Goal: Task Accomplishment & Management: Use online tool/utility

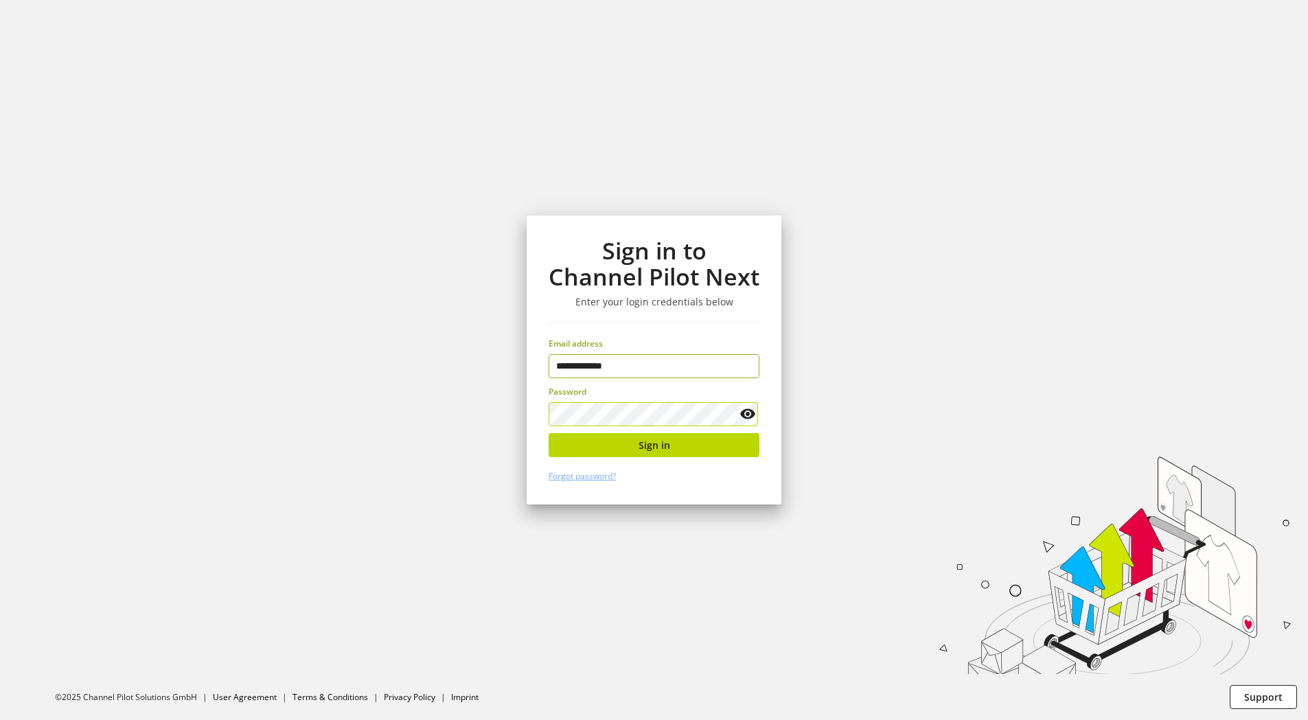
type input "**********"
click at [750, 410] on icon at bounding box center [747, 414] width 16 height 25
click at [542, 416] on div "**********" at bounding box center [654, 360] width 255 height 289
click at [665, 444] on span "Sign in" at bounding box center [655, 445] width 32 height 14
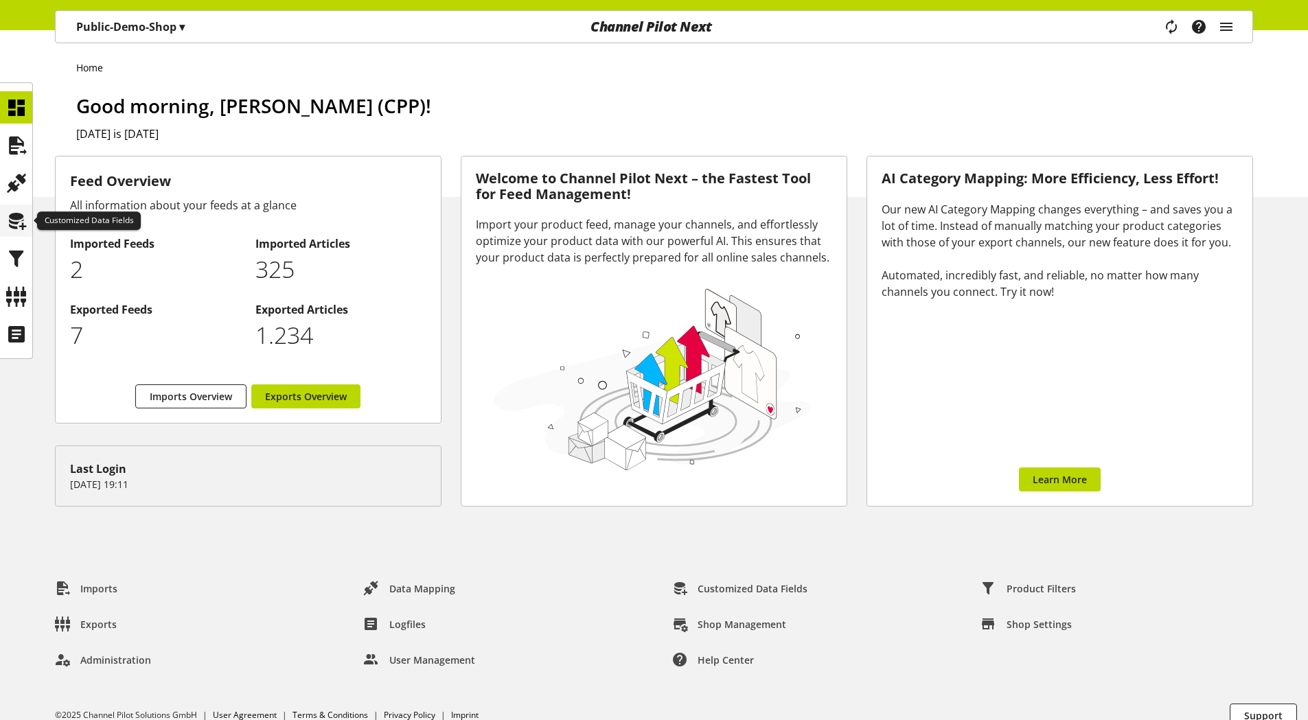
click at [19, 225] on icon at bounding box center [16, 220] width 22 height 27
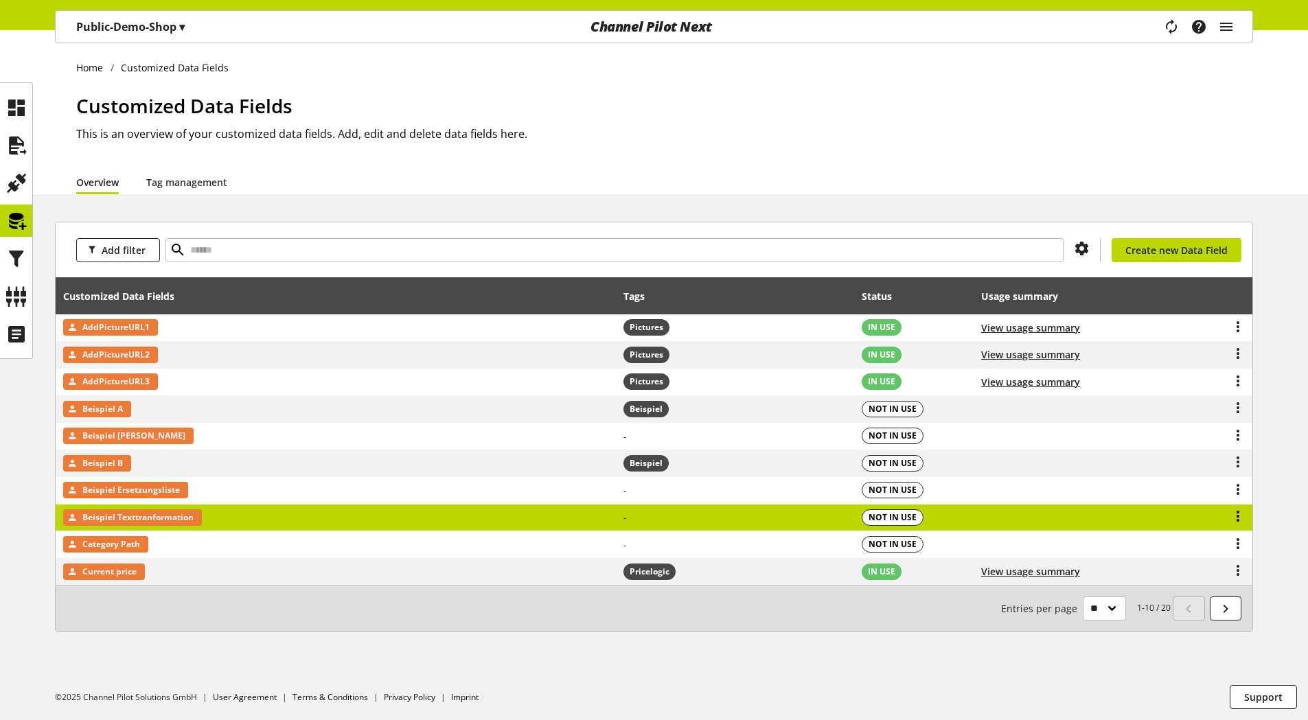
click at [1237, 516] on icon at bounding box center [1238, 516] width 16 height 25
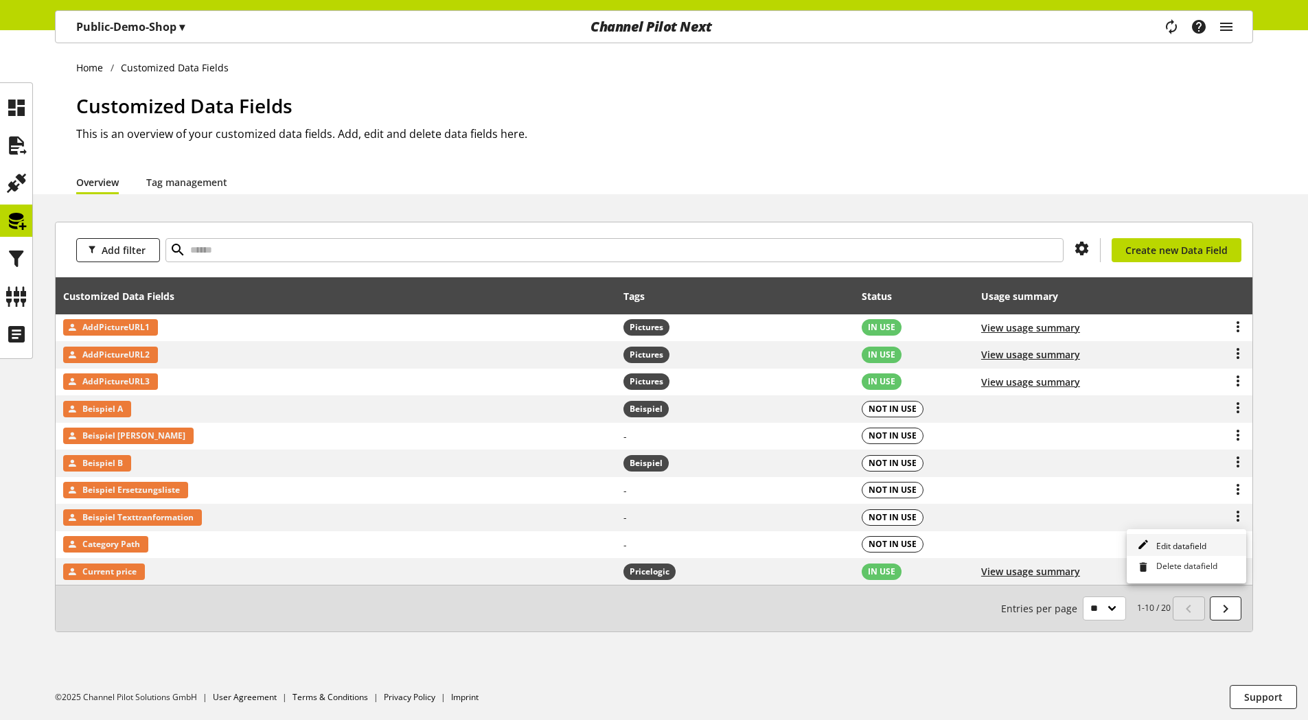
click at [1189, 544] on span "Edit datafield" at bounding box center [1179, 546] width 56 height 12
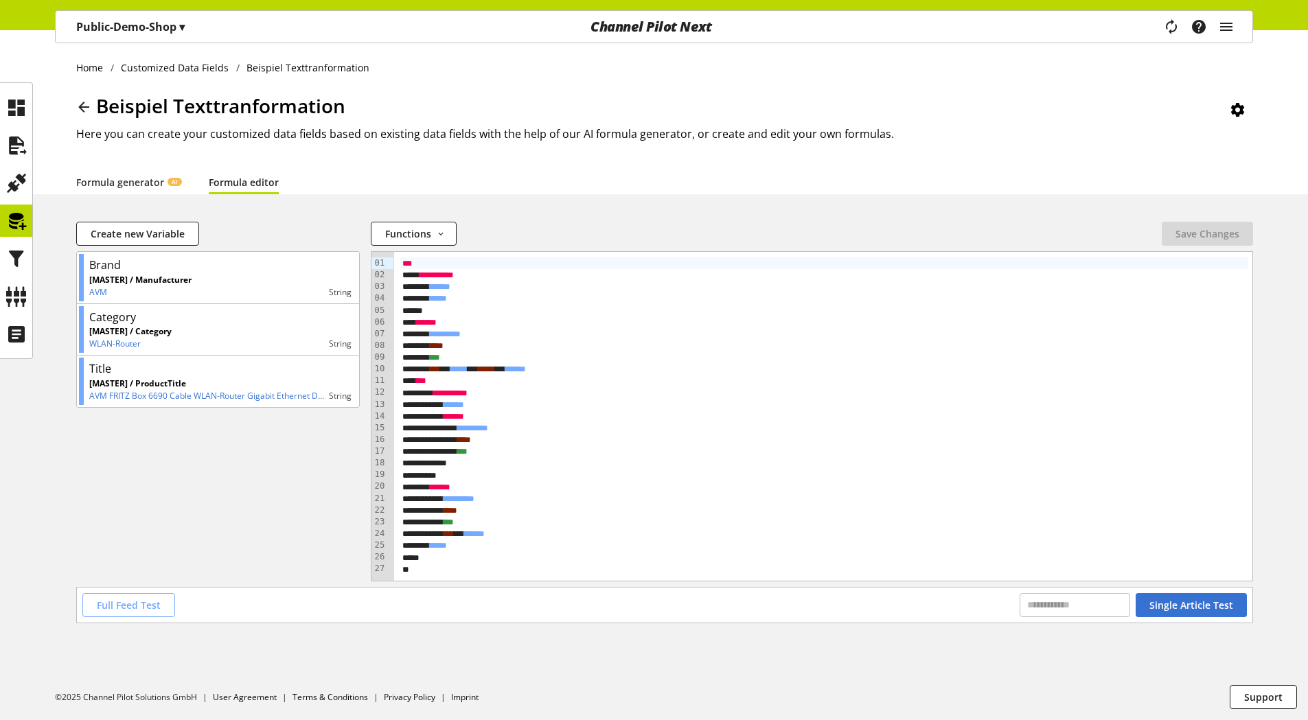
click at [135, 599] on span "Full Feed Test" at bounding box center [129, 605] width 64 height 14
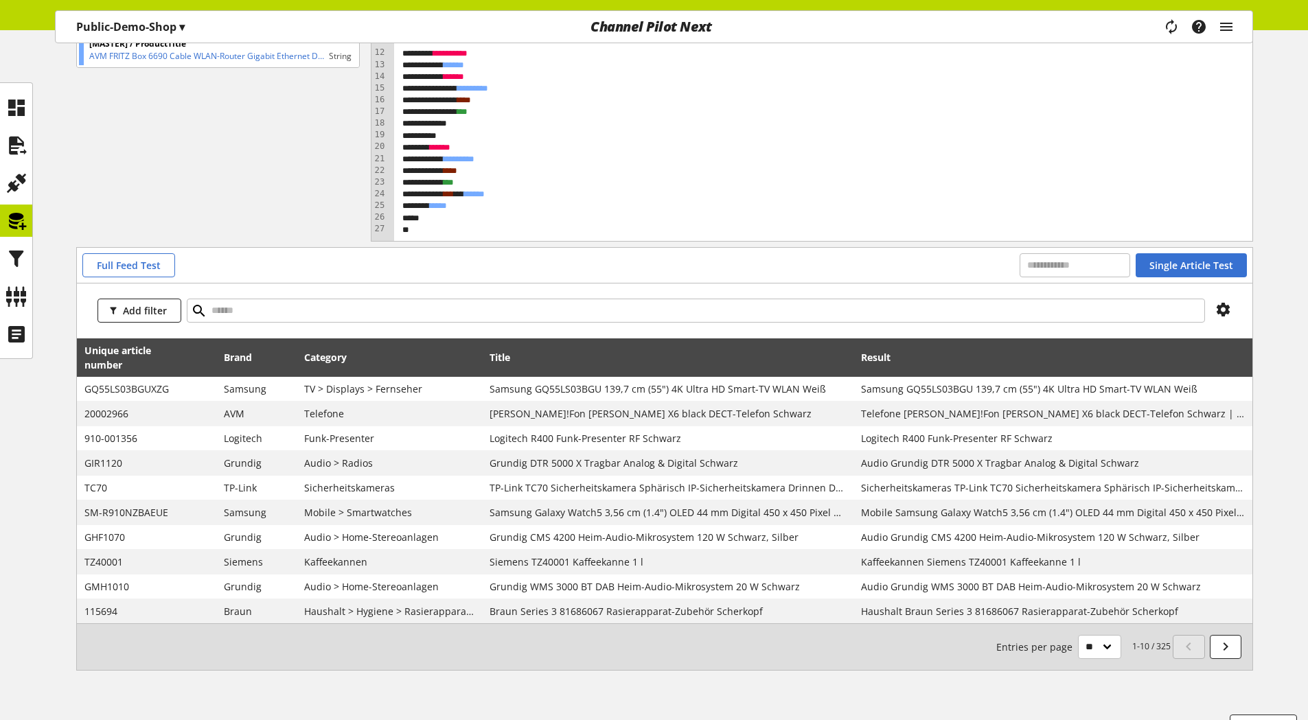
scroll to position [369, 0]
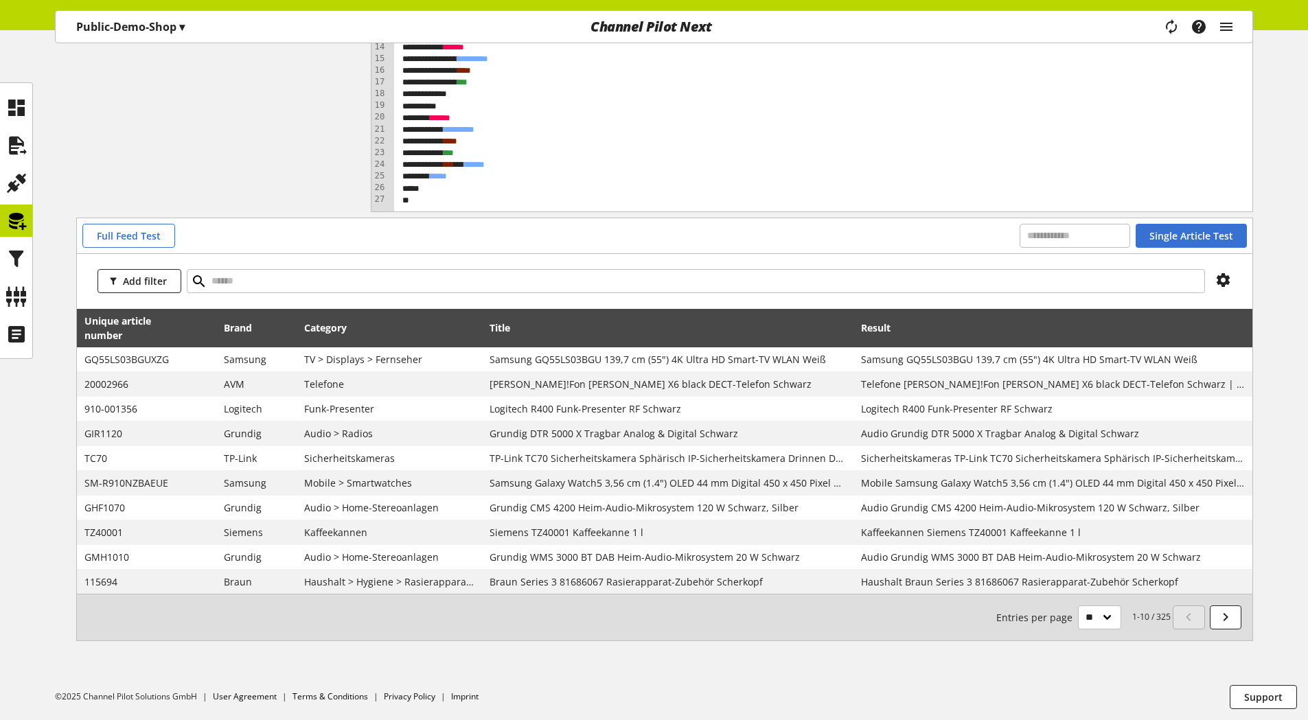
drag, startPoint x: 1170, startPoint y: 617, endPoint x: 1157, endPoint y: 619, distance: 13.3
click at [1157, 619] on small "1-10 / 325 Entries per page ** ** ** ***" at bounding box center [1083, 618] width 174 height 24
click at [123, 232] on span "Full Feed Test" at bounding box center [129, 236] width 64 height 14
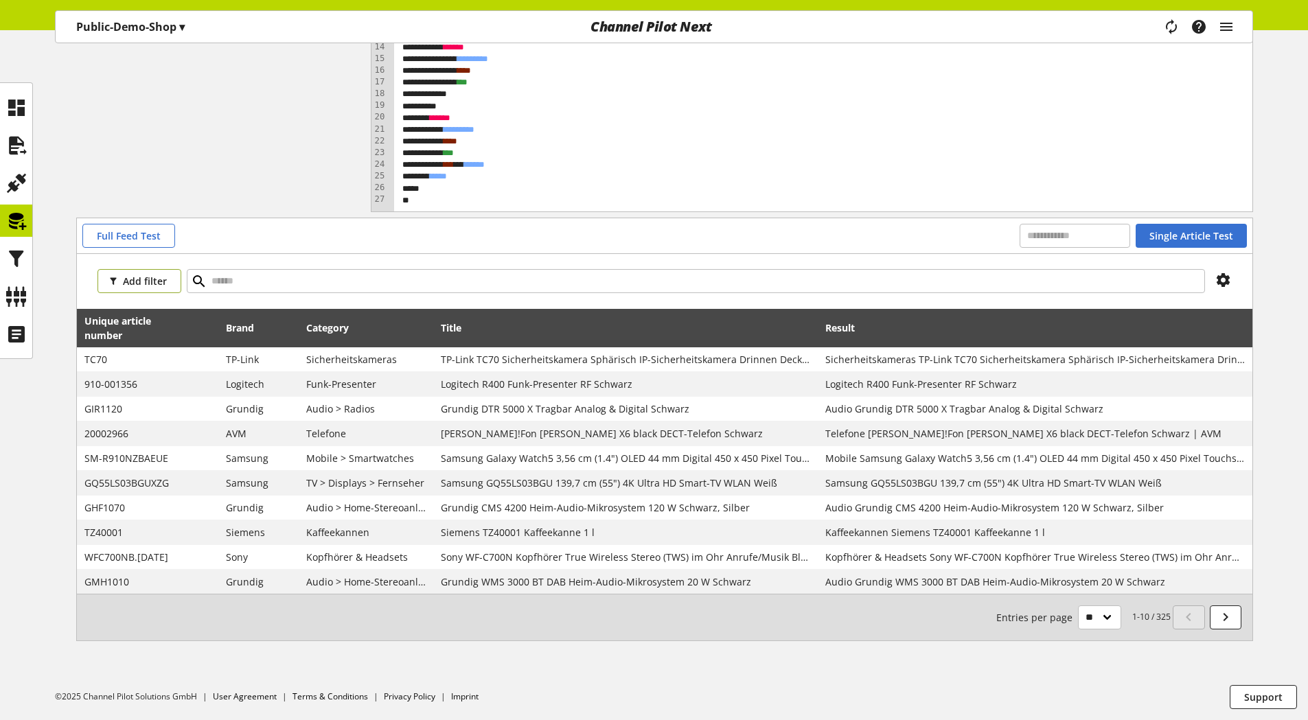
click at [128, 277] on span "Add filter" at bounding box center [145, 281] width 44 height 14
click at [121, 332] on span "Brand" at bounding box center [120, 331] width 25 height 12
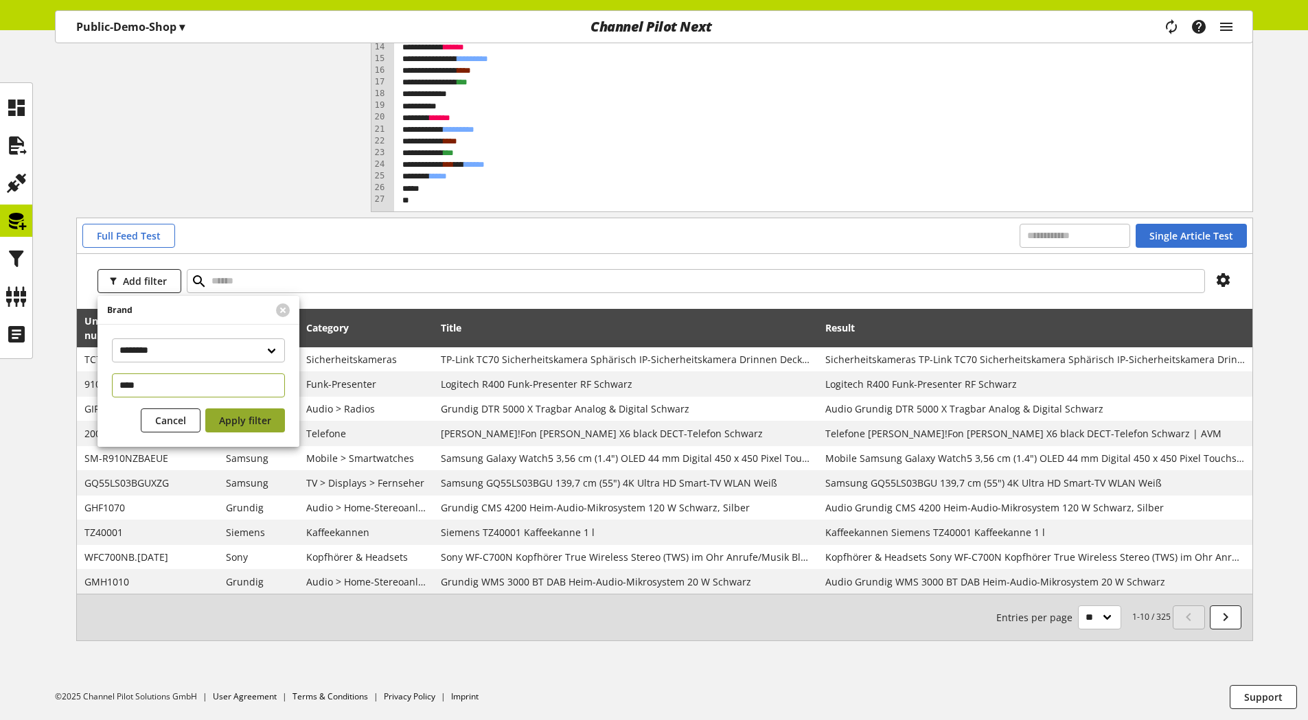
type input "****"
click at [245, 415] on span "Apply filter" at bounding box center [245, 420] width 52 height 14
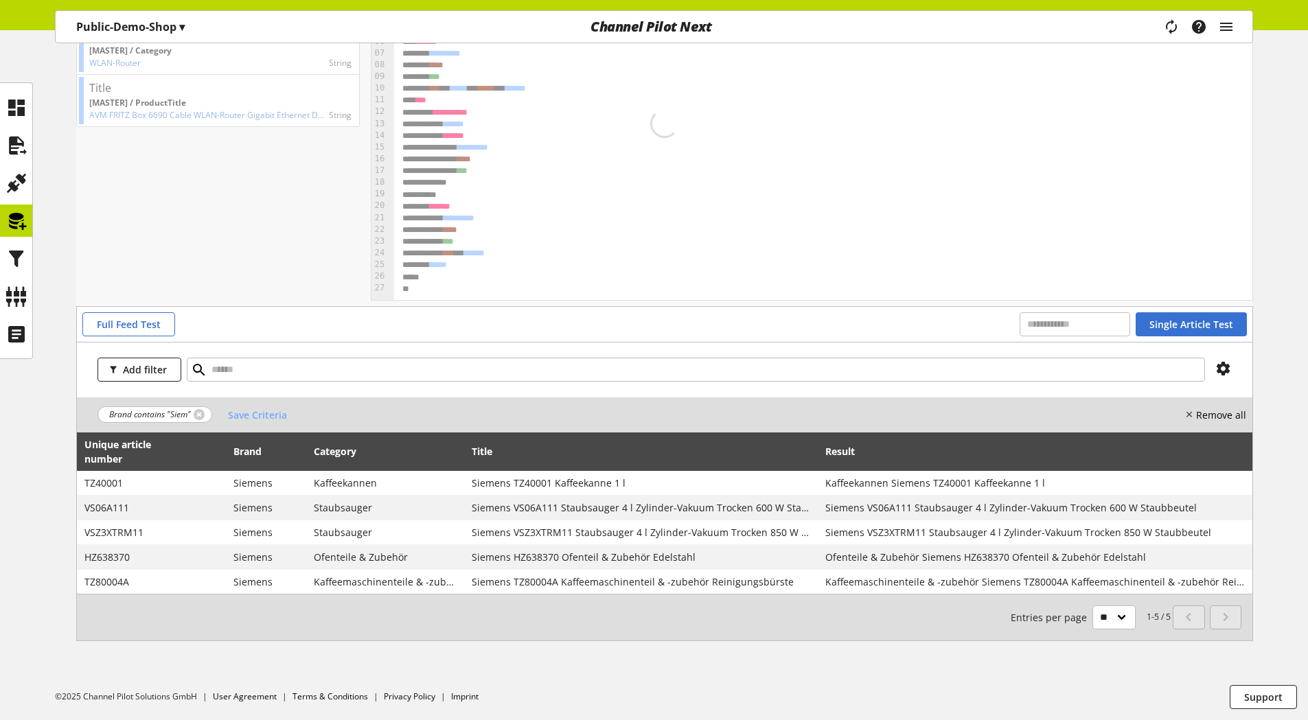
scroll to position [281, 0]
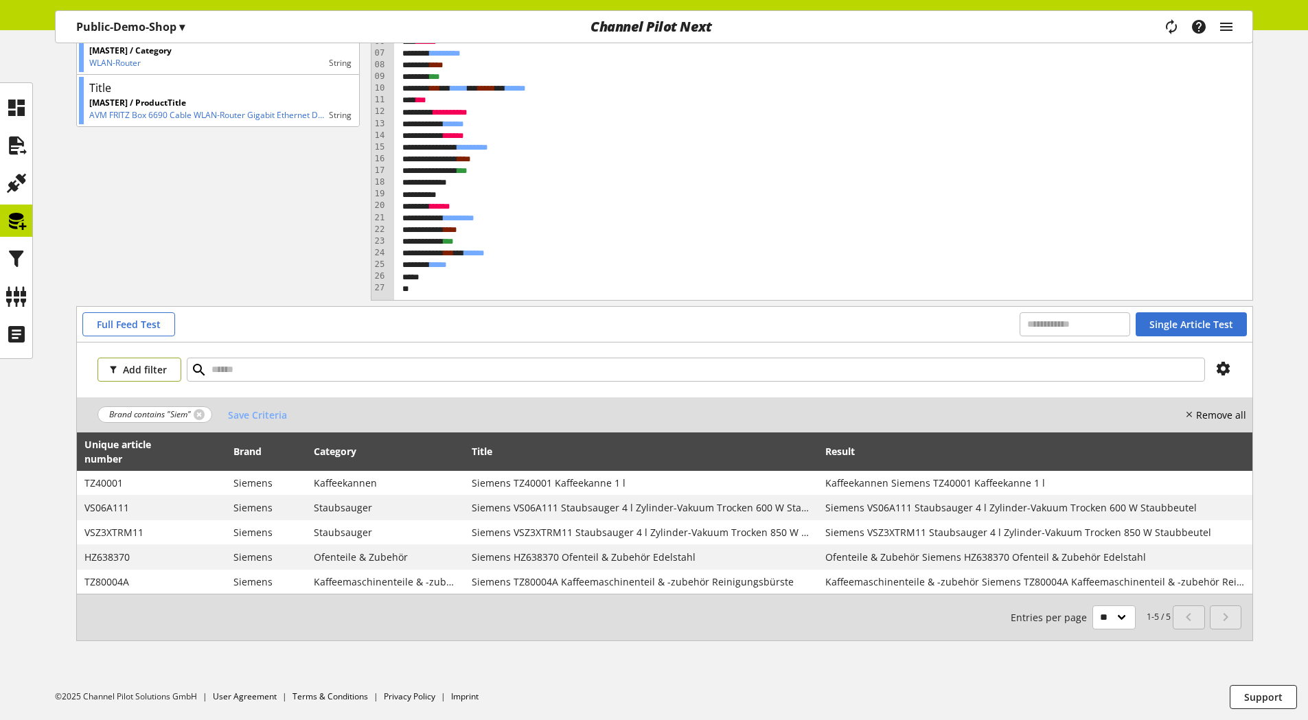
click at [152, 369] on span "Add filter" at bounding box center [145, 370] width 44 height 14
click at [126, 448] on span "Category" at bounding box center [125, 443] width 35 height 12
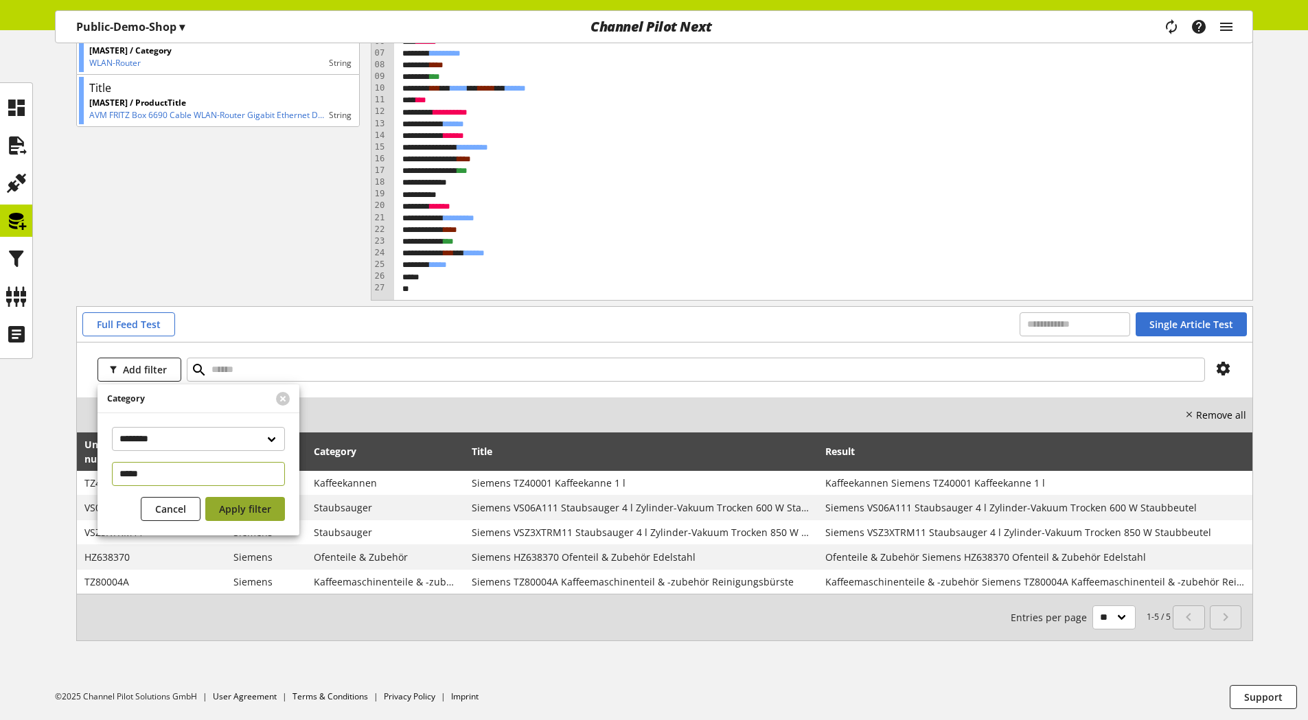
type input "*****"
click at [249, 506] on span "Apply filter" at bounding box center [245, 509] width 52 height 14
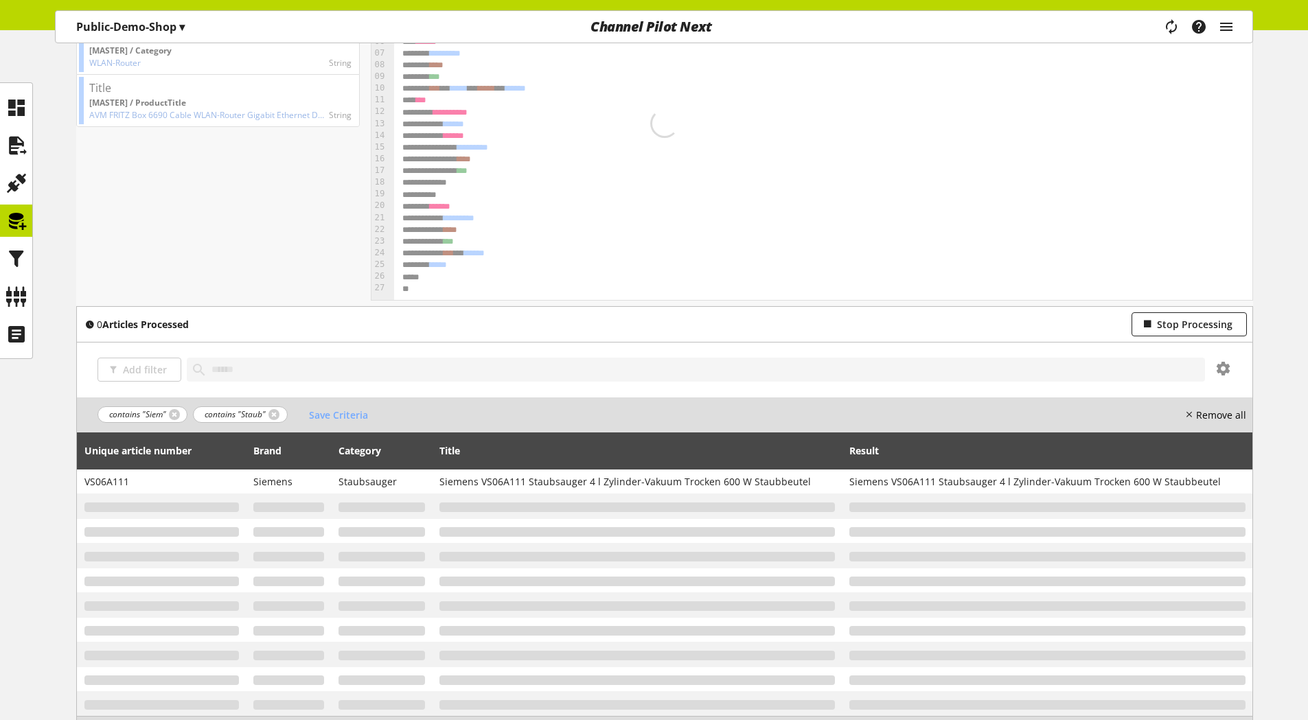
scroll to position [205, 0]
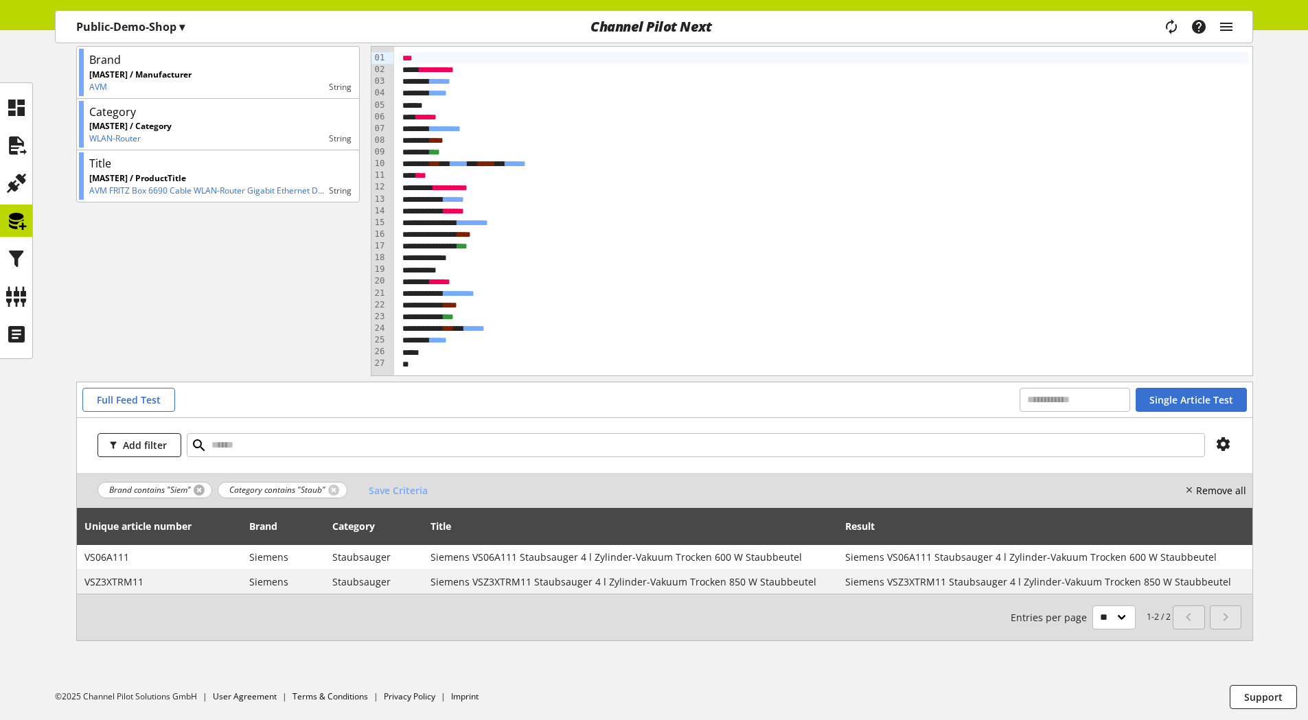
click at [199, 491] on link at bounding box center [199, 490] width 11 height 11
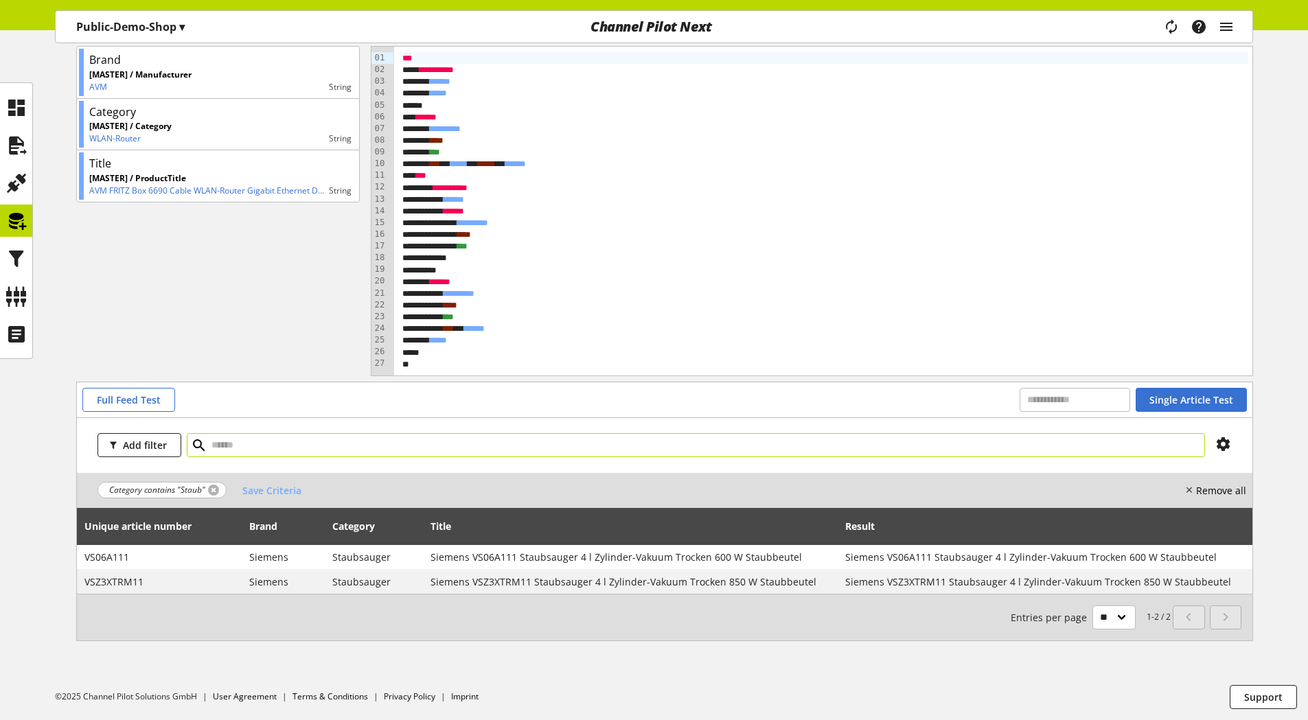
click at [209, 490] on link at bounding box center [213, 490] width 11 height 11
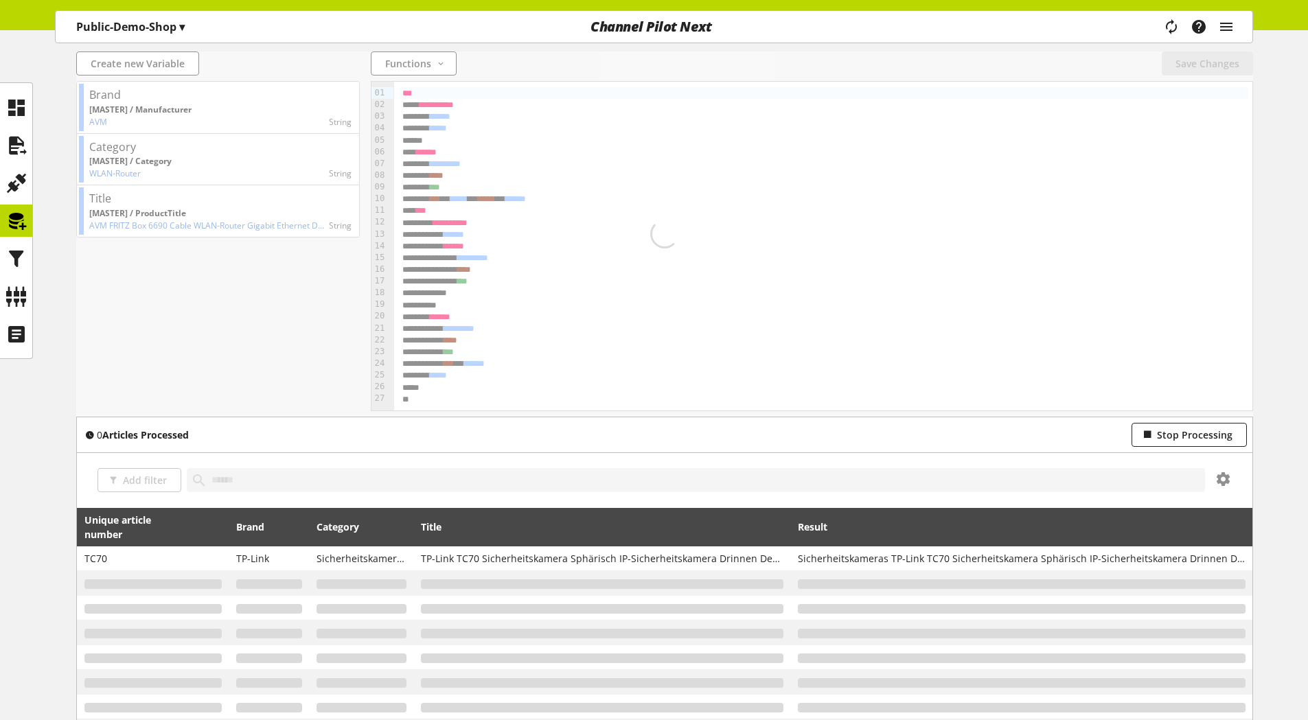
scroll to position [205, 0]
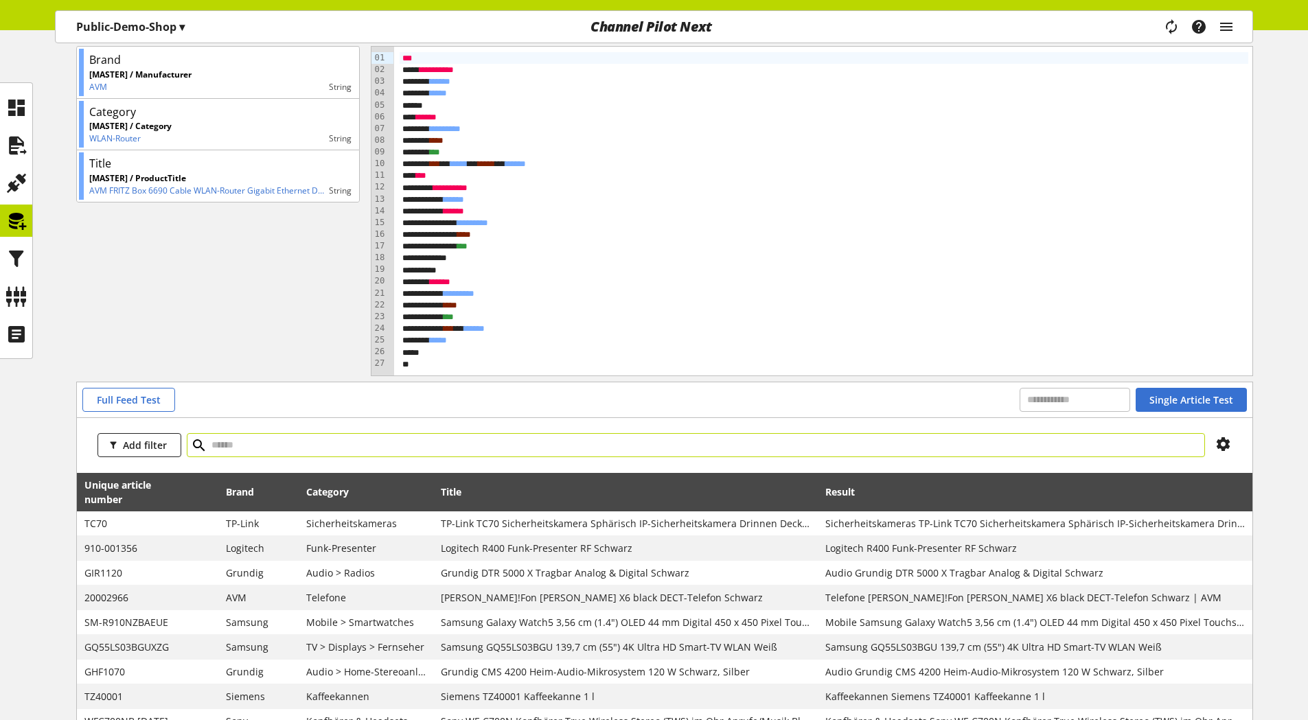
click at [317, 449] on input "text" at bounding box center [696, 445] width 1018 height 24
type input "*******"
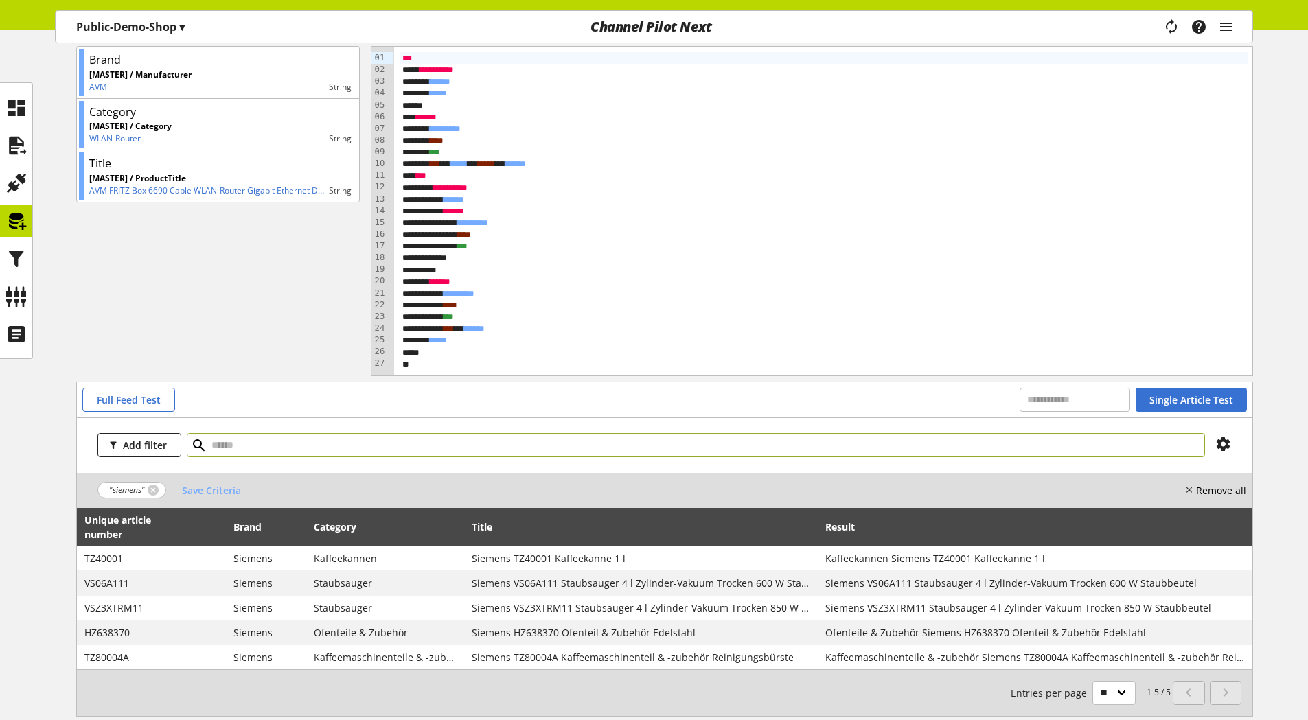
click at [369, 444] on input "text" at bounding box center [696, 445] width 1018 height 24
type input "*"
type input "*******"
click at [193, 440] on icon at bounding box center [199, 445] width 16 height 25
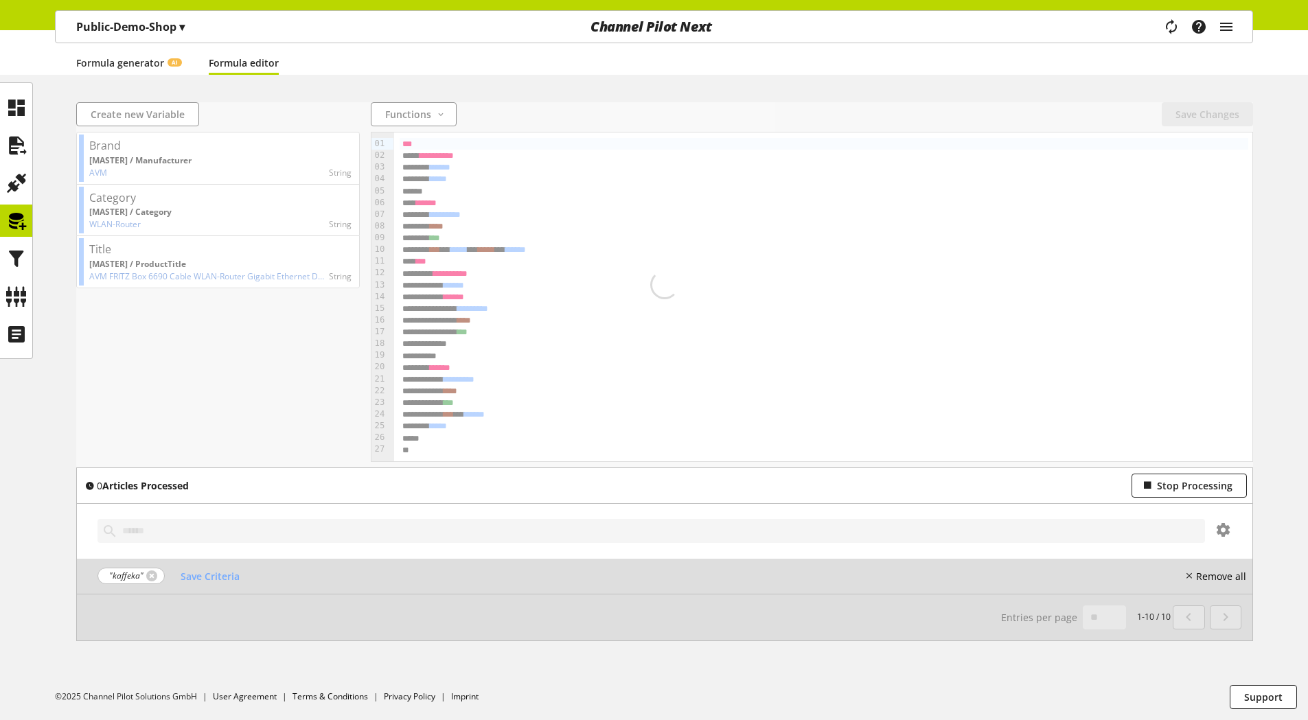
scroll to position [119, 0]
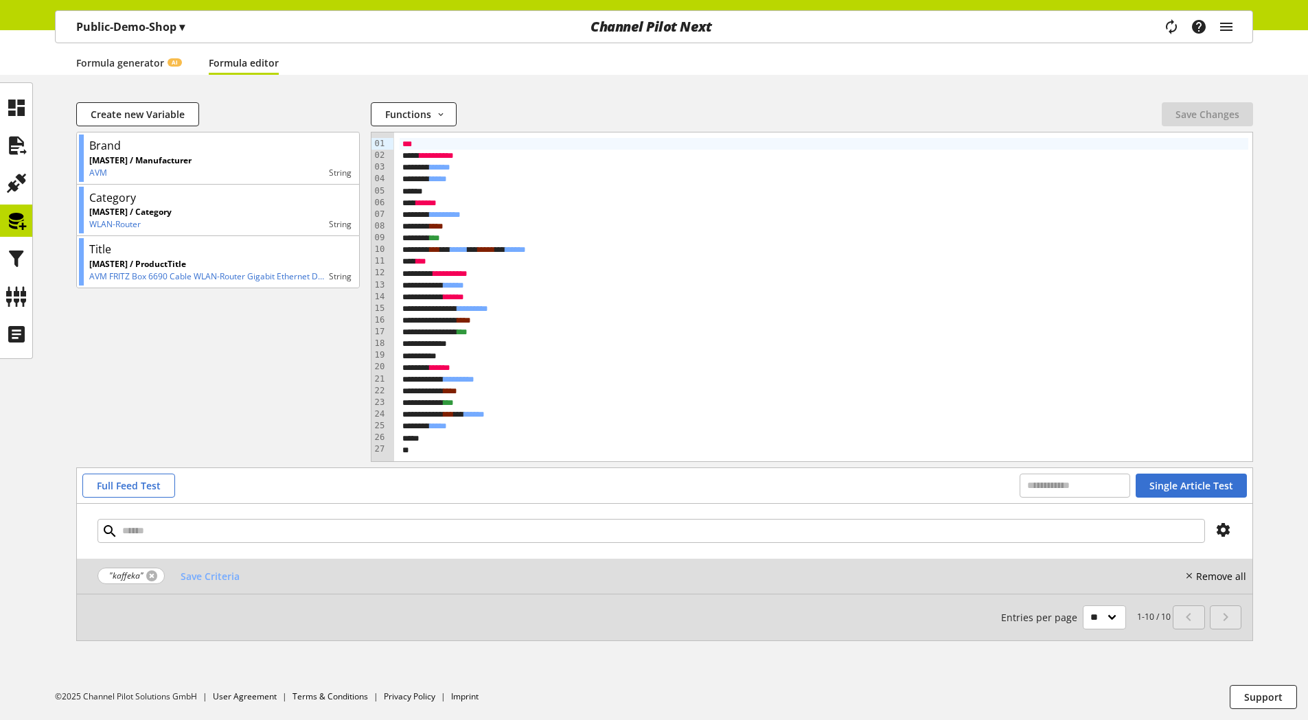
click at [149, 575] on link at bounding box center [151, 576] width 11 height 11
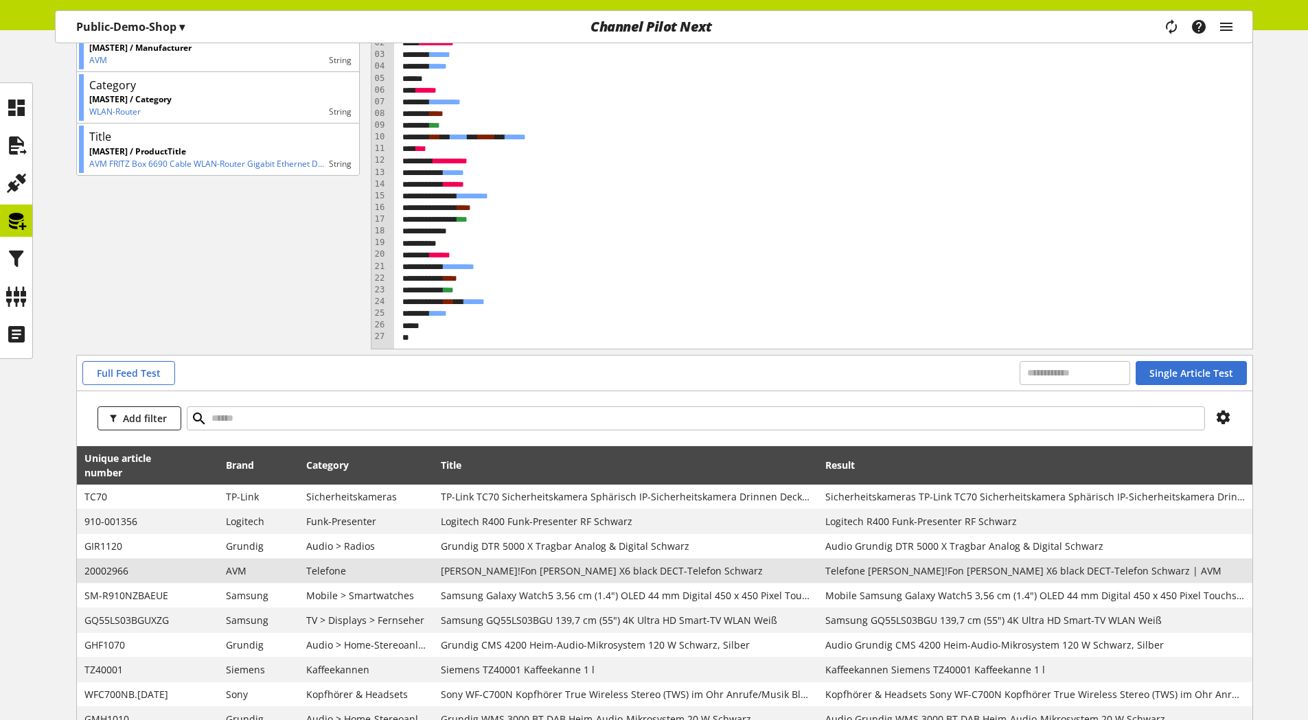
scroll to position [257, 0]
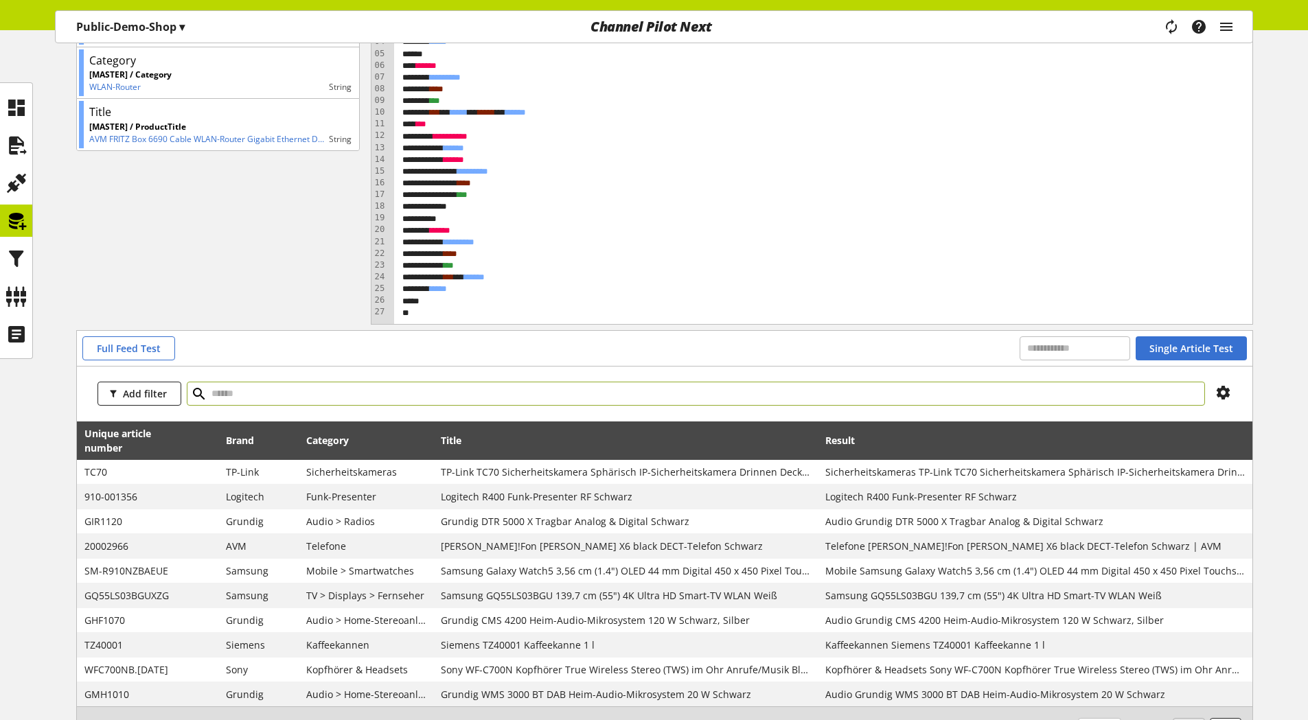
click at [273, 400] on input "text" at bounding box center [696, 394] width 1018 height 24
type input "*****"
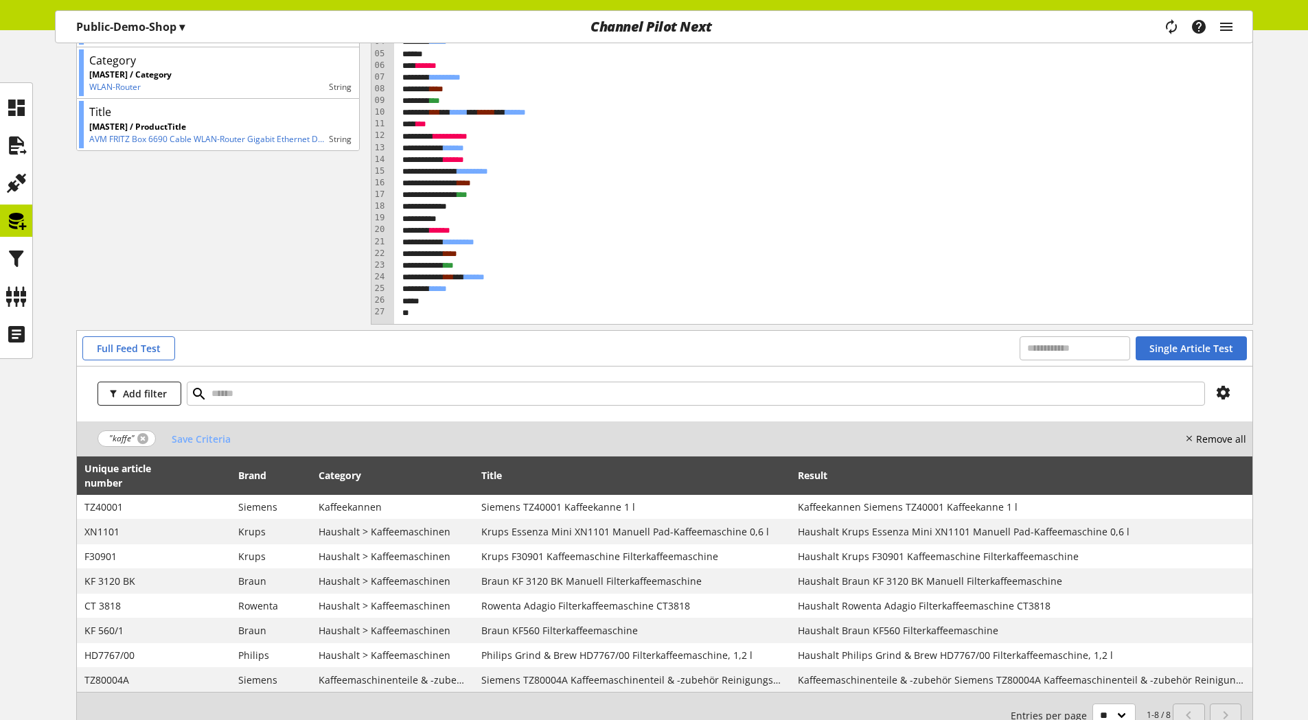
click at [143, 439] on link at bounding box center [142, 438] width 11 height 11
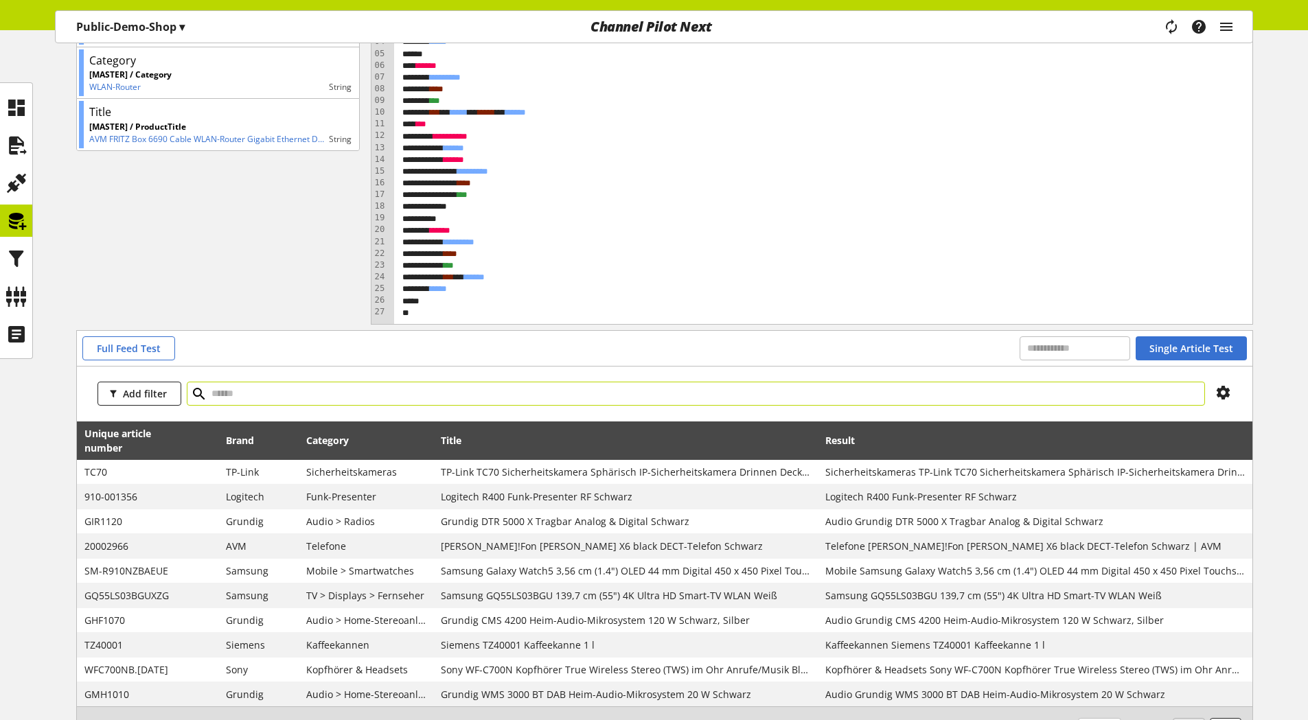
scroll to position [188, 0]
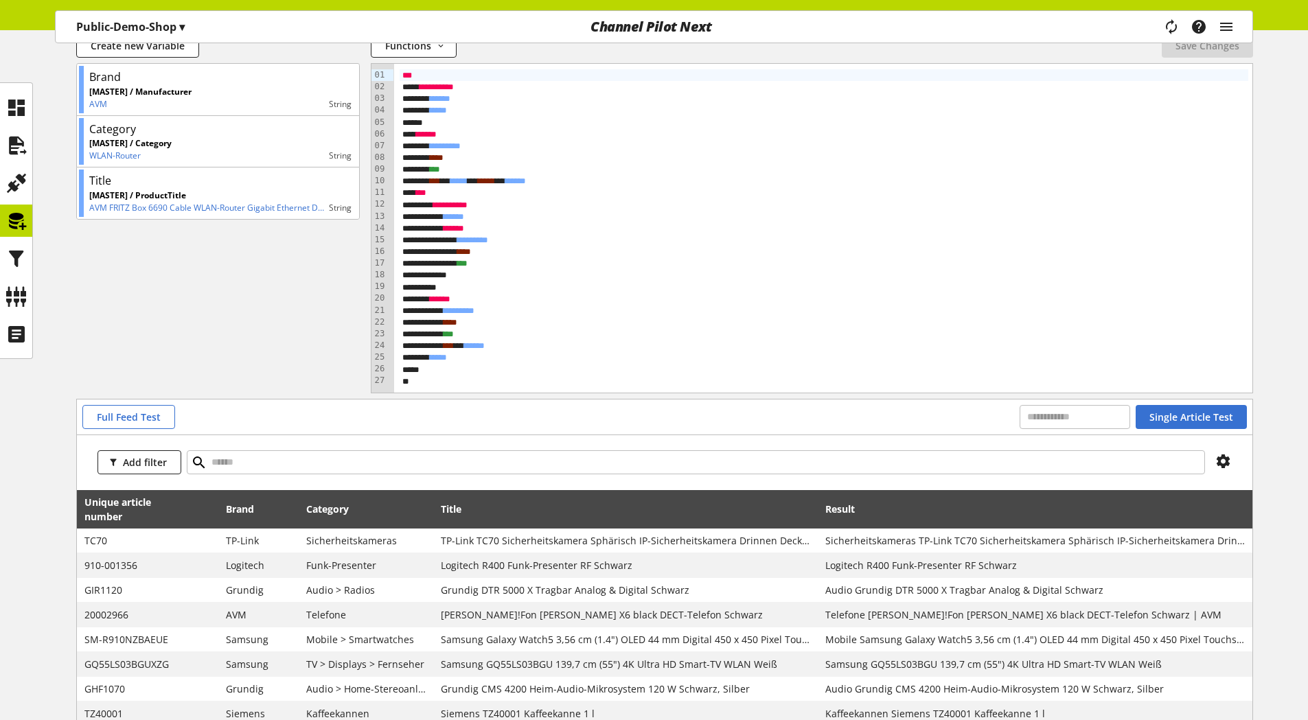
click at [439, 377] on div "*" at bounding box center [824, 382] width 849 height 12
click at [1224, 47] on span "Save Changes" at bounding box center [1207, 45] width 64 height 14
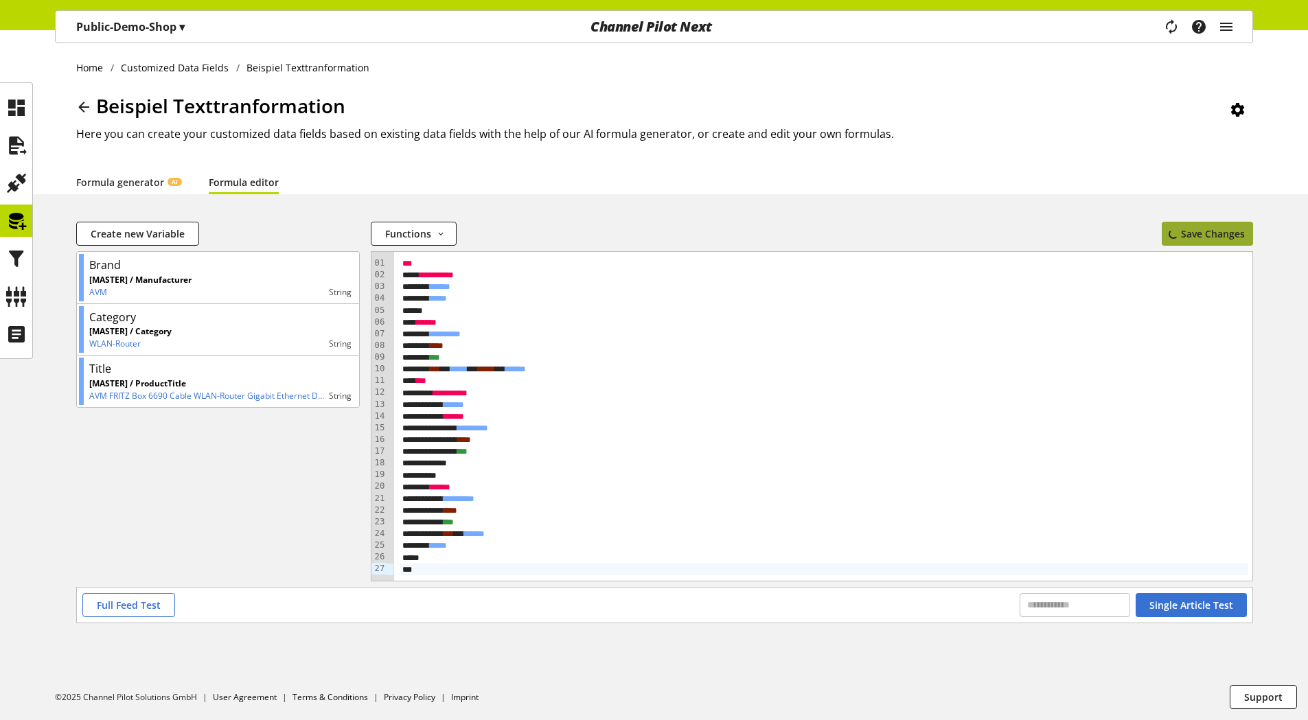
scroll to position [0, 0]
click at [148, 604] on span "Full Feed Test" at bounding box center [129, 605] width 64 height 14
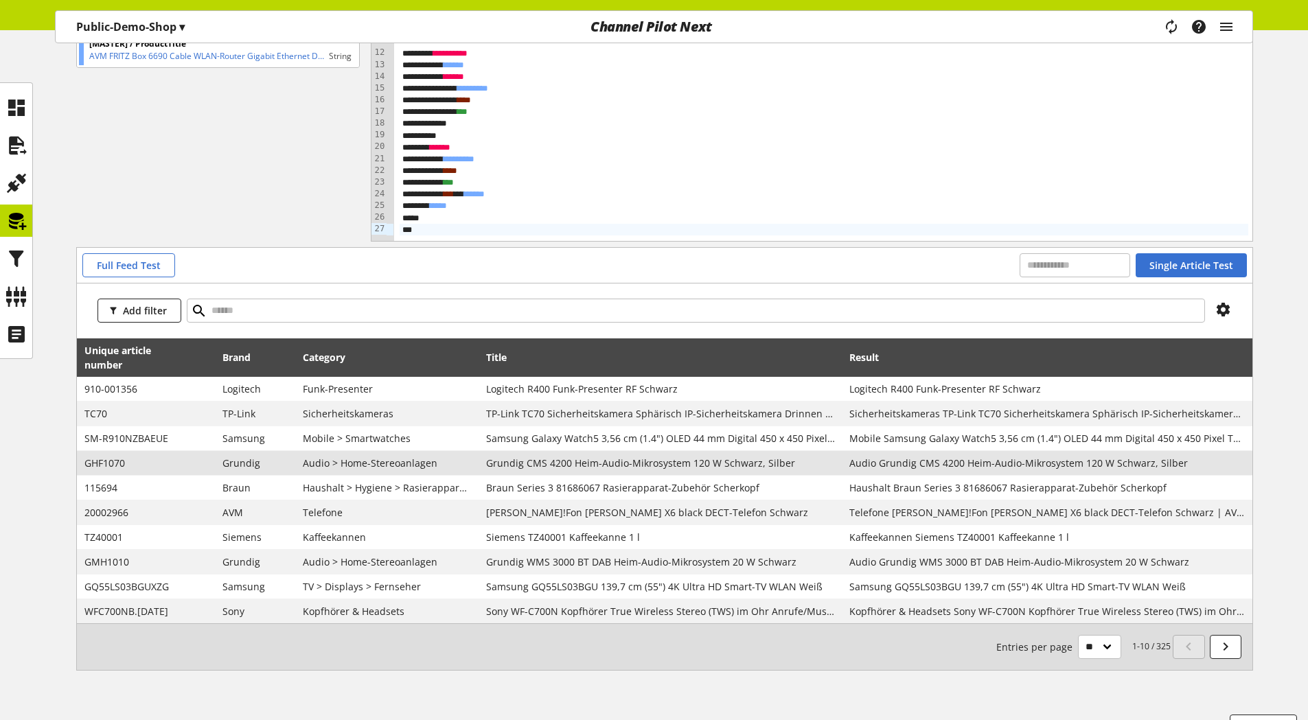
scroll to position [343, 0]
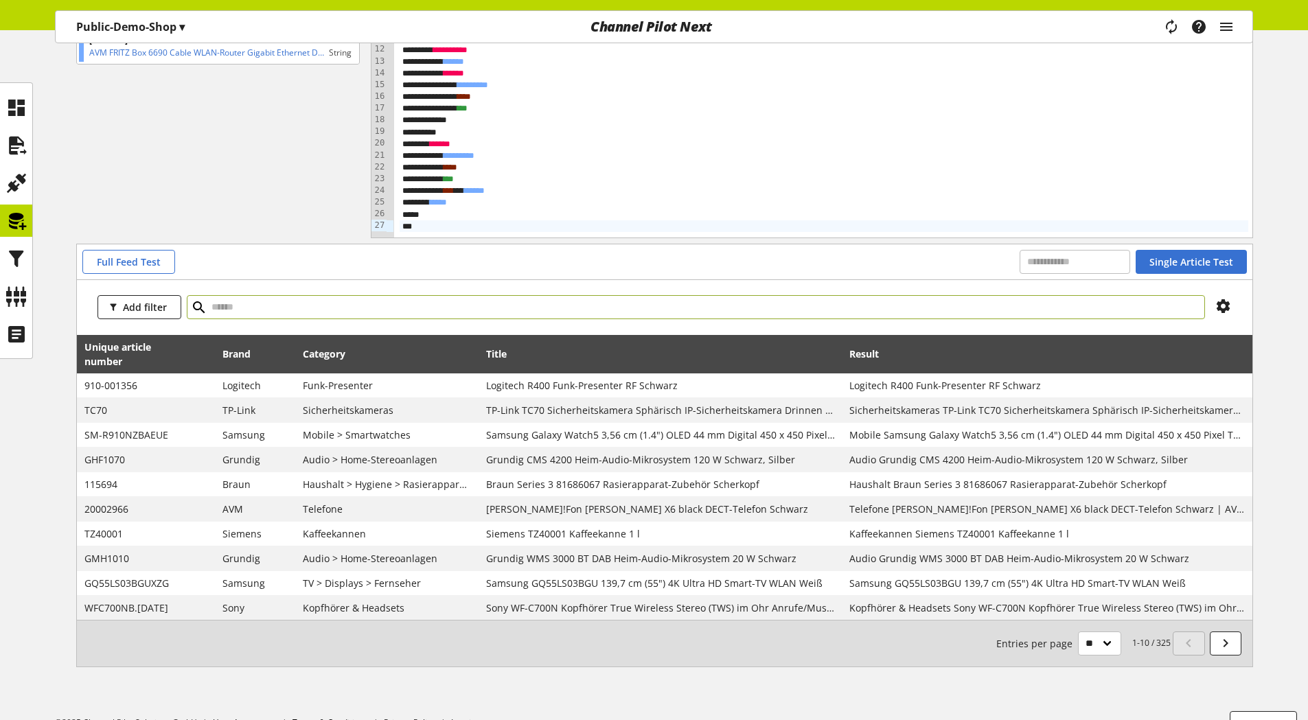
click at [299, 303] on input "text" at bounding box center [696, 307] width 1018 height 24
type input "********"
click at [192, 305] on icon at bounding box center [199, 307] width 16 height 25
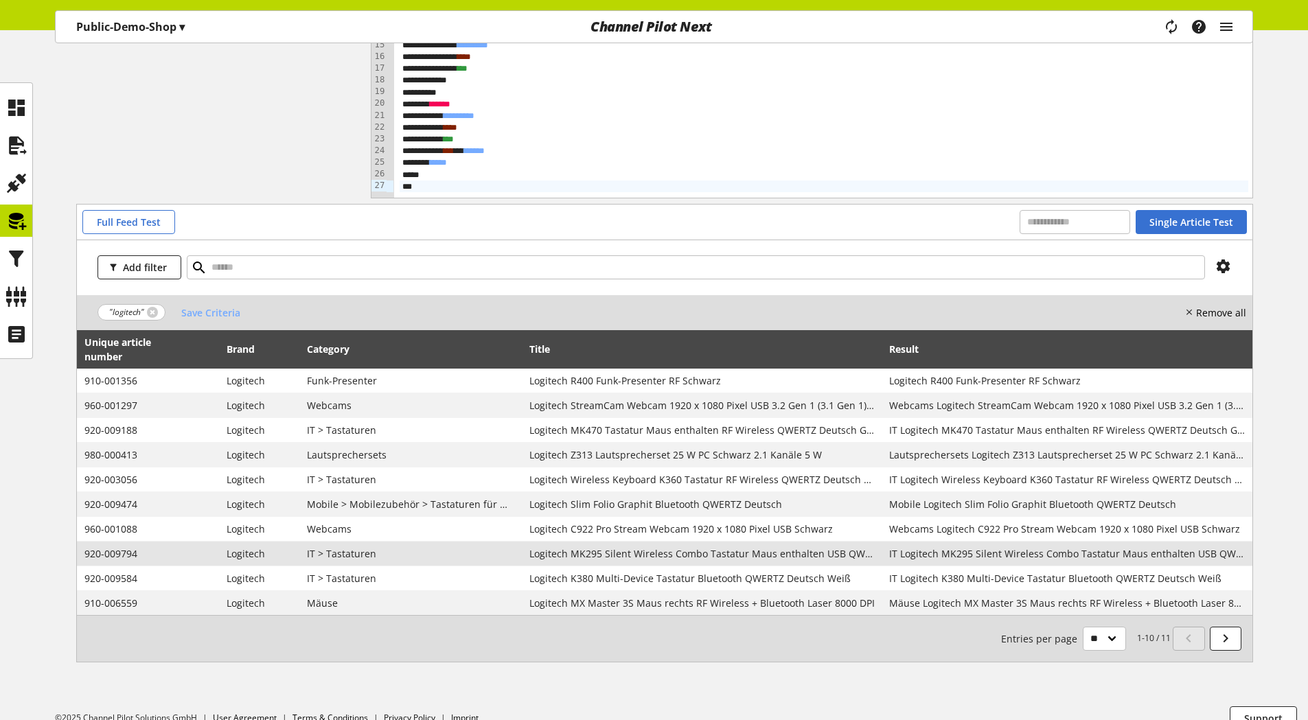
scroll to position [404, 0]
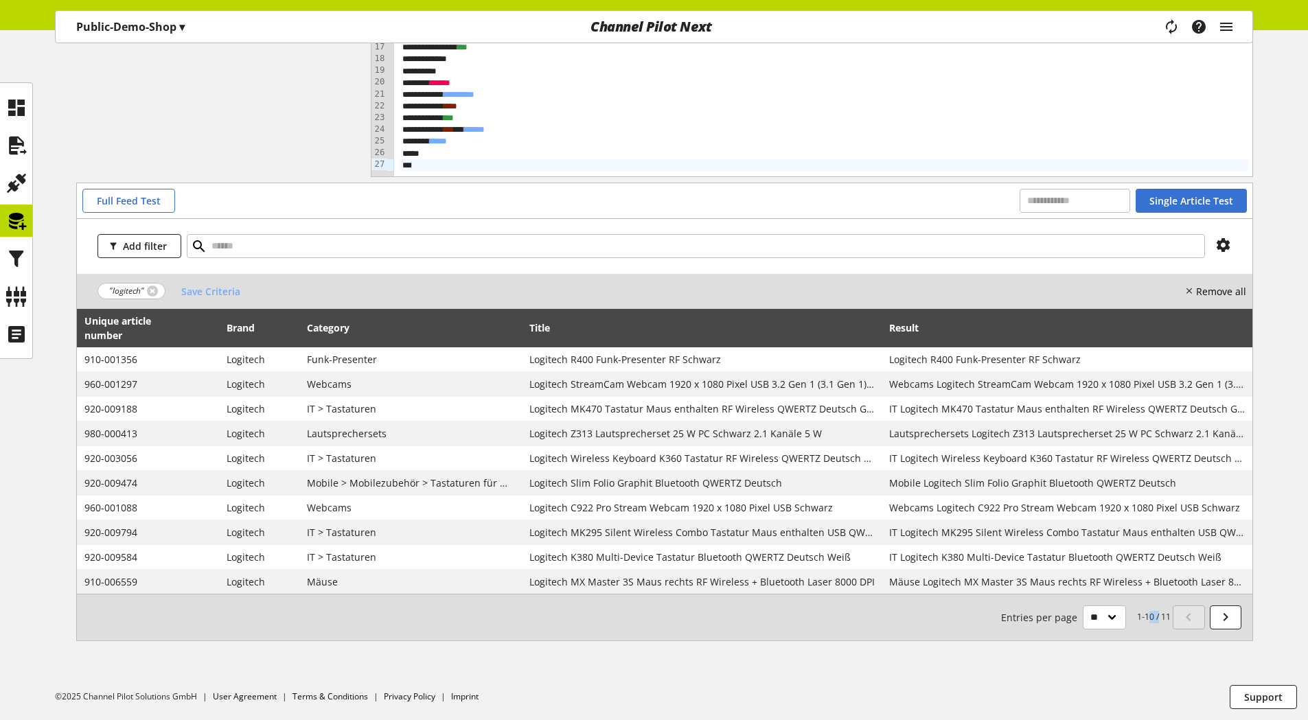
drag, startPoint x: 1155, startPoint y: 617, endPoint x: 1145, endPoint y: 618, distance: 9.6
click at [1145, 618] on small "1-10 / 11 Entries per page ** ** ** ***" at bounding box center [1086, 618] width 170 height 24
click at [1106, 620] on select "** ** ** ***" at bounding box center [1104, 618] width 43 height 24
select select "**"
click at [1083, 606] on select "** ** ** ***" at bounding box center [1104, 618] width 43 height 24
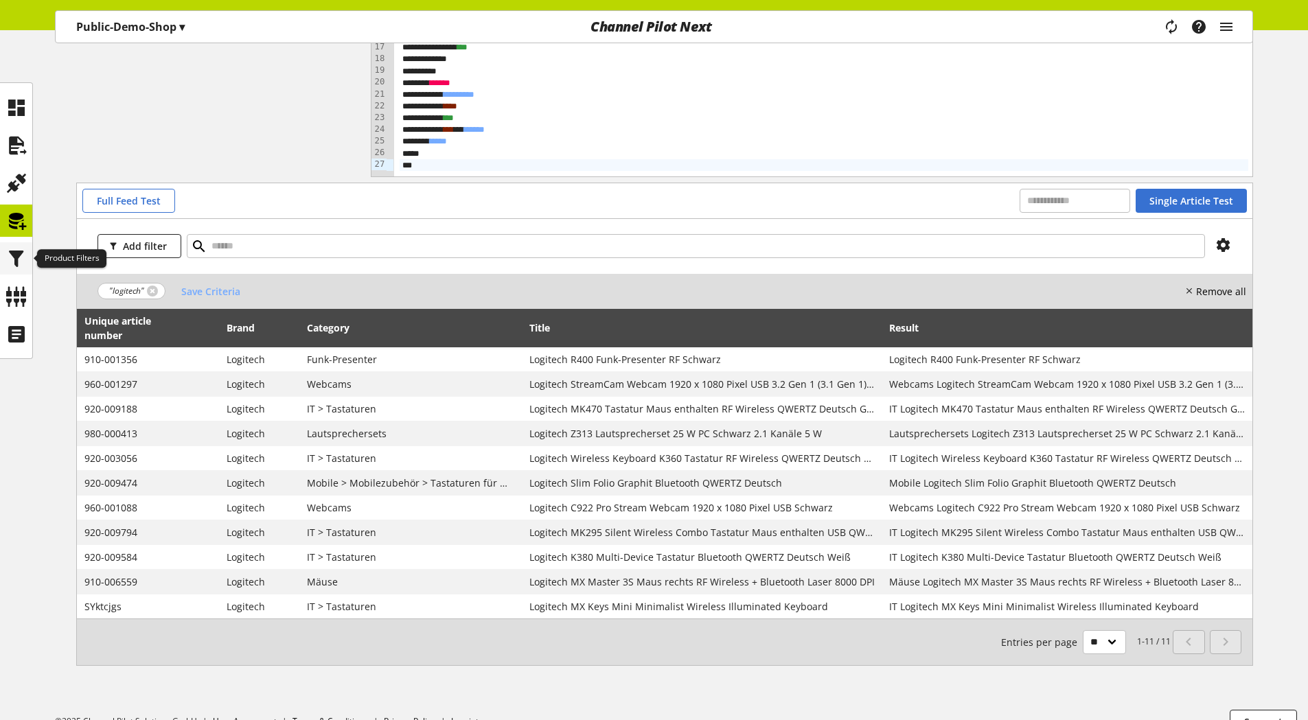
click at [15, 263] on icon at bounding box center [16, 258] width 22 height 27
click at [210, 292] on span "Save Criteria" at bounding box center [210, 291] width 59 height 14
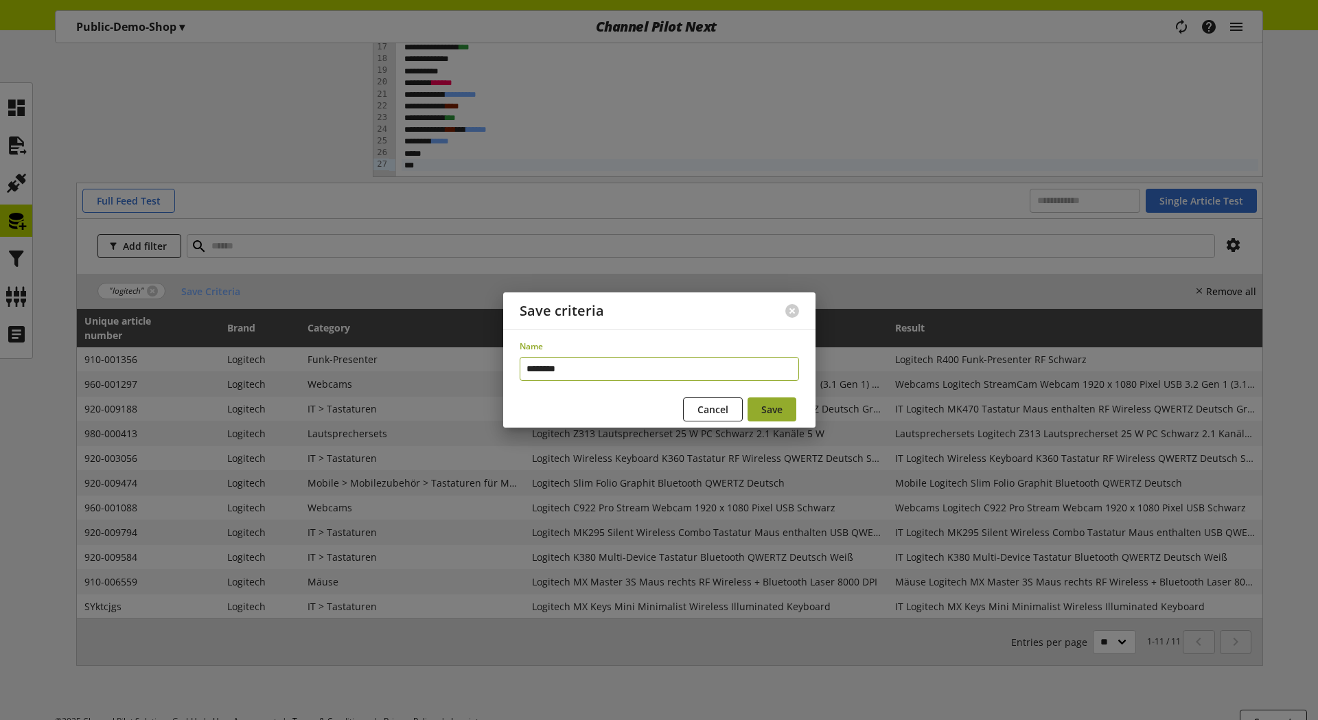
type input "********"
click at [768, 412] on span "Save" at bounding box center [771, 409] width 21 height 14
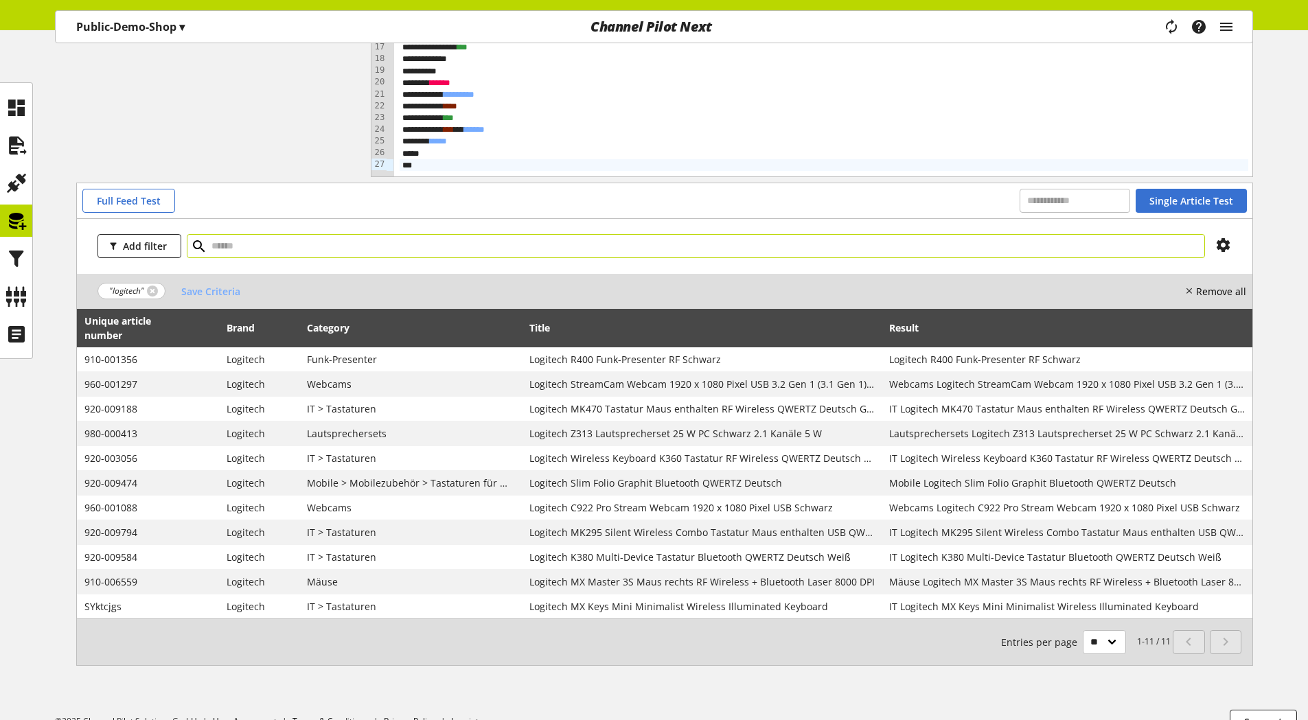
click at [218, 244] on input "text" at bounding box center [696, 246] width 1018 height 24
type input "***"
click at [198, 245] on icon at bounding box center [199, 246] width 16 height 25
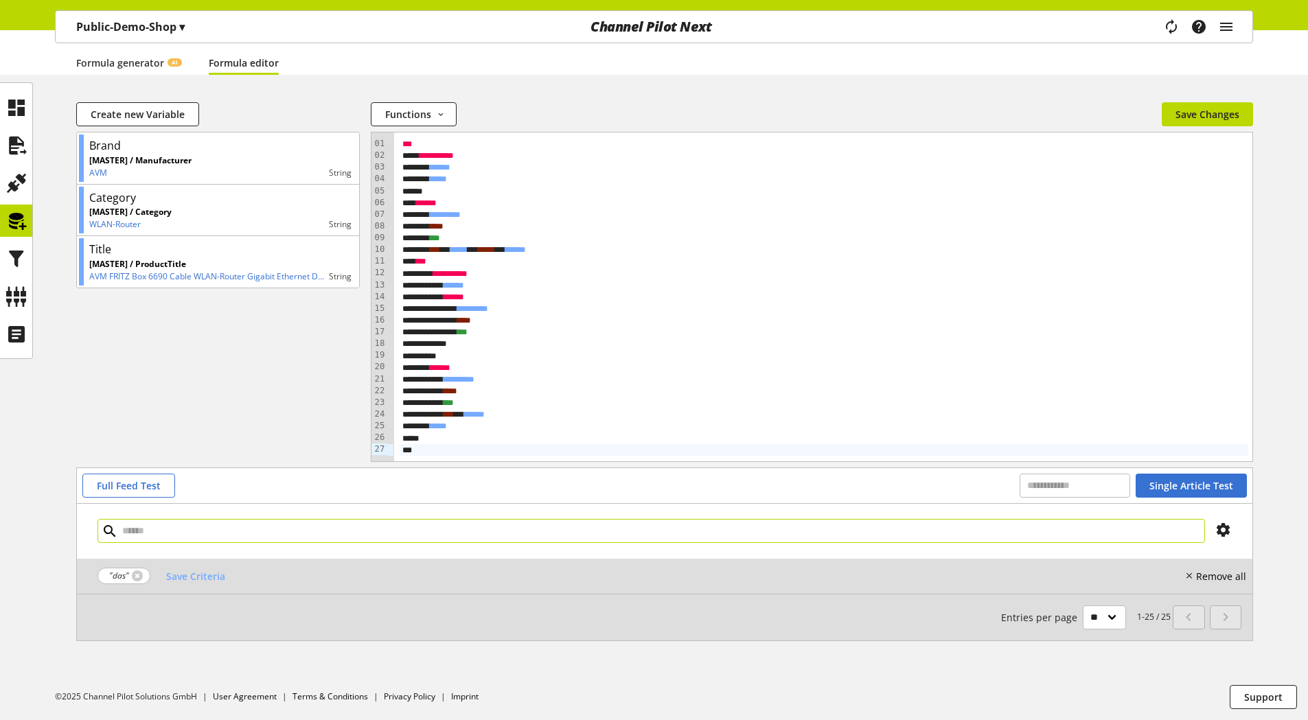
scroll to position [119, 0]
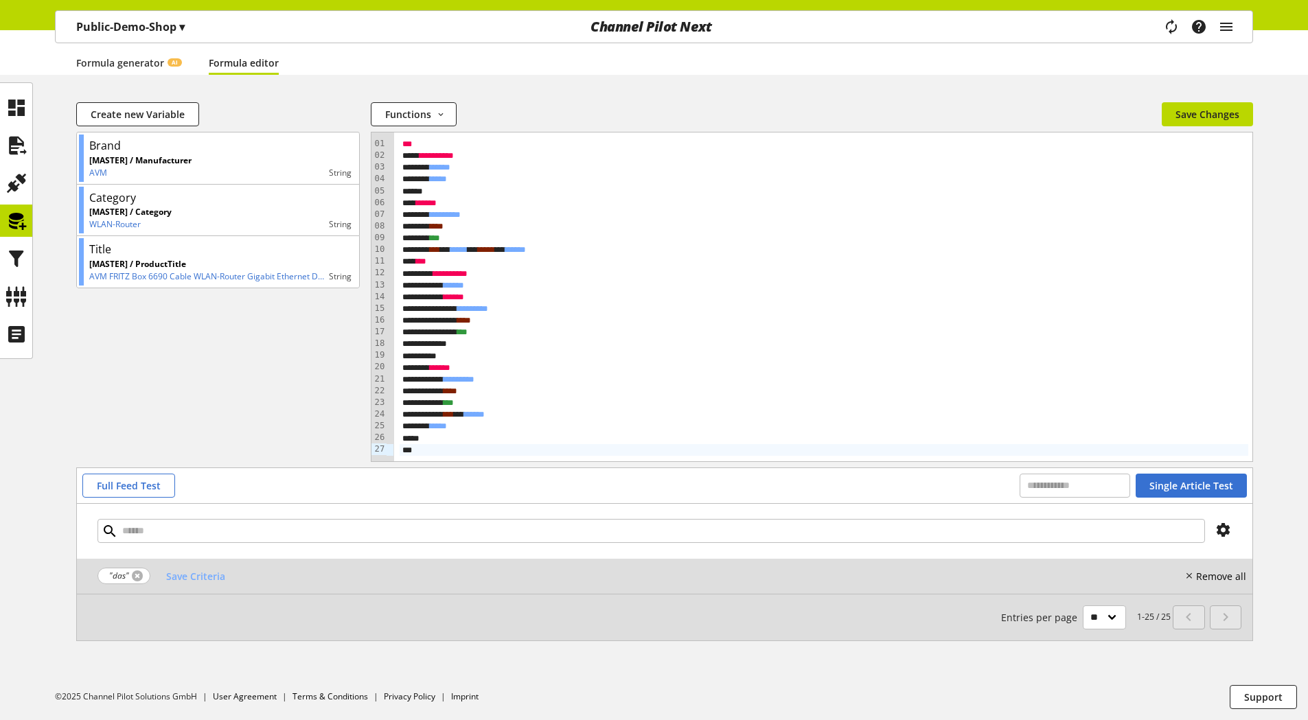
click at [132, 575] on link at bounding box center [137, 576] width 11 height 11
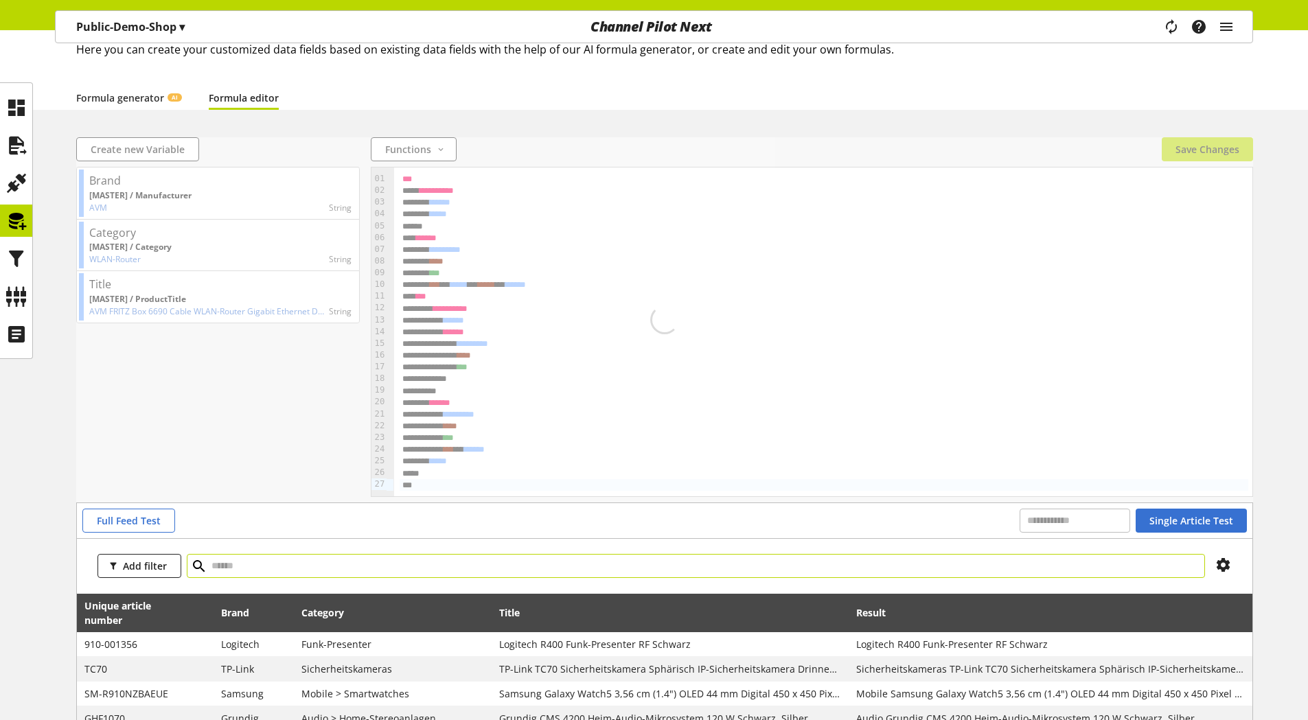
scroll to position [119, 0]
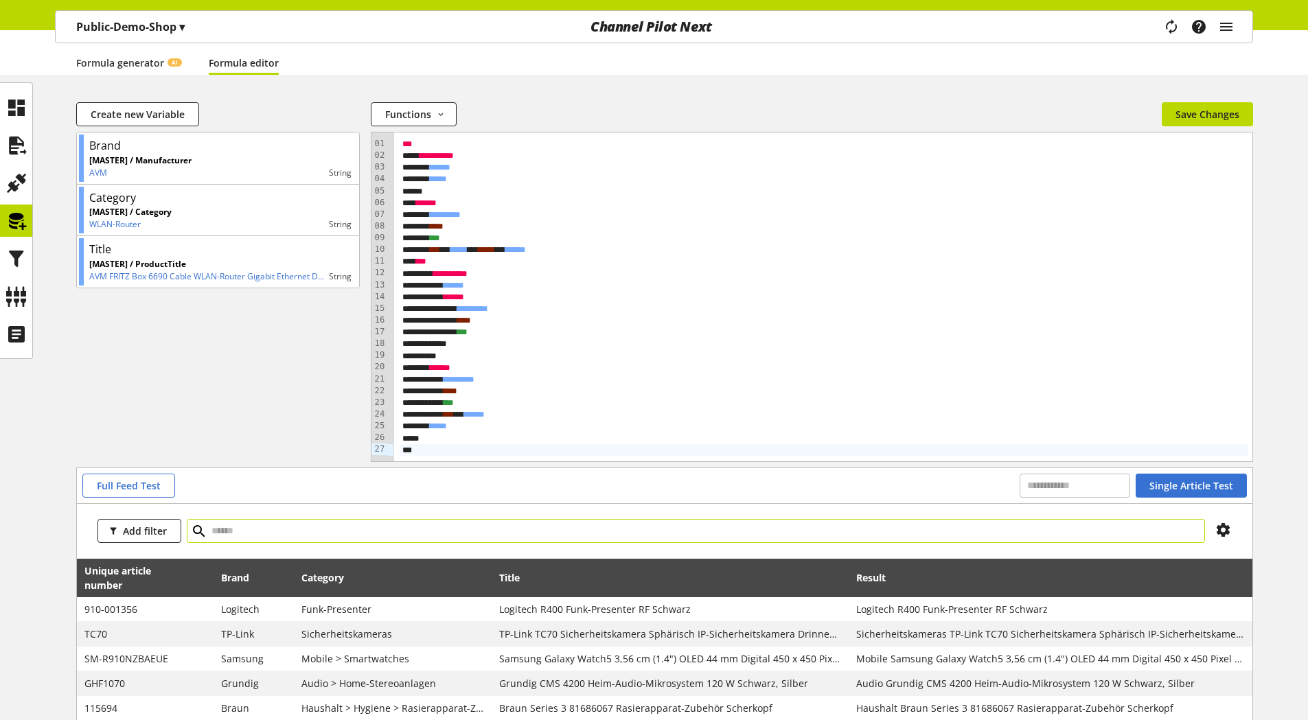
click at [338, 535] on input "text" at bounding box center [696, 531] width 1018 height 24
type input "***"
click at [194, 529] on icon at bounding box center [199, 531] width 16 height 25
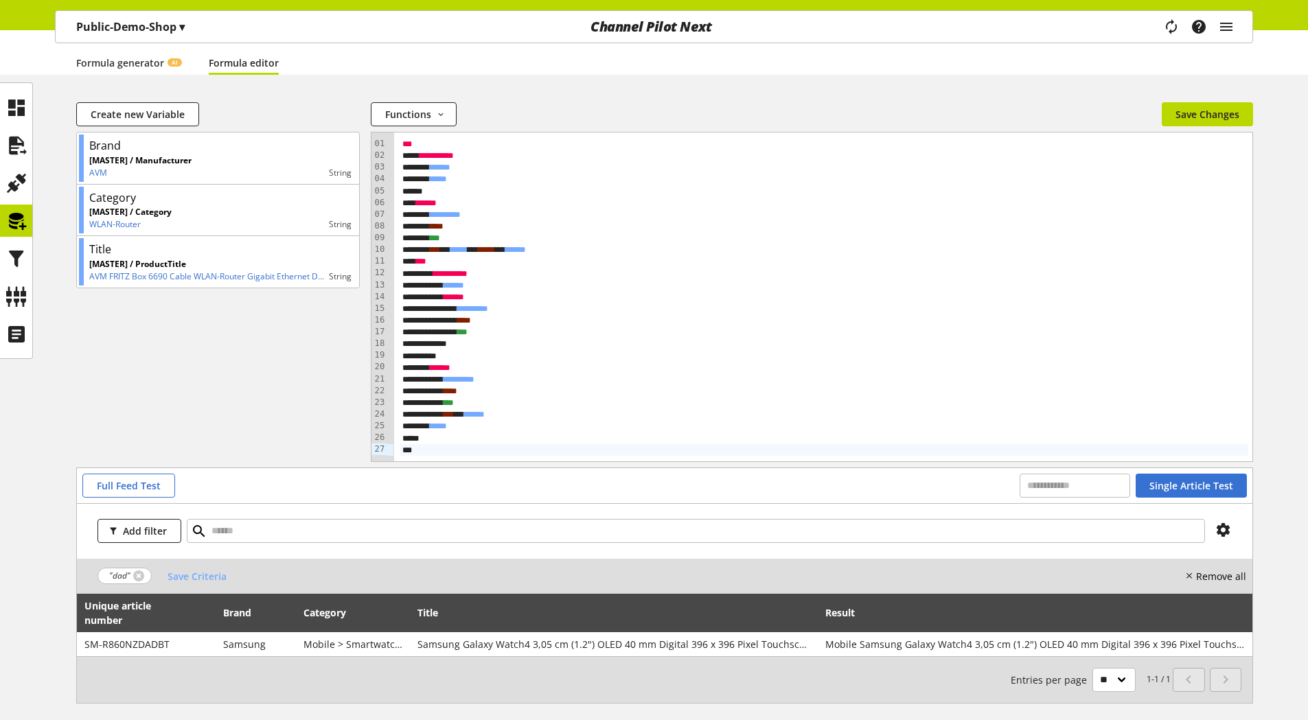
click at [131, 575] on span ""dad"" at bounding box center [124, 576] width 54 height 16
click at [135, 575] on link at bounding box center [138, 576] width 11 height 11
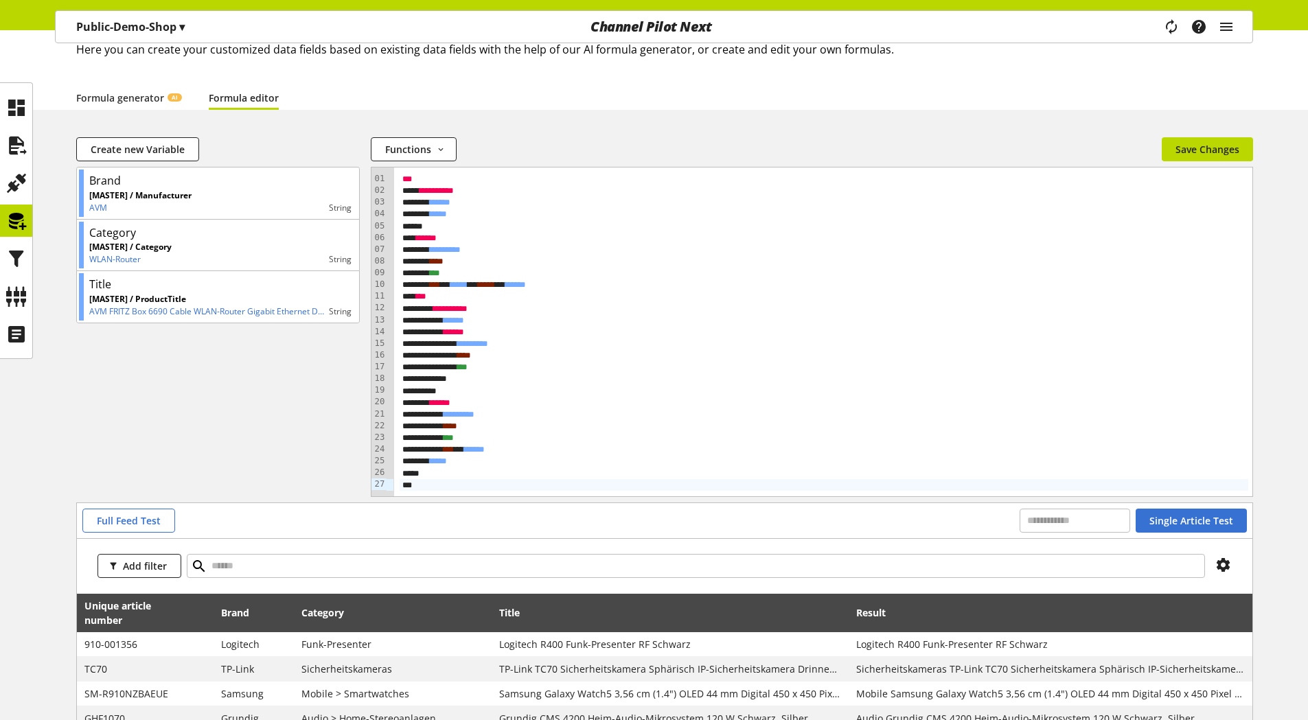
scroll to position [119, 0]
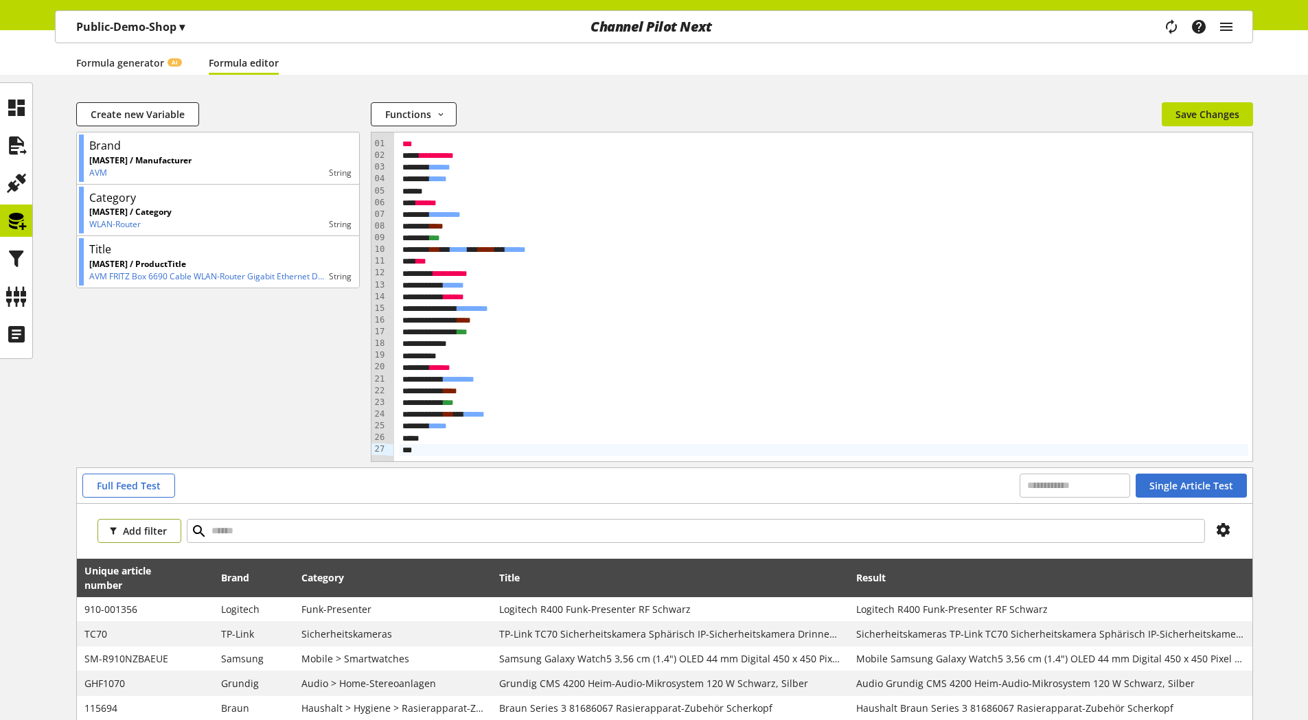
click at [134, 531] on span "Add filter" at bounding box center [145, 531] width 44 height 14
click at [130, 583] on span "Brand" at bounding box center [120, 581] width 25 height 12
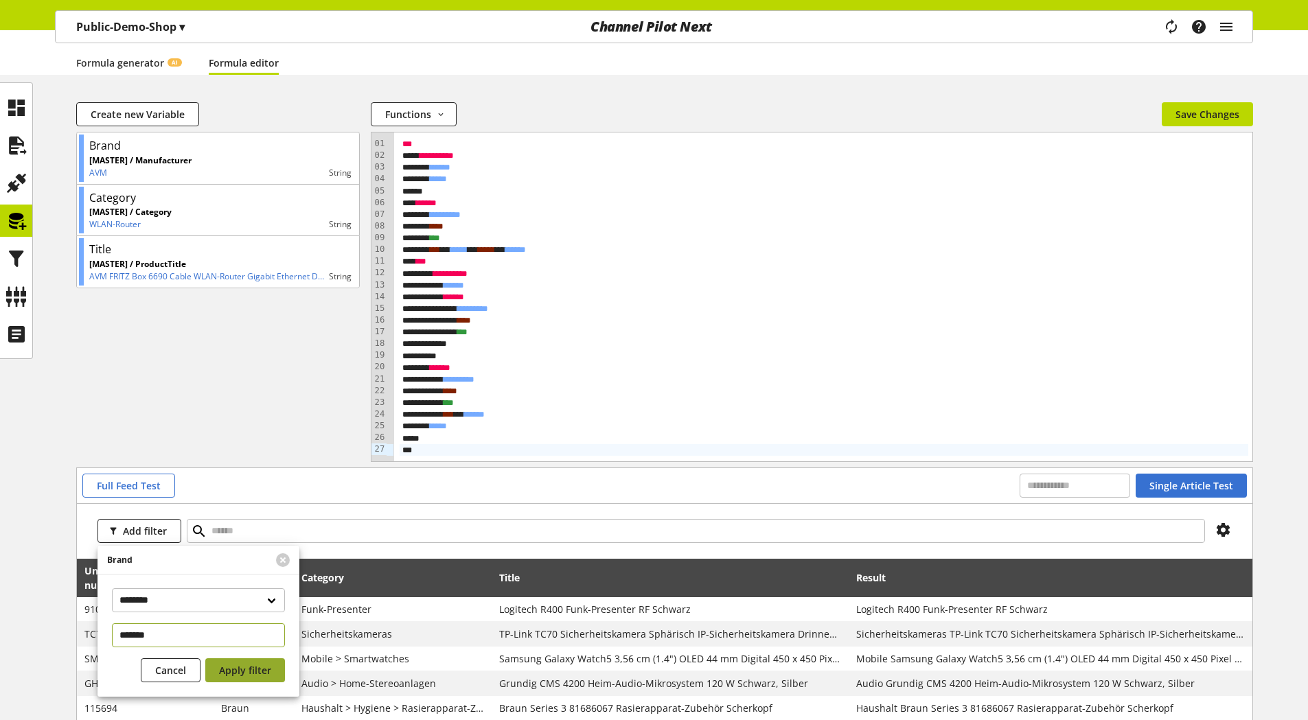
type input "*******"
click at [248, 670] on span "Apply filter" at bounding box center [245, 670] width 52 height 14
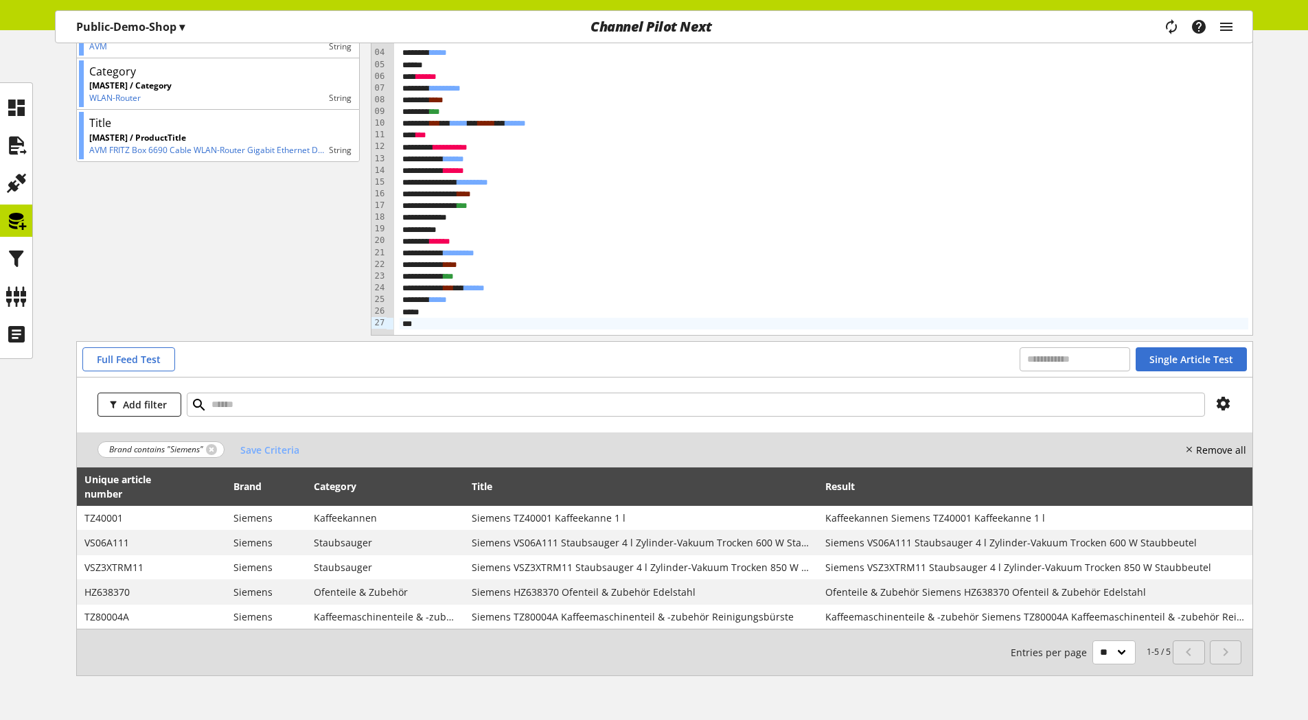
scroll to position [257, 0]
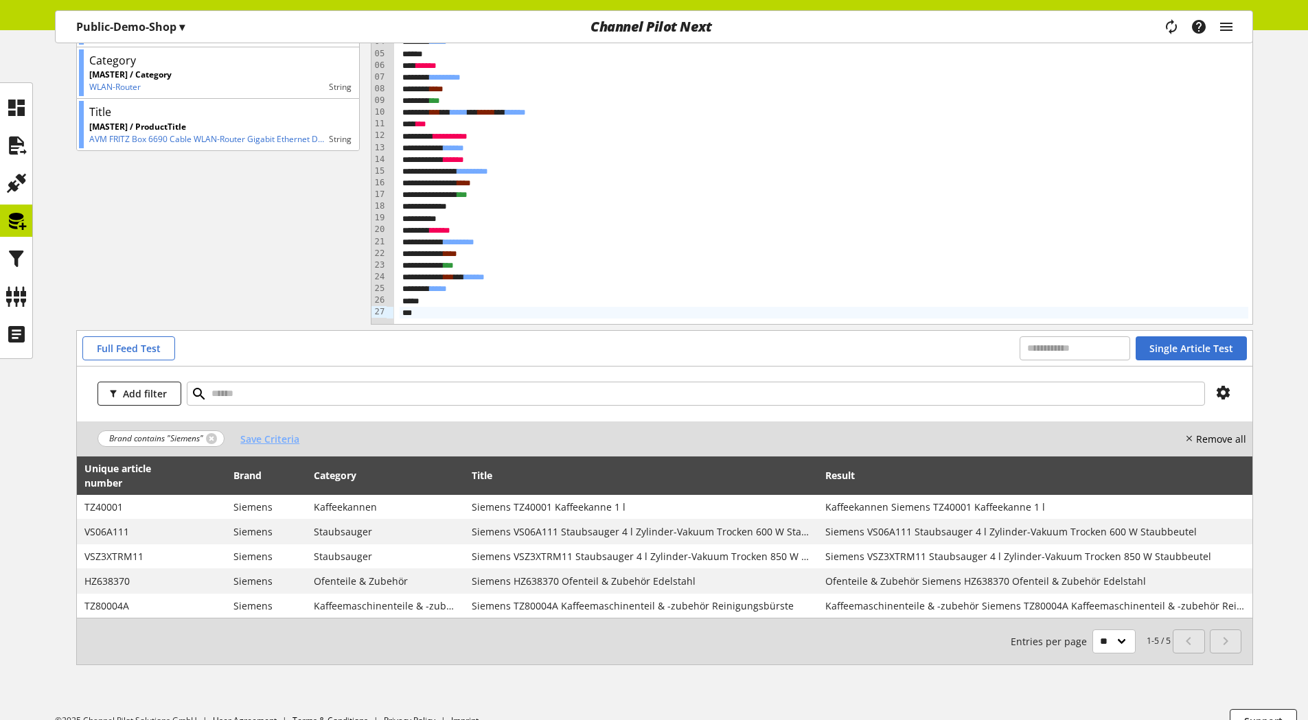
click at [290, 437] on span "Save Criteria" at bounding box center [269, 439] width 59 height 14
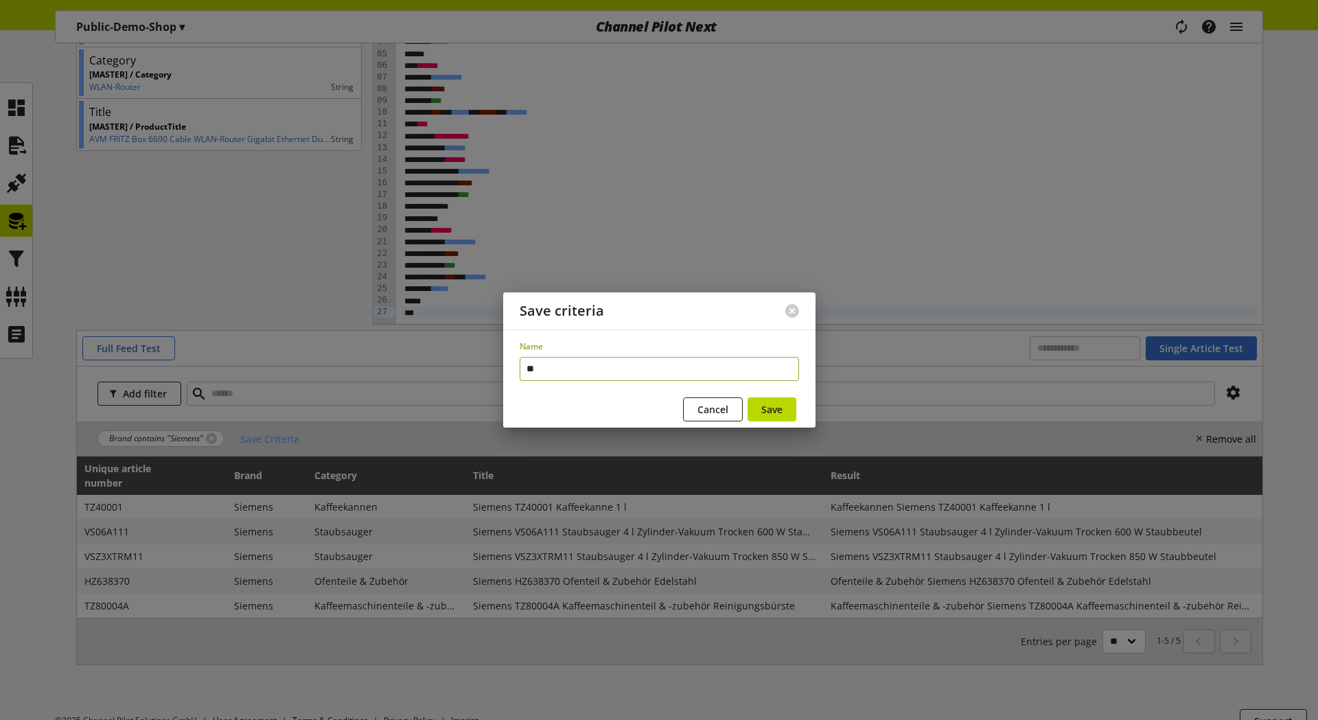
type input "*"
type input "**********"
click at [770, 403] on span "Save" at bounding box center [771, 409] width 21 height 14
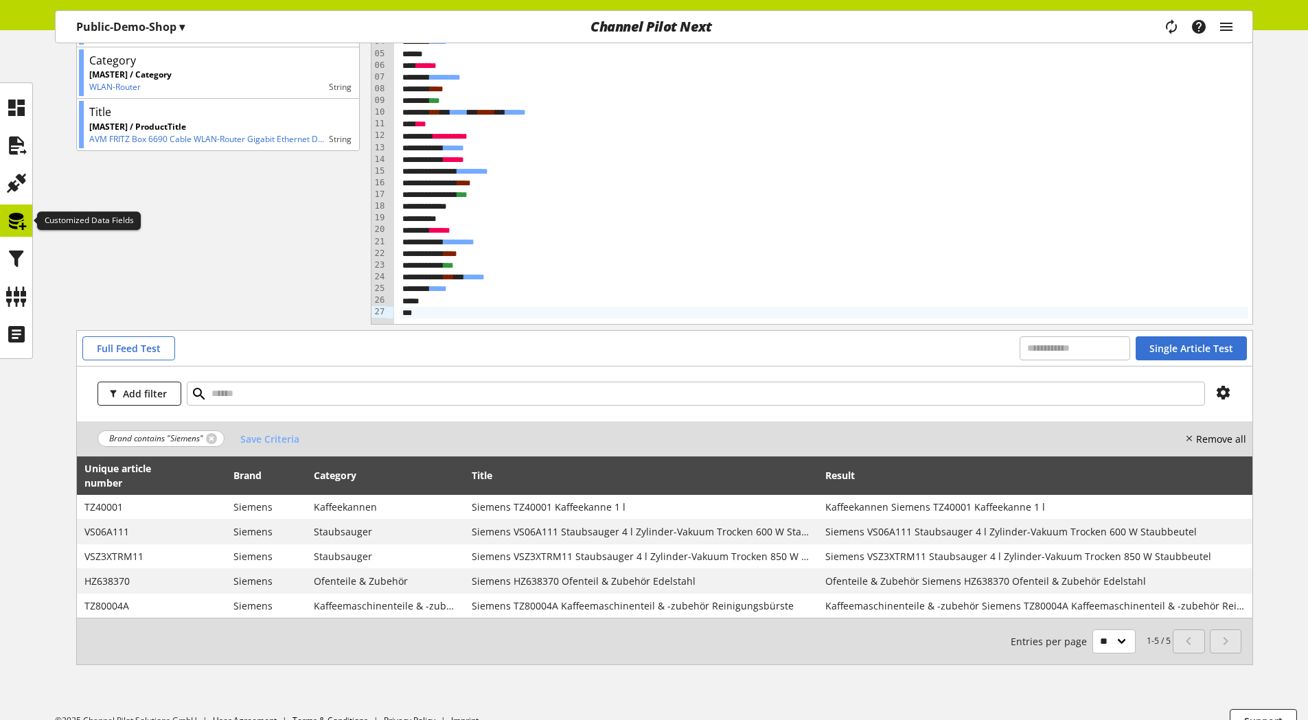
click at [10, 215] on icon at bounding box center [16, 220] width 22 height 27
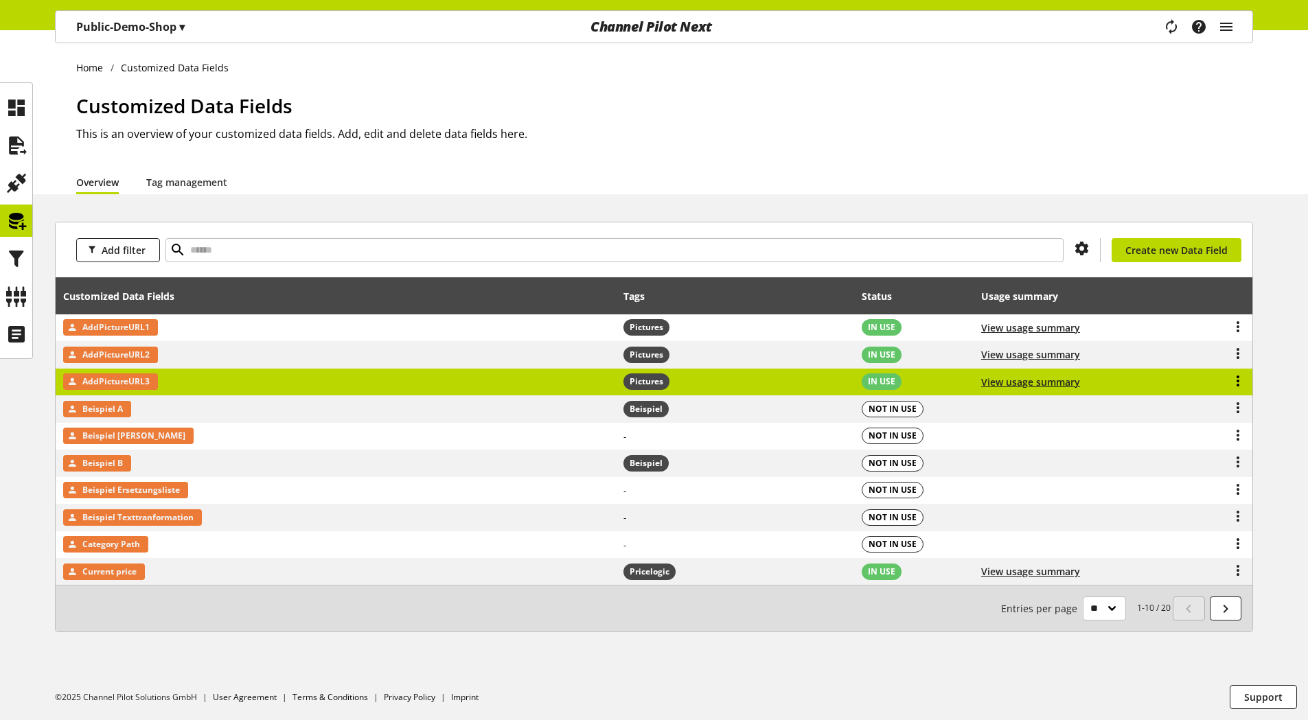
click at [1238, 375] on icon at bounding box center [1238, 381] width 16 height 25
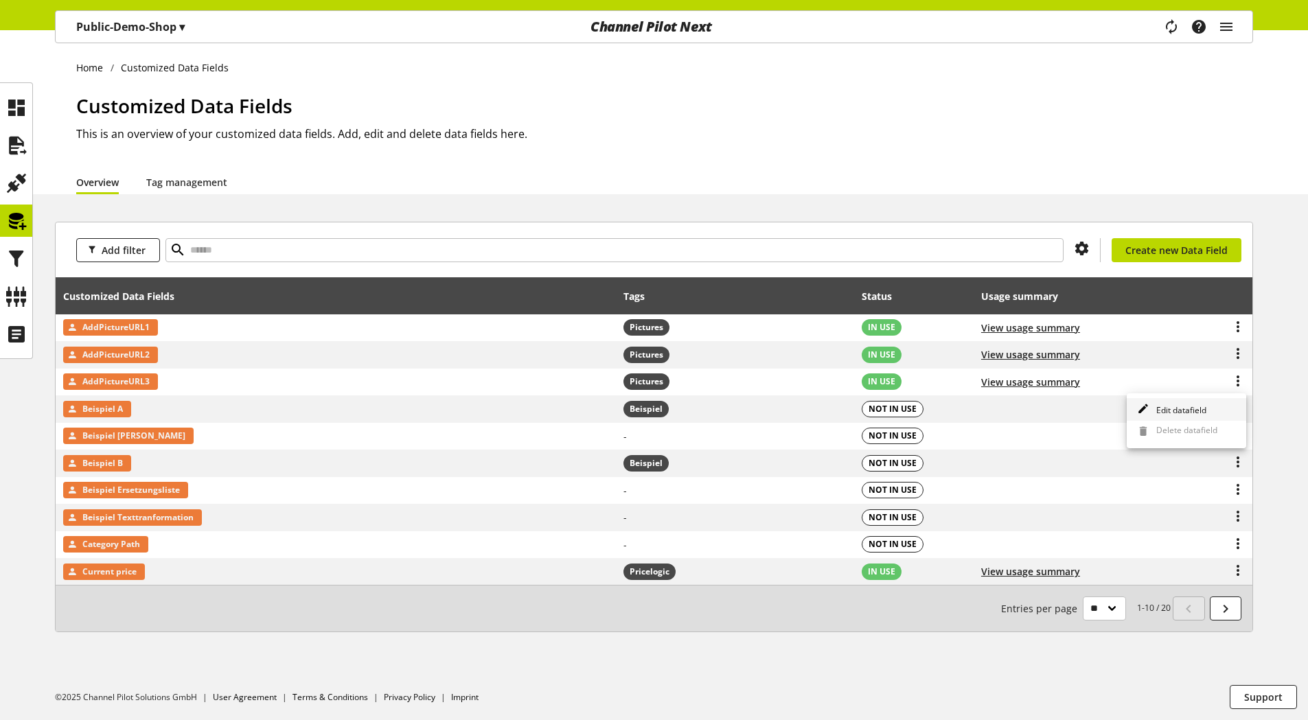
click at [1199, 409] on span "Edit datafield" at bounding box center [1179, 410] width 56 height 12
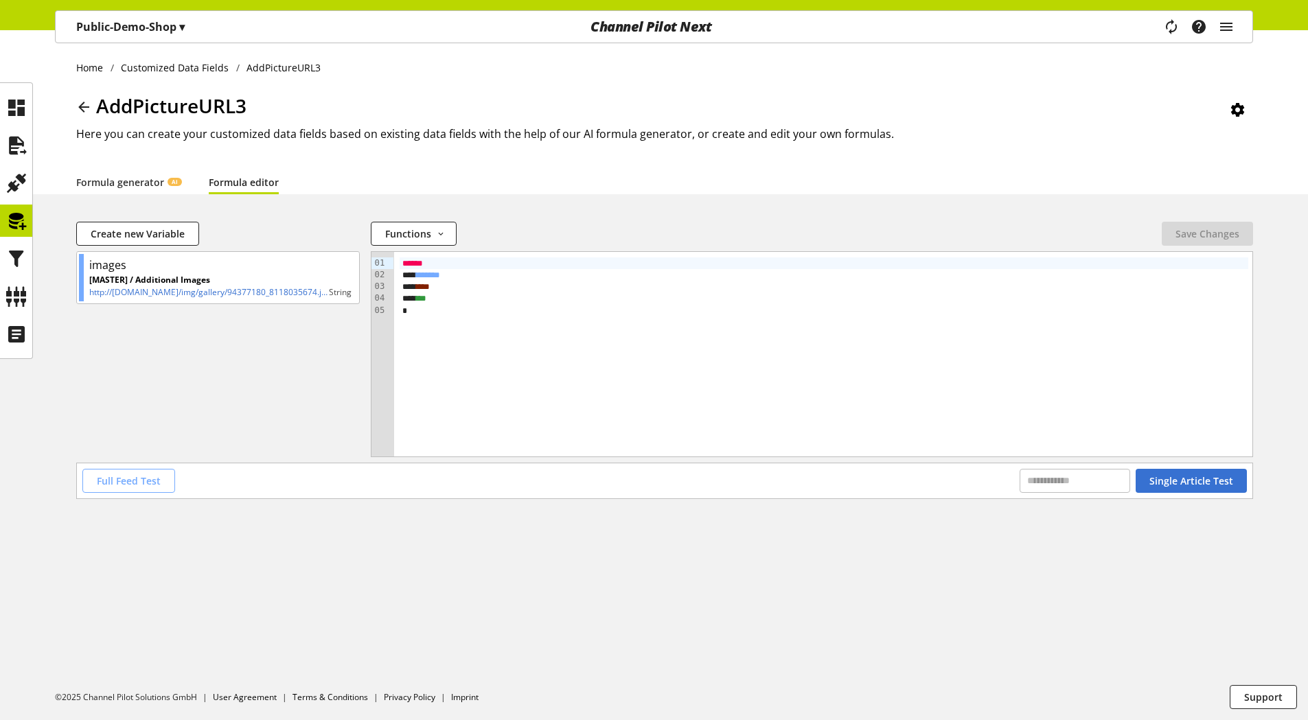
click at [138, 486] on span "Full Feed Test" at bounding box center [129, 481] width 64 height 14
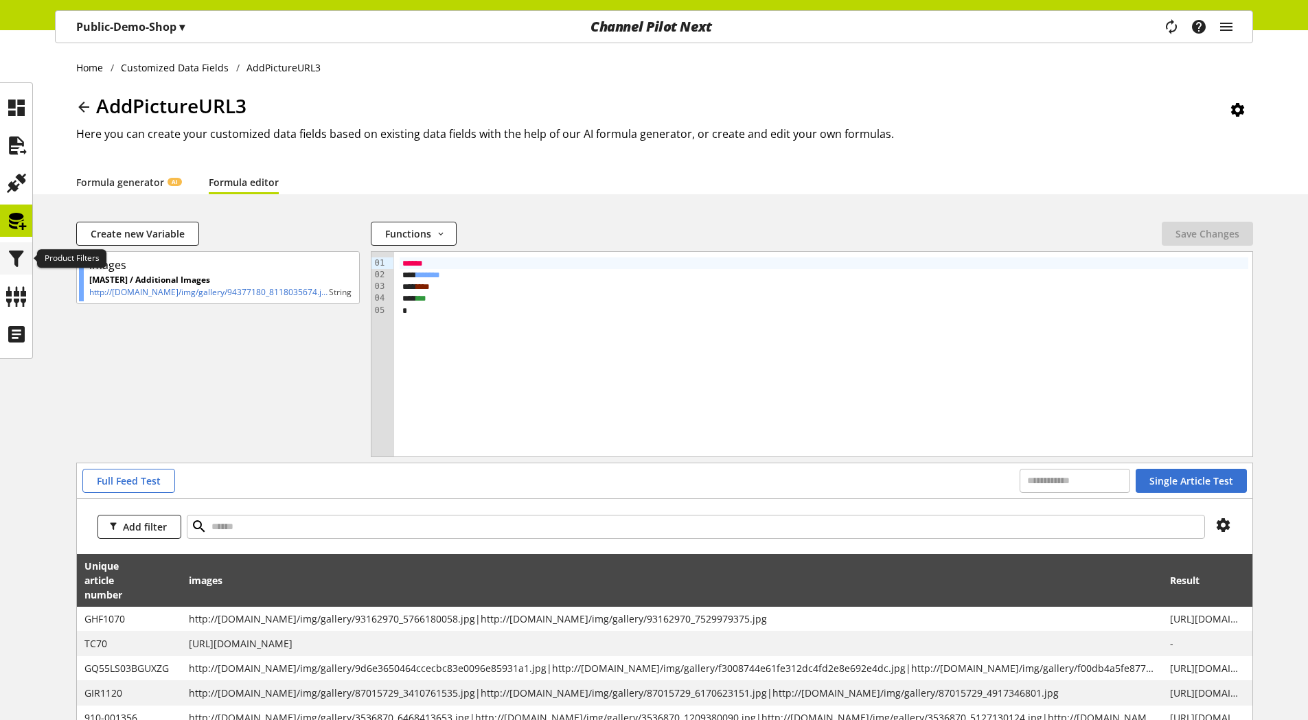
click at [16, 263] on icon at bounding box center [16, 258] width 22 height 27
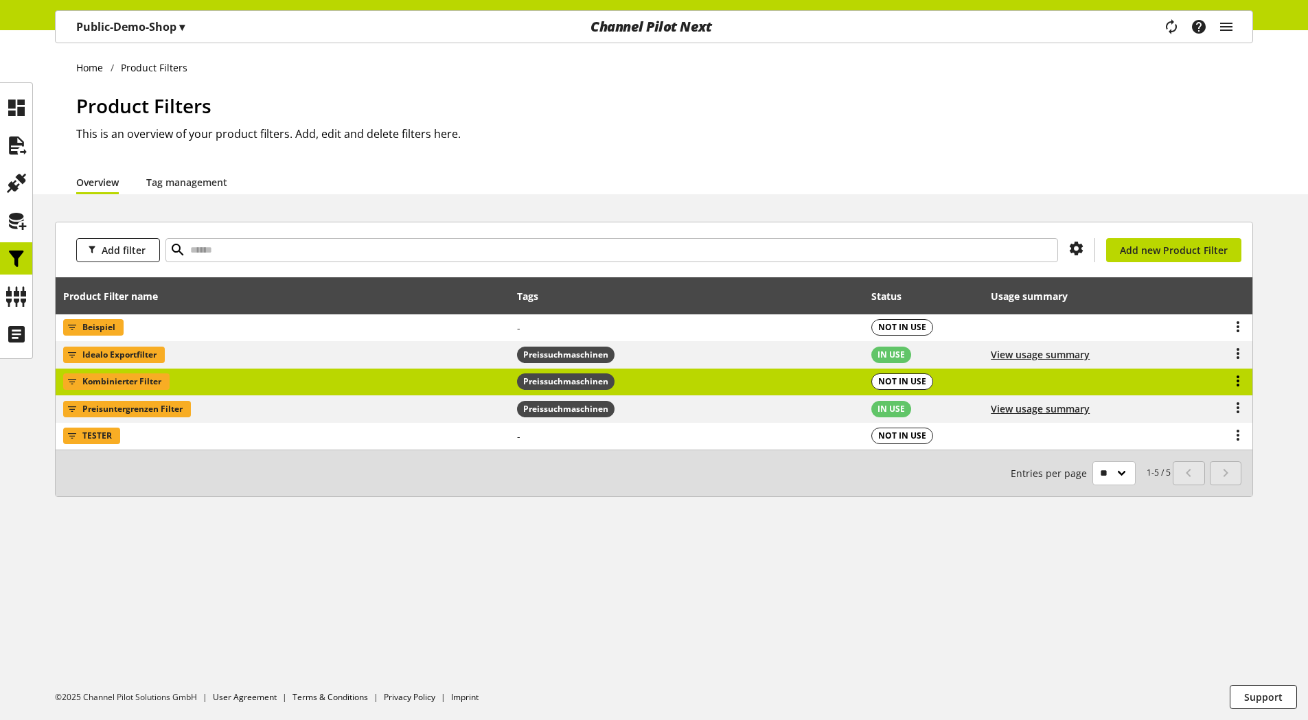
click at [1240, 377] on icon at bounding box center [1238, 381] width 16 height 25
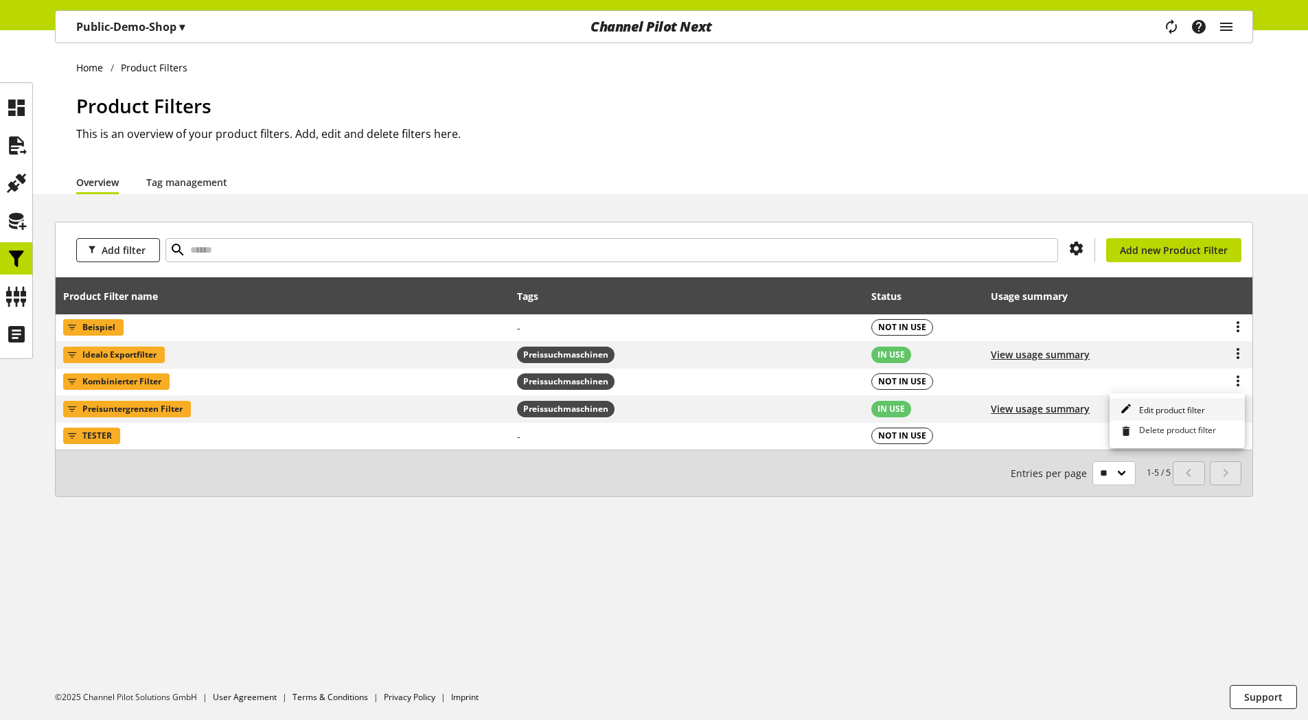
click at [1199, 409] on span "Edit product filter" at bounding box center [1169, 410] width 71 height 12
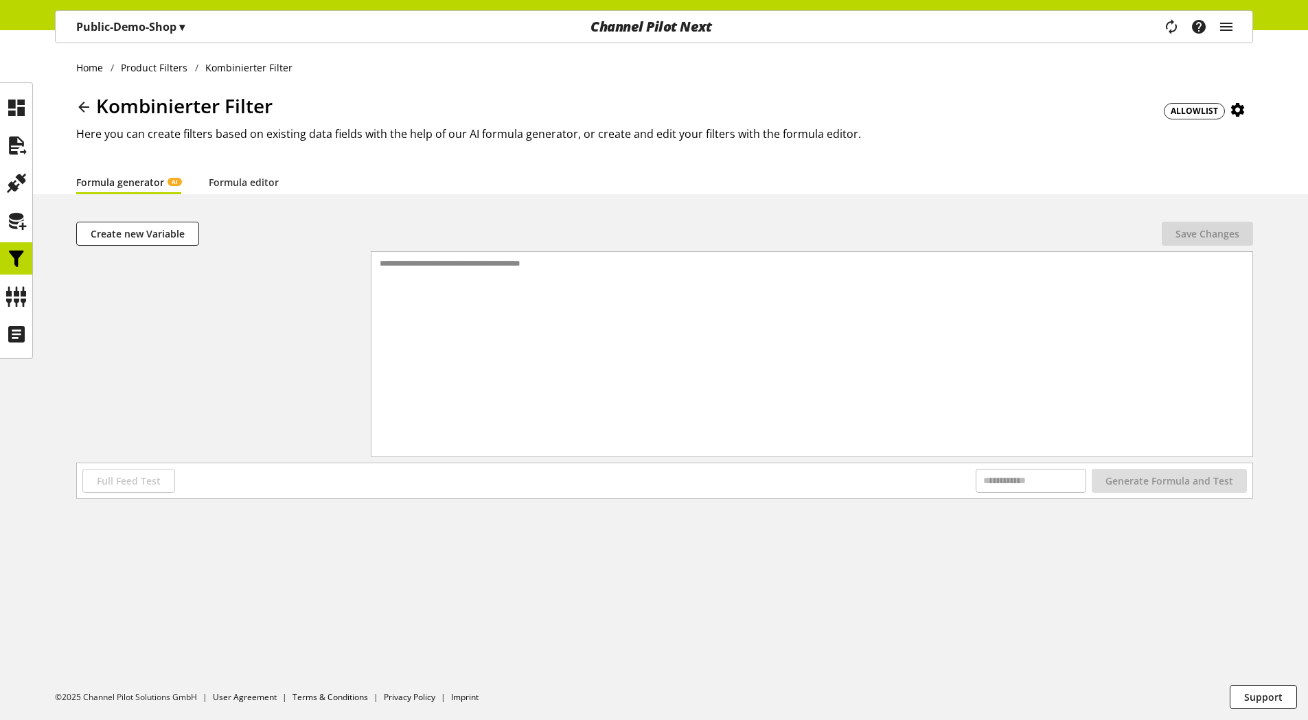
click at [82, 103] on icon at bounding box center [84, 107] width 16 height 25
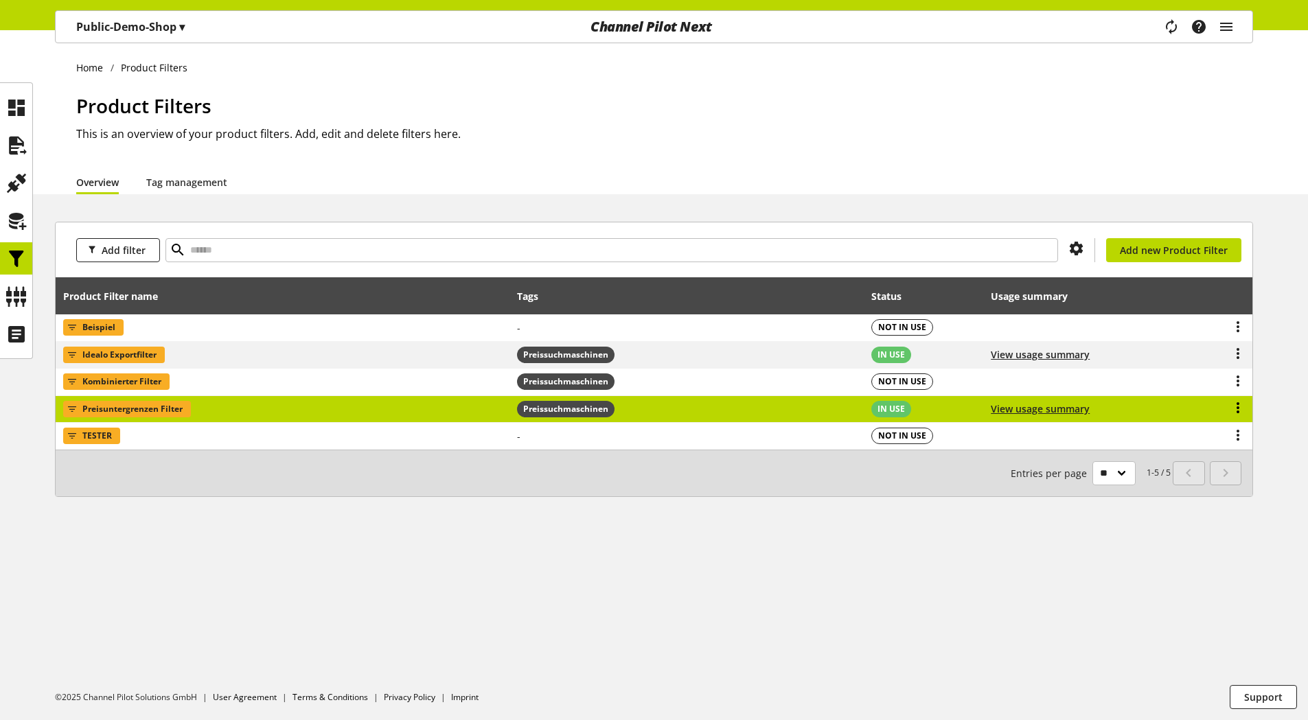
click at [1237, 408] on icon at bounding box center [1238, 407] width 16 height 25
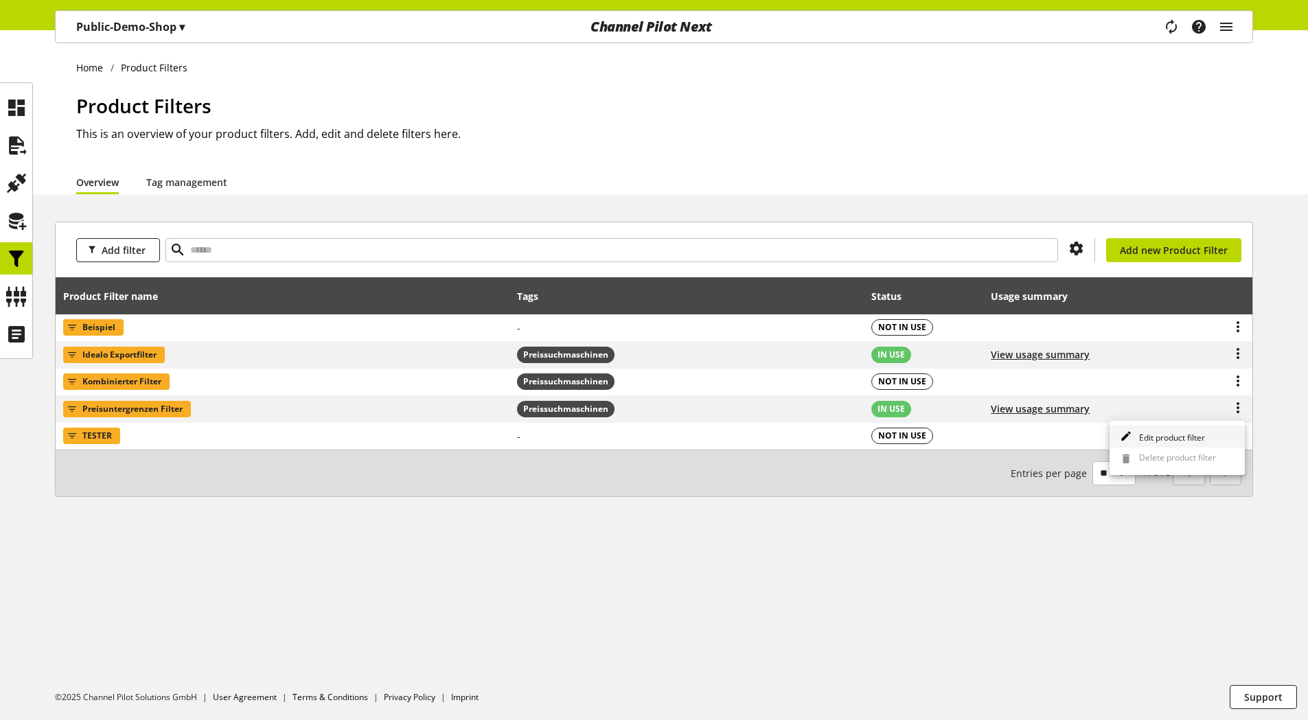
click at [1181, 437] on span "Edit product filter" at bounding box center [1169, 438] width 71 height 12
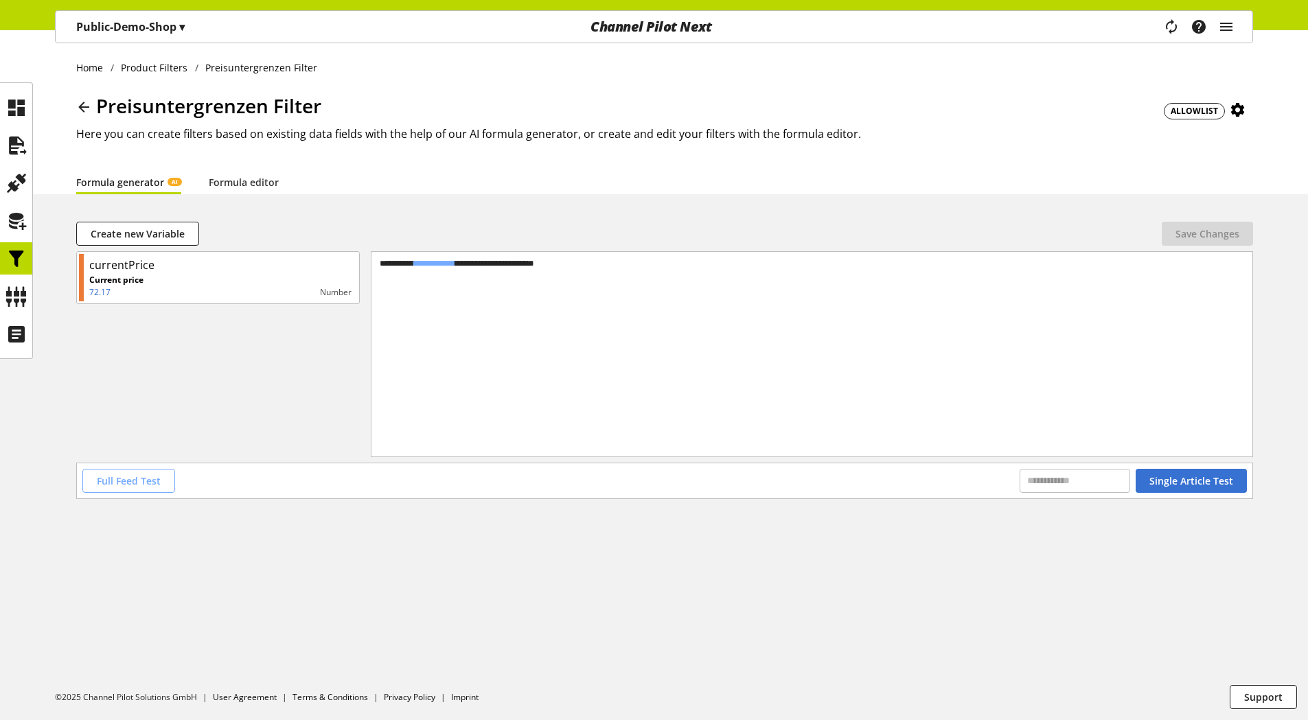
click at [145, 477] on span "Full Feed Test" at bounding box center [129, 481] width 64 height 14
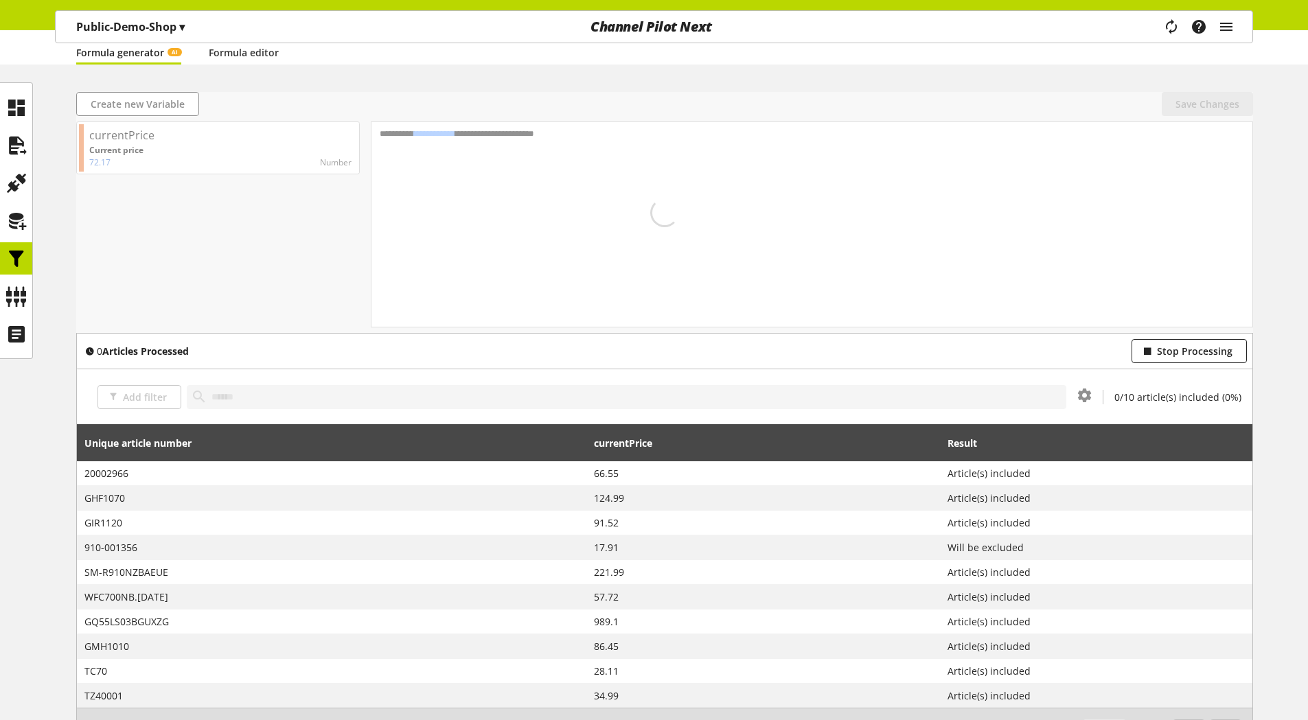
scroll to position [137, 0]
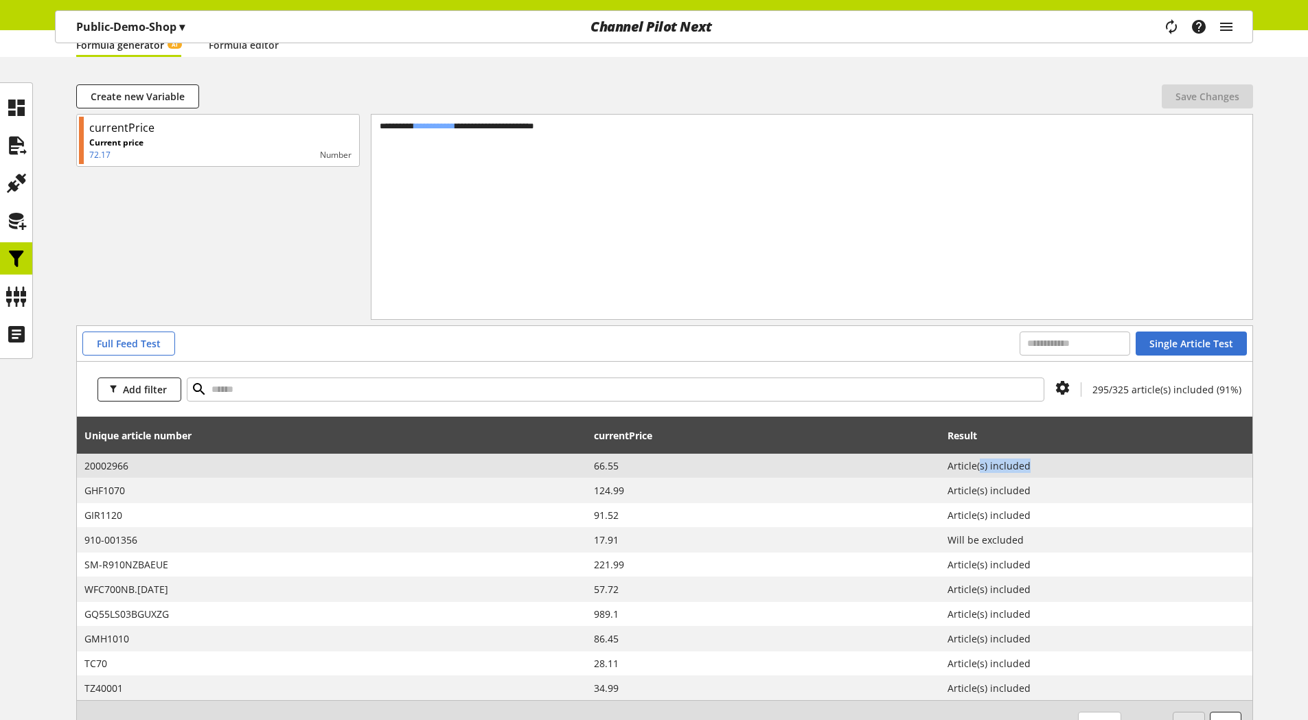
drag, startPoint x: 1048, startPoint y: 467, endPoint x: 991, endPoint y: 468, distance: 57.7
click at [991, 468] on span "Article(s) included" at bounding box center [1096, 466] width 297 height 14
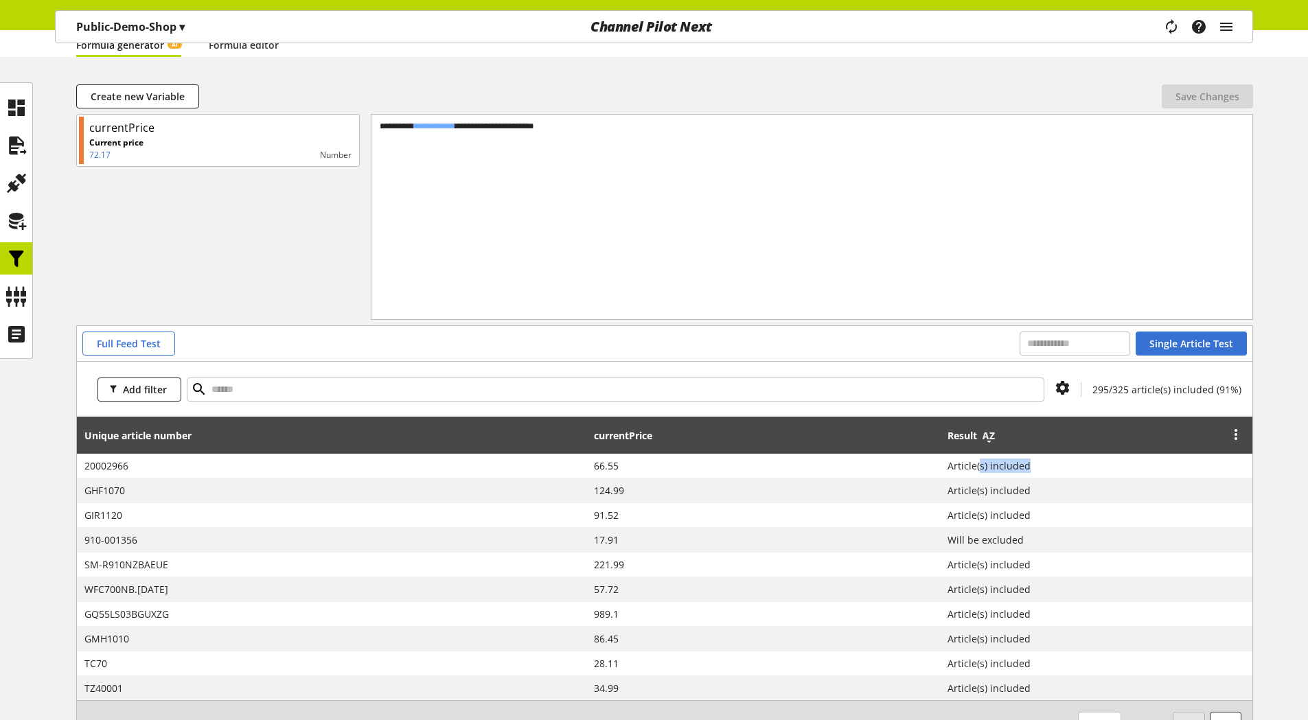
click at [997, 435] on icon at bounding box center [988, 436] width 16 height 25
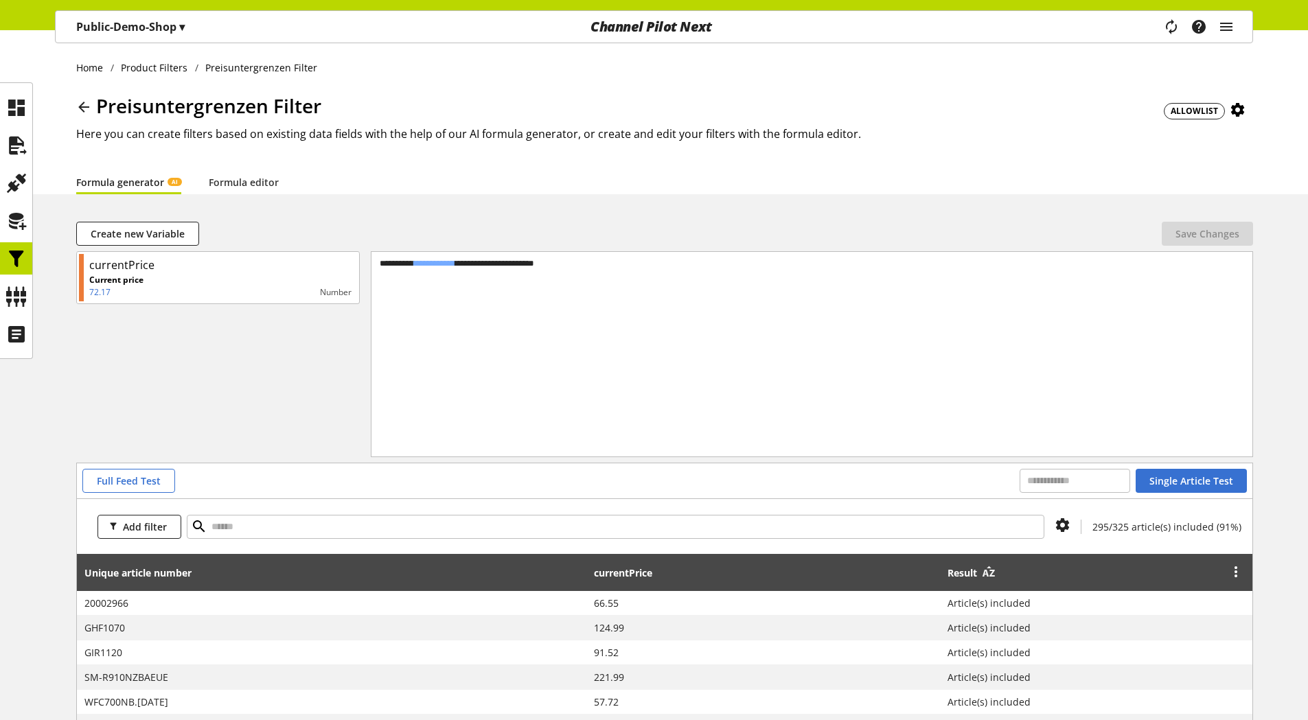
click at [997, 573] on icon at bounding box center [988, 573] width 16 height 25
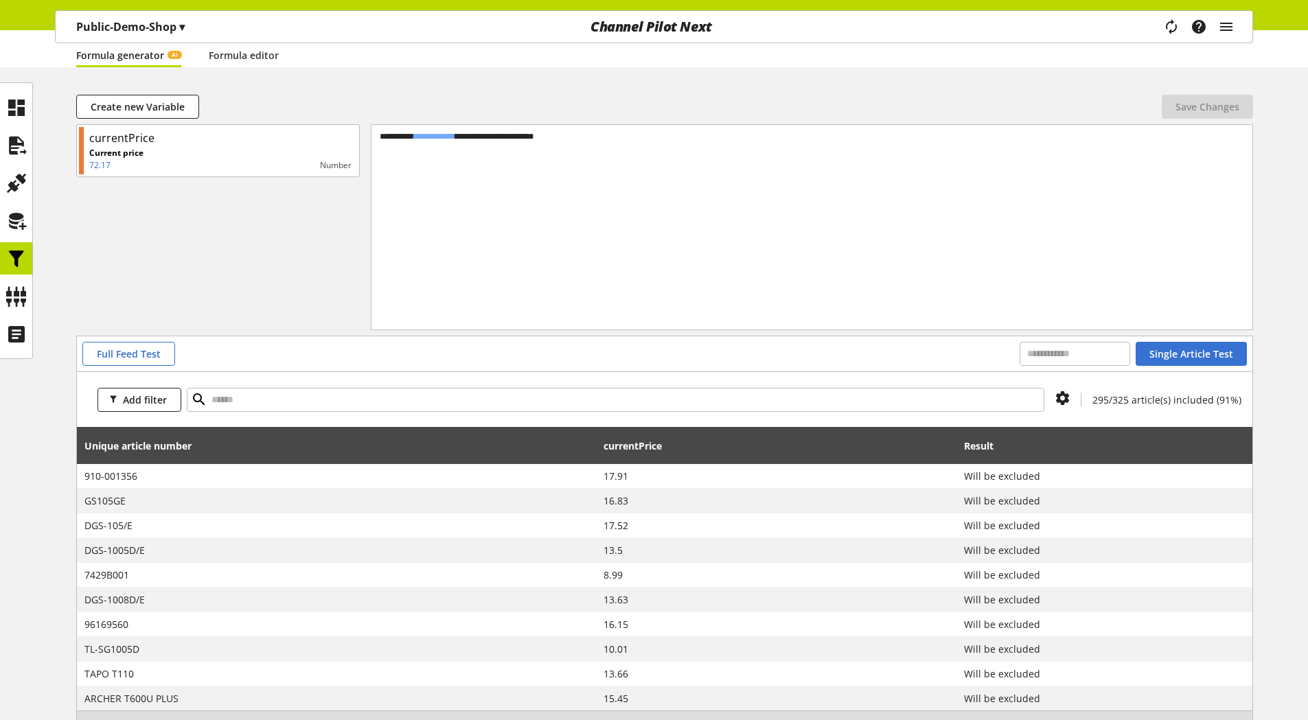
scroll to position [137, 0]
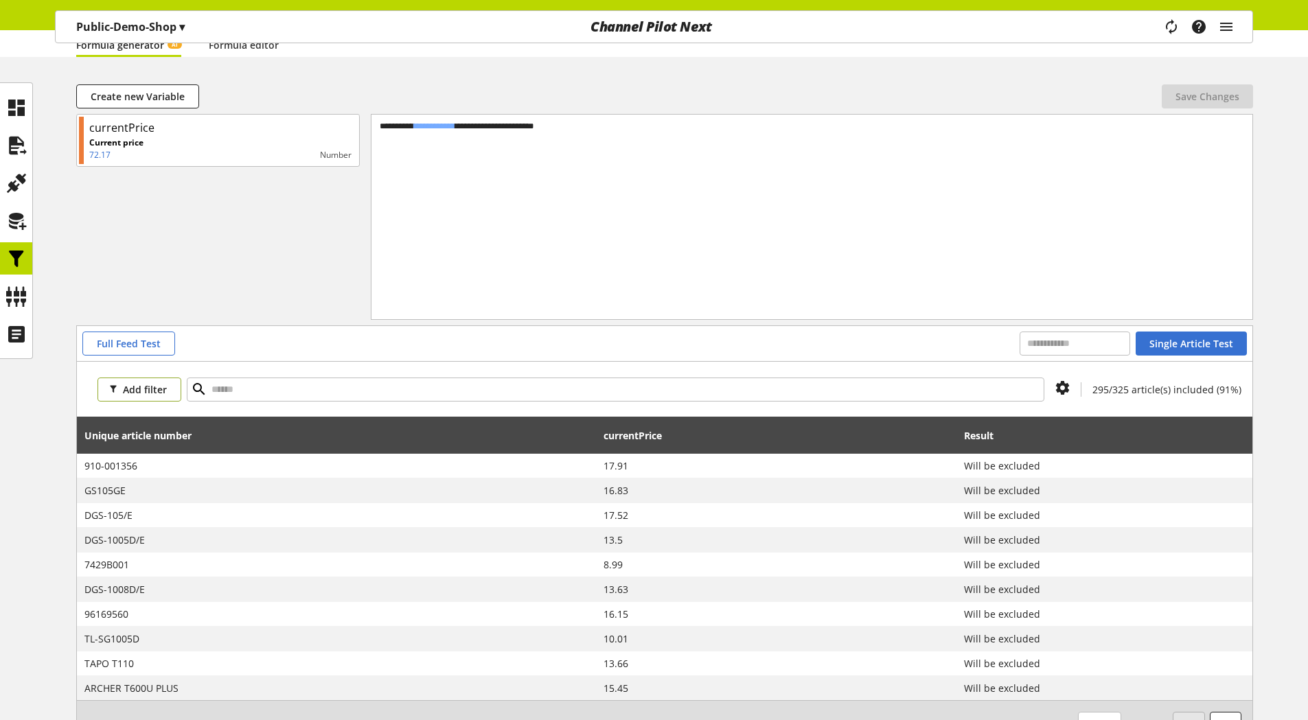
click at [143, 392] on span "Add filter" at bounding box center [145, 389] width 44 height 14
click at [139, 463] on link "Result" at bounding box center [154, 462] width 115 height 23
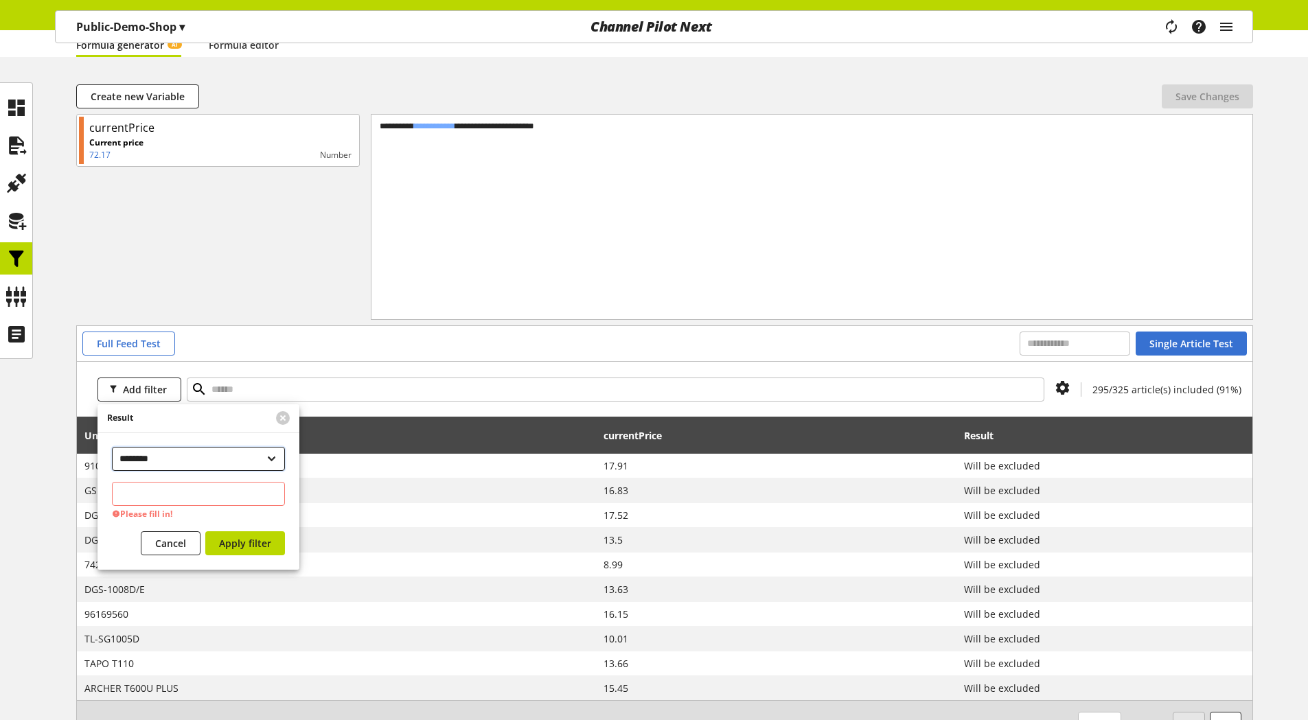
click at [184, 458] on select "**********" at bounding box center [198, 459] width 173 height 24
click at [192, 426] on div "Result" at bounding box center [181, 418] width 169 height 28
click at [180, 461] on select "**********" at bounding box center [198, 459] width 173 height 24
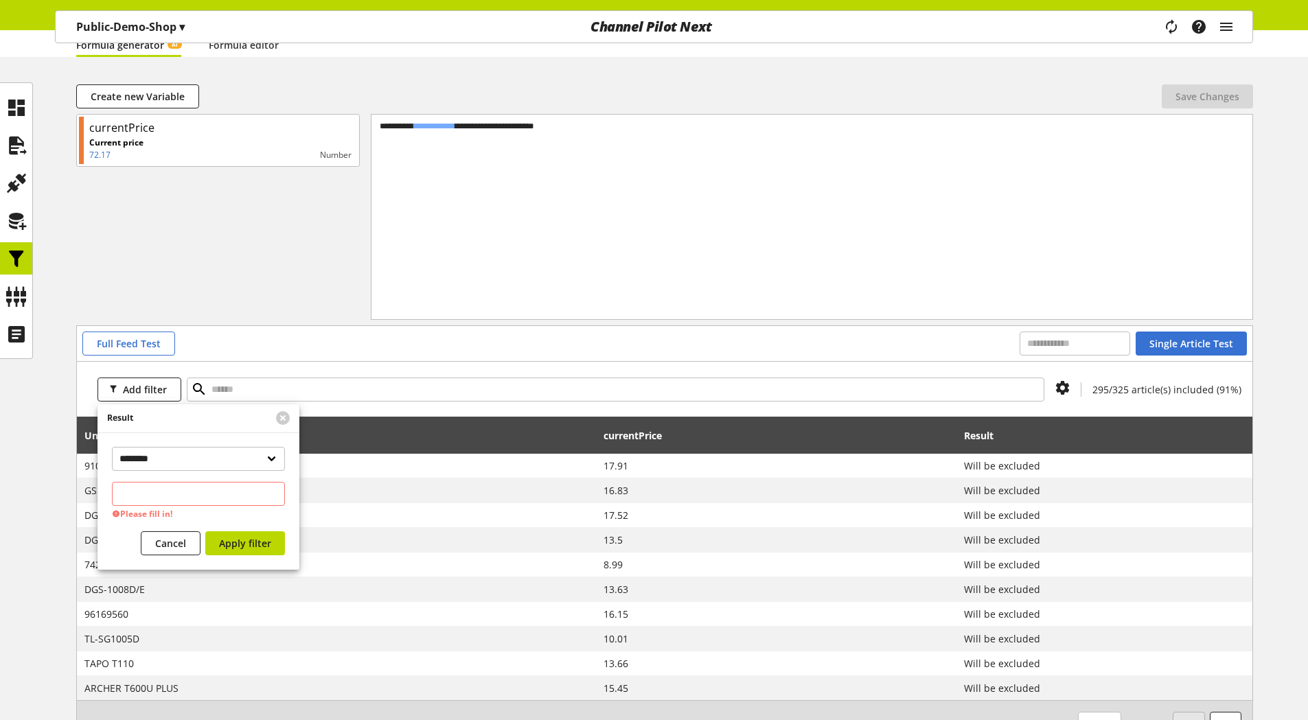
click at [362, 413] on div "Add filter 295/325 article(s) included (91%)" at bounding box center [664, 389] width 1175 height 55
click at [146, 459] on select "**********" at bounding box center [198, 459] width 173 height 24
click at [182, 423] on div "Result" at bounding box center [181, 418] width 169 height 28
click at [468, 411] on div "Add filter 295/325 article(s) included (91%)" at bounding box center [664, 389] width 1175 height 55
click at [1013, 439] on icon at bounding box center [1005, 436] width 16 height 25
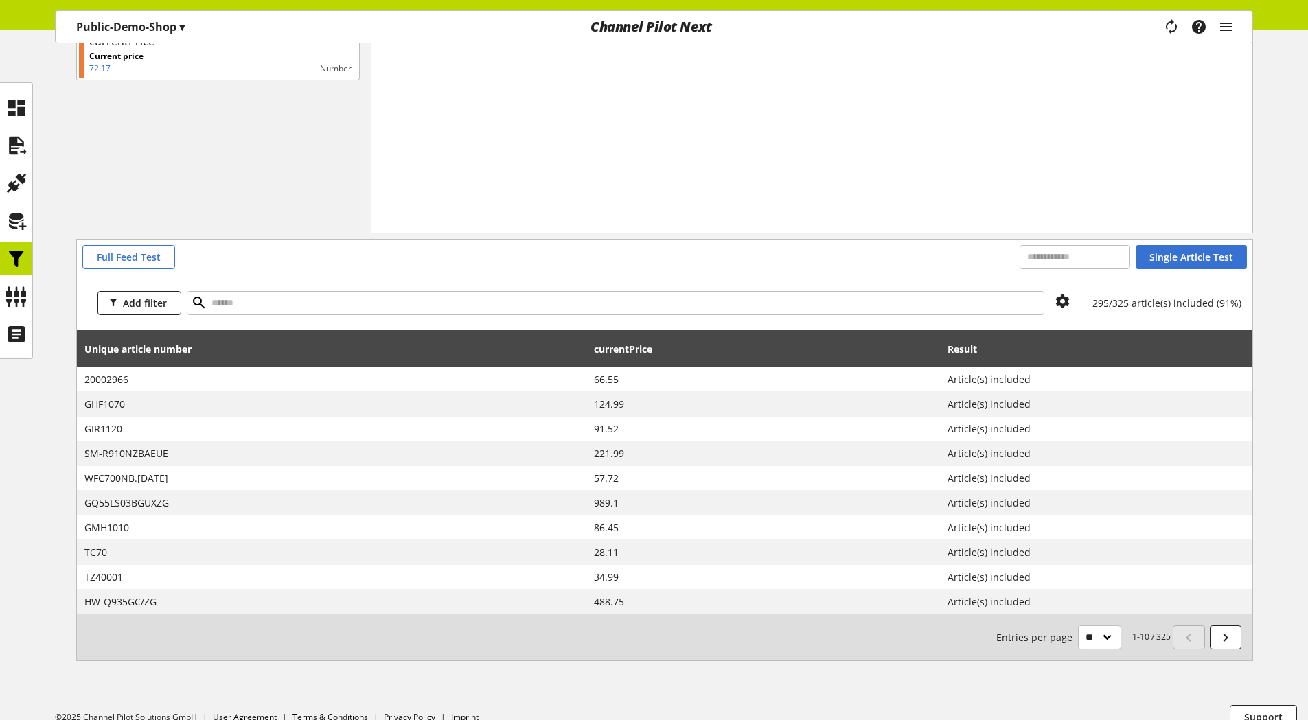
scroll to position [244, 0]
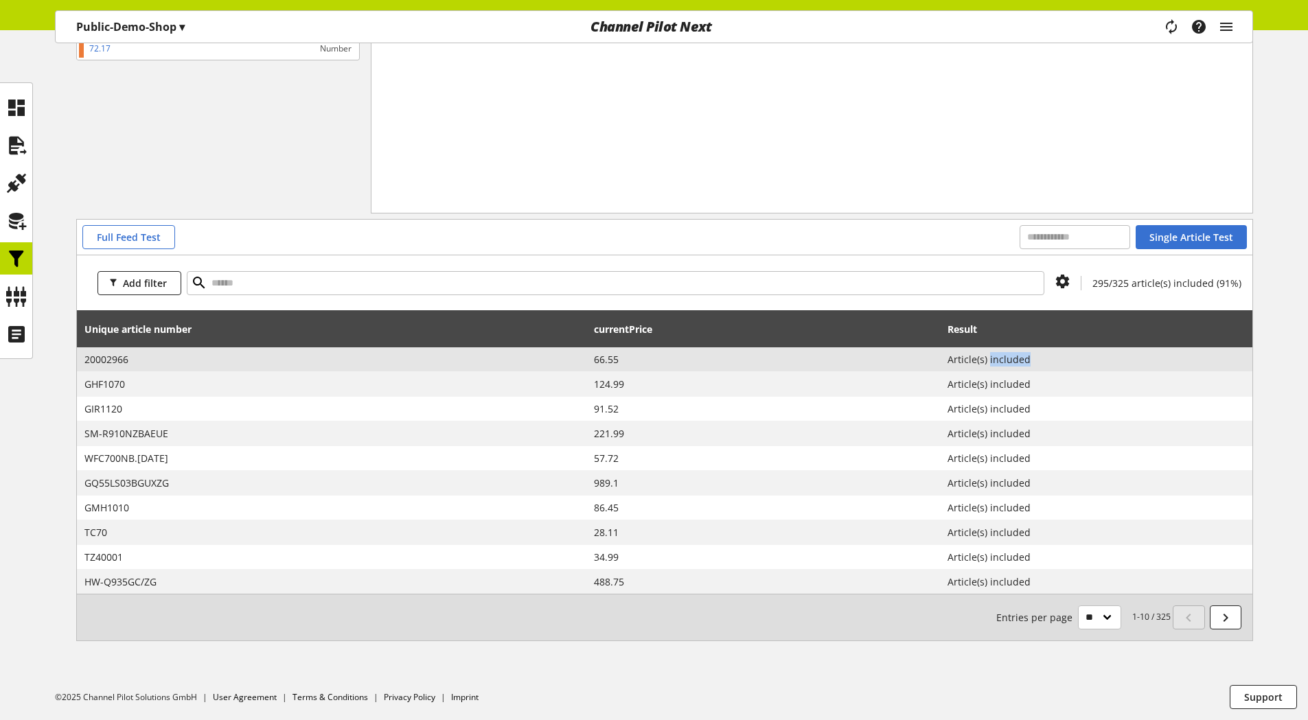
drag, startPoint x: 1039, startPoint y: 356, endPoint x: 999, endPoint y: 358, distance: 39.9
click at [999, 358] on span "Article(s) included" at bounding box center [1096, 359] width 297 height 14
copy span "included"
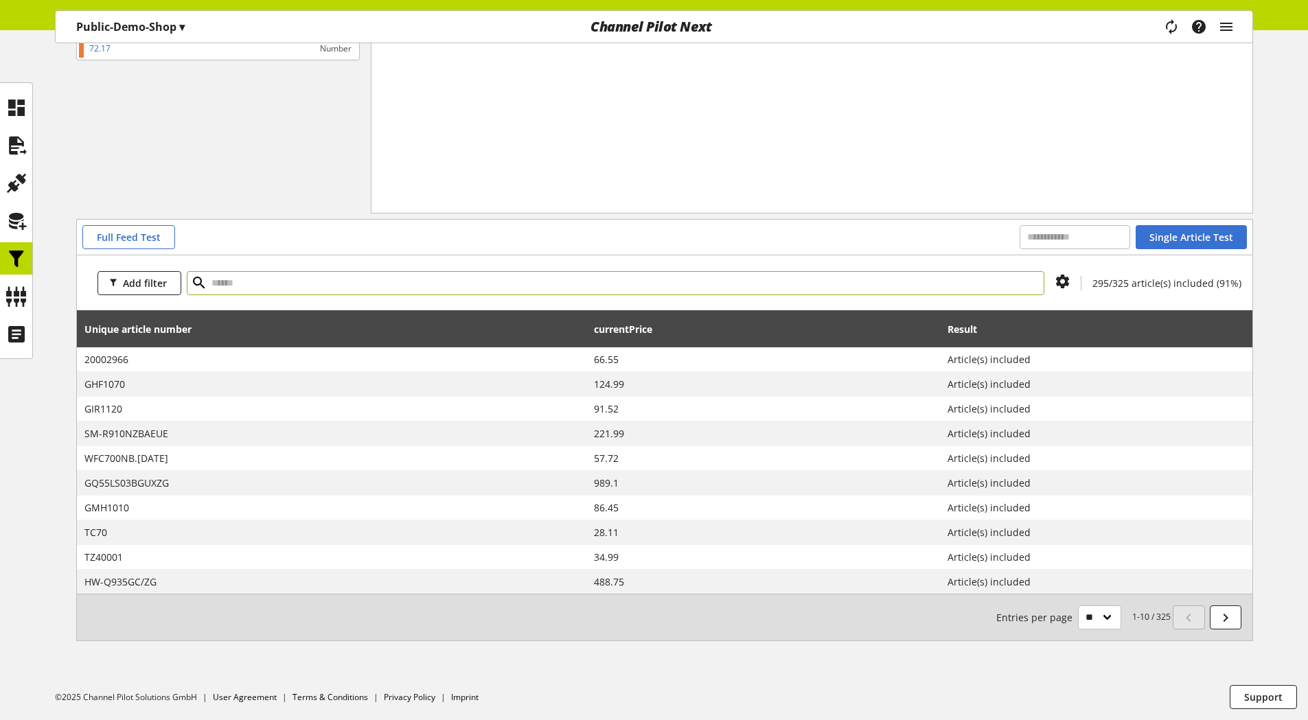
click at [409, 286] on input "text" at bounding box center [616, 283] width 858 height 24
paste input "********"
type input "********"
click at [194, 283] on icon at bounding box center [199, 283] width 16 height 25
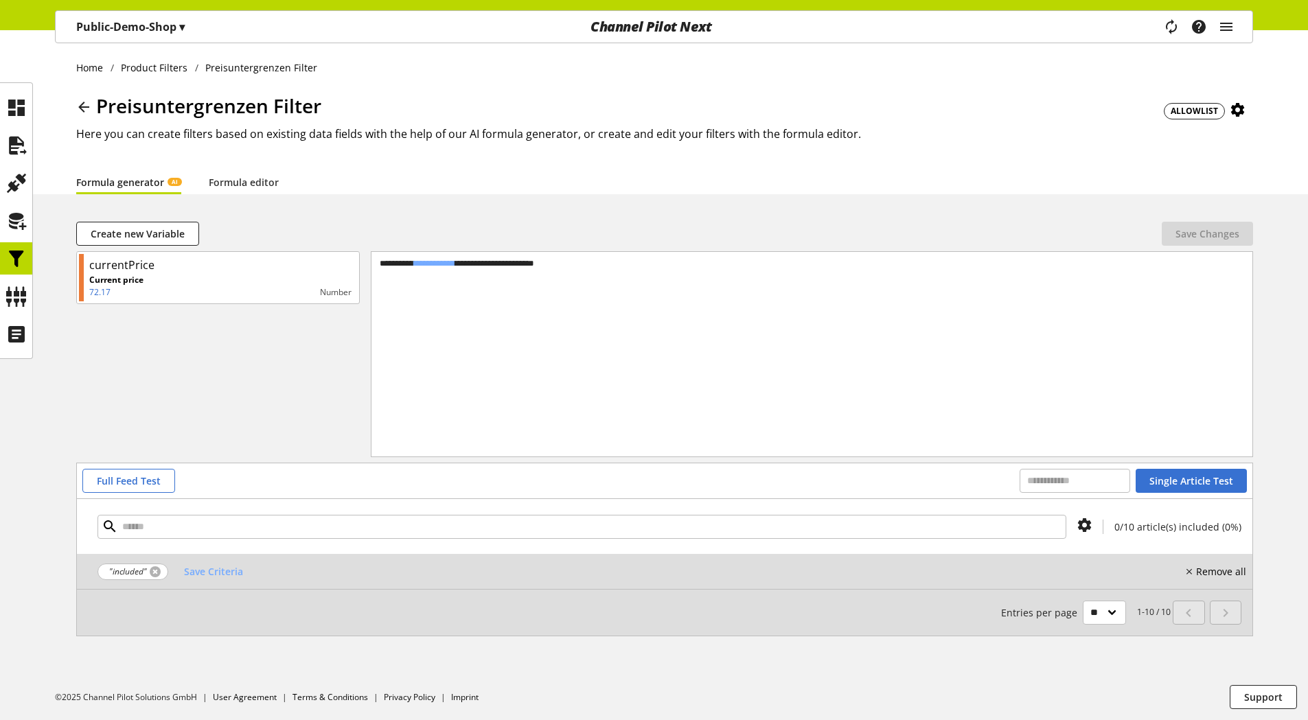
click at [156, 572] on link at bounding box center [155, 571] width 11 height 11
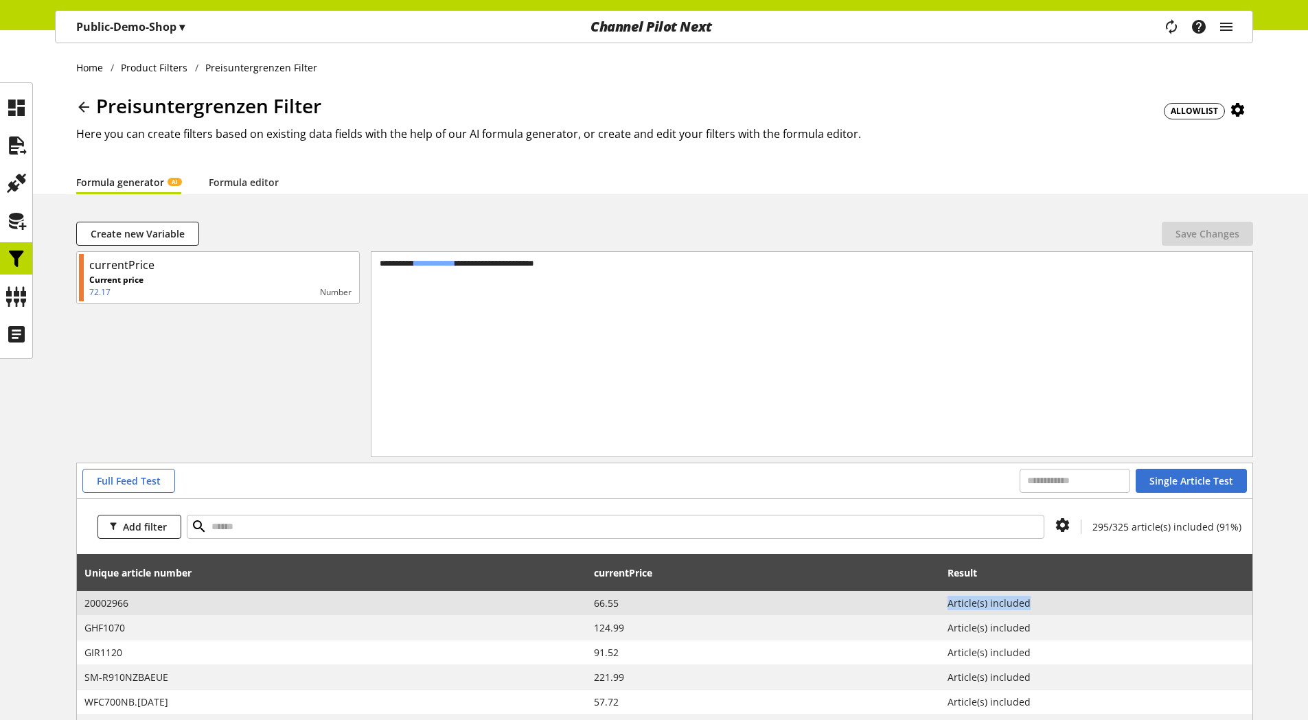
drag, startPoint x: 1053, startPoint y: 601, endPoint x: 959, endPoint y: 606, distance: 93.5
click at [959, 606] on span "Article(s) included" at bounding box center [1096, 603] width 297 height 14
copy span "Article(s) included"
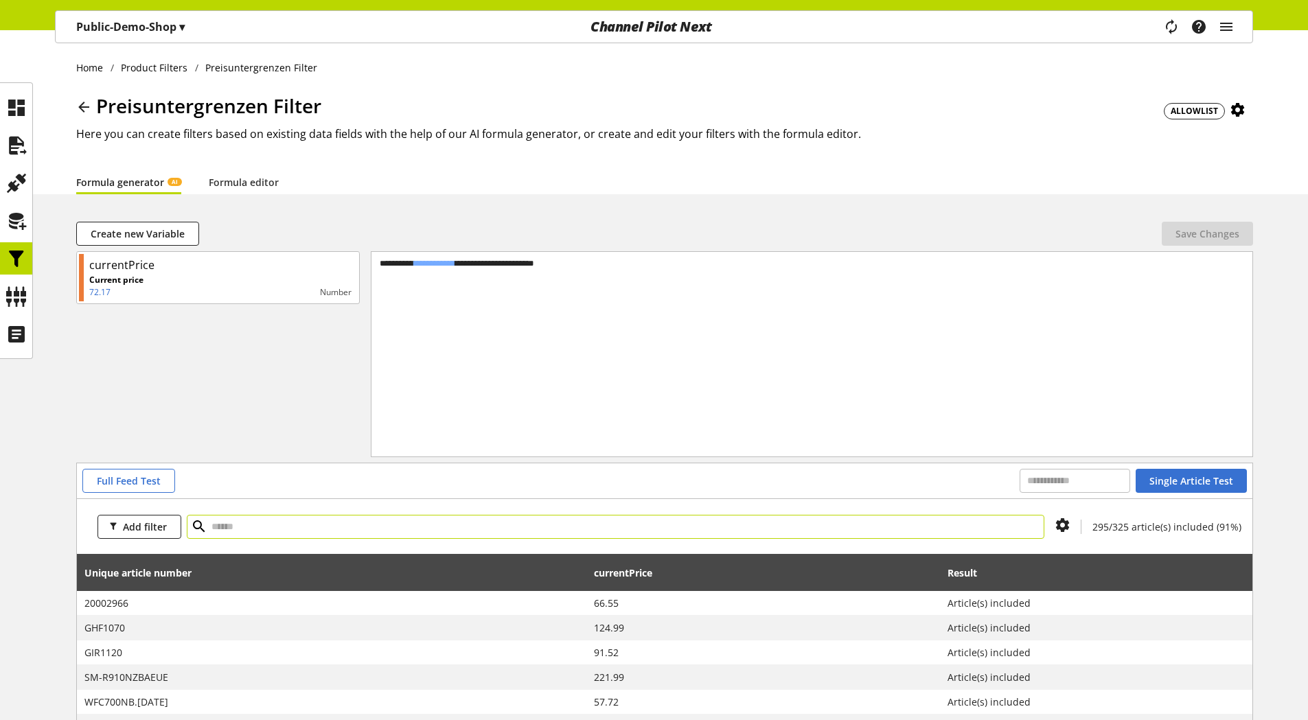
click at [555, 519] on input "text" at bounding box center [616, 527] width 858 height 24
paste input "**********"
type input "**********"
click at [200, 527] on icon at bounding box center [199, 526] width 16 height 25
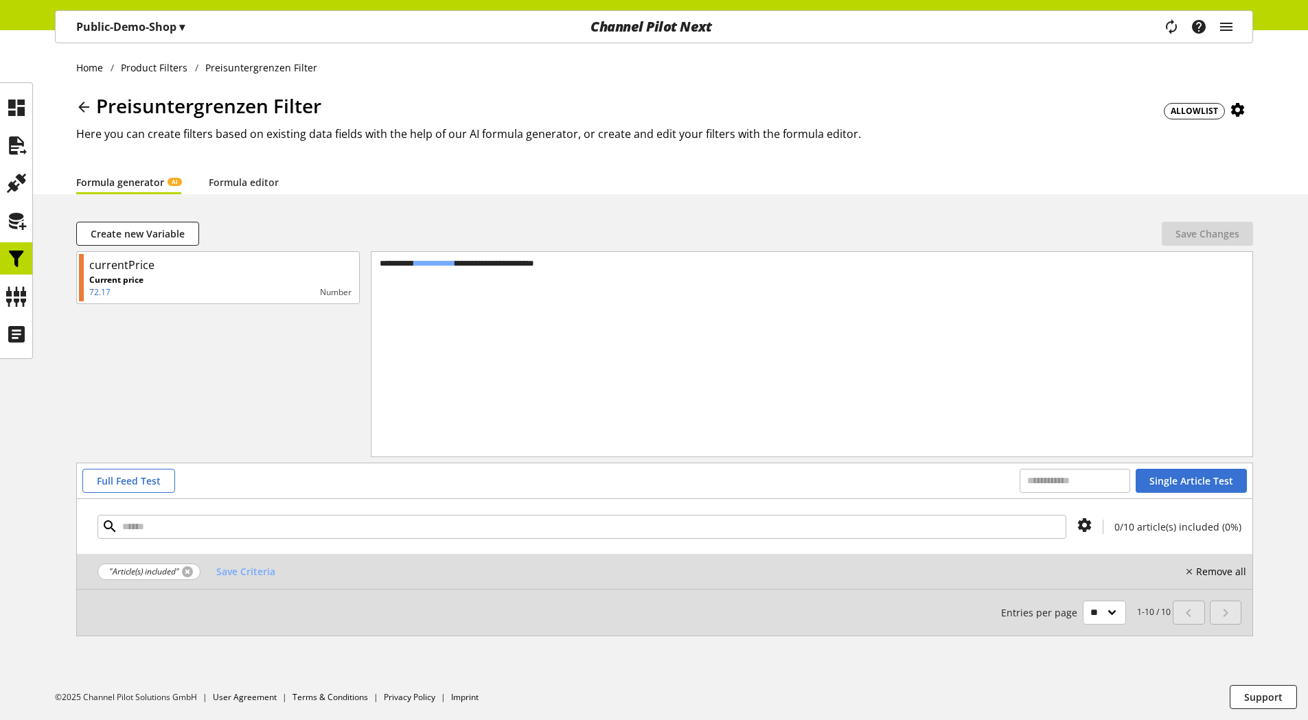
click at [184, 571] on link at bounding box center [187, 571] width 11 height 11
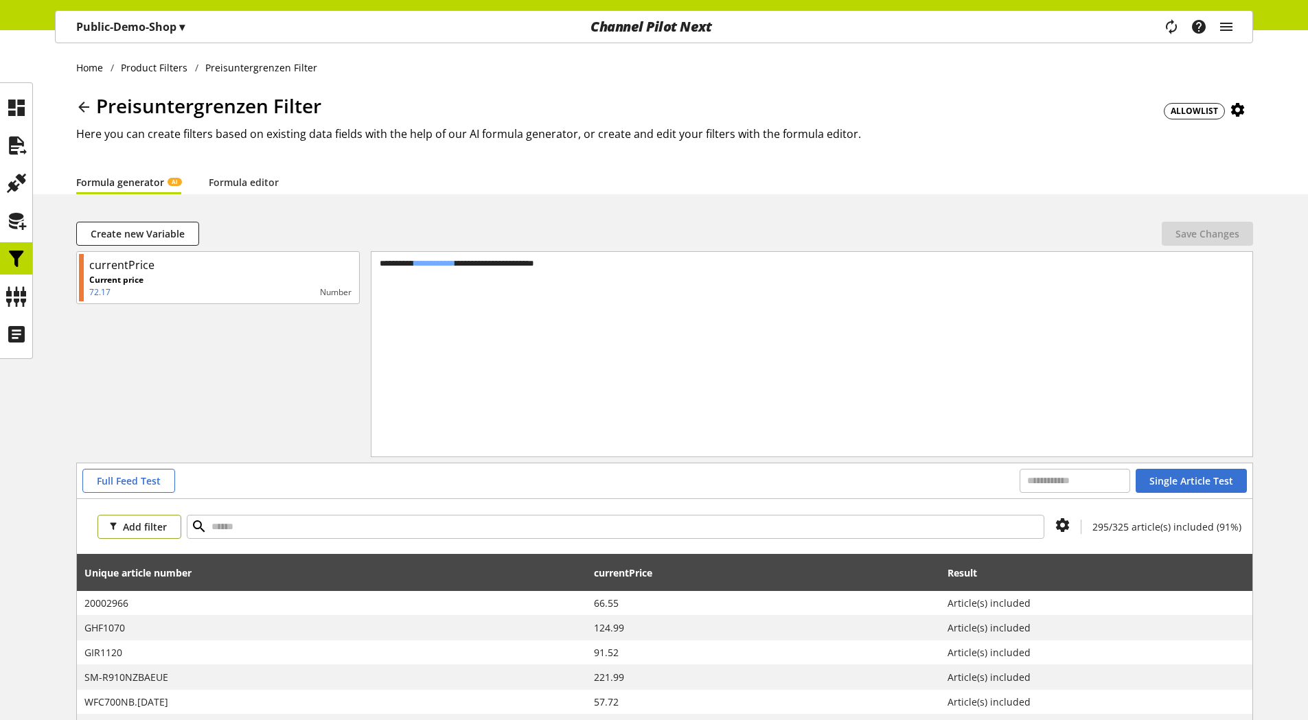
click at [126, 524] on span "Add filter" at bounding box center [145, 527] width 44 height 14
click at [124, 593] on link "Result" at bounding box center [154, 599] width 115 height 23
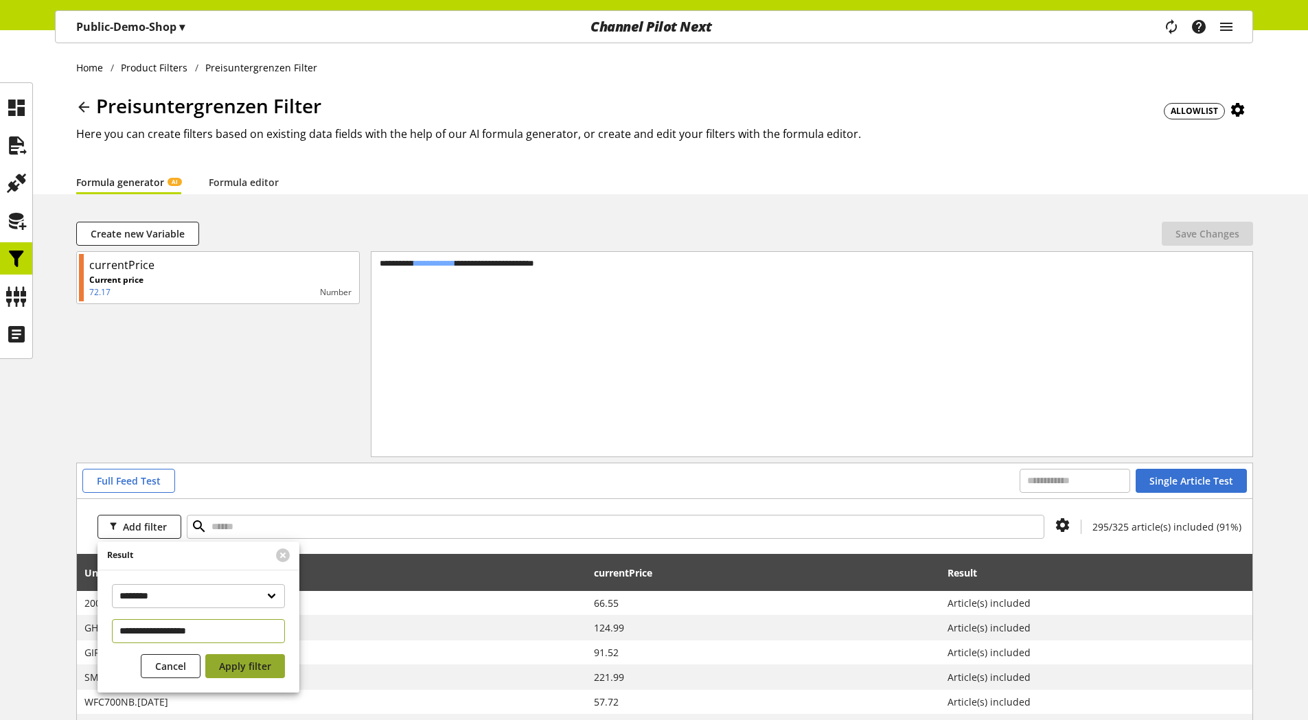
type input "**********"
click at [227, 666] on span "Apply filter" at bounding box center [245, 666] width 52 height 14
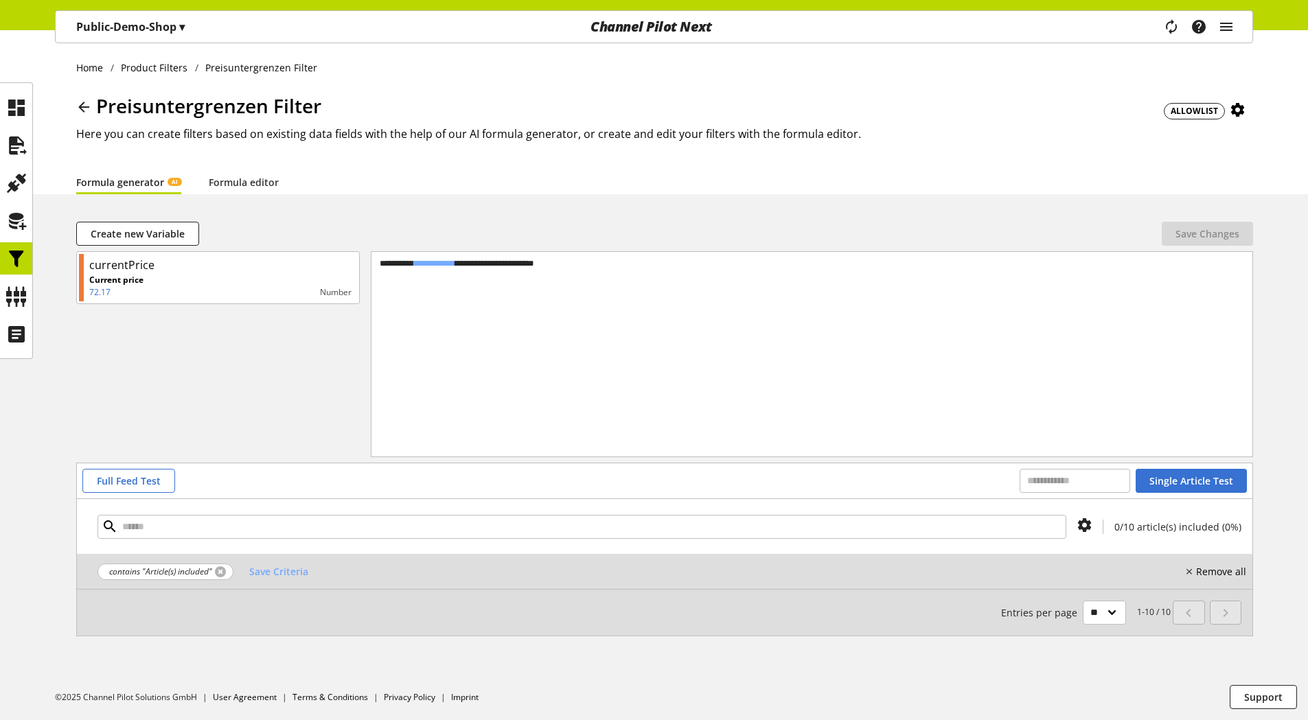
click at [218, 571] on link at bounding box center [220, 571] width 11 height 11
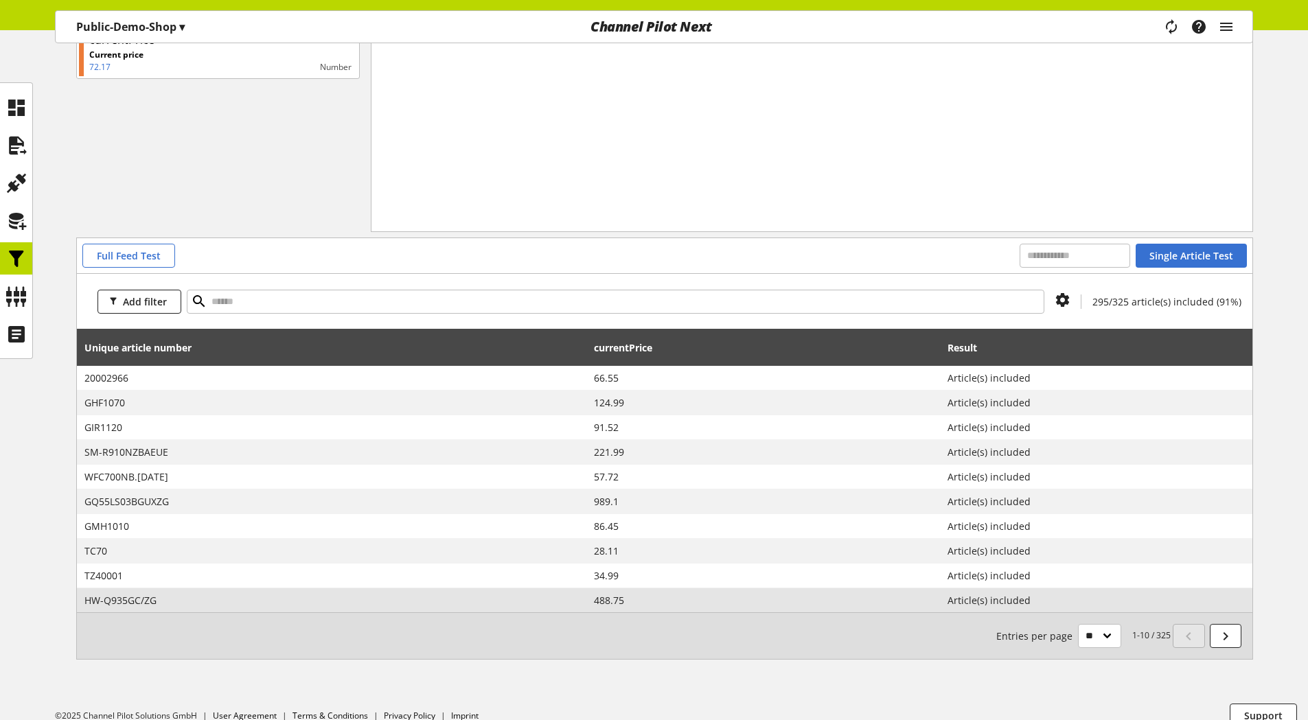
scroll to position [244, 0]
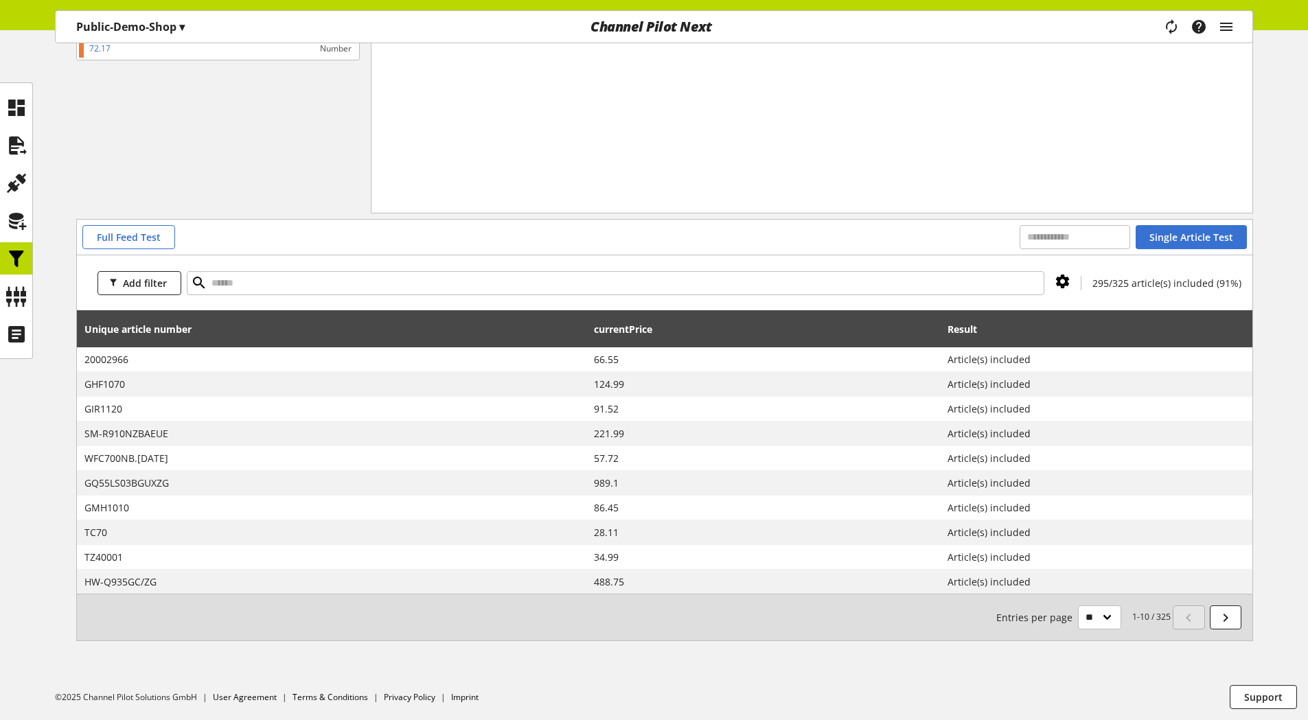
click at [1069, 281] on icon at bounding box center [1063, 281] width 16 height 25
click at [1147, 298] on div "Add filter 295/325 article(s) included (91%)" at bounding box center [664, 282] width 1175 height 55
drag, startPoint x: 1169, startPoint y: 620, endPoint x: 1132, endPoint y: 613, distance: 37.7
click at [1132, 613] on small "1-10 / 325 Entries per page ** ** ** ***" at bounding box center [1083, 618] width 174 height 24
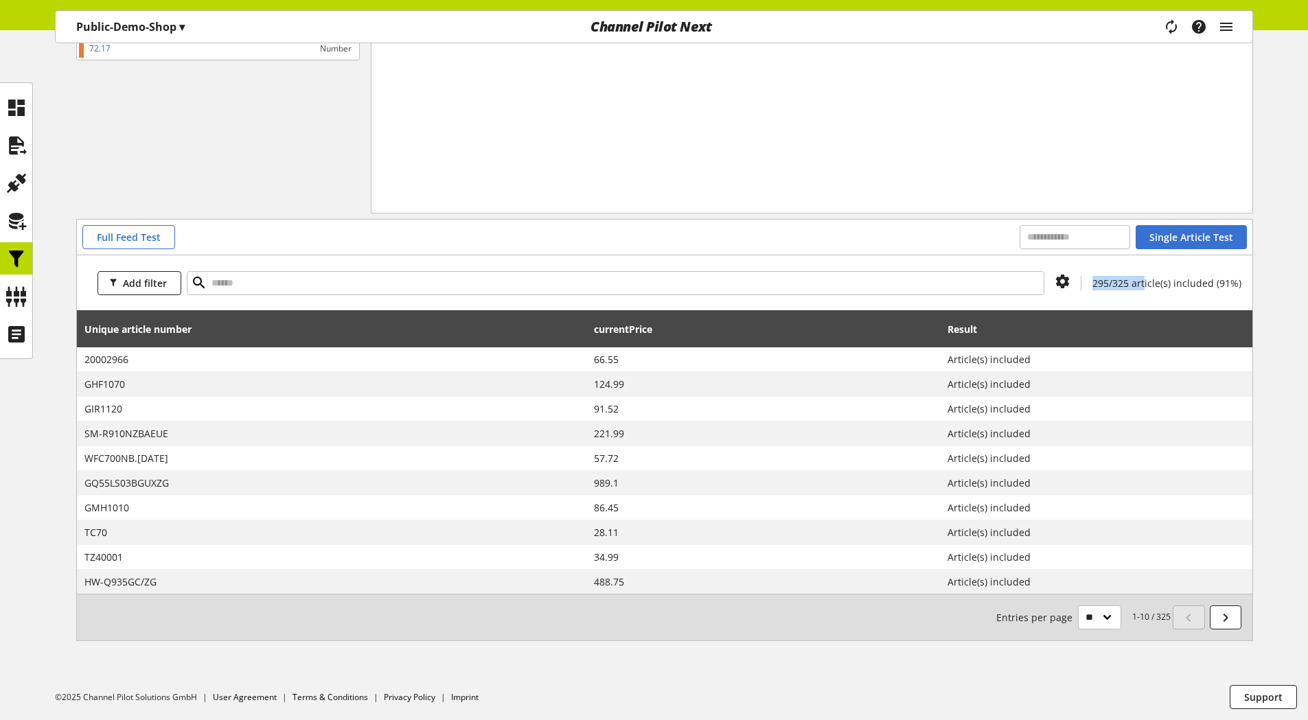
drag, startPoint x: 1148, startPoint y: 286, endPoint x: 1095, endPoint y: 288, distance: 52.9
click at [1095, 288] on div "295/325 article(s) included (91%)" at bounding box center [1161, 283] width 161 height 14
click at [1116, 295] on div "Add filter 295/325 article(s) included (91%)" at bounding box center [664, 282] width 1175 height 55
drag, startPoint x: 1111, startPoint y: 282, endPoint x: 1095, endPoint y: 282, distance: 15.8
click at [1095, 282] on div "295/325 article(s) included (91%)" at bounding box center [1161, 283] width 161 height 14
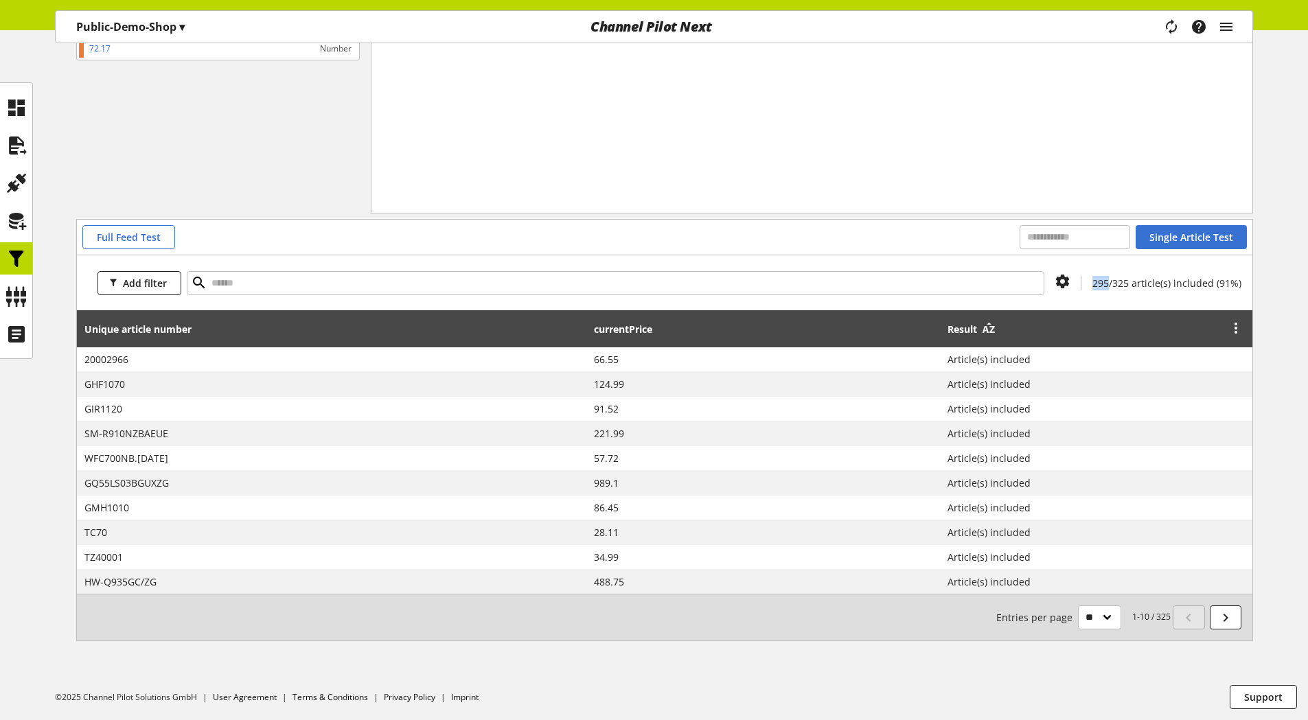
click at [997, 328] on icon at bounding box center [988, 329] width 16 height 25
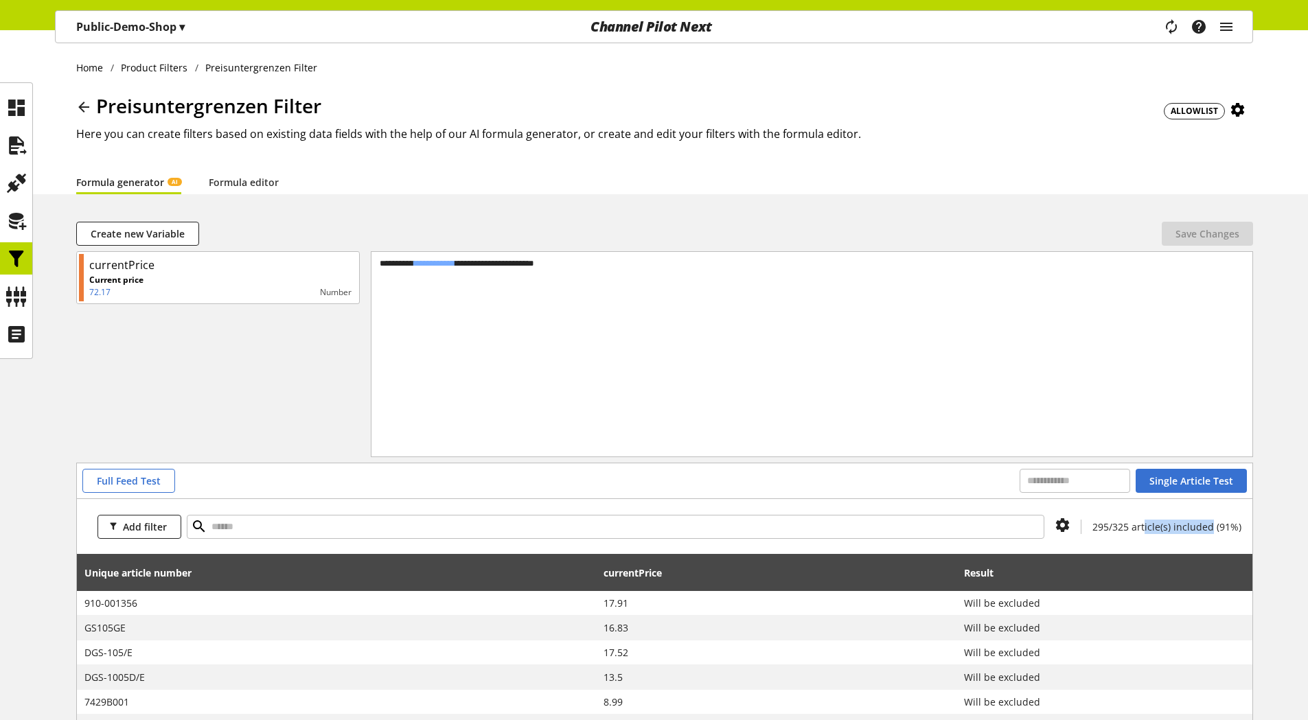
drag, startPoint x: 1149, startPoint y: 529, endPoint x: 1213, endPoint y: 527, distance: 63.2
click at [1213, 527] on span "295/325 article(s) included (91%)" at bounding box center [1166, 526] width 149 height 13
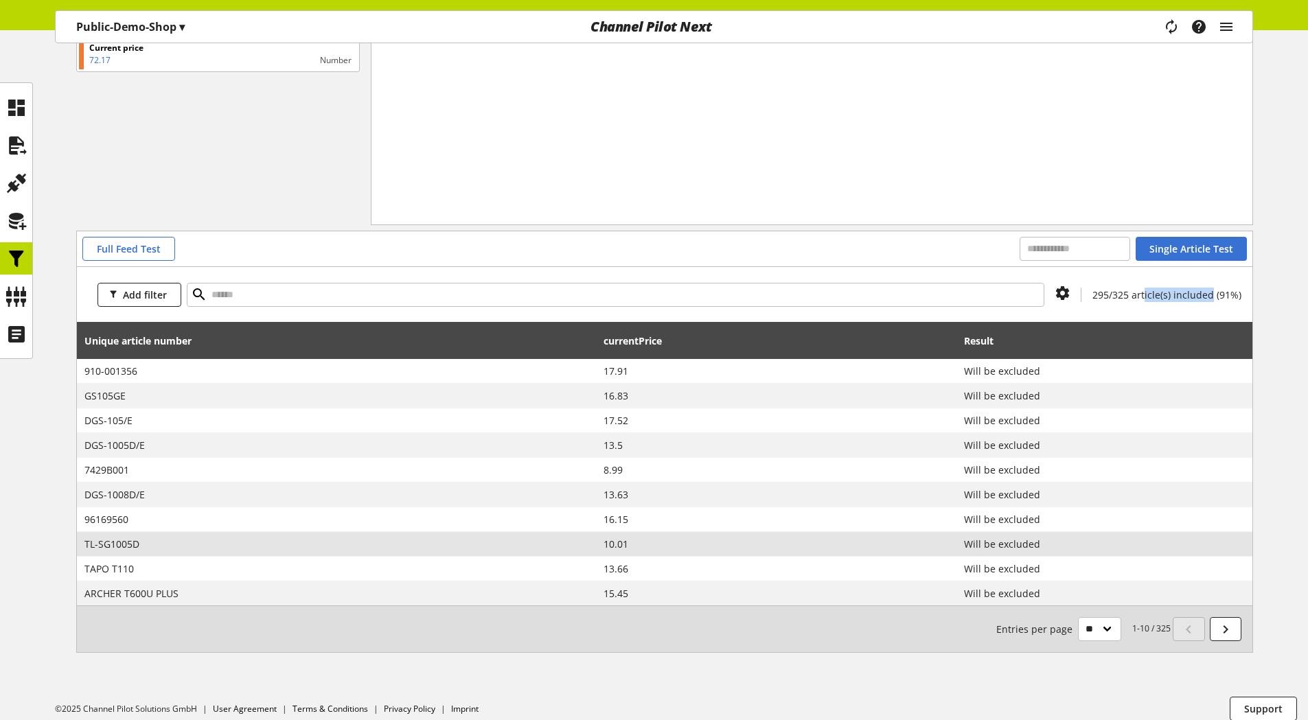
scroll to position [244, 0]
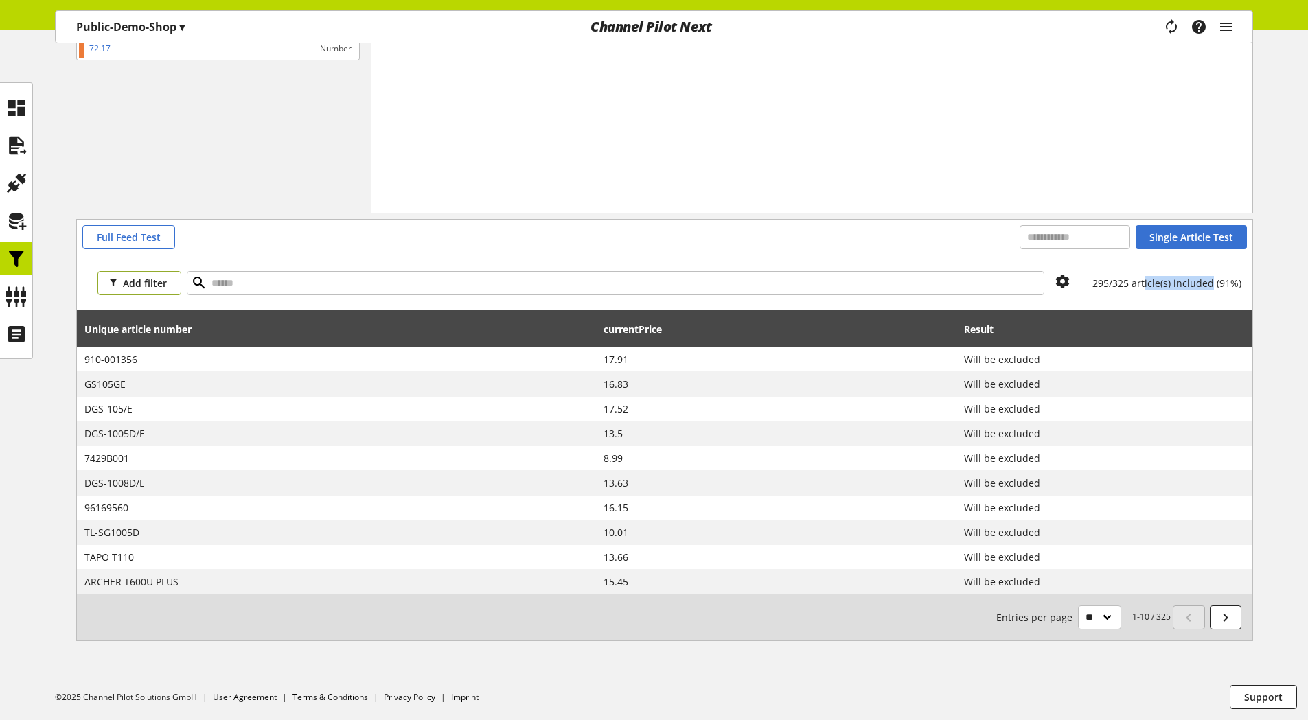
click at [152, 280] on span "Add filter" at bounding box center [145, 283] width 44 height 14
click at [132, 353] on span "Result" at bounding box center [120, 356] width 25 height 12
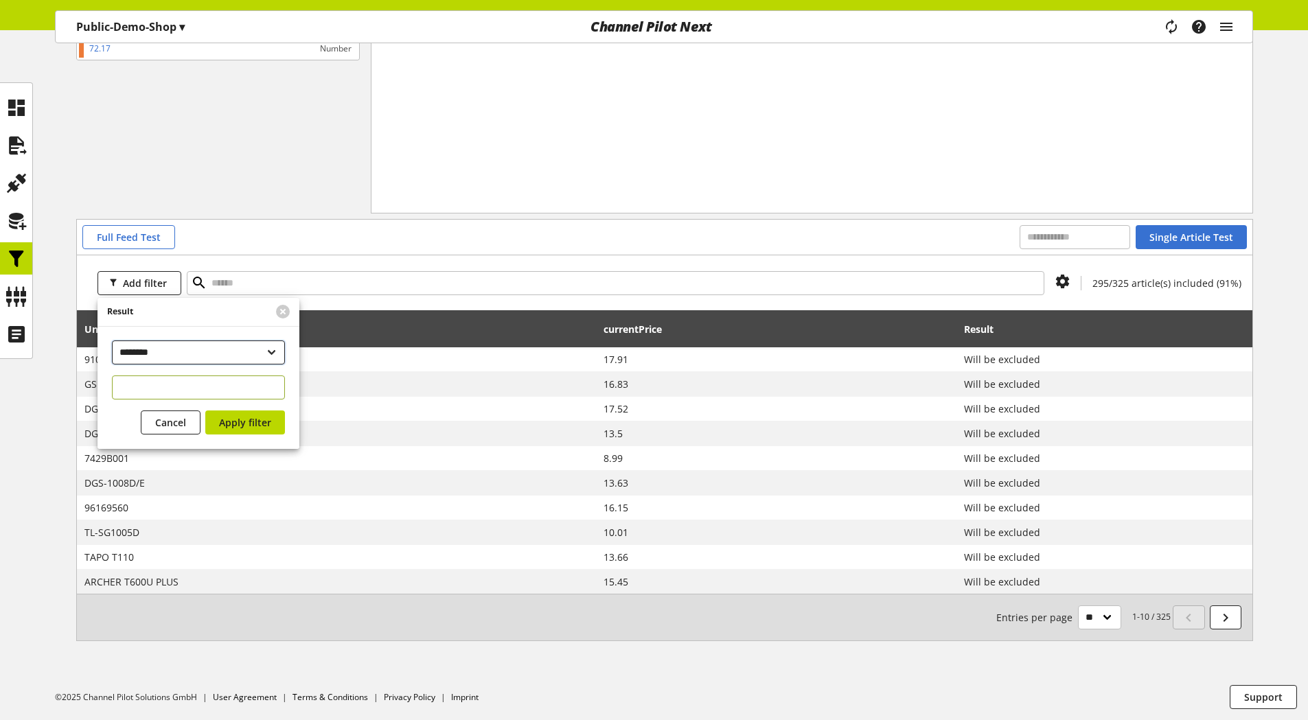
click at [193, 347] on select "**********" at bounding box center [198, 353] width 173 height 24
click at [852, 321] on div "currentPrice" at bounding box center [777, 328] width 346 height 27
click at [890, 315] on div "currentPrice" at bounding box center [777, 328] width 346 height 27
click at [891, 309] on div "Add filter 295/325 article(s) included (91%)" at bounding box center [664, 282] width 1175 height 55
click at [285, 312] on button at bounding box center [283, 312] width 14 height 14
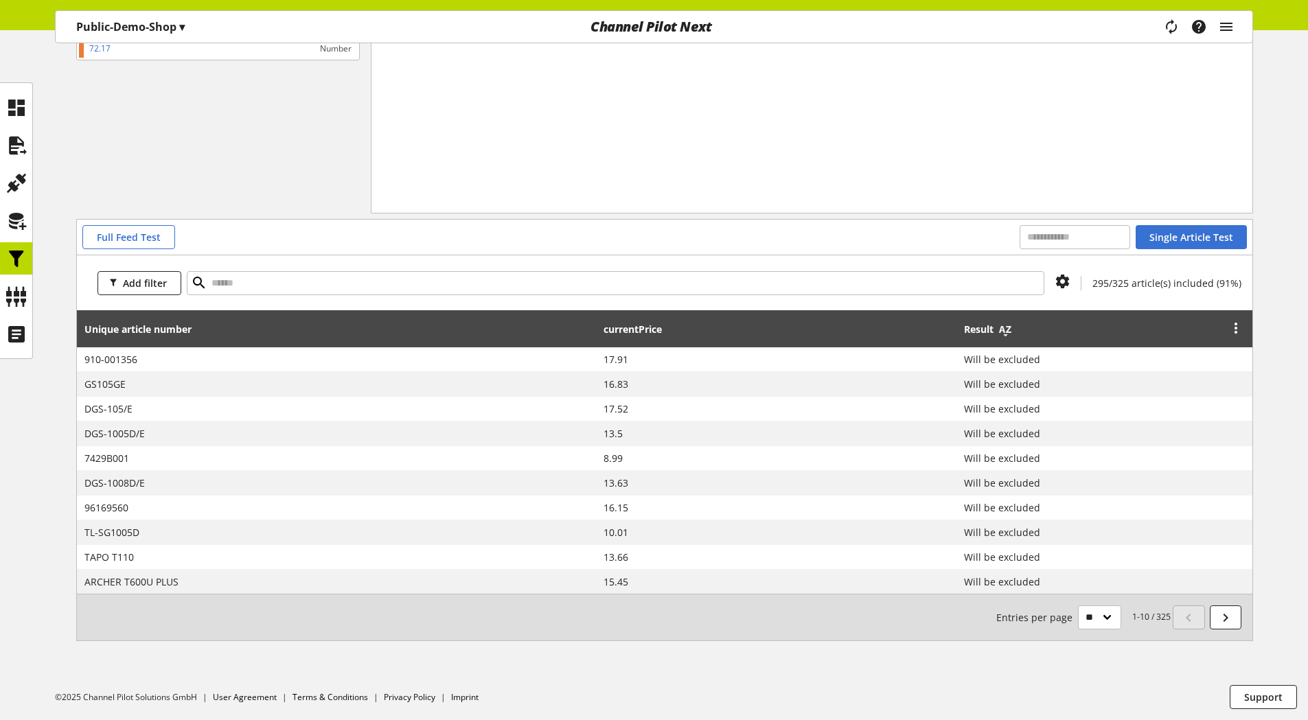
click at [1012, 332] on icon at bounding box center [1005, 329] width 16 height 25
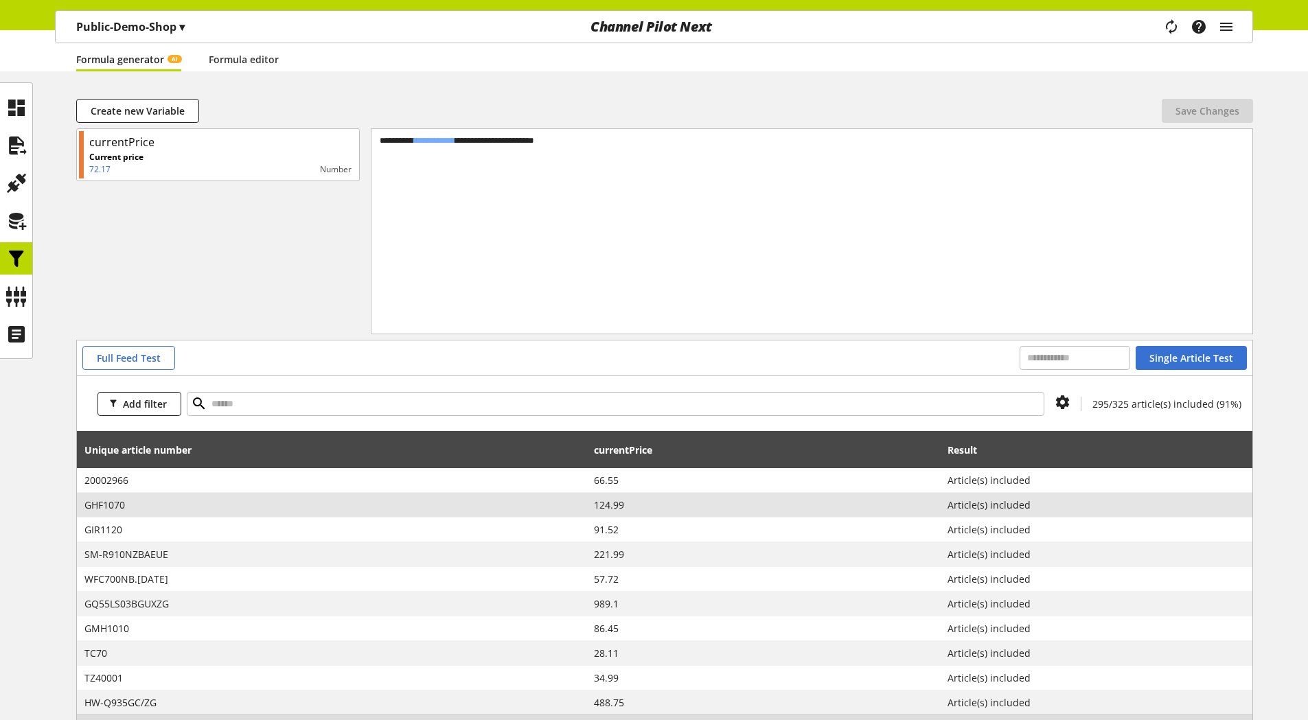
scroll to position [137, 0]
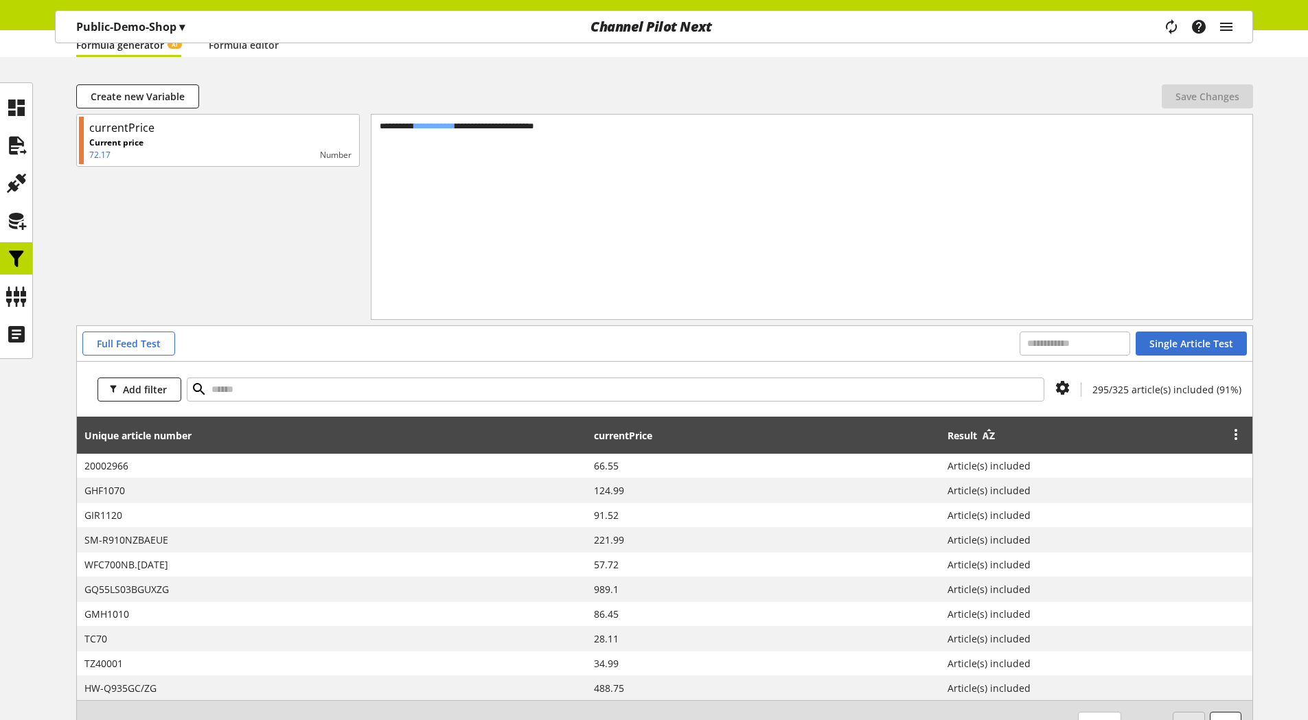
click at [997, 433] on icon at bounding box center [988, 436] width 16 height 25
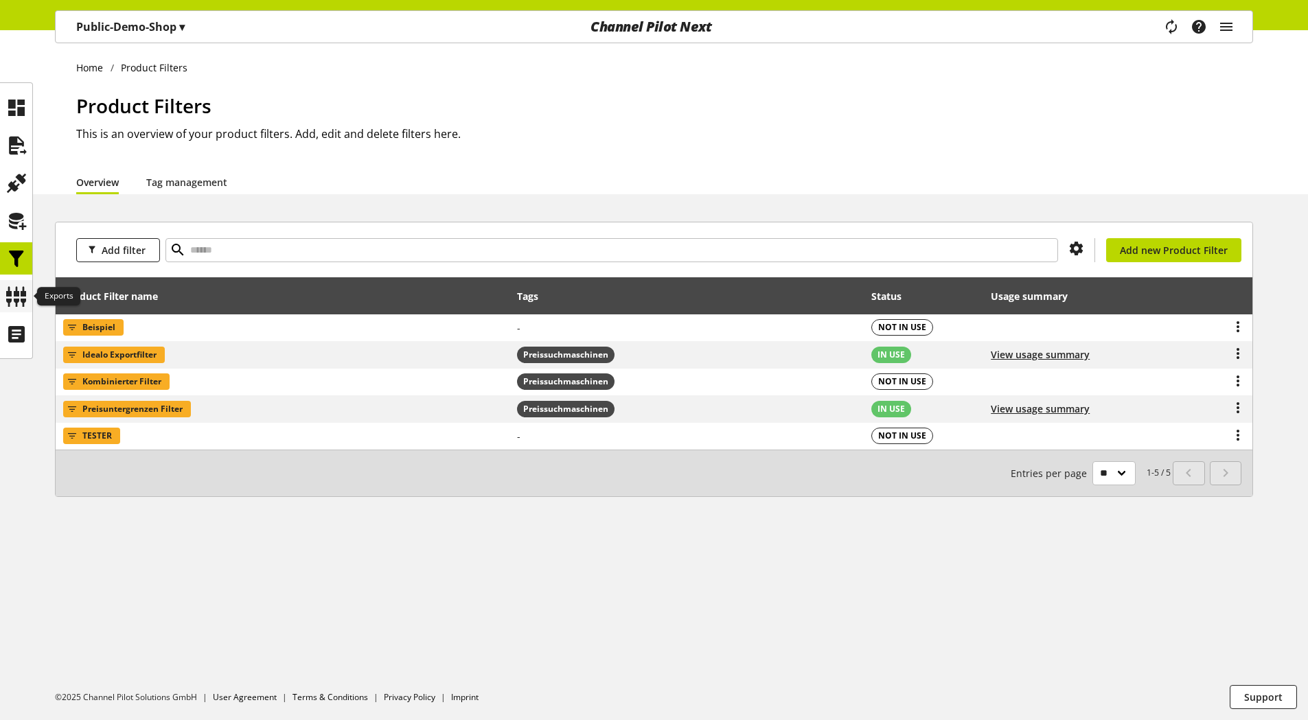
click at [10, 298] on icon at bounding box center [16, 296] width 22 height 27
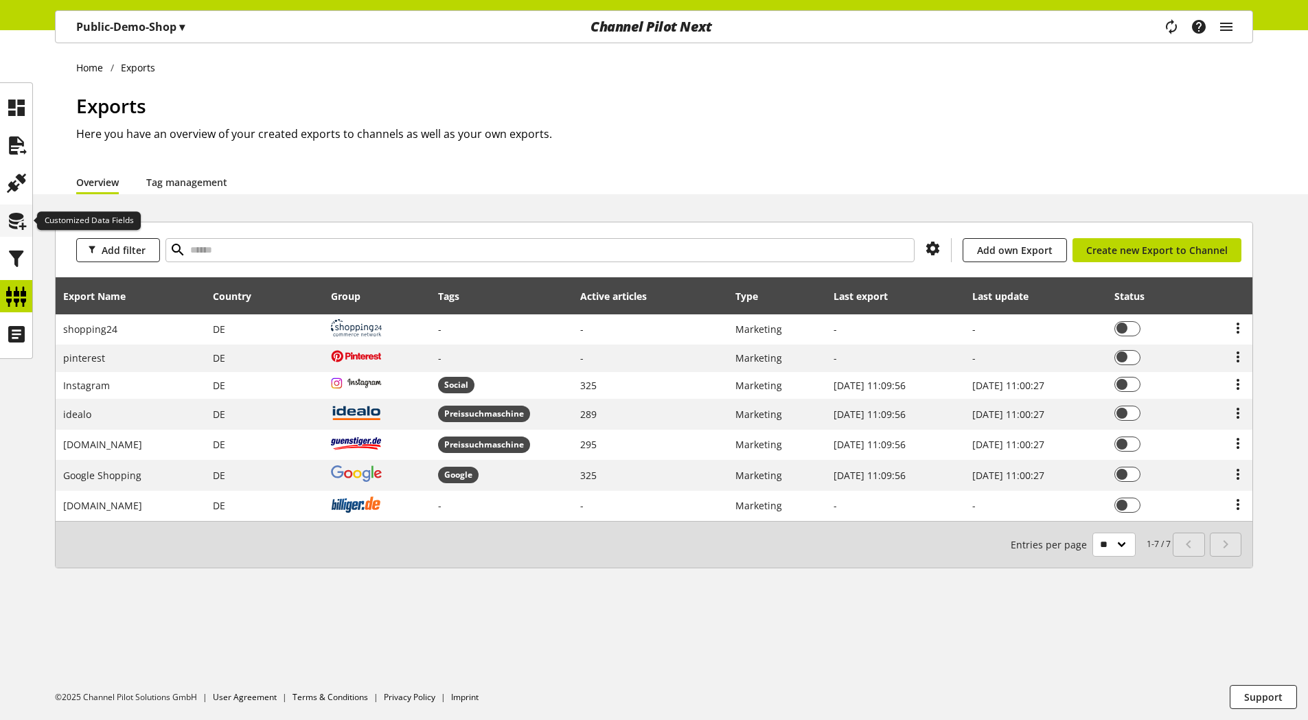
click at [19, 216] on icon at bounding box center [16, 220] width 22 height 27
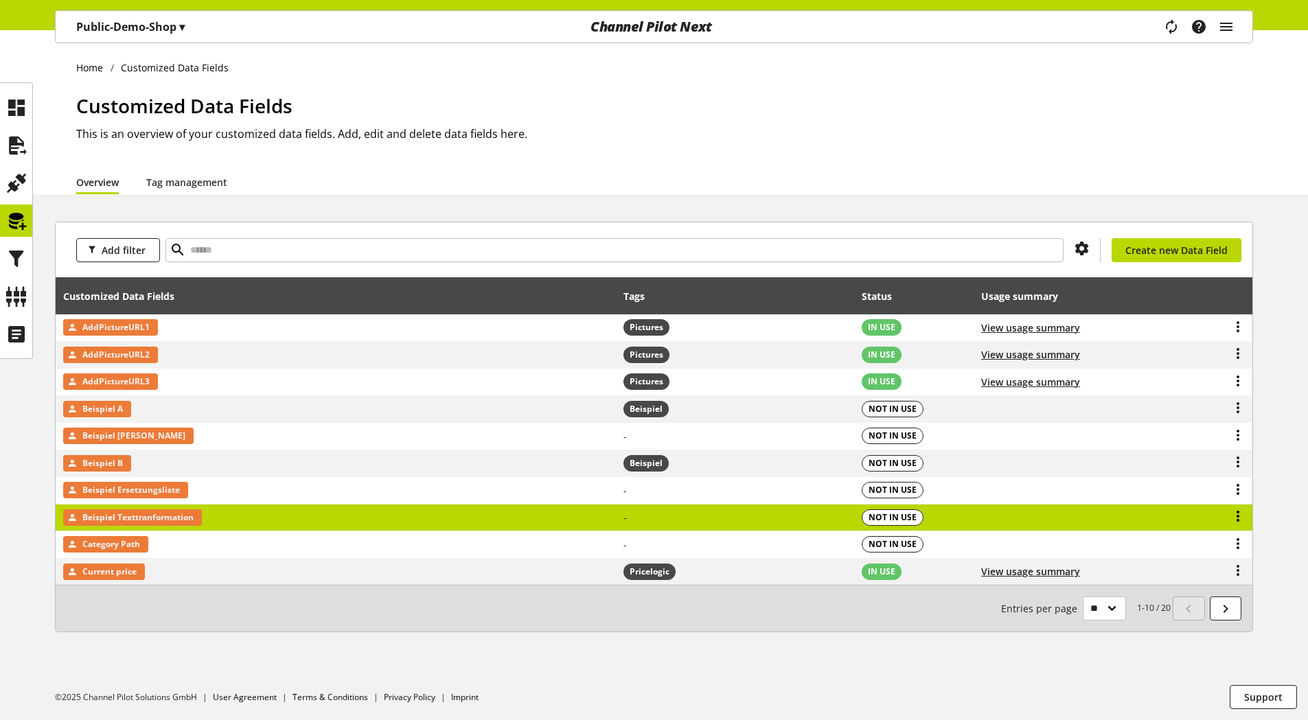
click at [1239, 516] on icon at bounding box center [1238, 516] width 16 height 25
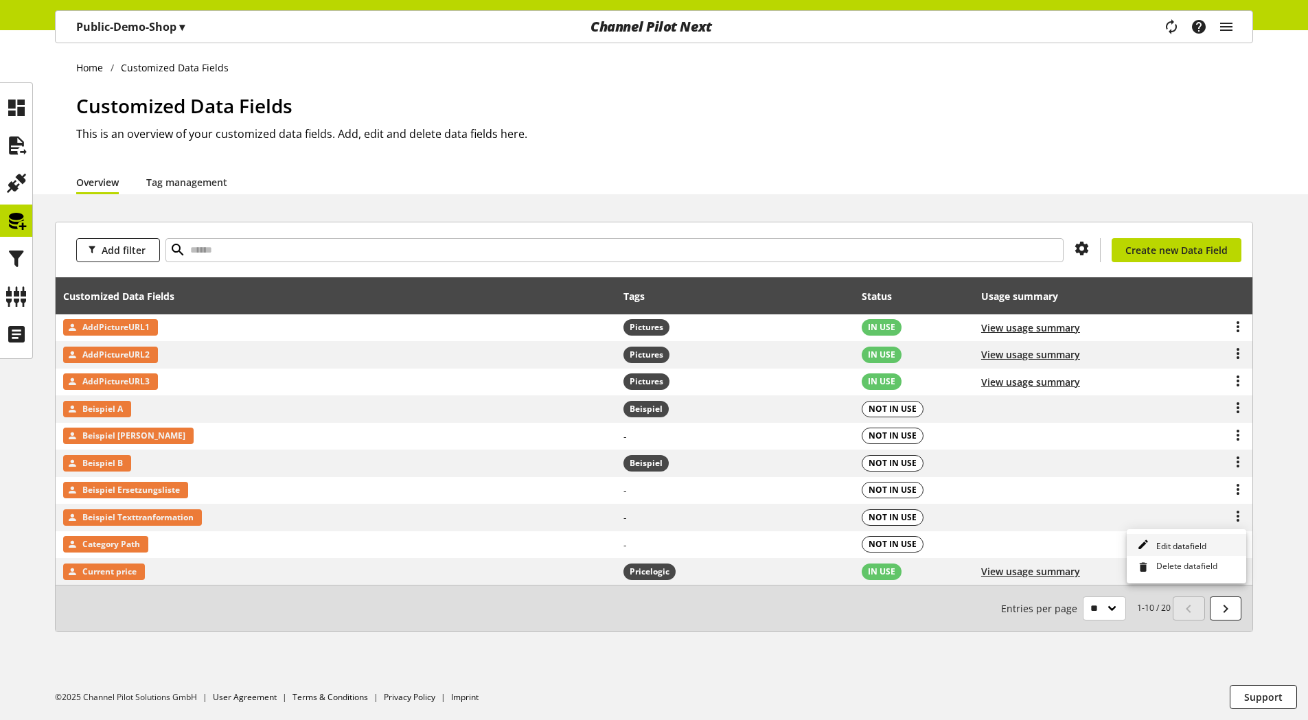
click at [1186, 544] on span "Edit datafield" at bounding box center [1179, 546] width 56 height 12
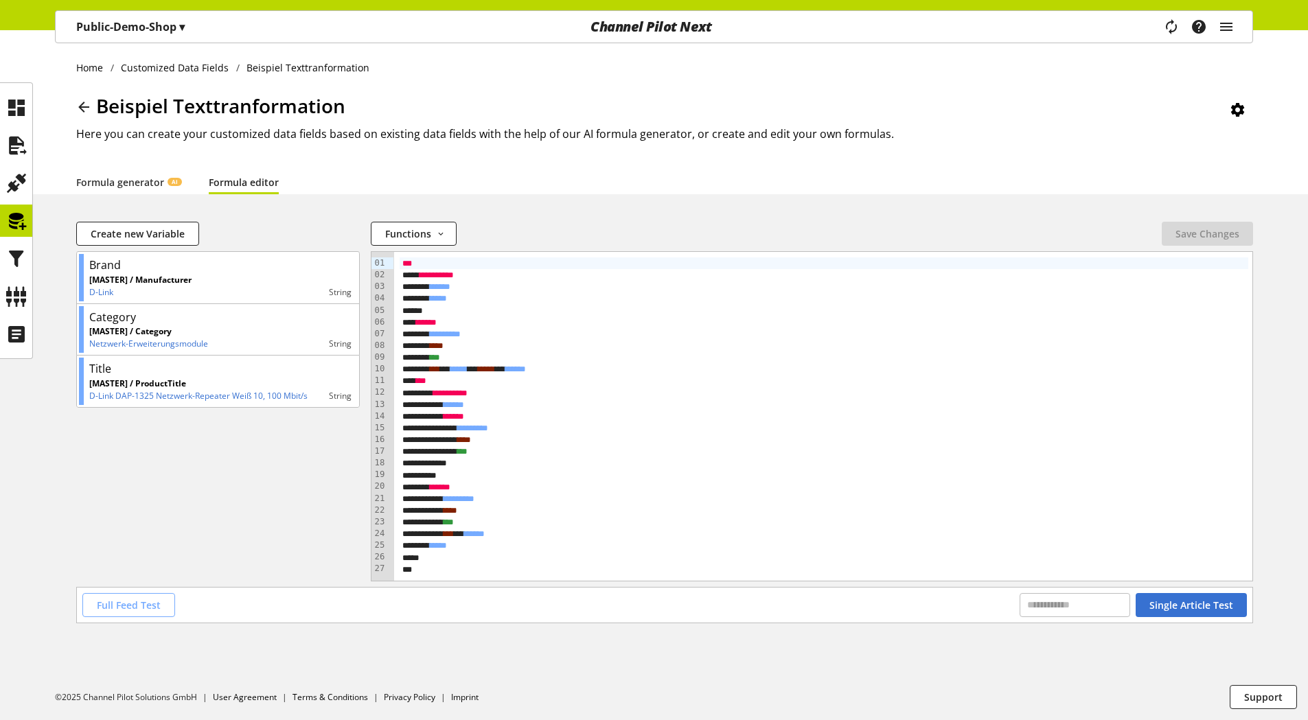
click at [121, 597] on button "Full Feed Test" at bounding box center [128, 605] width 93 height 24
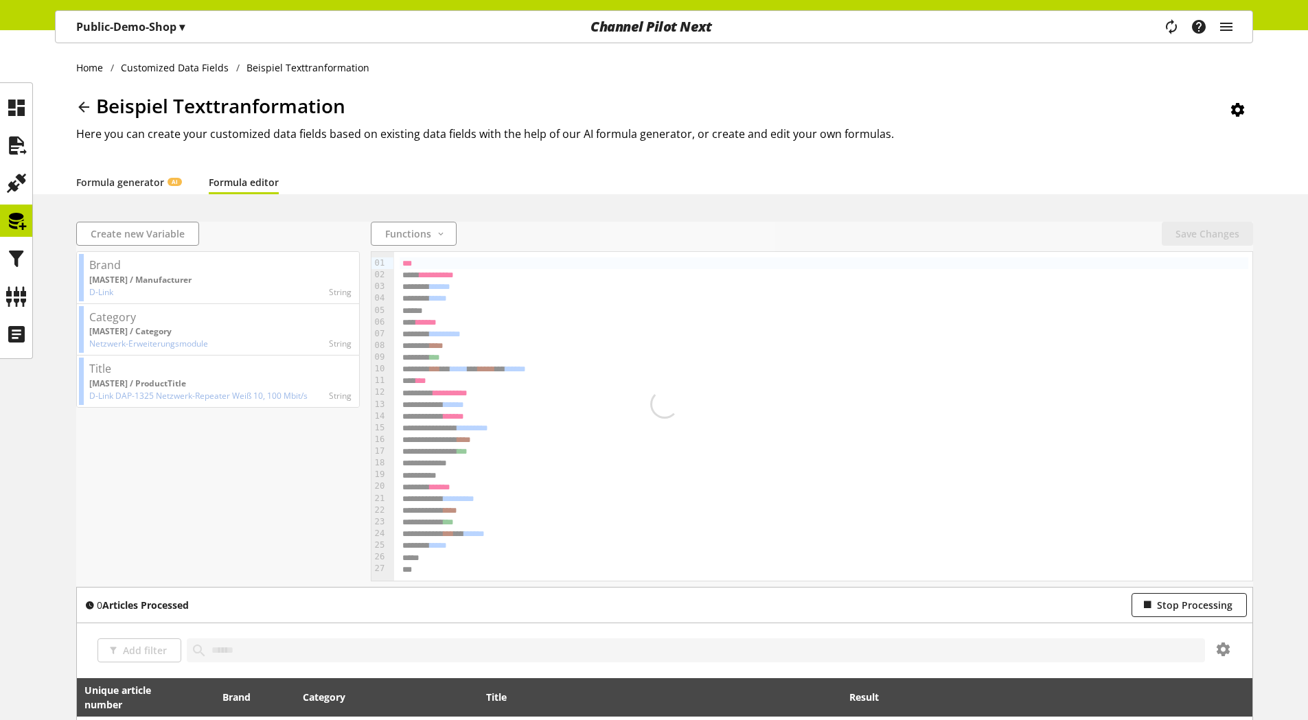
scroll to position [275, 0]
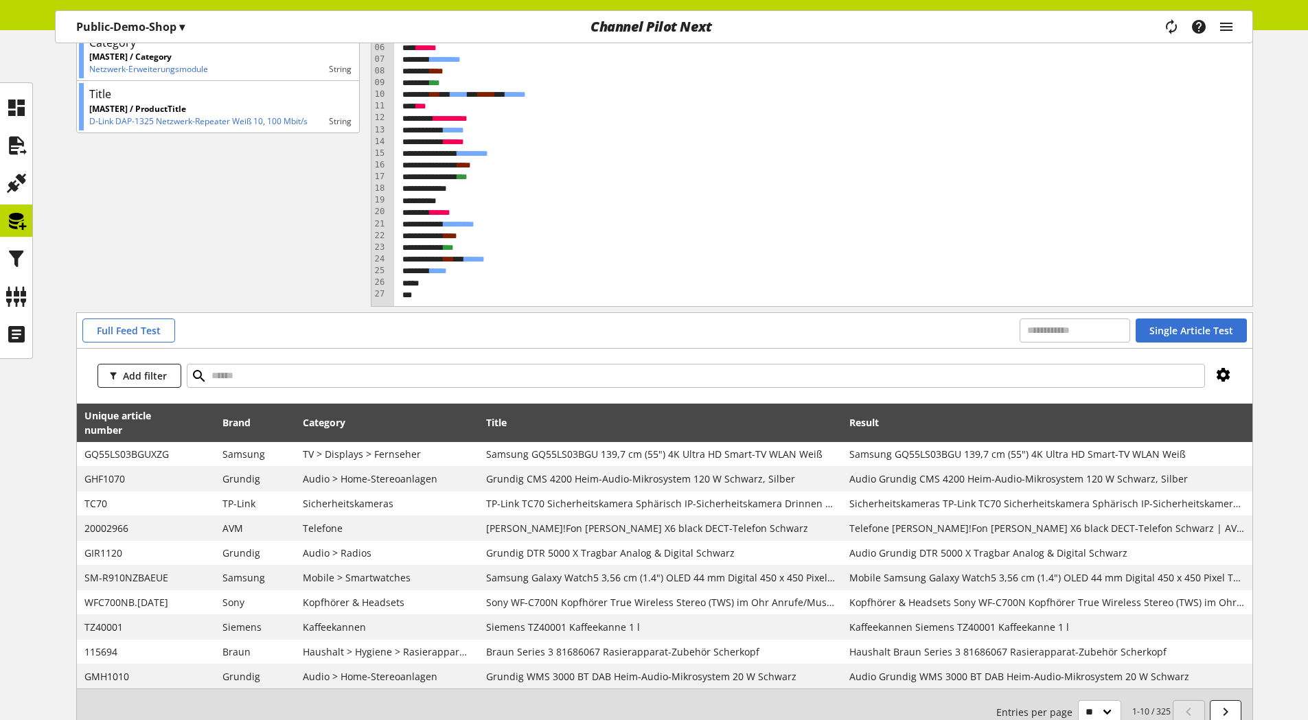
click at [1225, 376] on icon at bounding box center [1223, 375] width 16 height 25
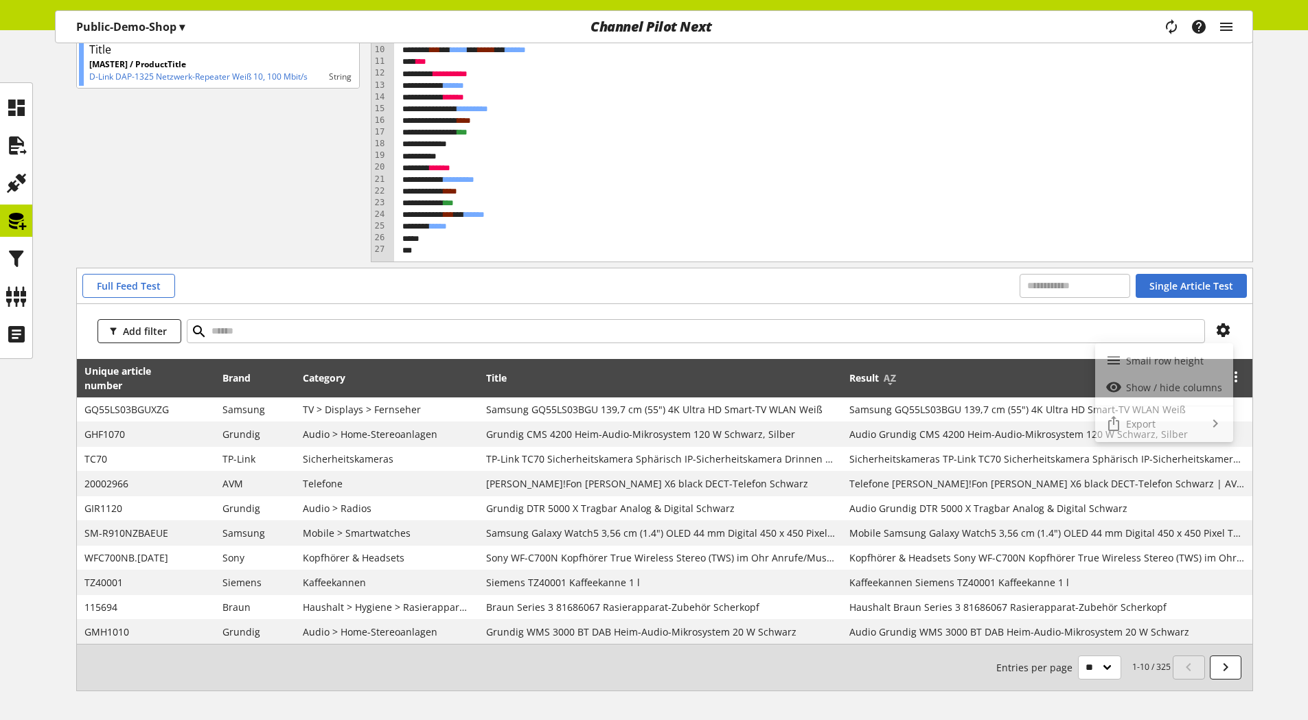
scroll to position [343, 0]
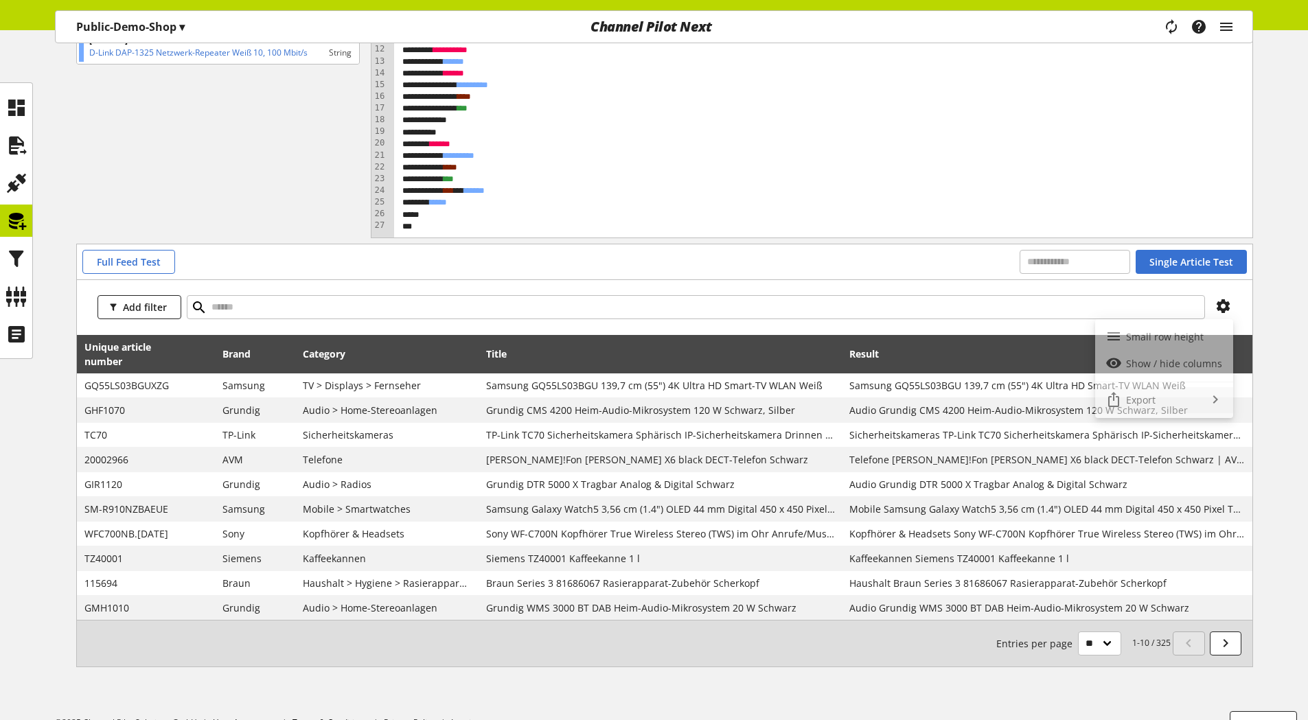
click at [1149, 402] on div "Export Comma separated values (.csv) Microsoft Excel (.xls)" at bounding box center [1164, 400] width 138 height 27
click at [1224, 304] on icon at bounding box center [1223, 306] width 16 height 25
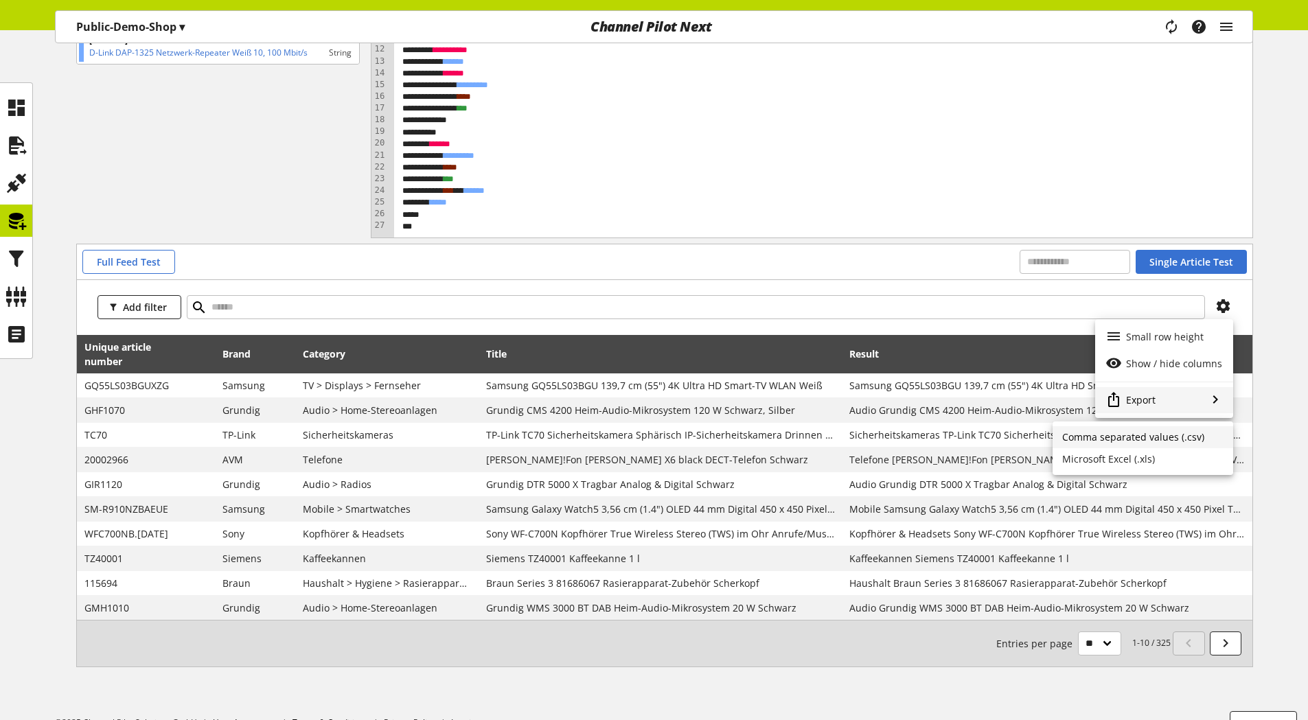
click at [1127, 438] on span "Comma separated values (.csv)" at bounding box center [1133, 436] width 142 height 13
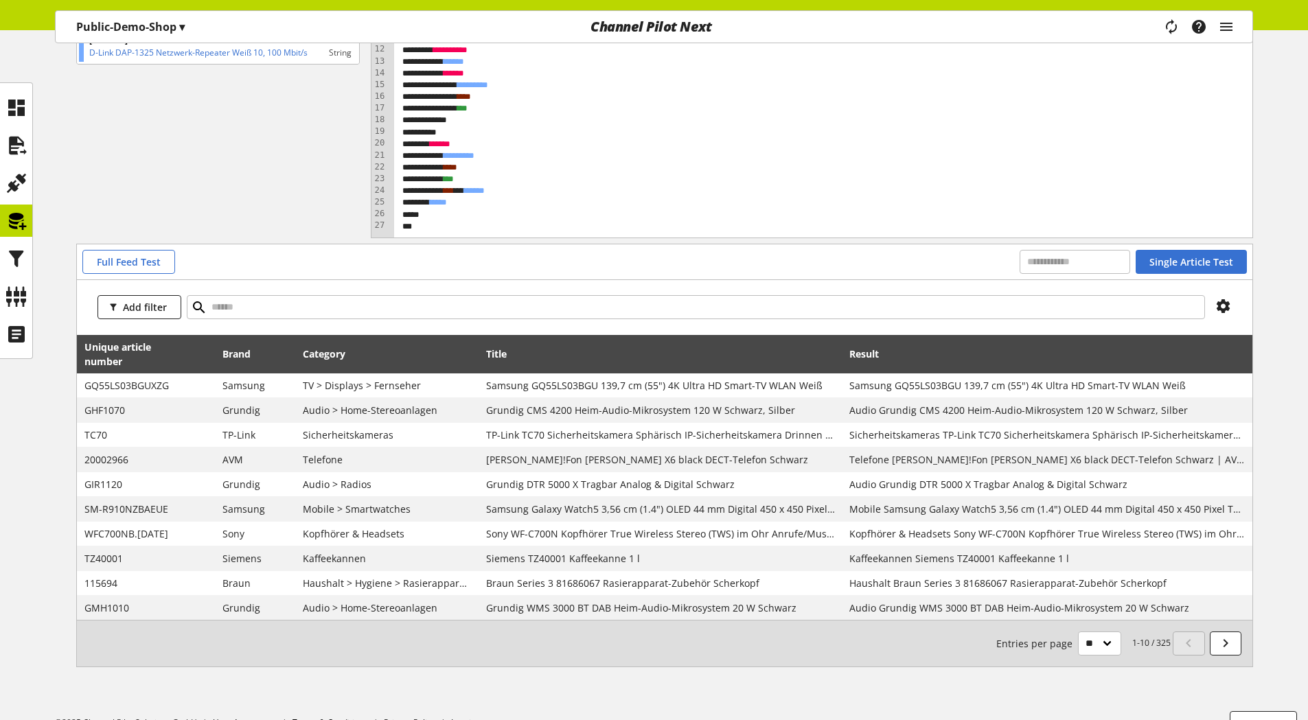
click at [128, 185] on div "Brand [MASTER] / Manufacturer D-Link string Category [MASTER] / Category Netzwe…" at bounding box center [218, 73] width 284 height 330
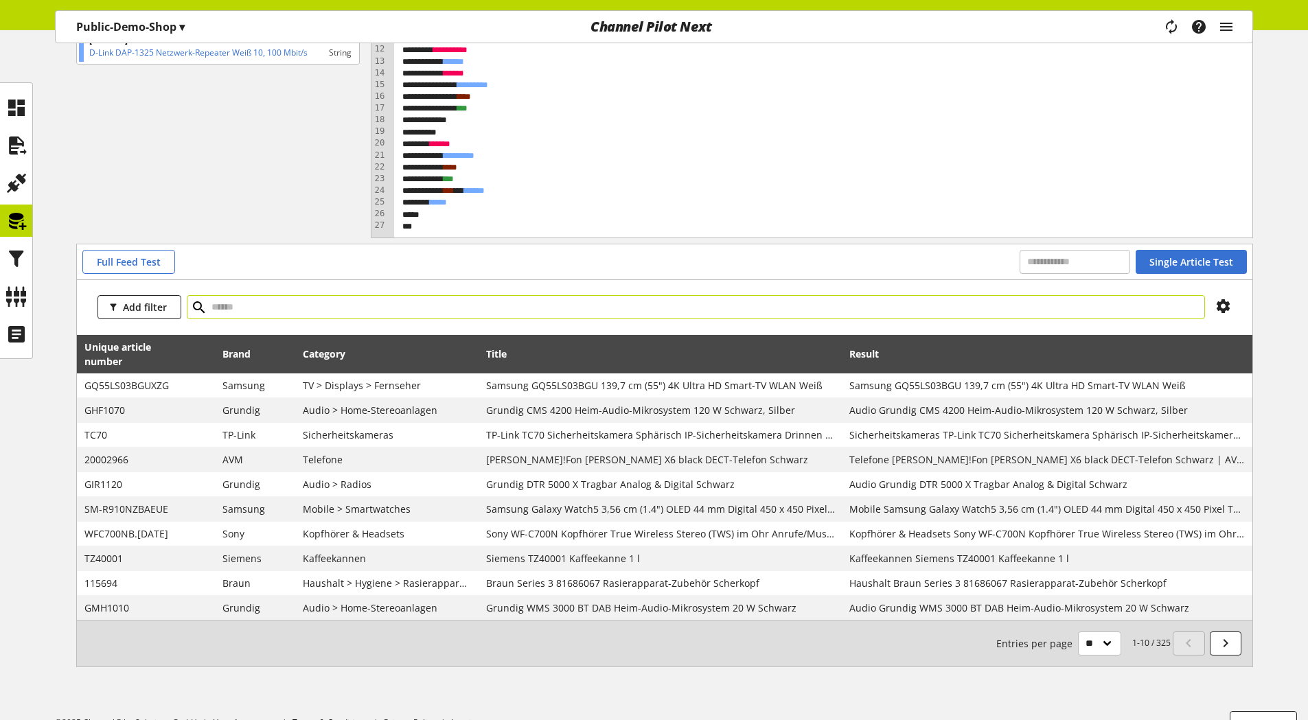
click at [277, 306] on input "text" at bounding box center [696, 307] width 1018 height 24
type input "*******"
click at [193, 306] on icon at bounding box center [199, 307] width 16 height 25
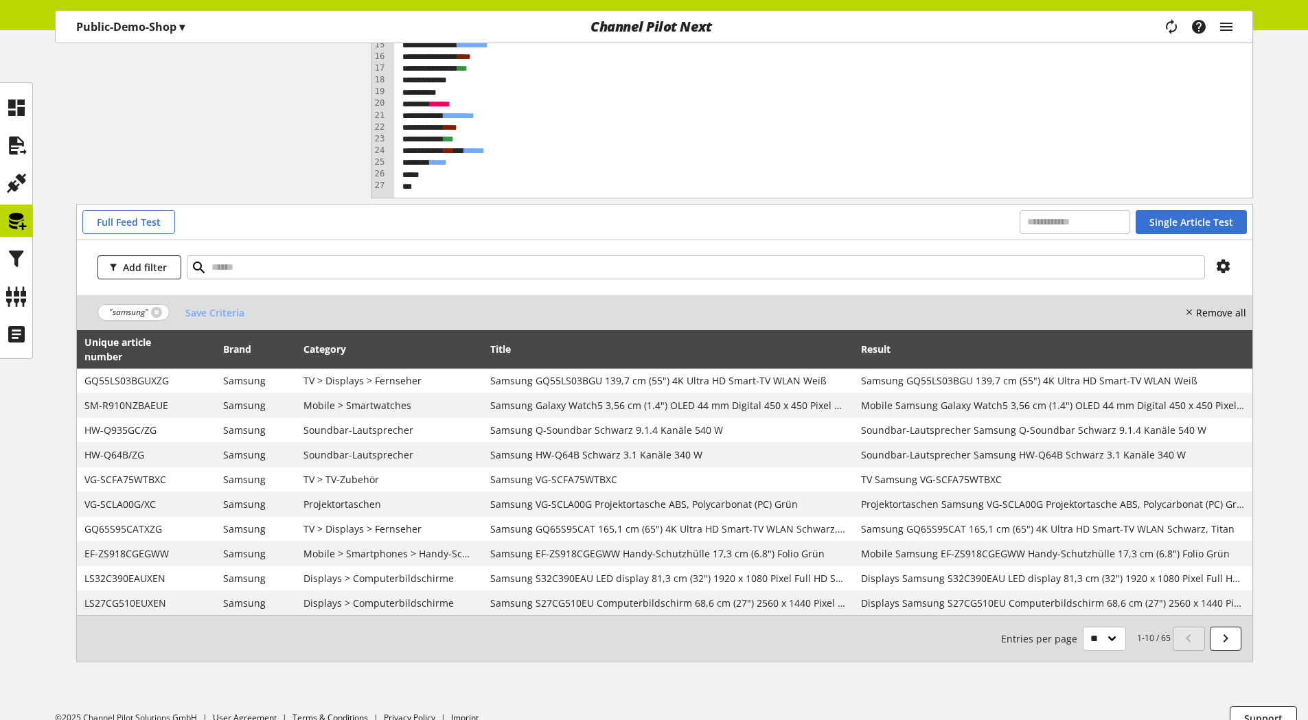
scroll to position [404, 0]
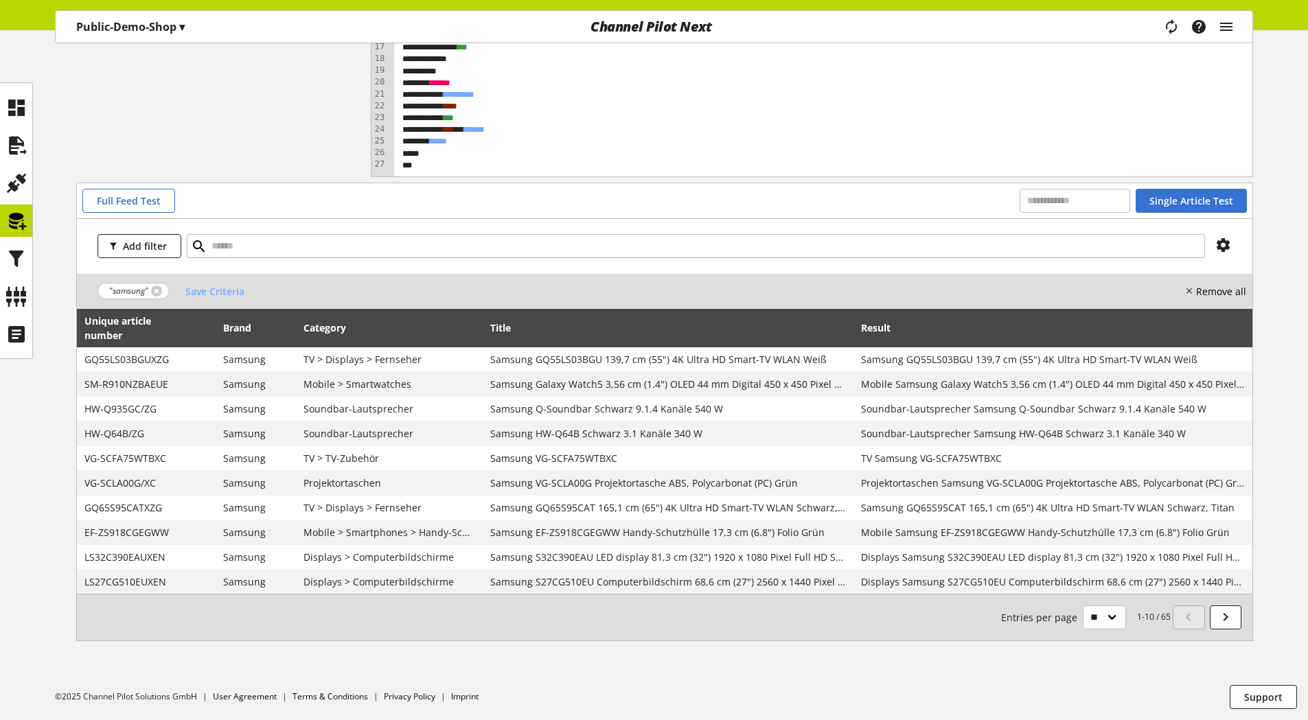
drag, startPoint x: 1169, startPoint y: 615, endPoint x: 1162, endPoint y: 617, distance: 7.2
click at [1162, 617] on small "1-10 / 65 Entries per page ** ** ** ***" at bounding box center [1086, 618] width 170 height 24
click at [1221, 242] on icon at bounding box center [1223, 245] width 16 height 25
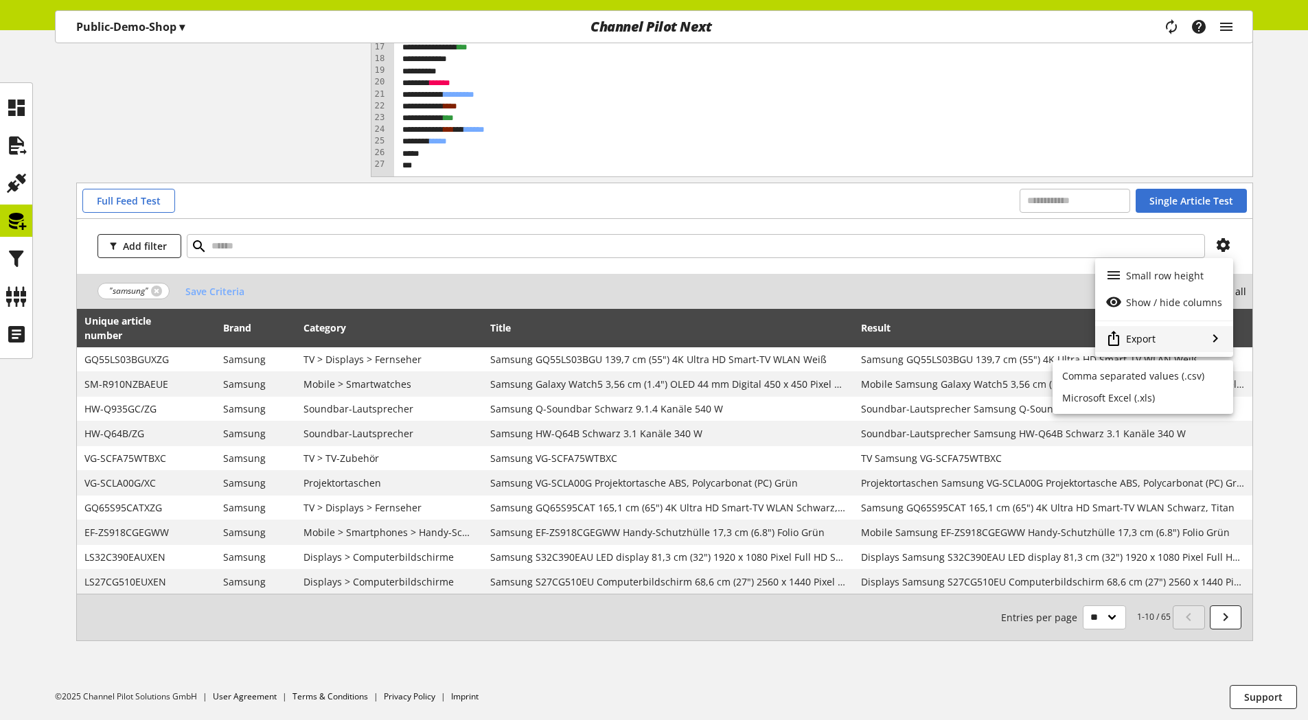
click at [1158, 341] on div "Export" at bounding box center [1164, 339] width 138 height 27
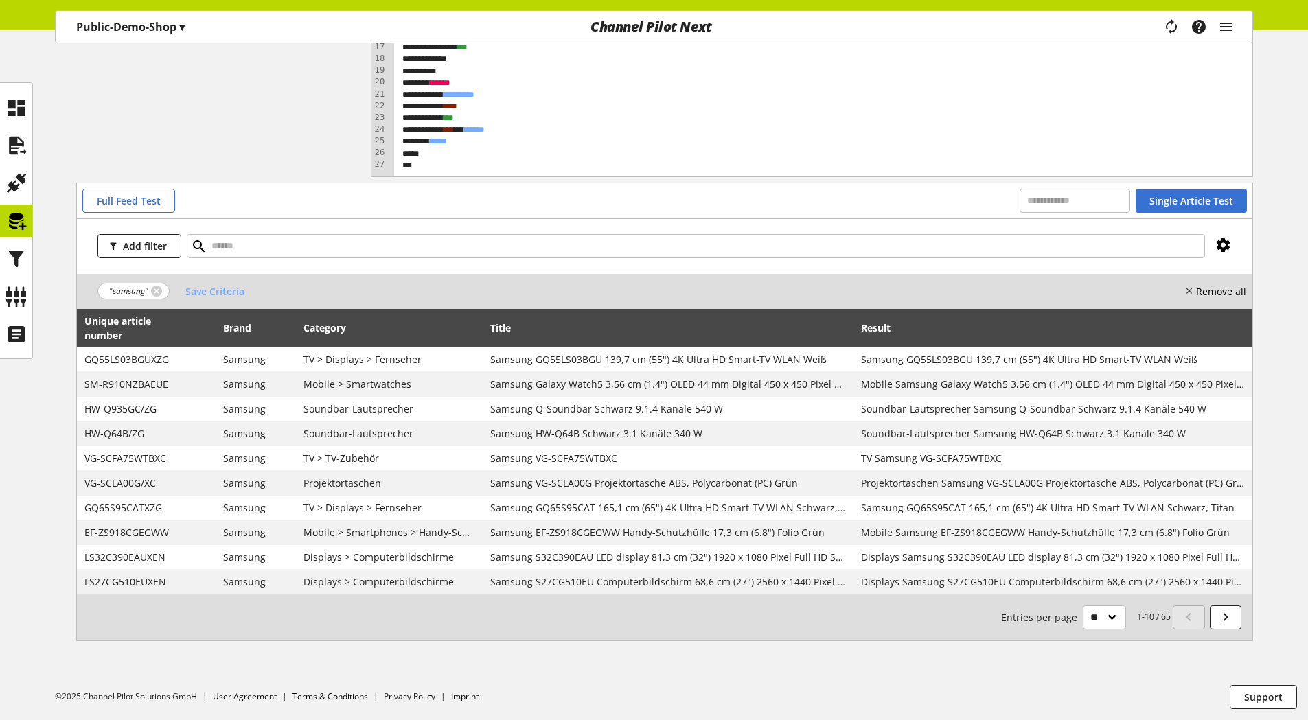
click at [1223, 238] on icon at bounding box center [1223, 245] width 16 height 25
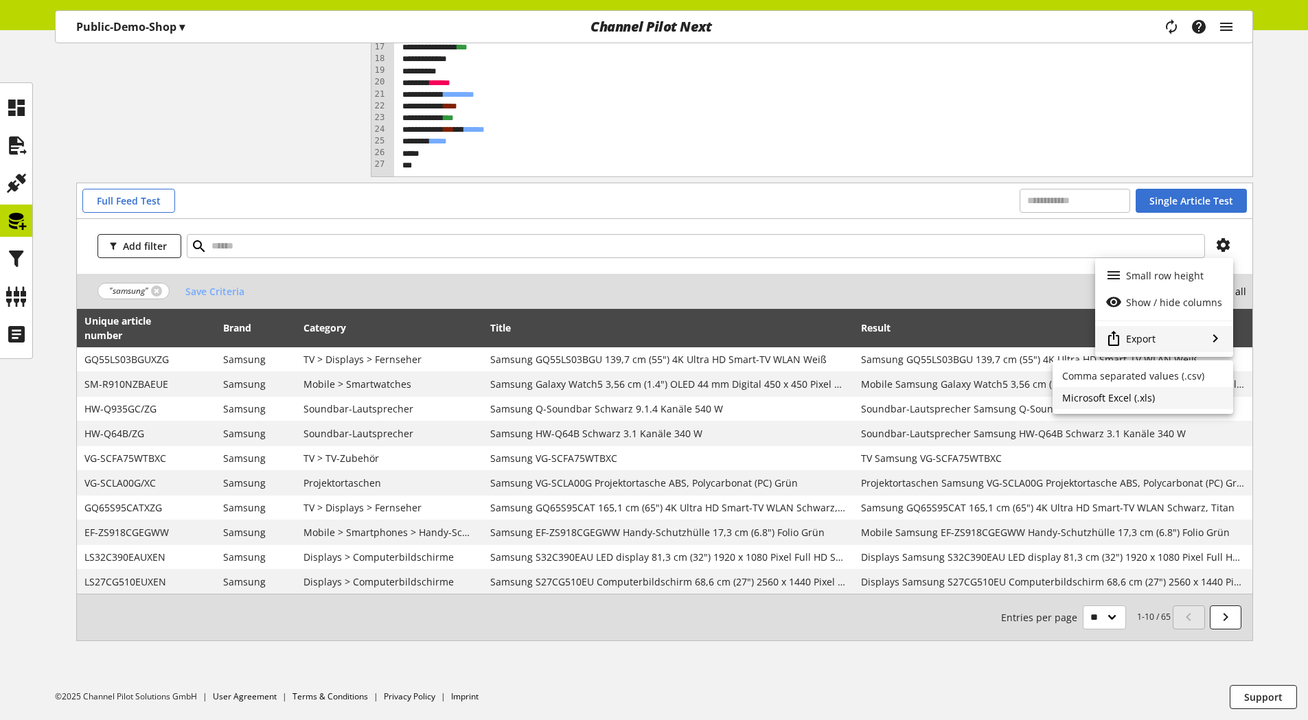
click at [1092, 397] on span "Microsoft Excel (.xls)" at bounding box center [1108, 397] width 93 height 13
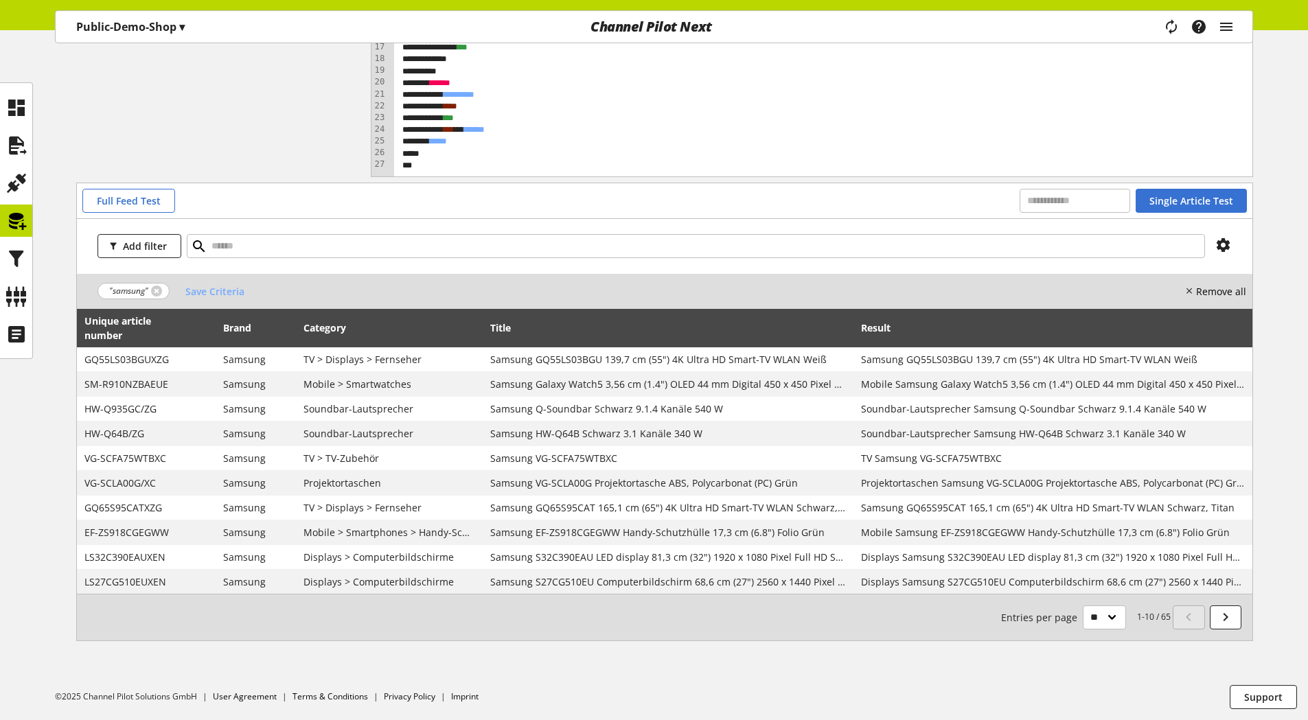
click at [47, 405] on div "Create new Variable Functions abs avg base64_decode base64_encode capitalize ca…" at bounding box center [654, 245] width 1308 height 857
click at [152, 288] on link at bounding box center [156, 291] width 11 height 11
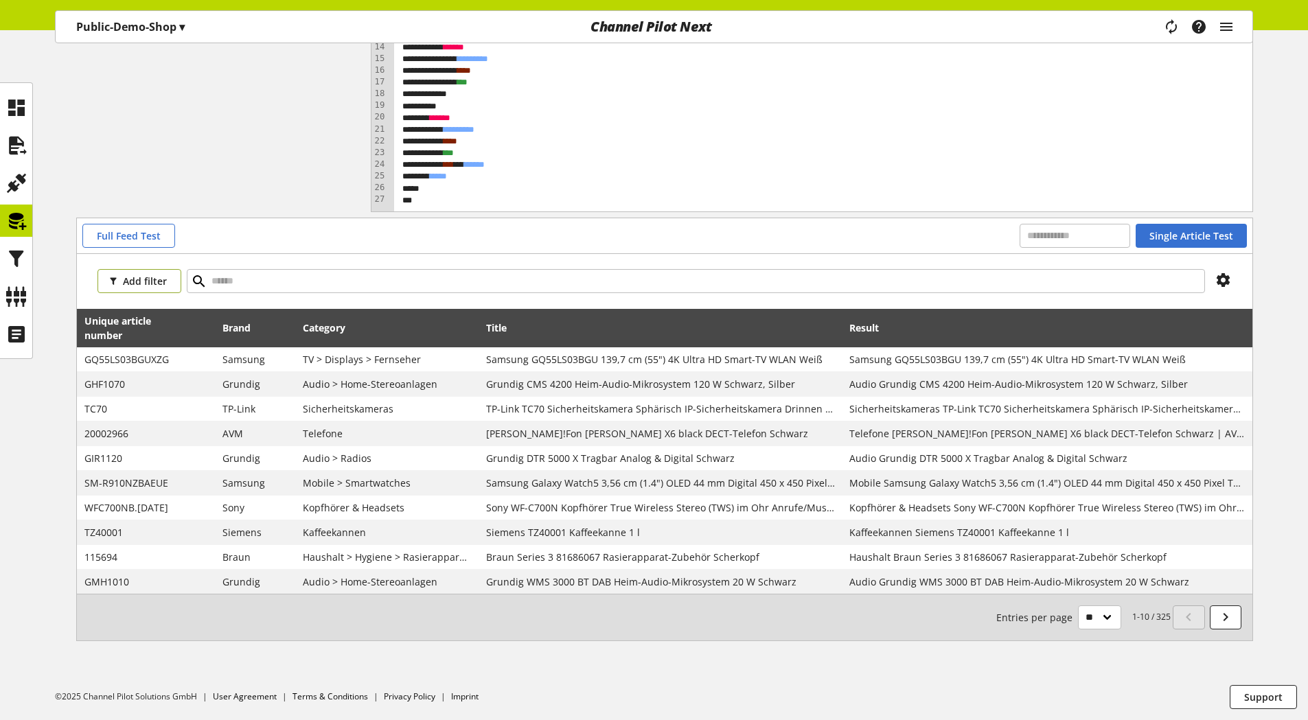
click at [148, 283] on span "Add filter" at bounding box center [145, 281] width 44 height 14
click at [130, 332] on span "Brand" at bounding box center [120, 331] width 25 height 12
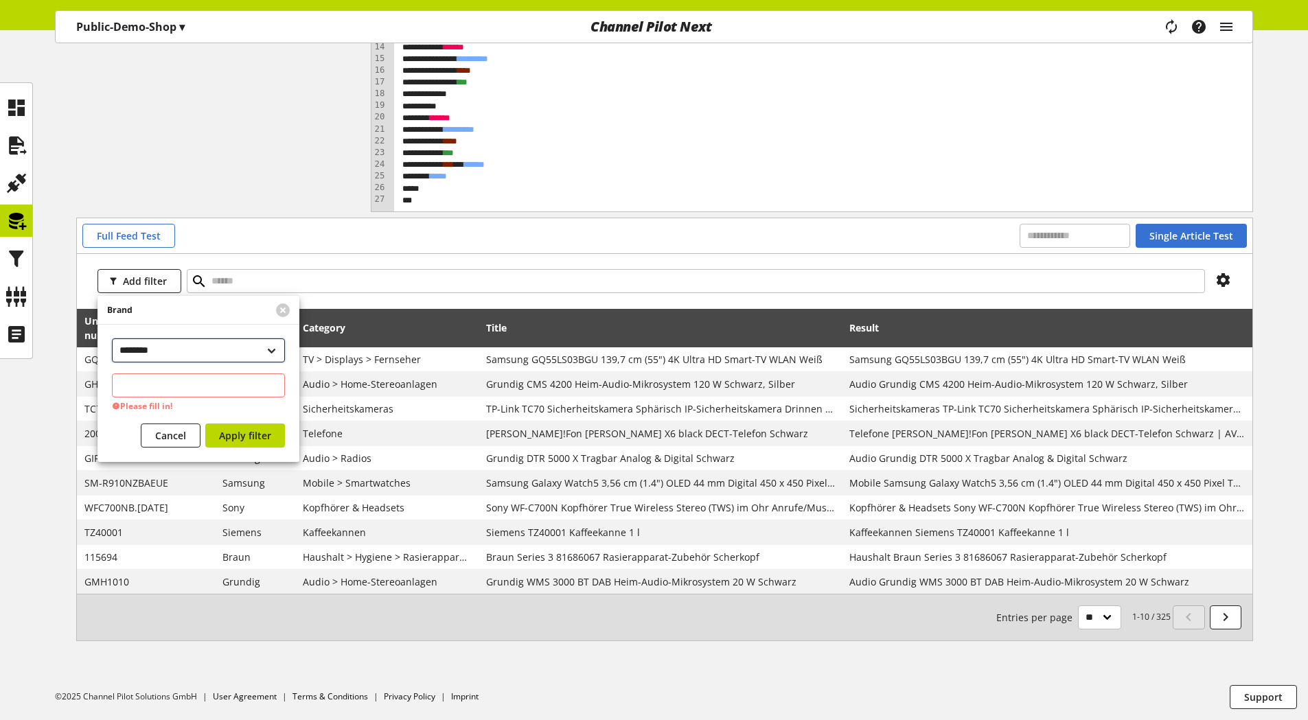
click at [143, 347] on select "**********" at bounding box center [198, 350] width 173 height 24
click at [112, 338] on select "**********" at bounding box center [198, 350] width 173 height 24
click at [176, 387] on input "text" at bounding box center [198, 386] width 173 height 24
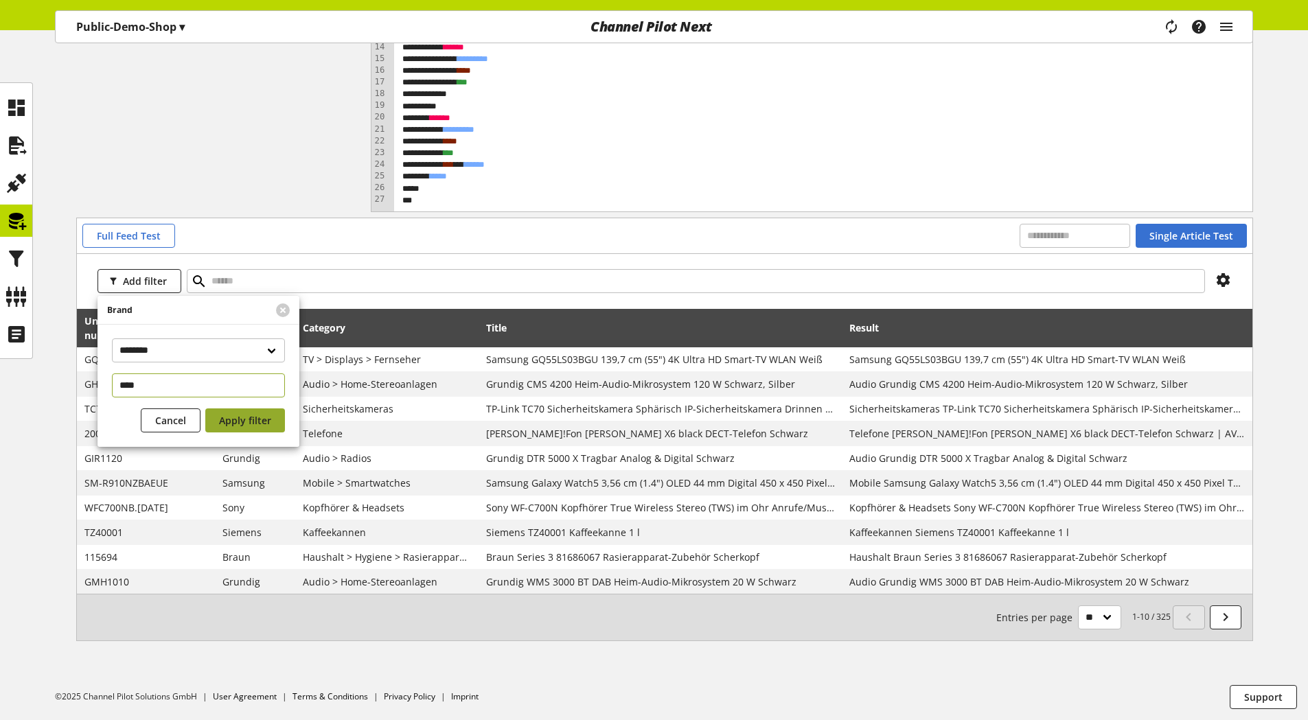
type input "****"
click at [259, 420] on span "Apply filter" at bounding box center [245, 420] width 52 height 14
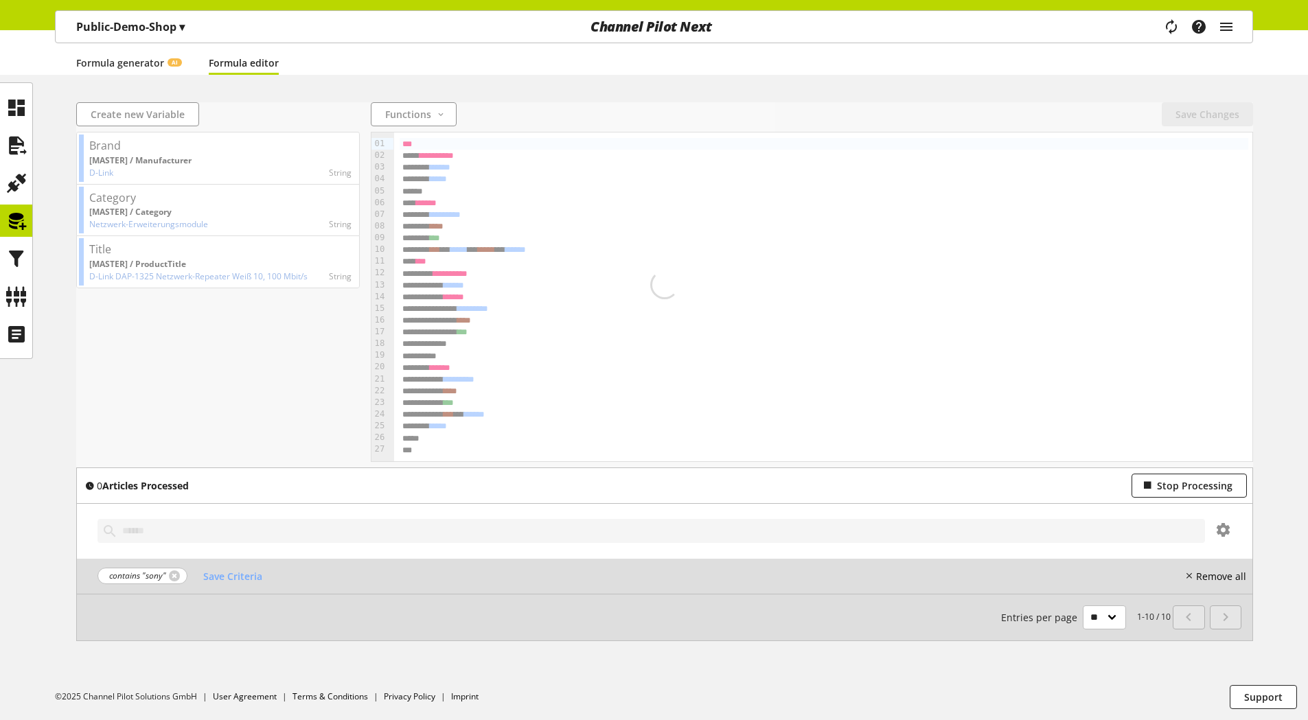
scroll to position [119, 0]
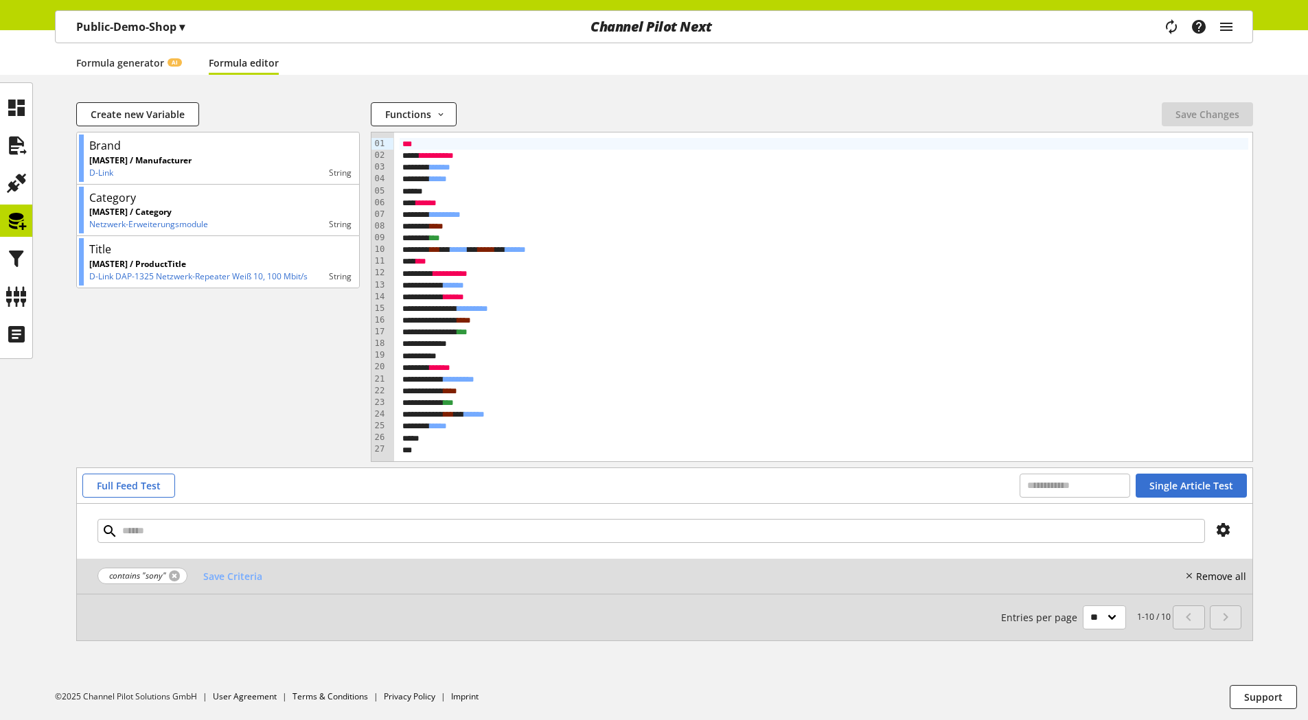
click at [173, 575] on link at bounding box center [174, 576] width 11 height 11
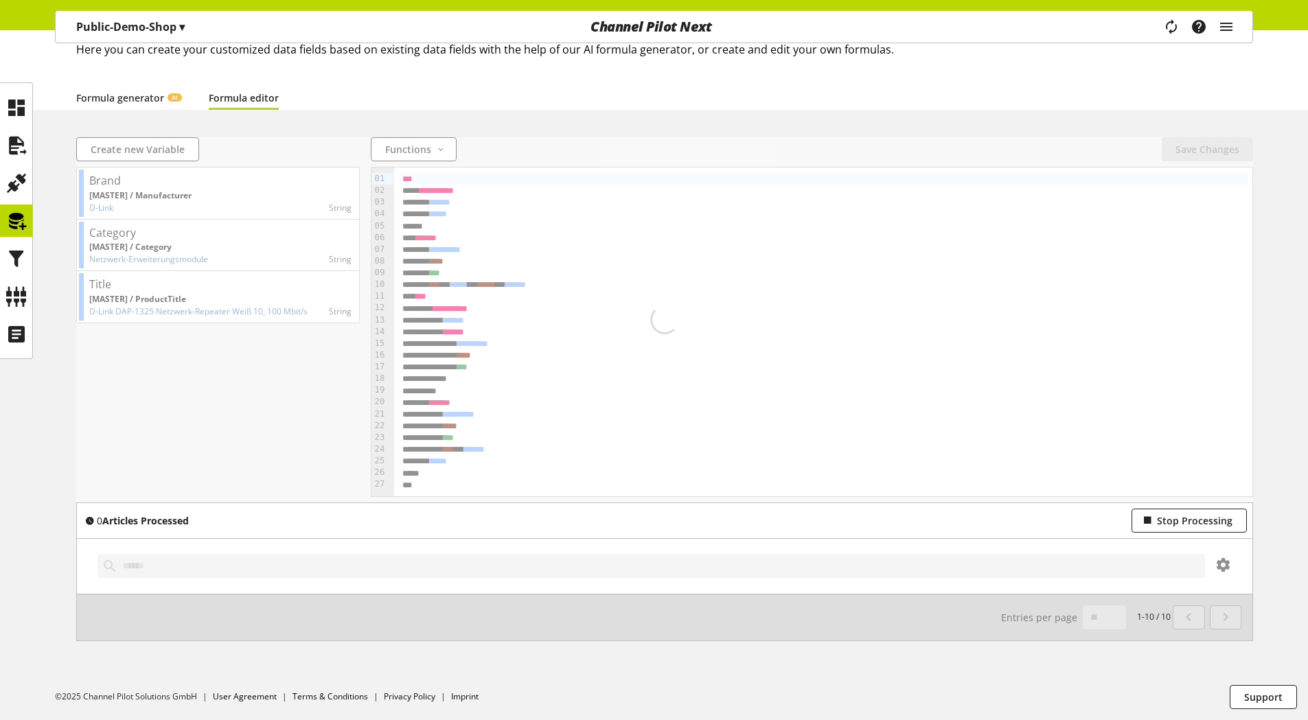
click at [133, 539] on div at bounding box center [664, 566] width 1175 height 55
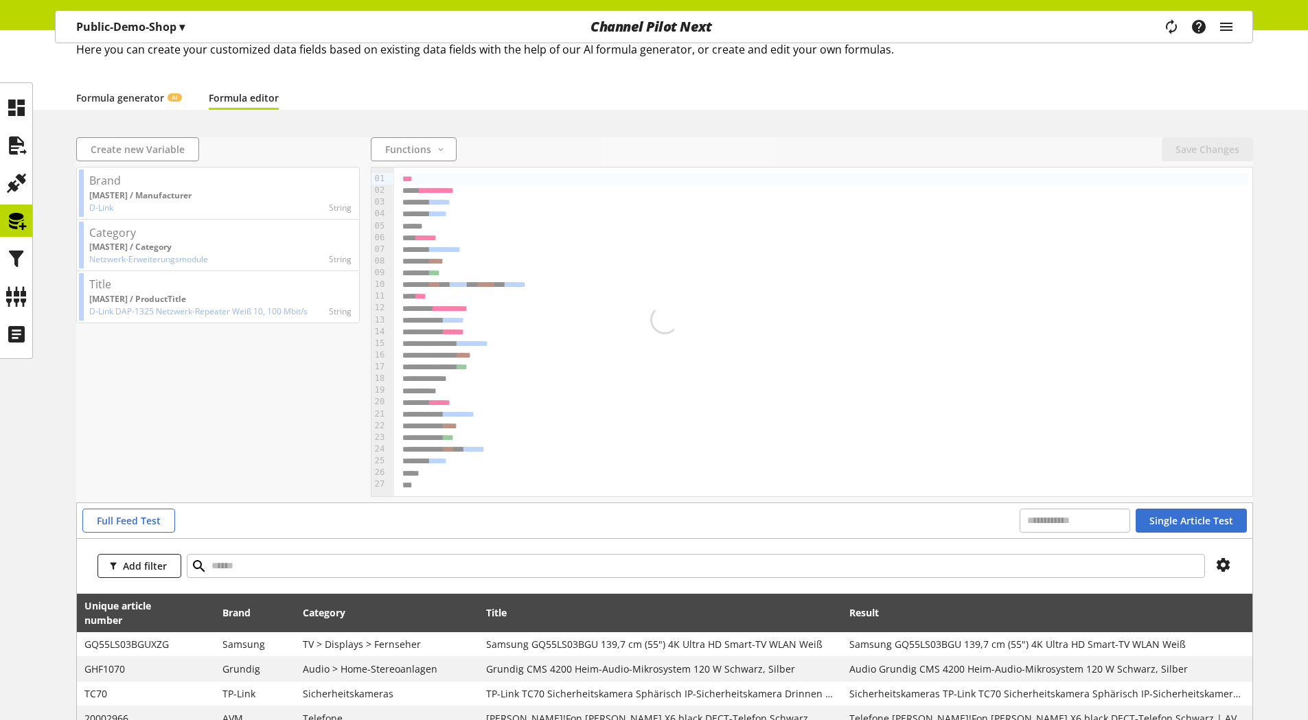
scroll to position [119, 0]
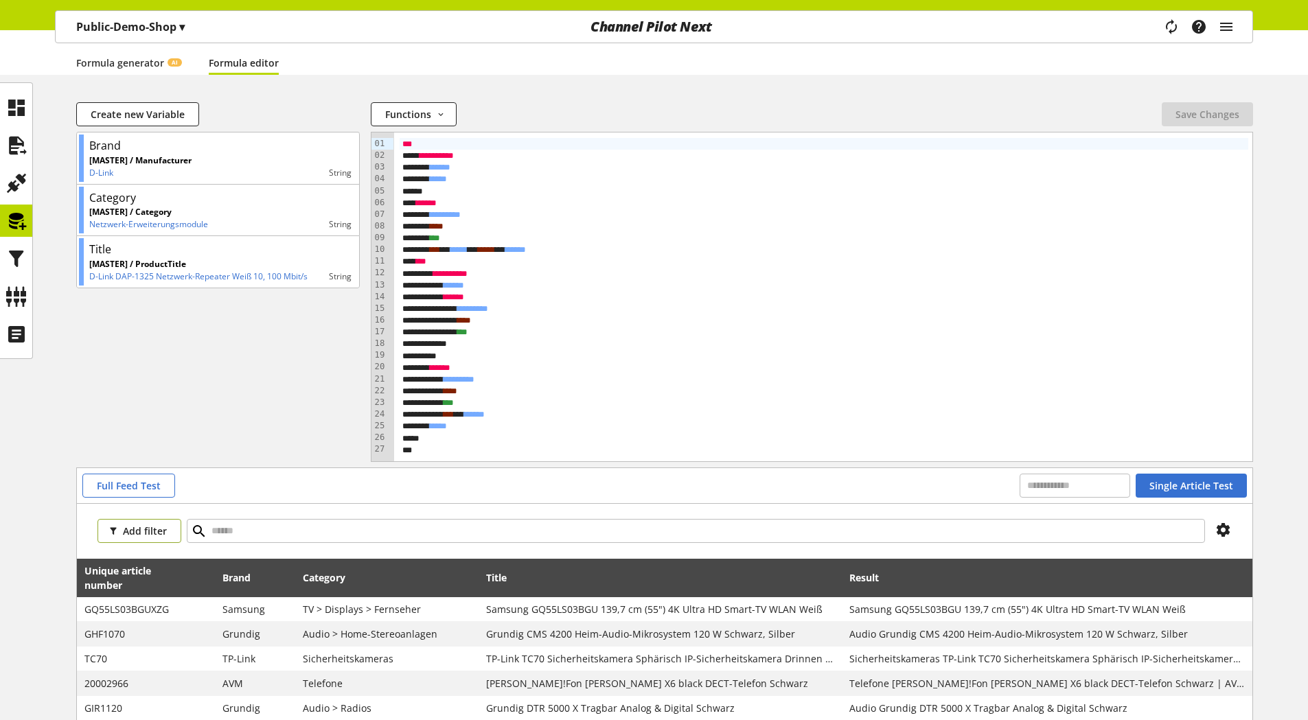
click at [135, 531] on span "Add filter" at bounding box center [145, 531] width 44 height 14
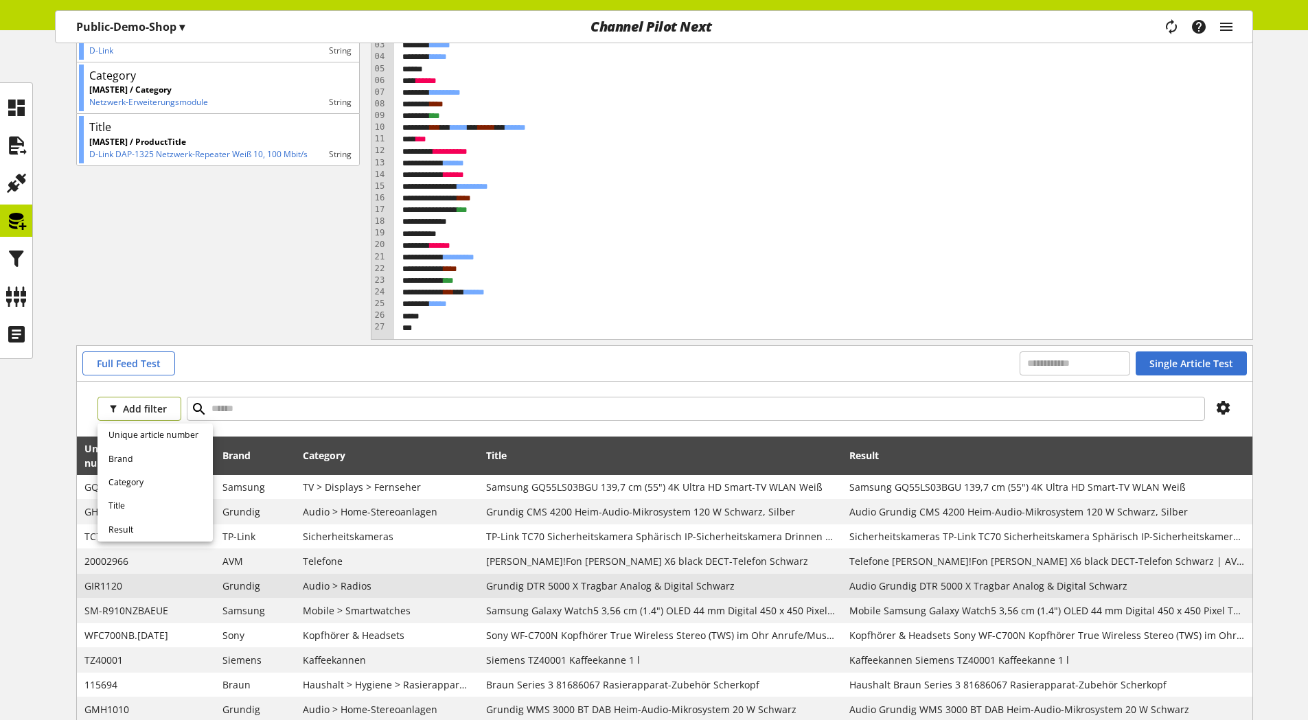
scroll to position [369, 0]
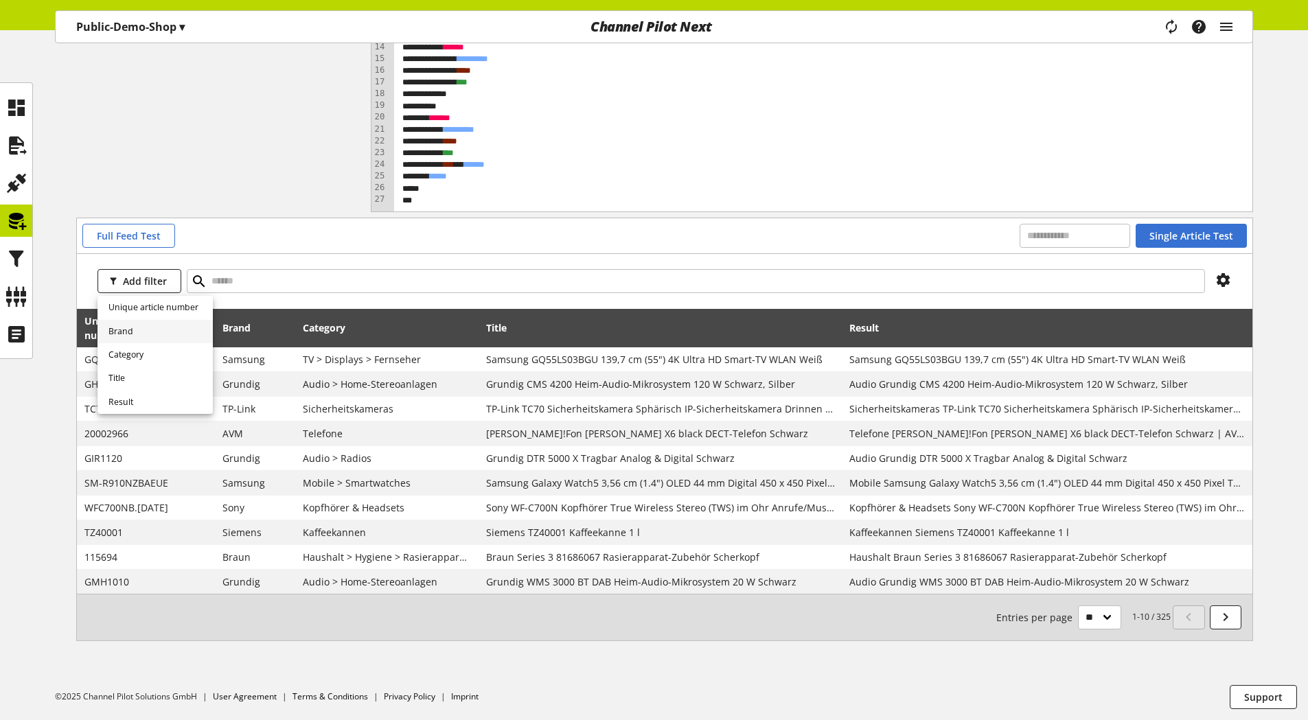
click at [129, 332] on span "Brand" at bounding box center [120, 331] width 25 height 12
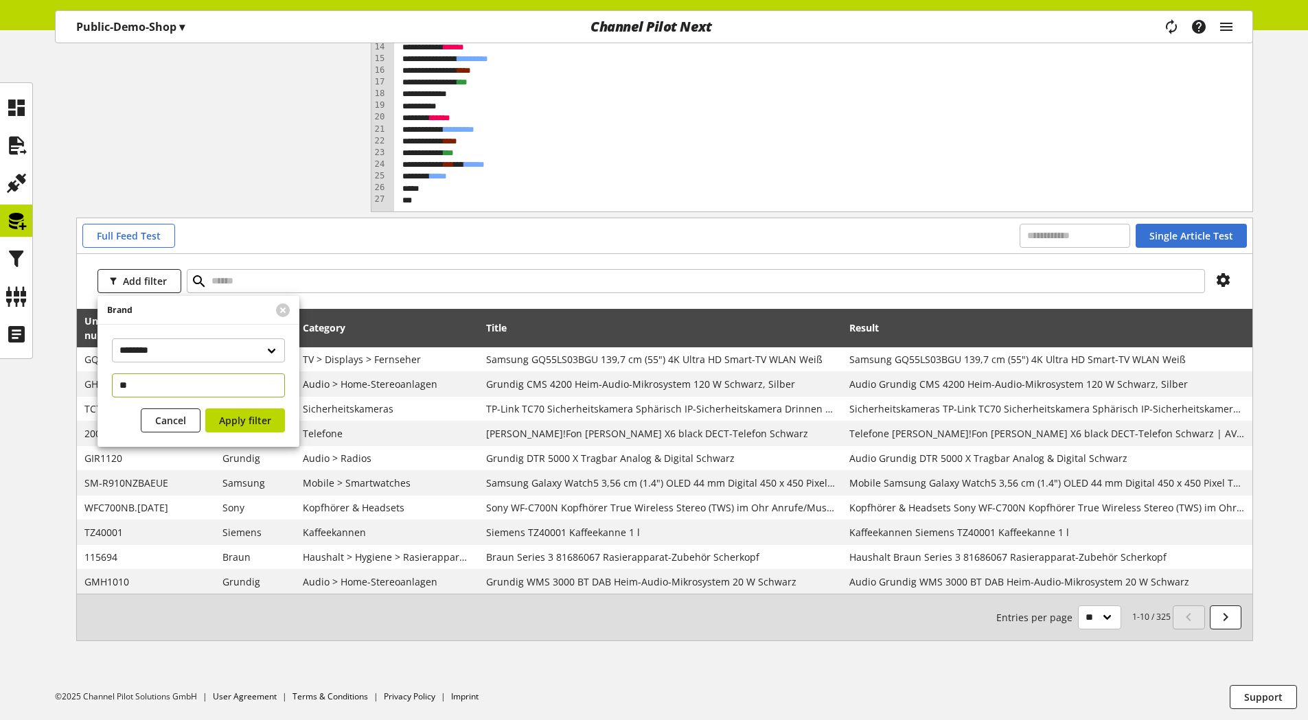
type input "*"
type input "****"
click at [231, 413] on span "Apply filter" at bounding box center [245, 420] width 52 height 14
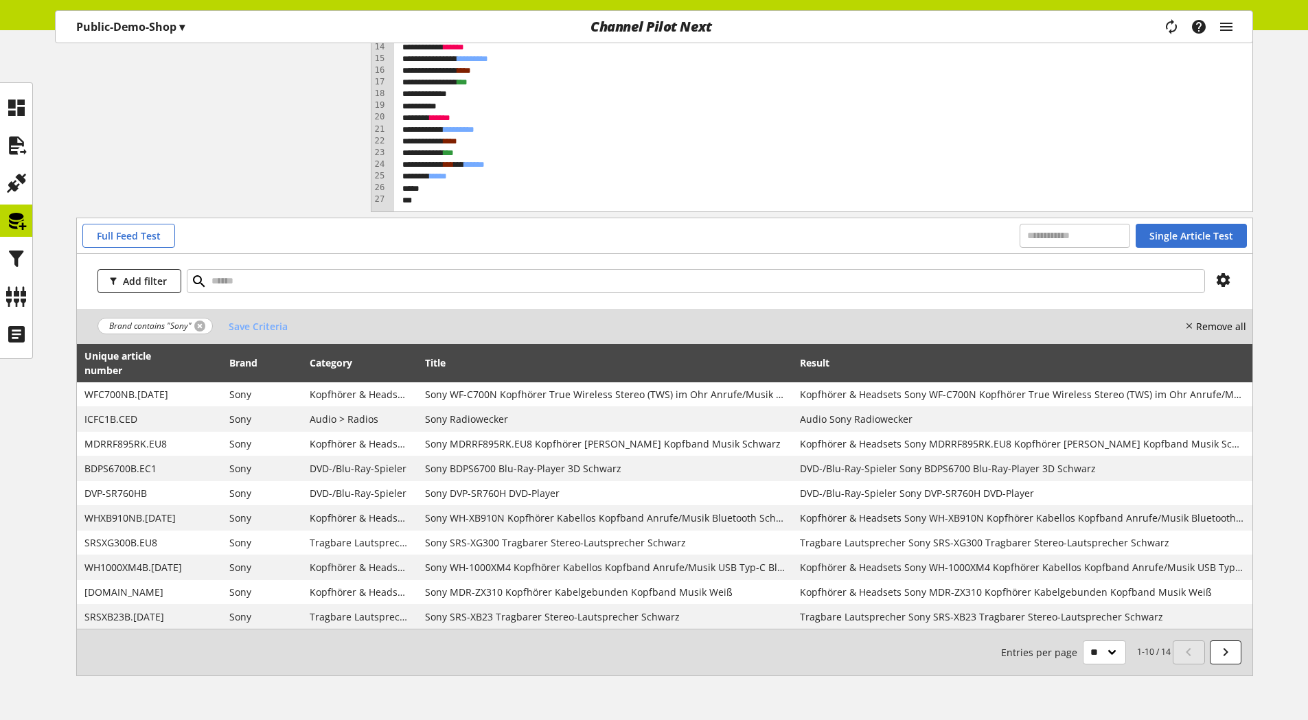
click at [199, 326] on link at bounding box center [199, 326] width 11 height 11
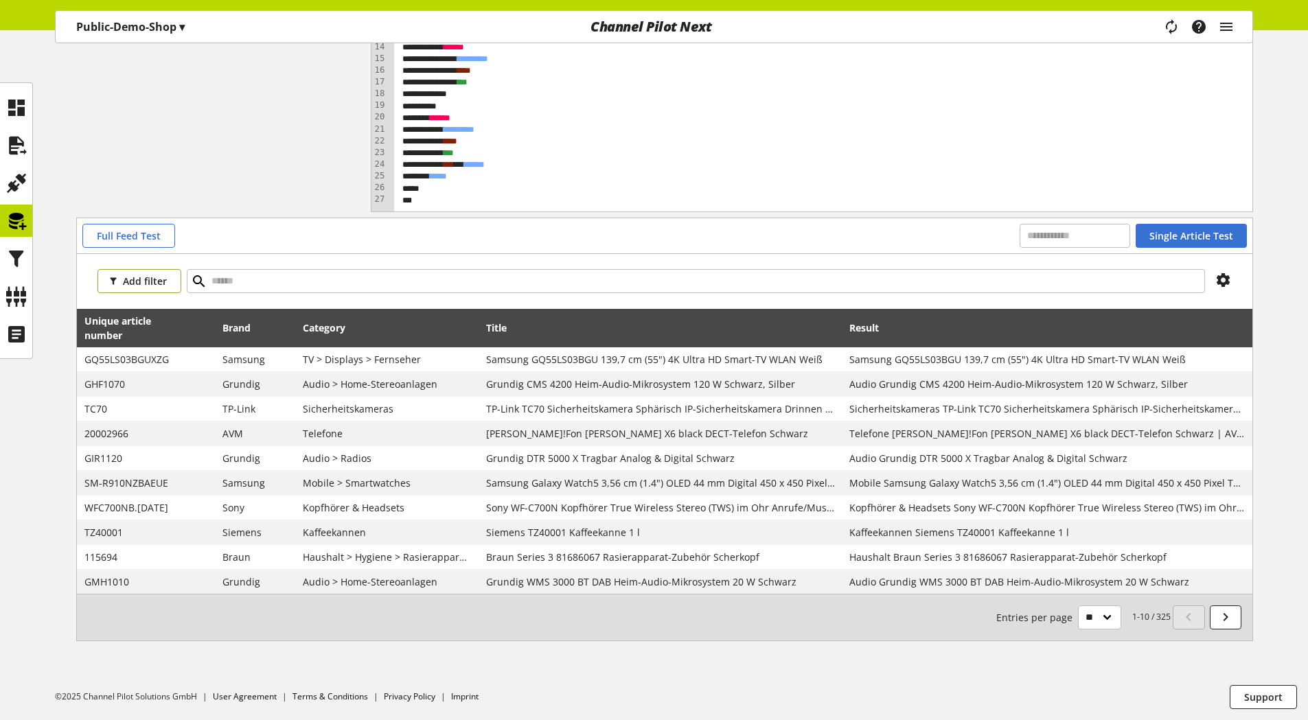
click at [146, 280] on span "Add filter" at bounding box center [145, 281] width 44 height 14
click at [124, 327] on span "Brand" at bounding box center [120, 331] width 25 height 12
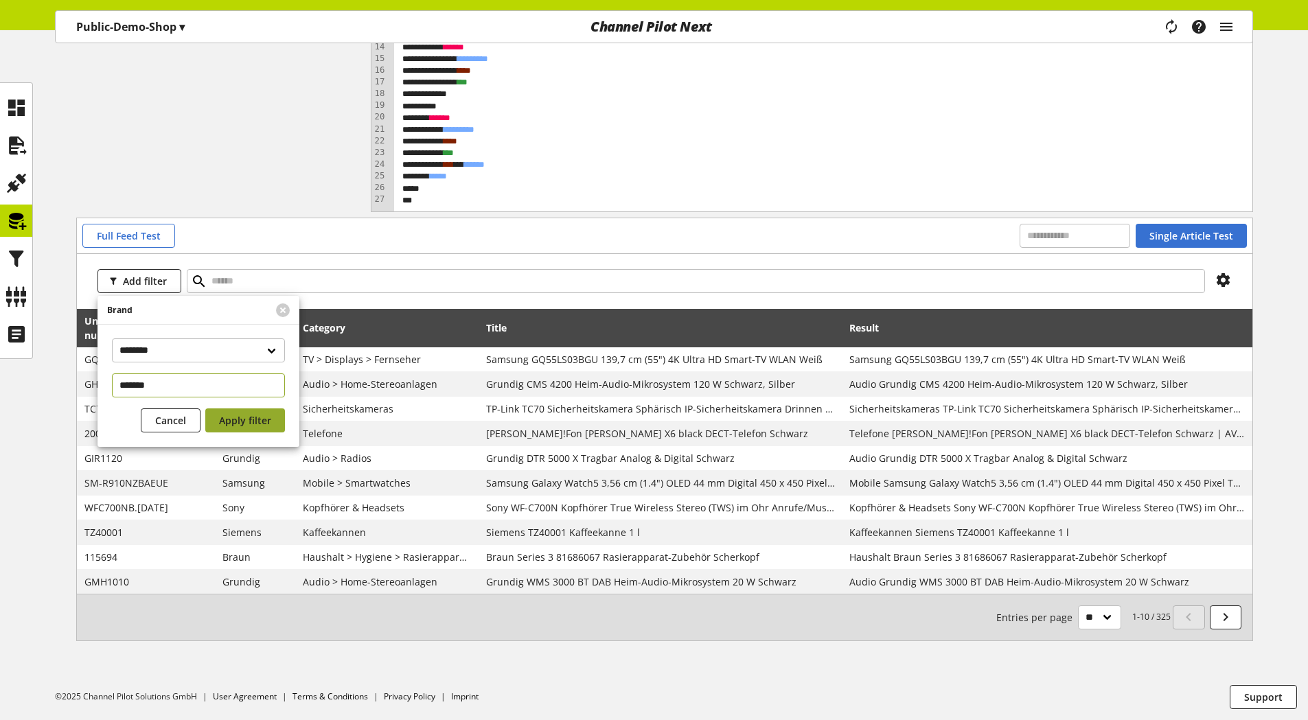
type input "*******"
click at [261, 417] on span "Apply filter" at bounding box center [245, 420] width 52 height 14
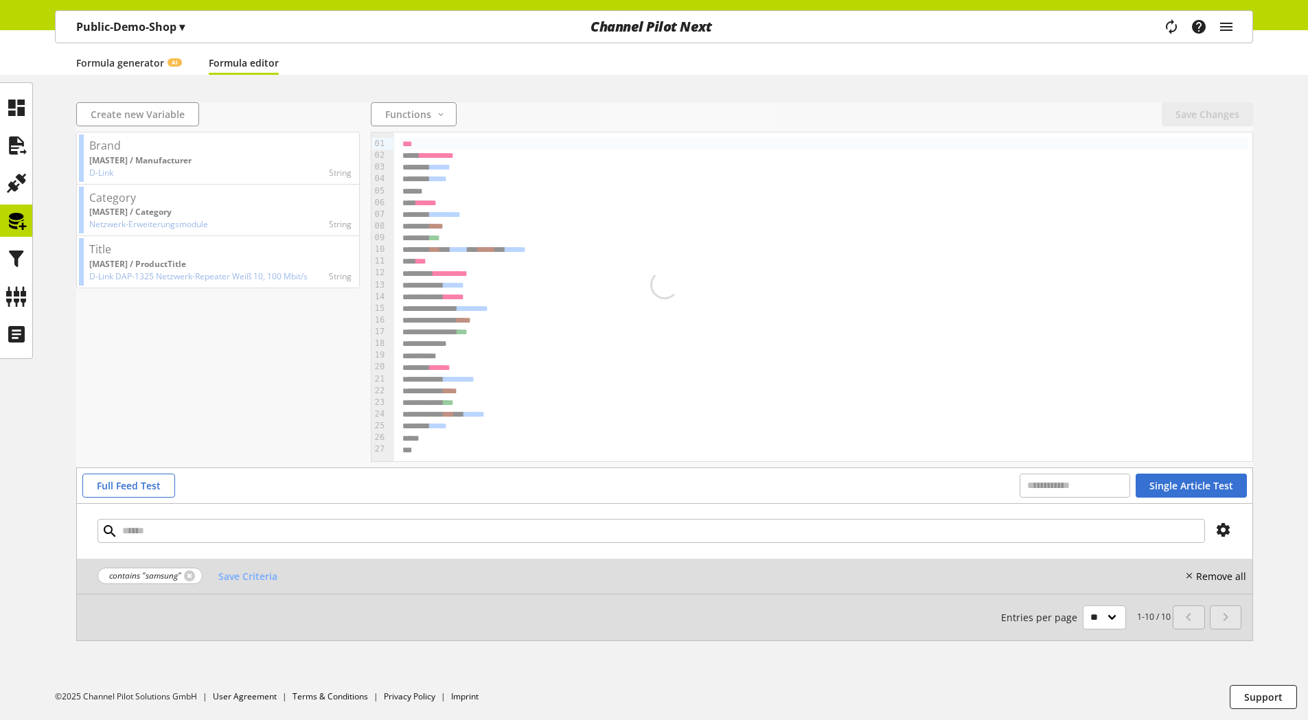
scroll to position [119, 0]
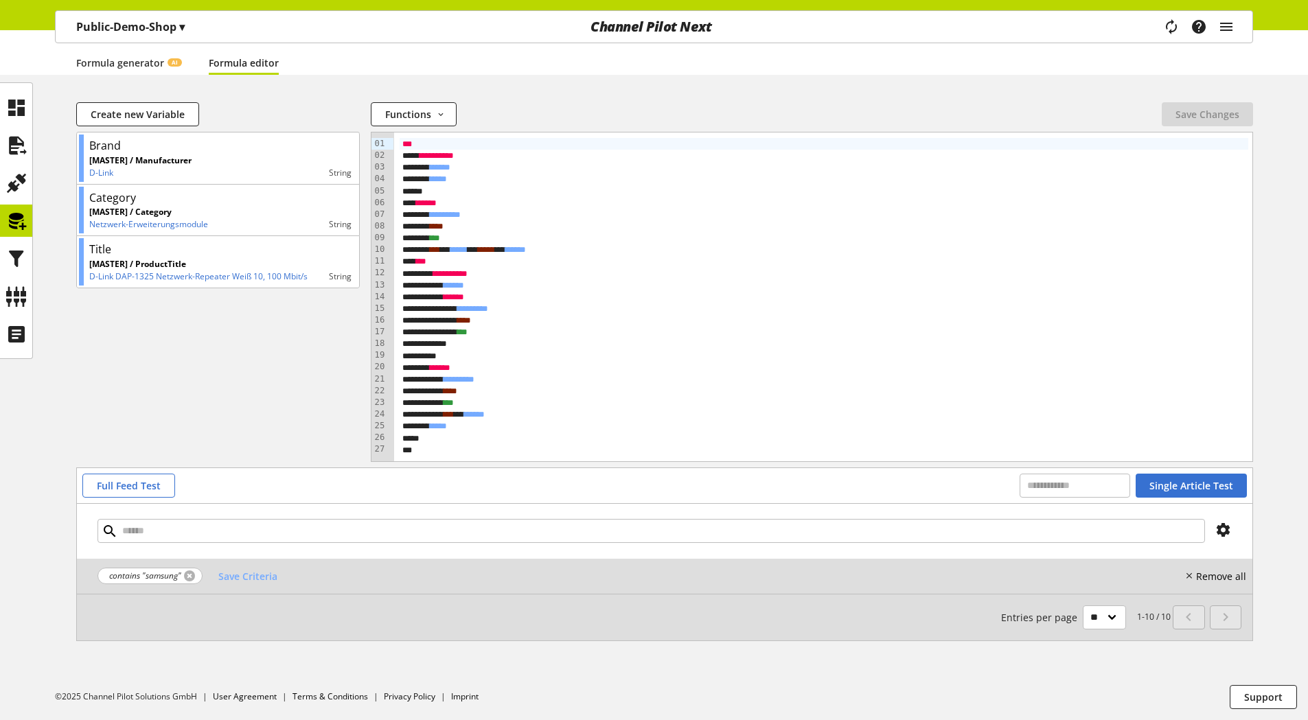
click at [190, 575] on link at bounding box center [189, 576] width 11 height 11
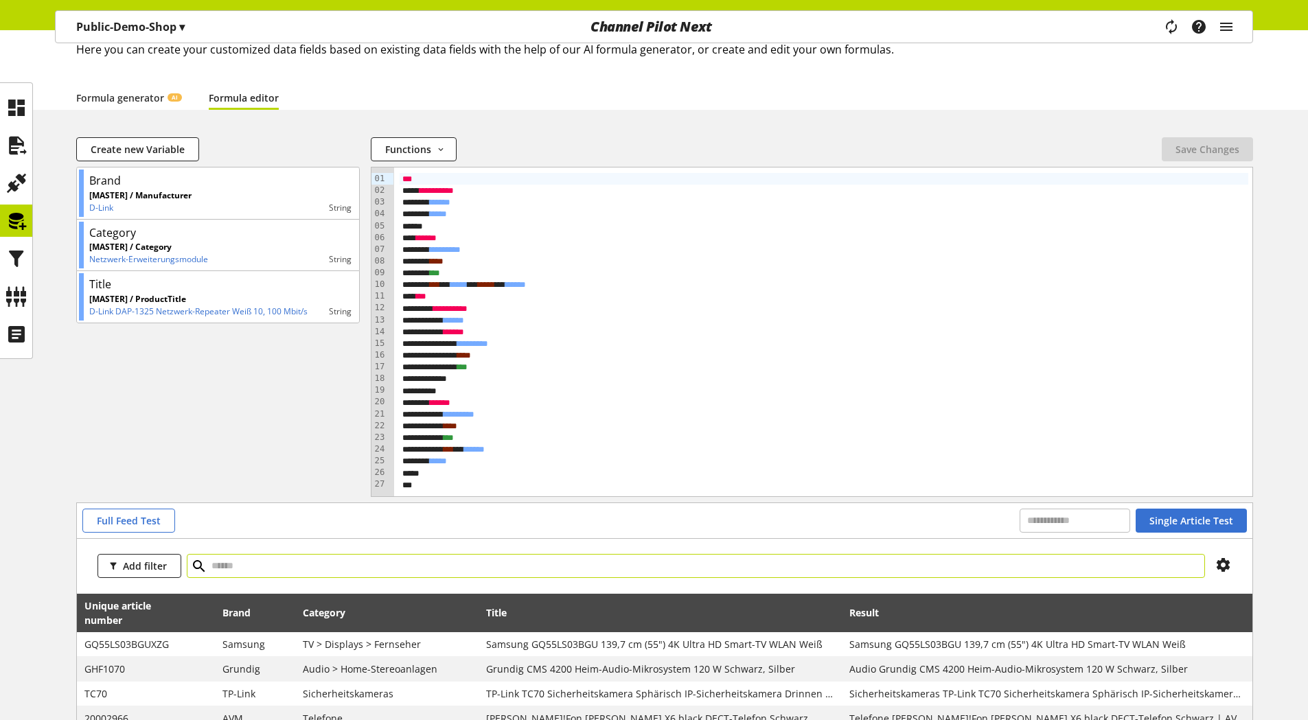
scroll to position [119, 0]
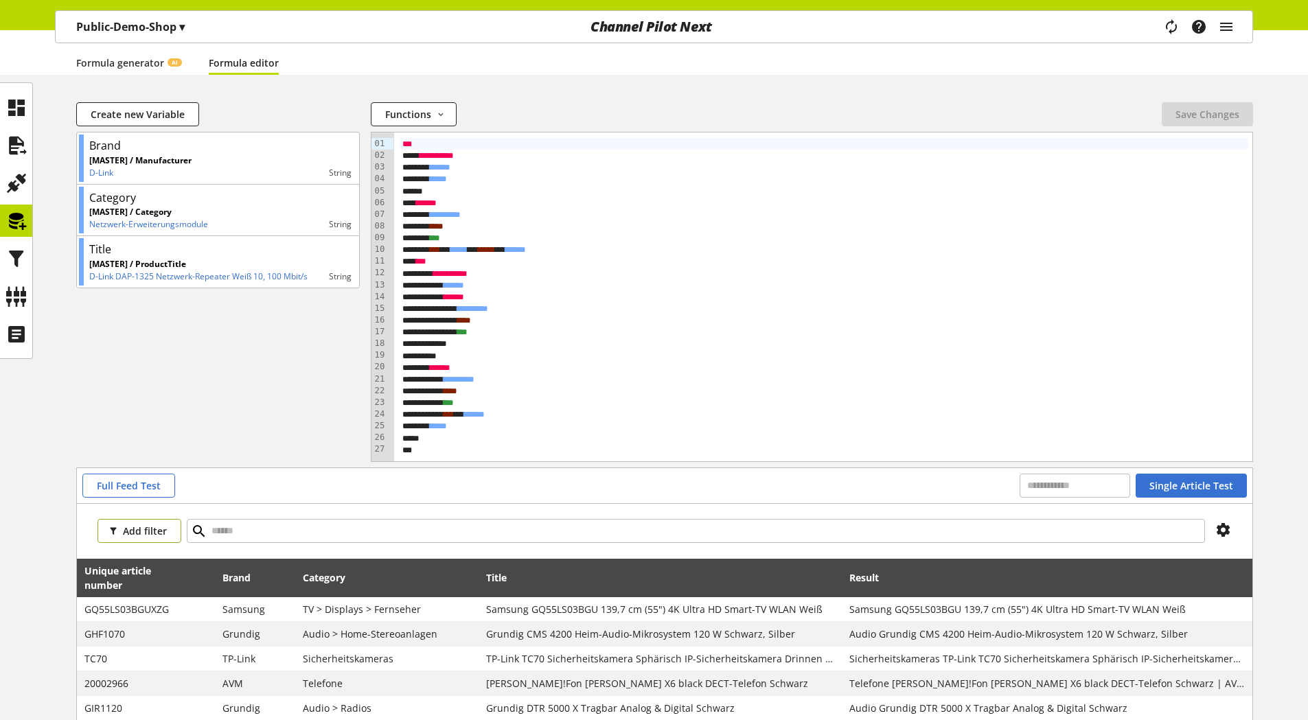
drag, startPoint x: 142, startPoint y: 530, endPoint x: 152, endPoint y: 548, distance: 20.6
click at [142, 530] on span "Add filter" at bounding box center [145, 531] width 44 height 14
click at [147, 587] on link "Brand" at bounding box center [154, 581] width 115 height 23
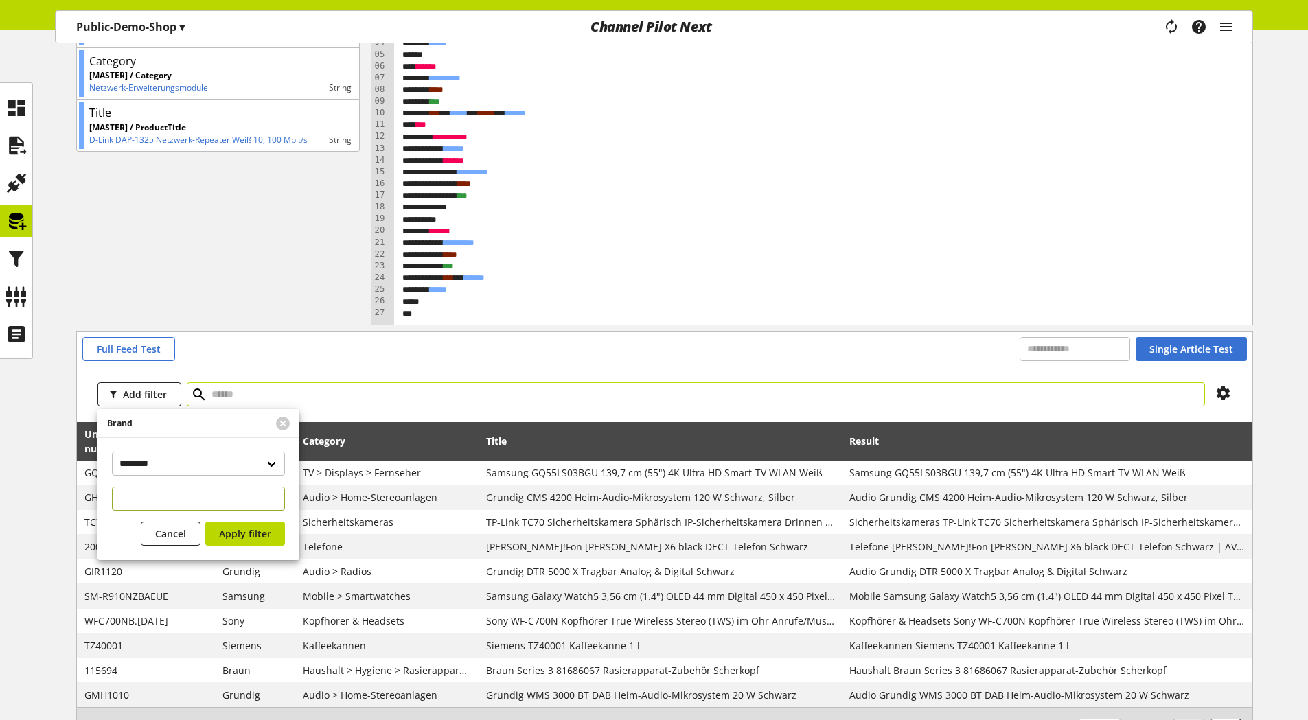
scroll to position [257, 0]
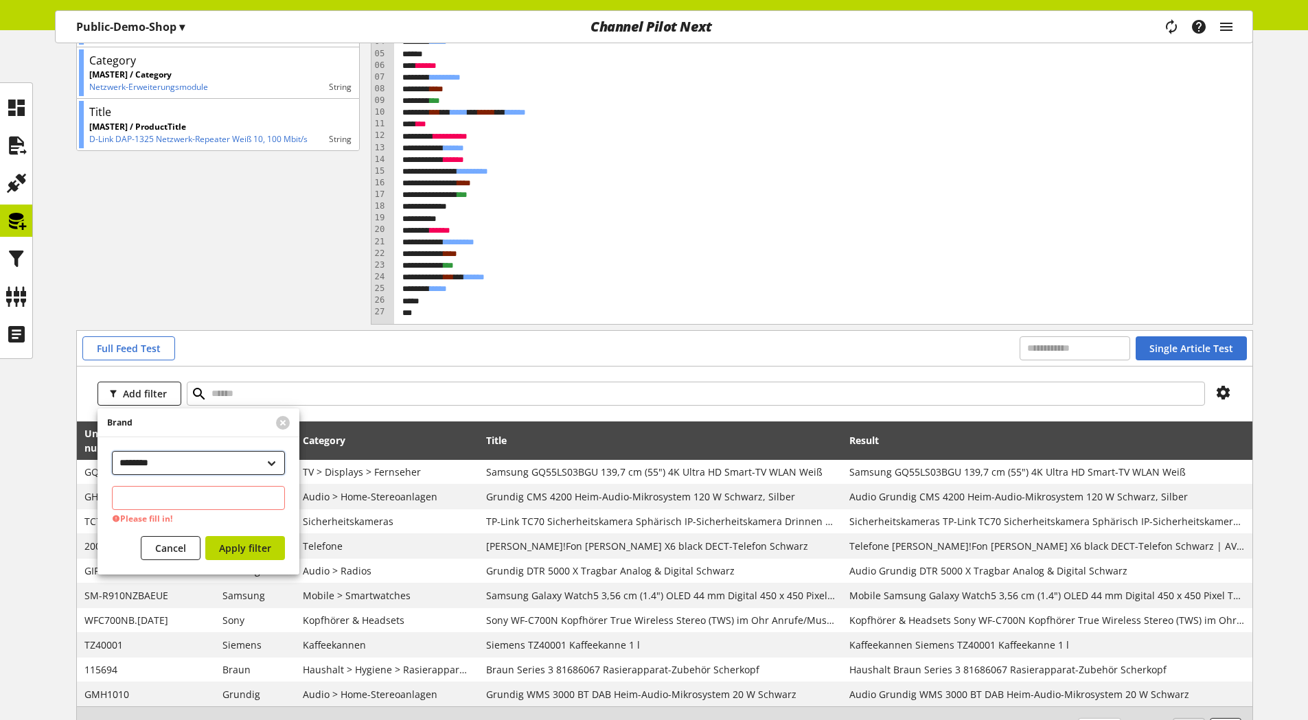
click at [180, 461] on select "**********" at bounding box center [198, 463] width 173 height 24
select select "**********"
click at [112, 451] on select "**********" at bounding box center [198, 463] width 173 height 24
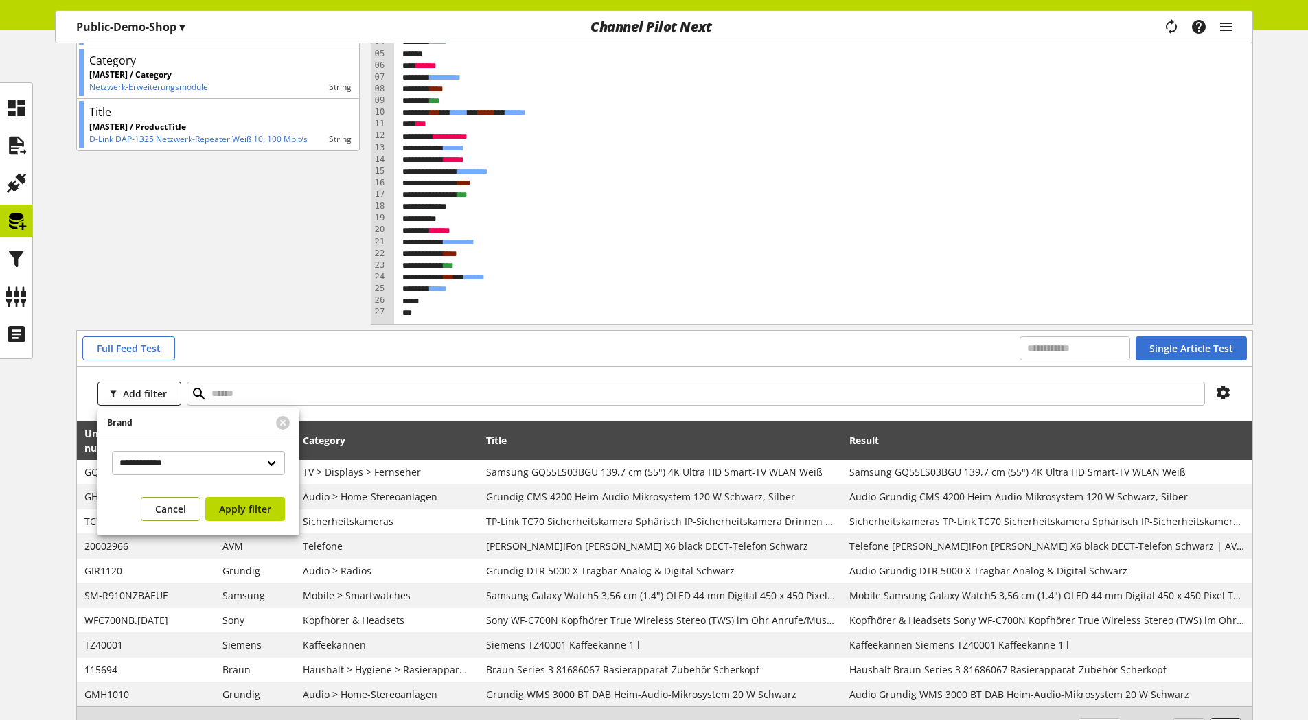
click at [181, 511] on span "Cancel" at bounding box center [170, 509] width 31 height 14
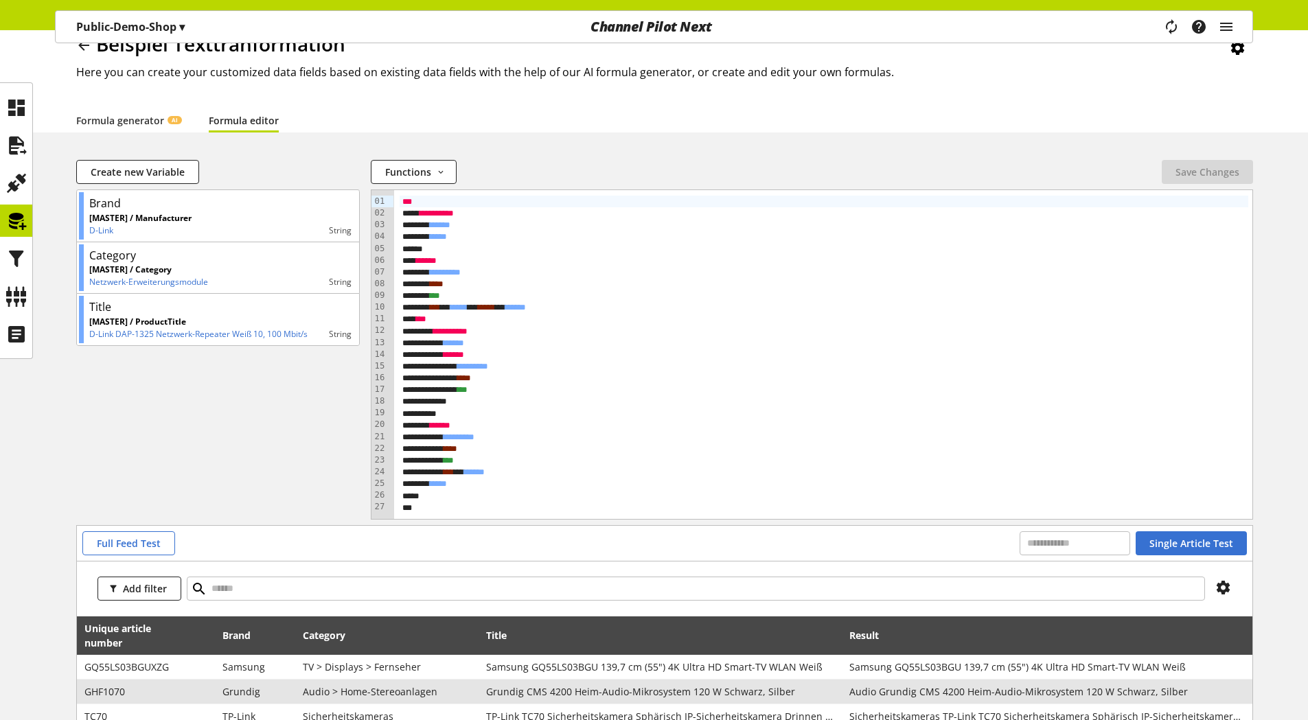
scroll to position [51, 0]
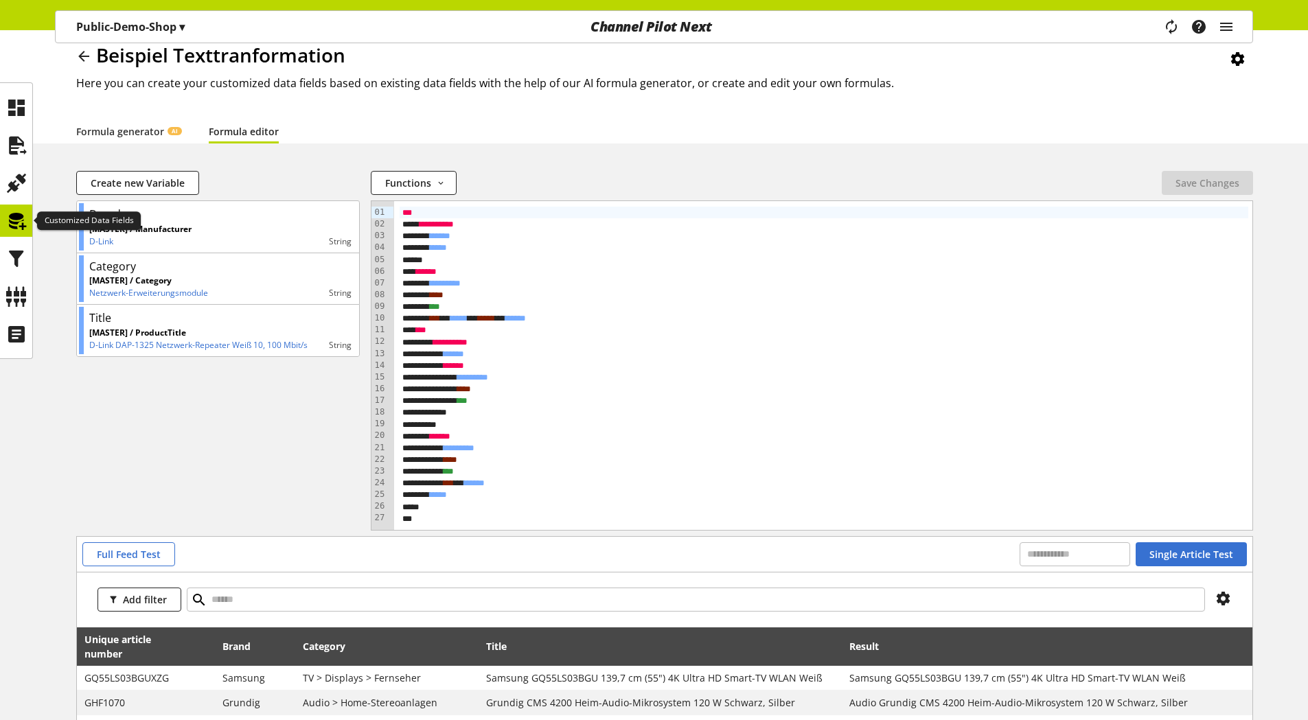
click at [11, 216] on icon at bounding box center [16, 220] width 22 height 27
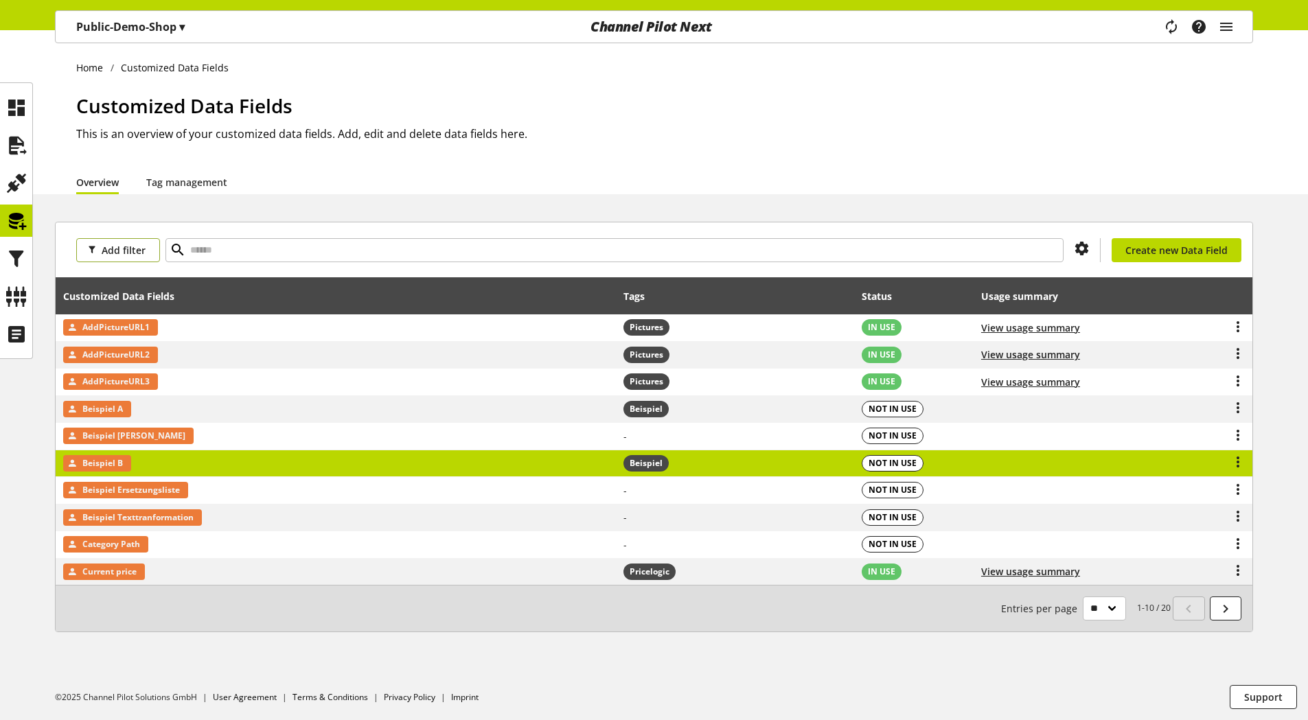
click at [104, 249] on span "Add filter" at bounding box center [124, 250] width 44 height 14
click at [101, 298] on span "Tags" at bounding box center [96, 300] width 19 height 12
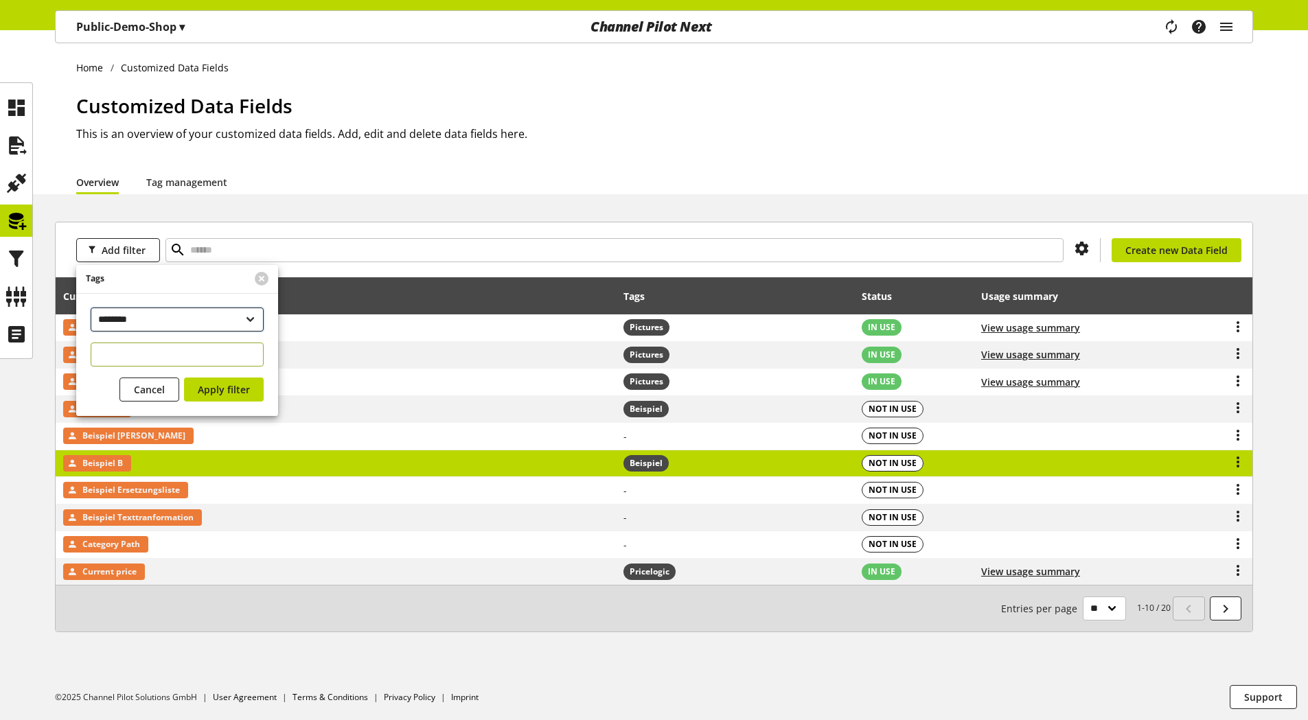
click at [125, 310] on select "**********" at bounding box center [177, 320] width 173 height 24
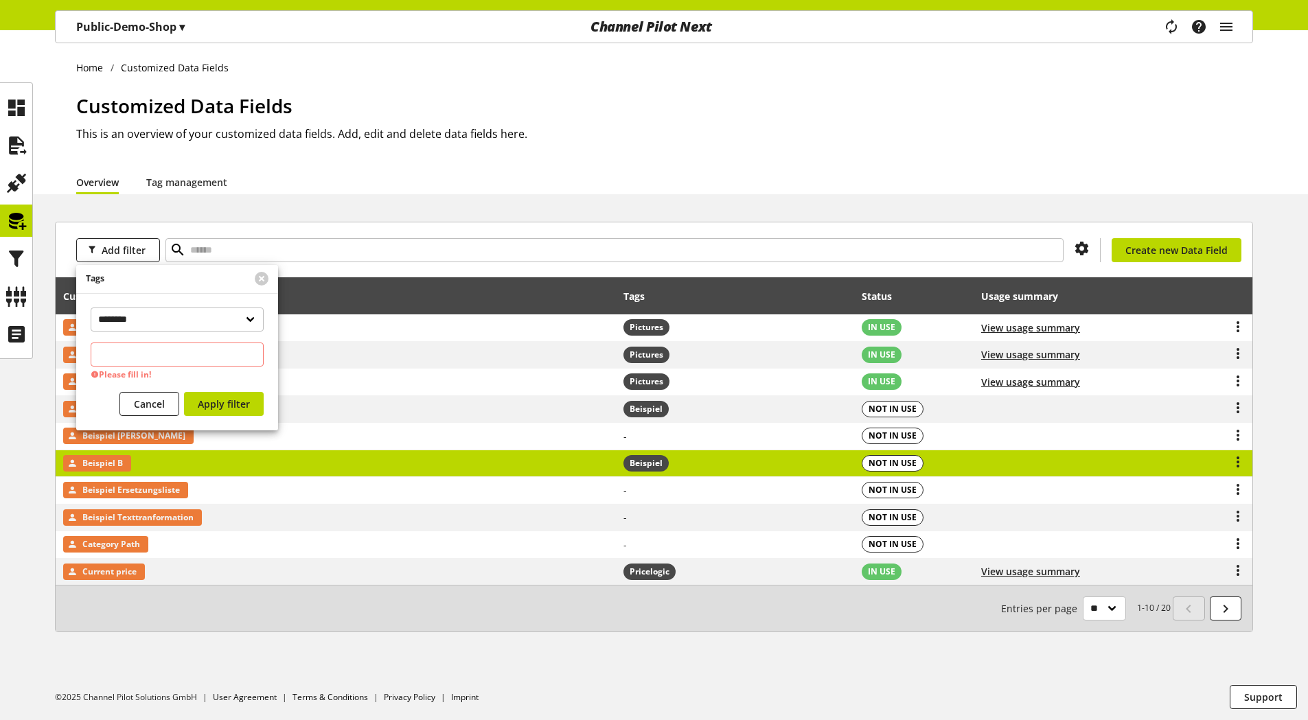
click at [337, 275] on div "Add filter You don't have permission to create a data field. Create new Data Fi…" at bounding box center [654, 249] width 1197 height 55
click at [260, 279] on button at bounding box center [262, 279] width 14 height 14
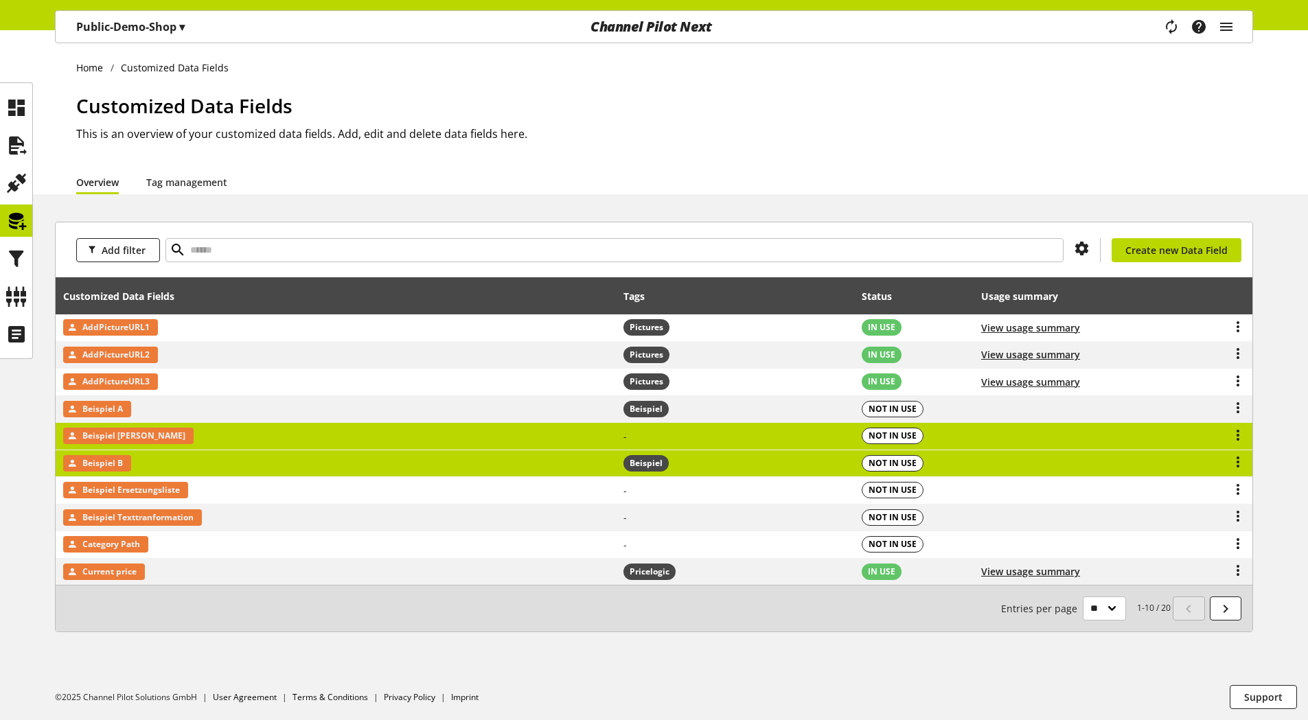
click at [632, 433] on td "-" at bounding box center [736, 436] width 238 height 27
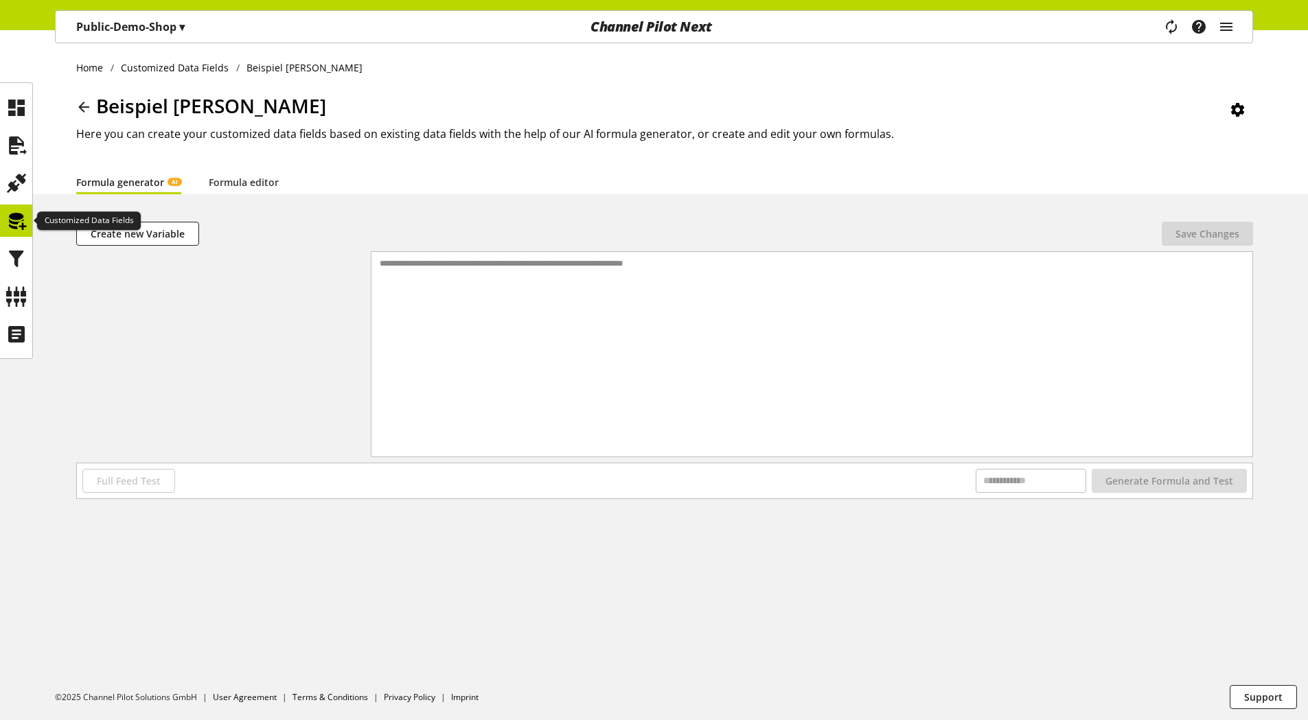
click at [19, 219] on icon at bounding box center [16, 220] width 22 height 27
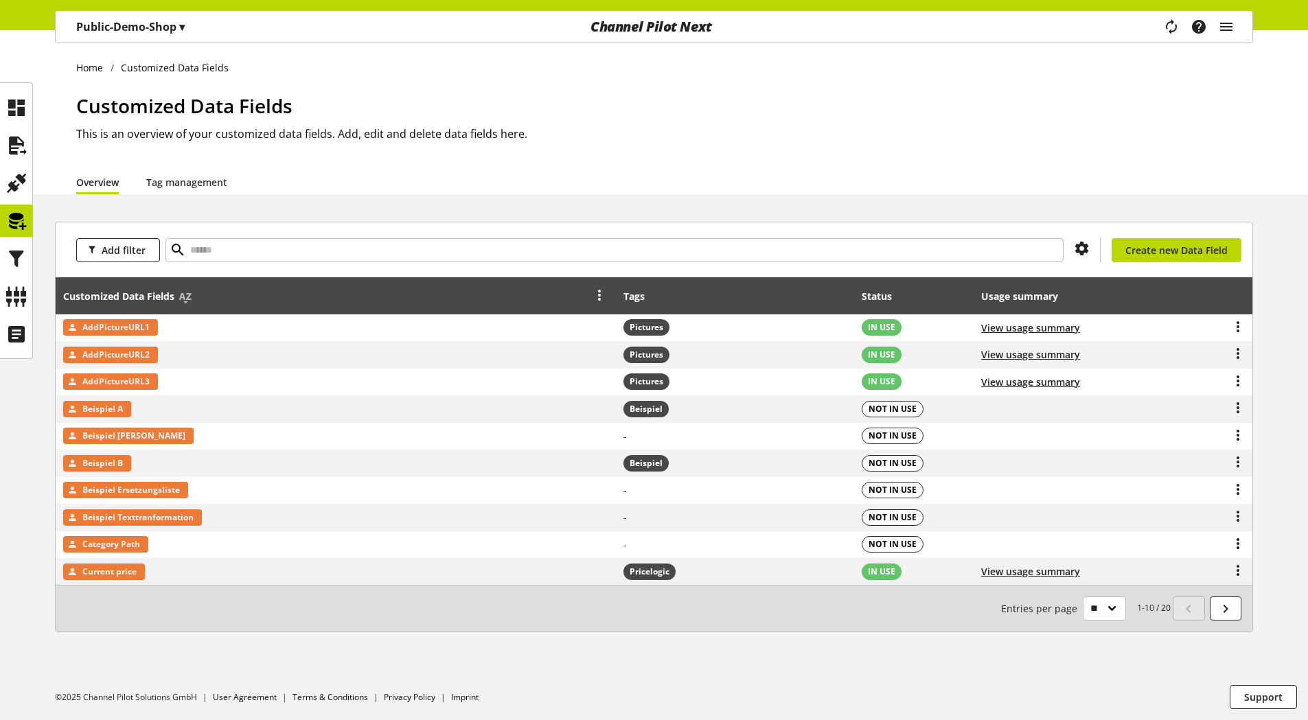
click at [599, 295] on icon at bounding box center [599, 294] width 16 height 25
click at [542, 266] on div "Add filter You don't have permission to create a data field. Create new Data Fi…" at bounding box center [654, 249] width 1197 height 55
click at [600, 298] on icon at bounding box center [599, 294] width 16 height 25
click at [540, 360] on link "Filter" at bounding box center [549, 362] width 115 height 20
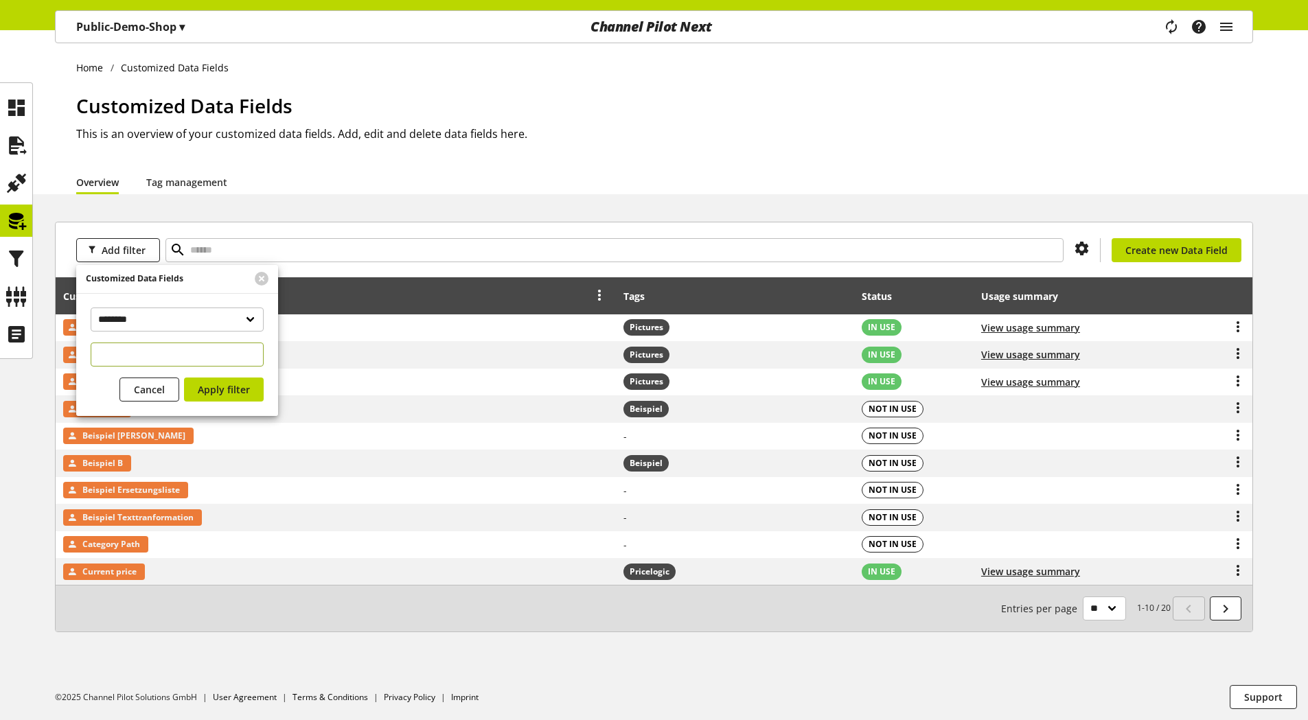
click at [393, 299] on div "Customized Data Fields" at bounding box center [336, 295] width 547 height 27
click at [264, 275] on button at bounding box center [262, 279] width 14 height 14
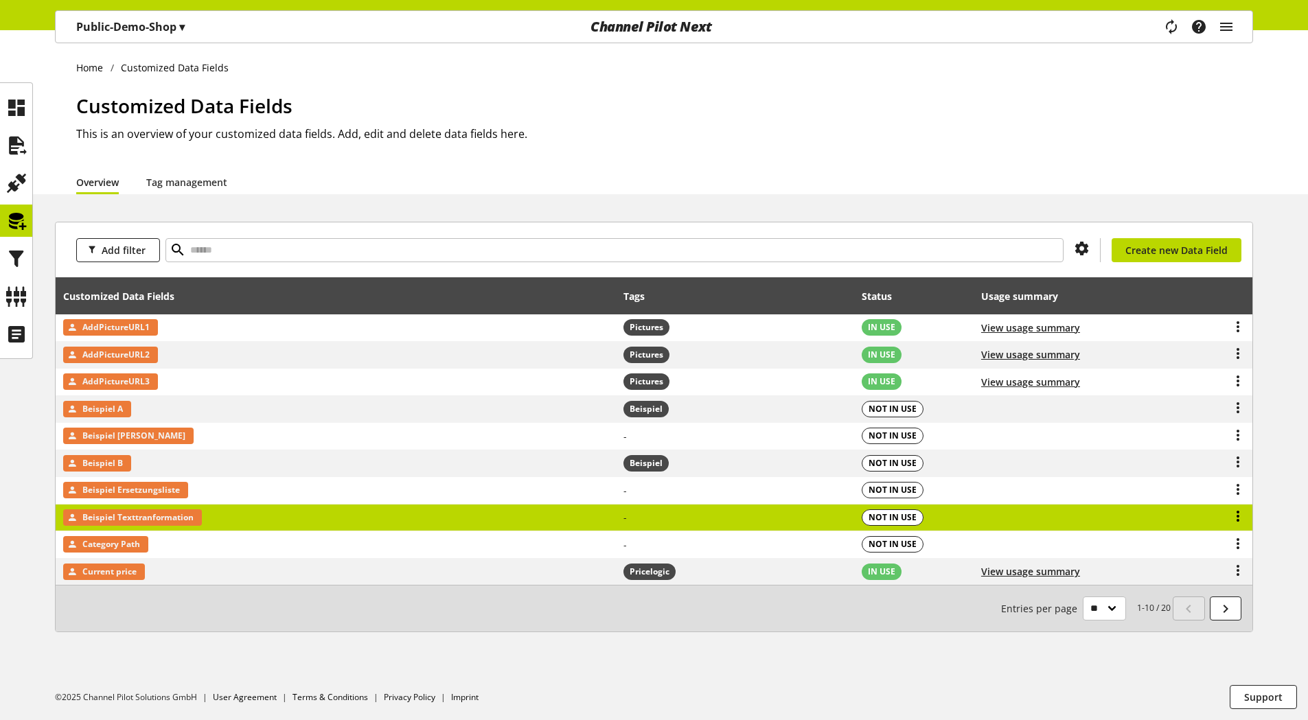
click at [1235, 515] on icon at bounding box center [1238, 516] width 16 height 25
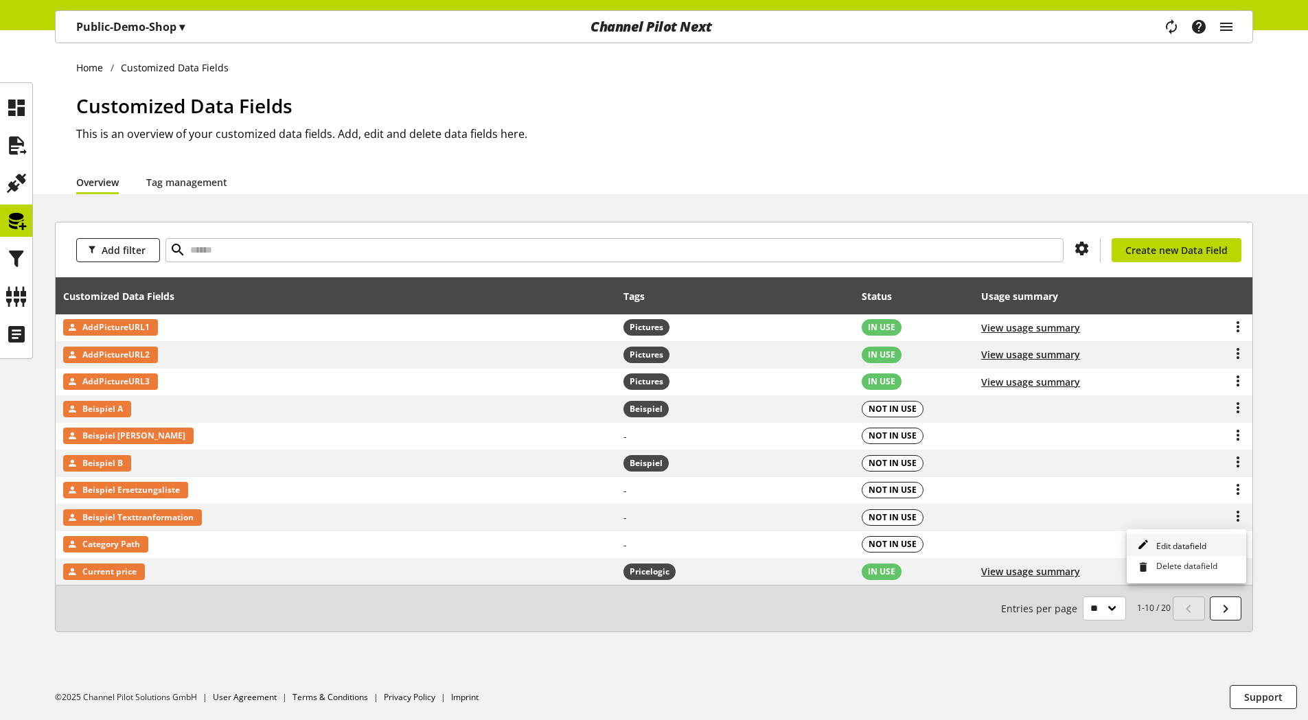
click at [1197, 542] on span "Edit datafield" at bounding box center [1179, 546] width 56 height 12
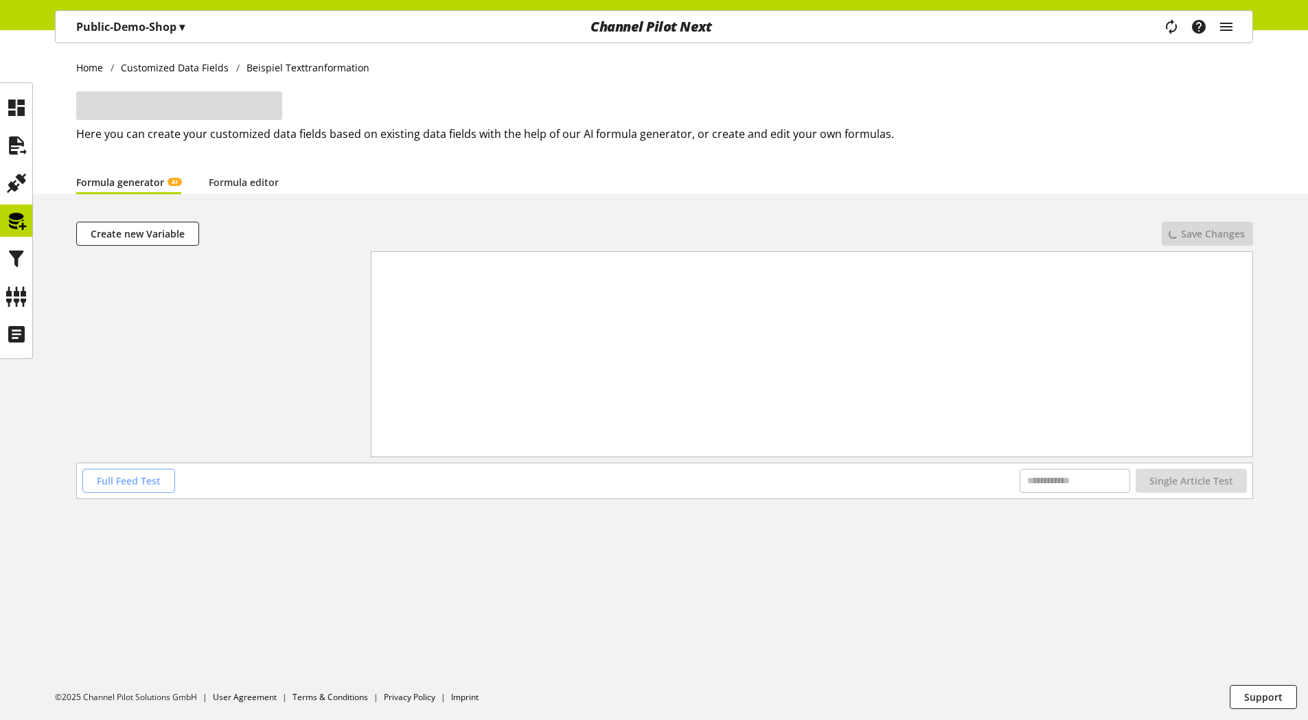
click at [149, 475] on span "Full Feed Test" at bounding box center [129, 481] width 64 height 14
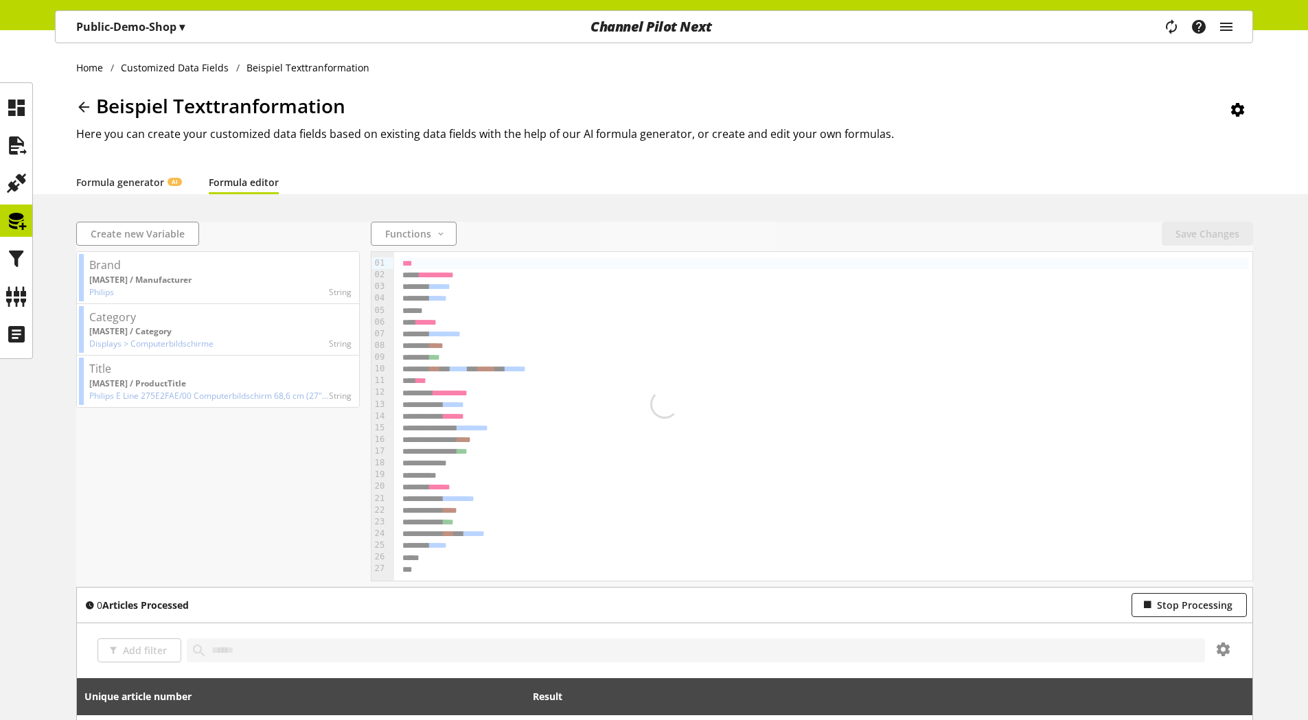
scroll to position [206, 0]
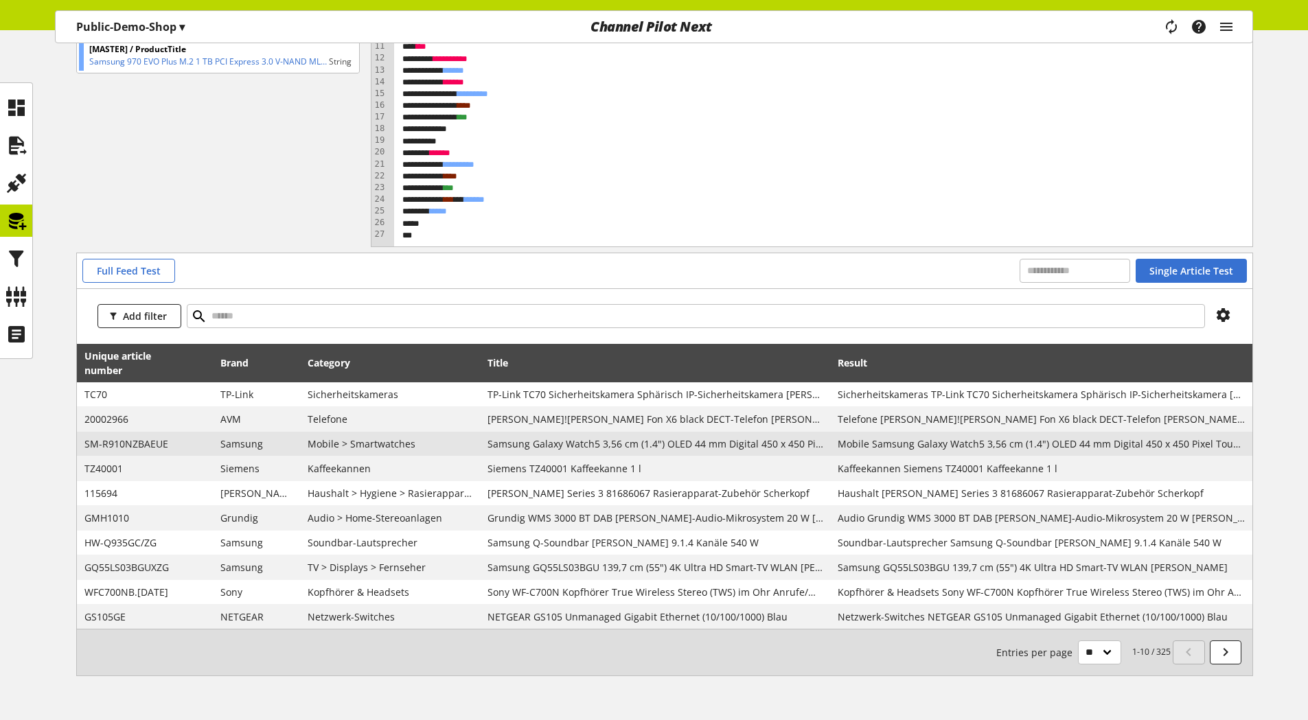
scroll to position [369, 0]
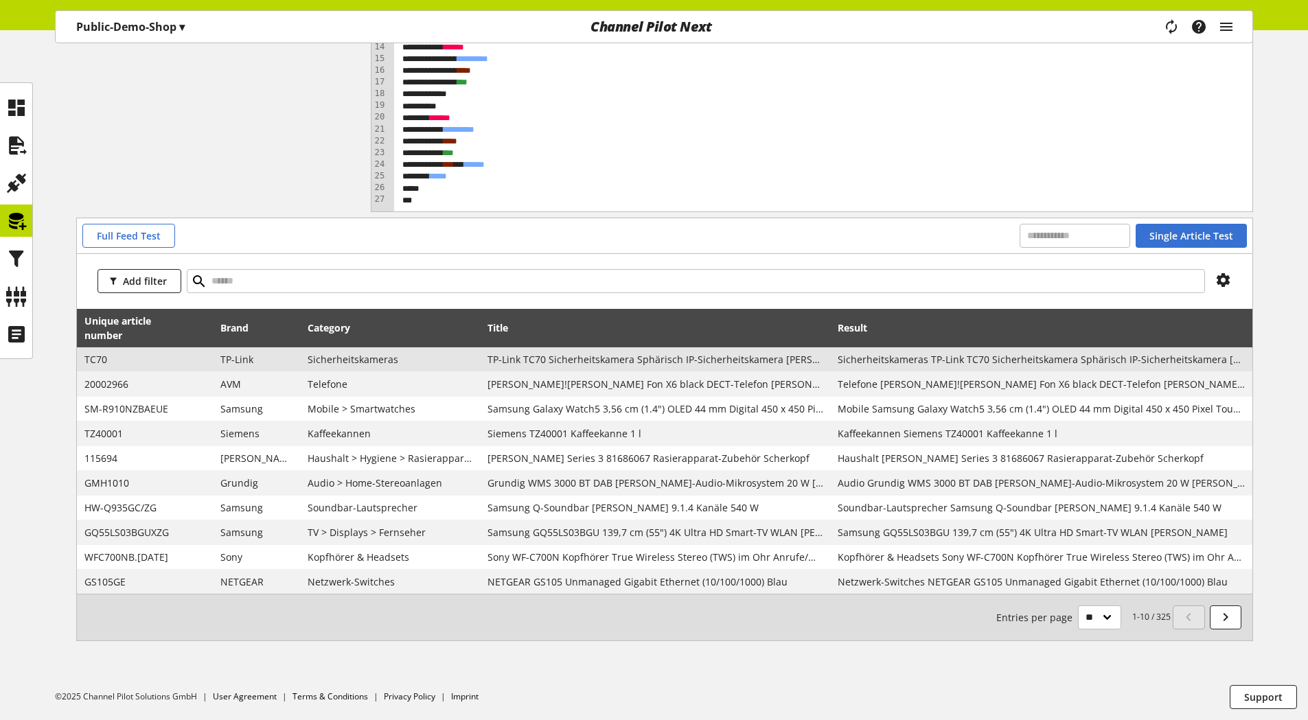
click at [736, 360] on span "TP-Link TC70 Sicherheitskamera Sphärisch IP-Sicherheitskamera Drinnen Decke/Wand" at bounding box center [655, 359] width 336 height 14
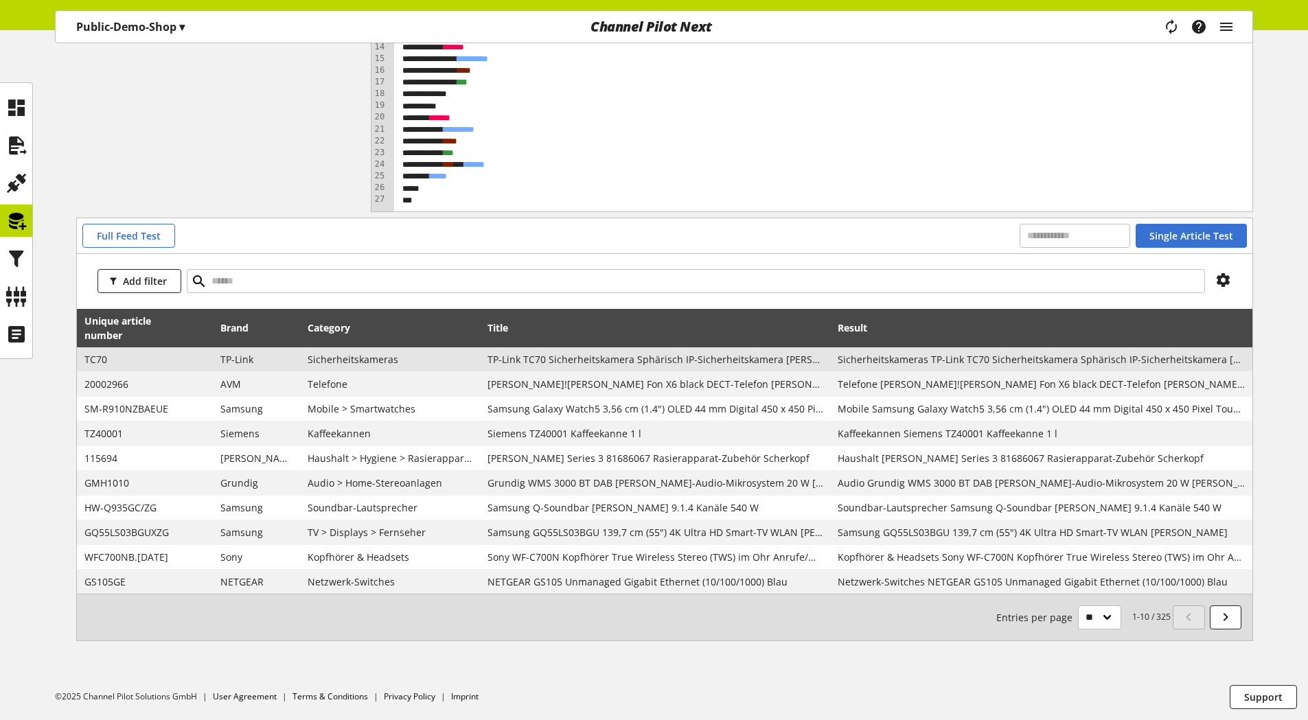
click at [721, 359] on span "TP-Link TC70 Sicherheitskamera Sphärisch IP-Sicherheitskamera Drinnen Decke/Wand" at bounding box center [655, 359] width 336 height 14
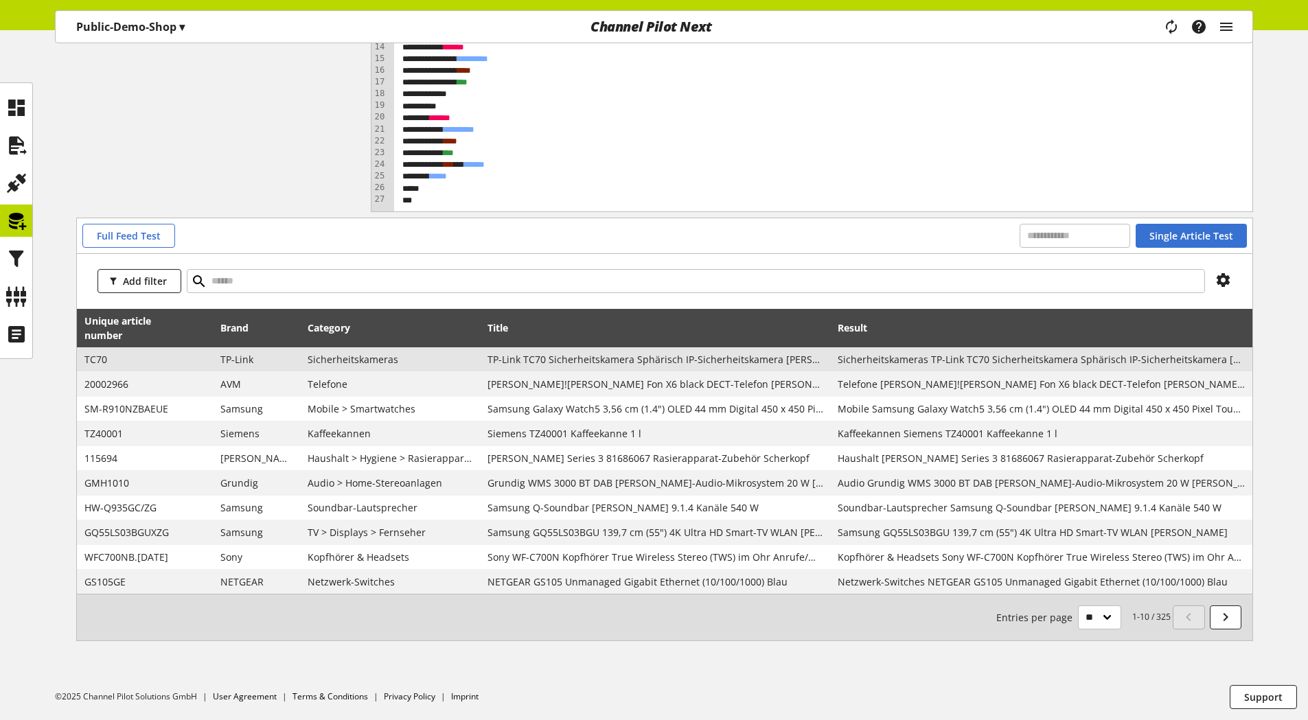
click at [1052, 359] on span "Sicherheitskameras TP-Link TC70 Sicherheitskamera Sphärisch IP-Sicherheitskamer…" at bounding box center [1041, 359] width 407 height 14
copy span "Sicherheitskameras TP-Link TC70 Sicherheitskamera Sphärisch IP-Sicherheitskamer…"
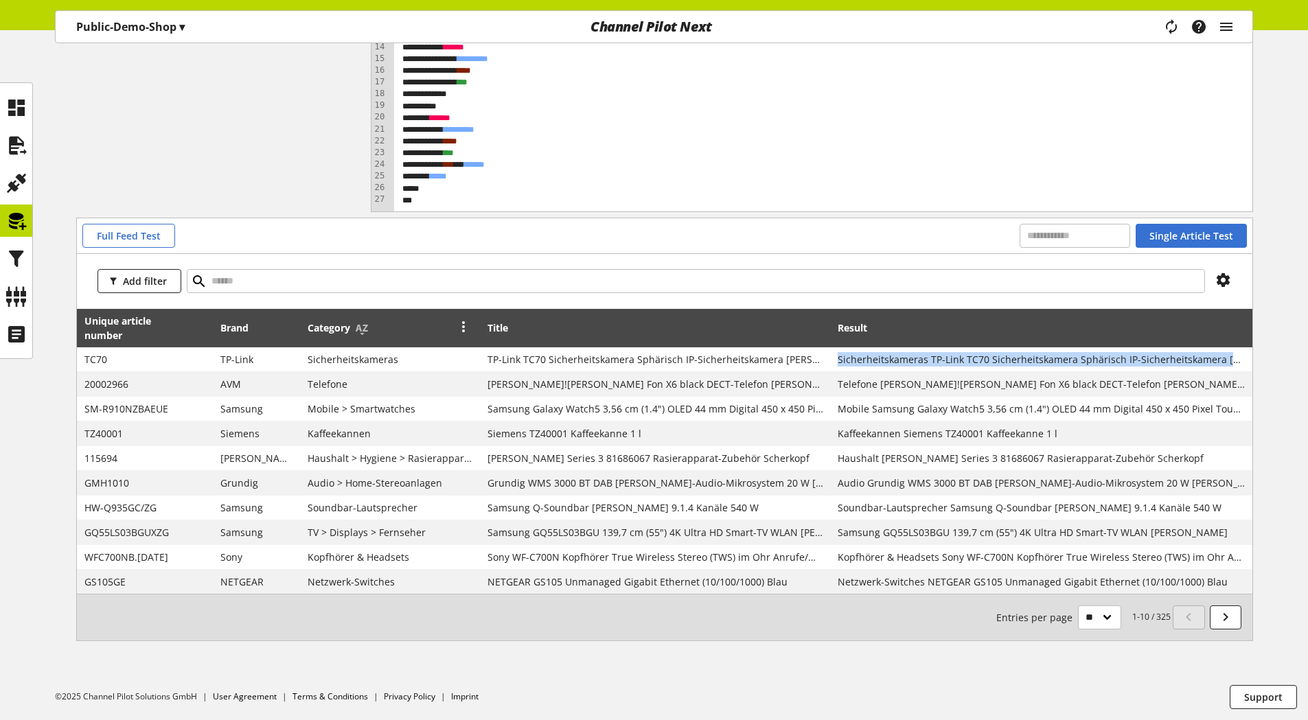
click at [463, 328] on icon at bounding box center [463, 326] width 16 height 25
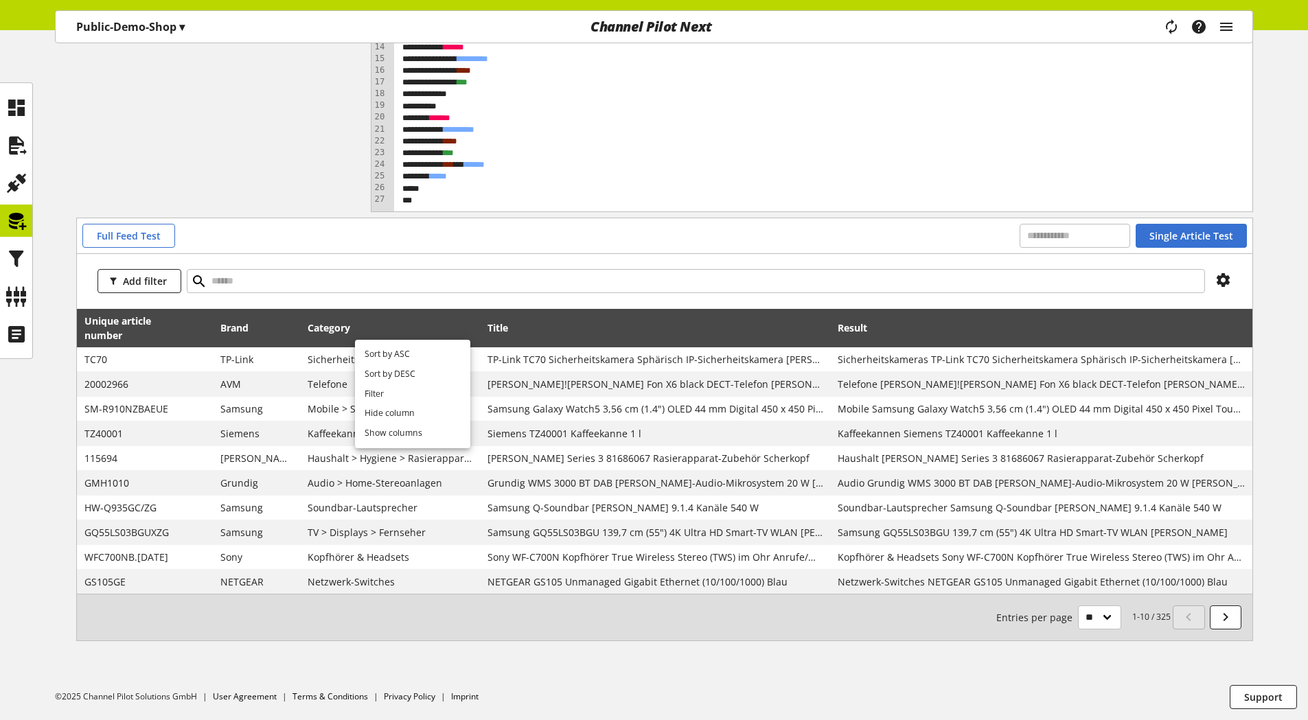
click at [767, 302] on div "Add filter" at bounding box center [664, 281] width 1175 height 55
click at [13, 222] on icon at bounding box center [16, 220] width 22 height 27
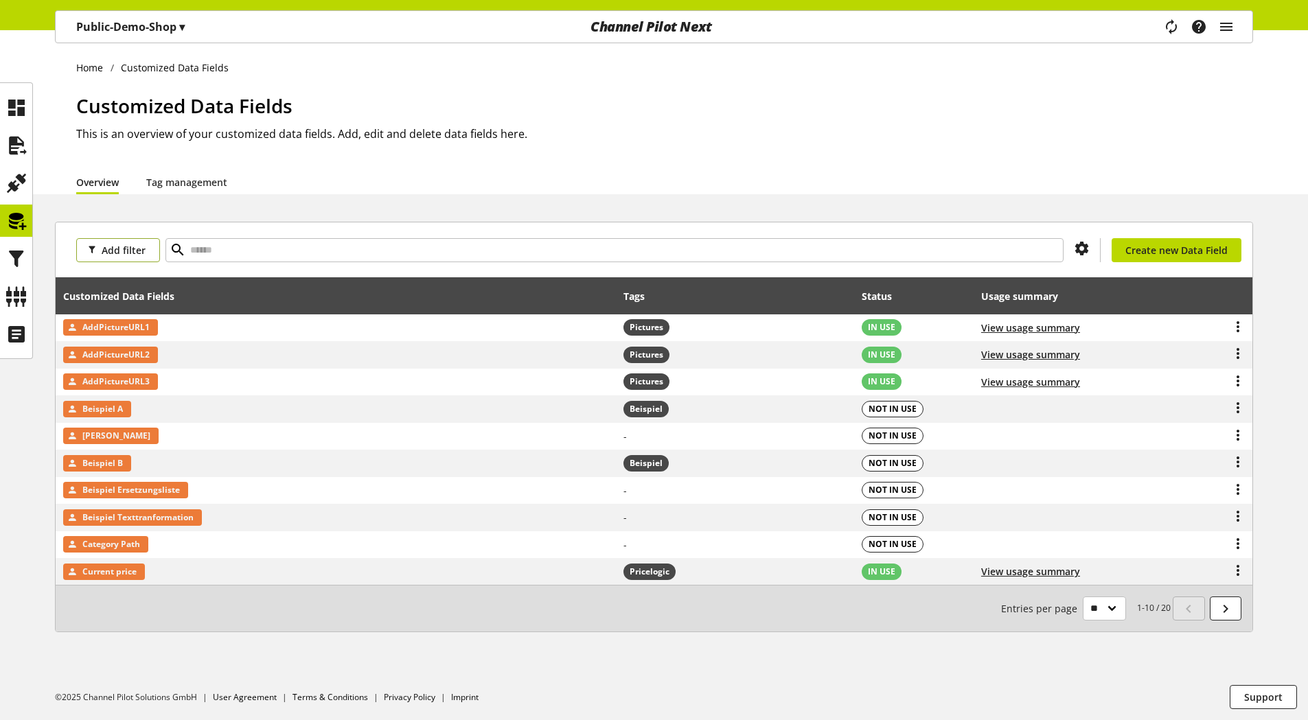
click at [122, 254] on span "Add filter" at bounding box center [124, 250] width 44 height 14
click at [251, 273] on div "Add filter You don't have permission to create a data field. Create new Data Fi…" at bounding box center [654, 249] width 1197 height 55
click at [133, 251] on span "Add filter" at bounding box center [124, 250] width 44 height 14
click at [137, 251] on span "Add filter" at bounding box center [124, 250] width 44 height 14
click at [119, 249] on span "Add filter" at bounding box center [124, 250] width 44 height 14
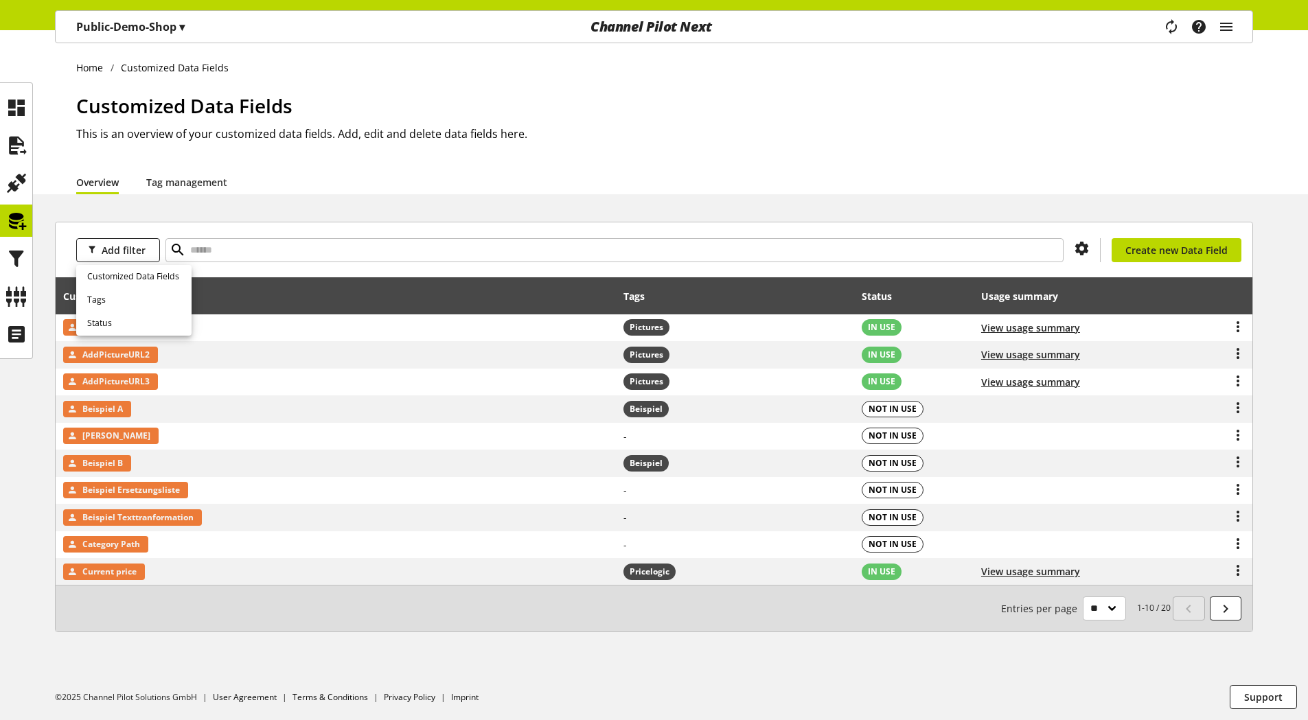
click at [282, 273] on div "Add filter You don't have permission to create a data field. Create new Data Fi…" at bounding box center [654, 249] width 1197 height 55
click at [207, 249] on input "text" at bounding box center [614, 250] width 898 height 24
type input "*****"
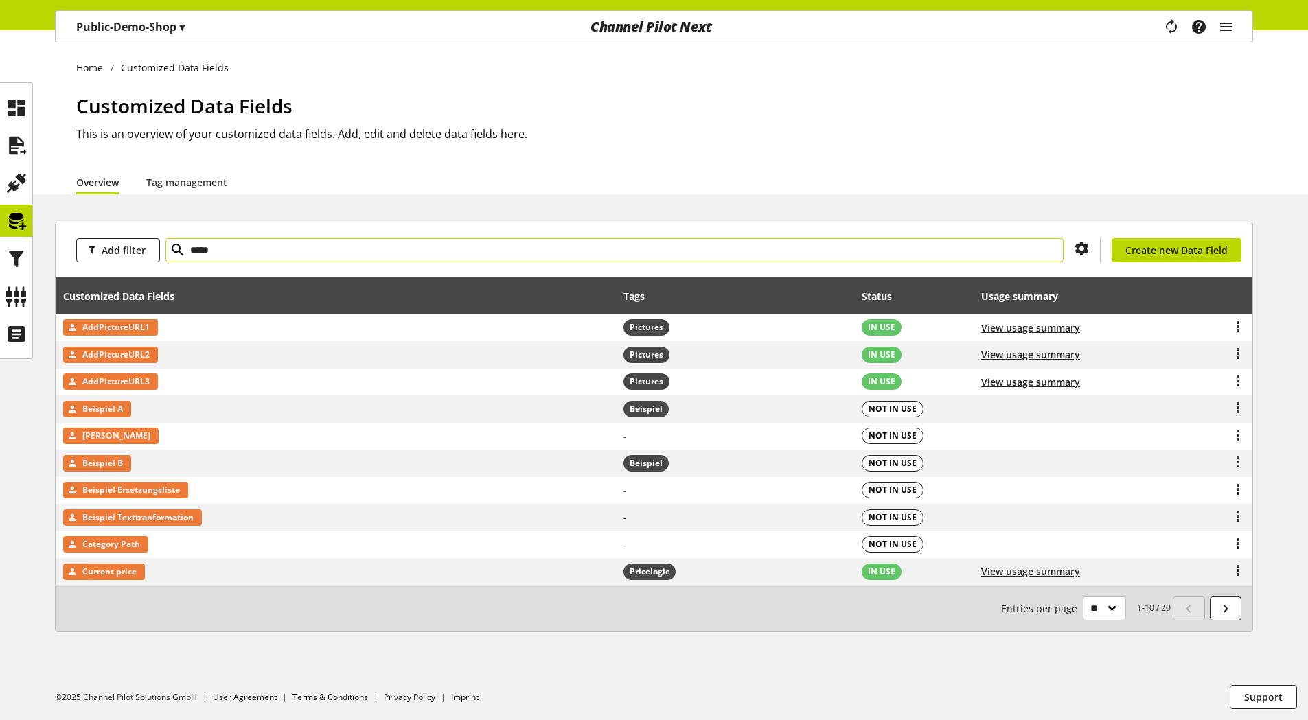
click at [180, 246] on icon at bounding box center [178, 250] width 16 height 25
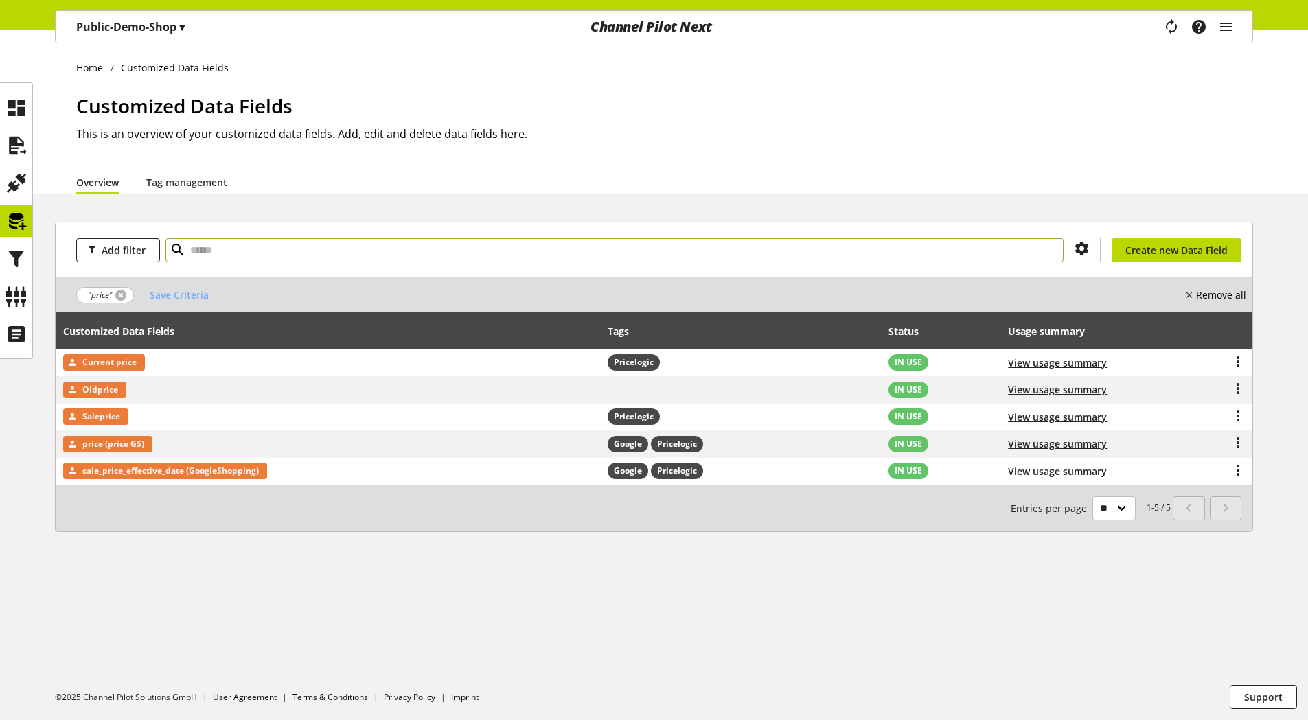
click at [119, 295] on link at bounding box center [120, 295] width 11 height 11
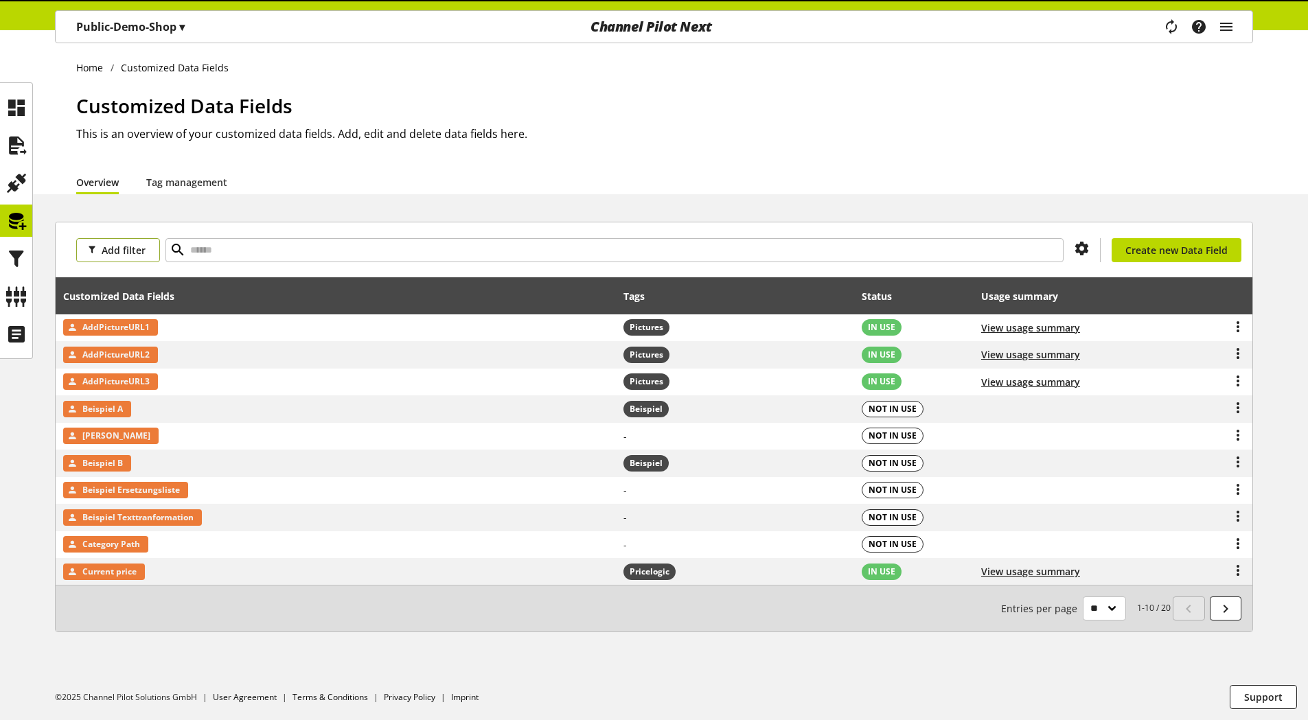
click at [121, 253] on span "Add filter" at bounding box center [124, 250] width 44 height 14
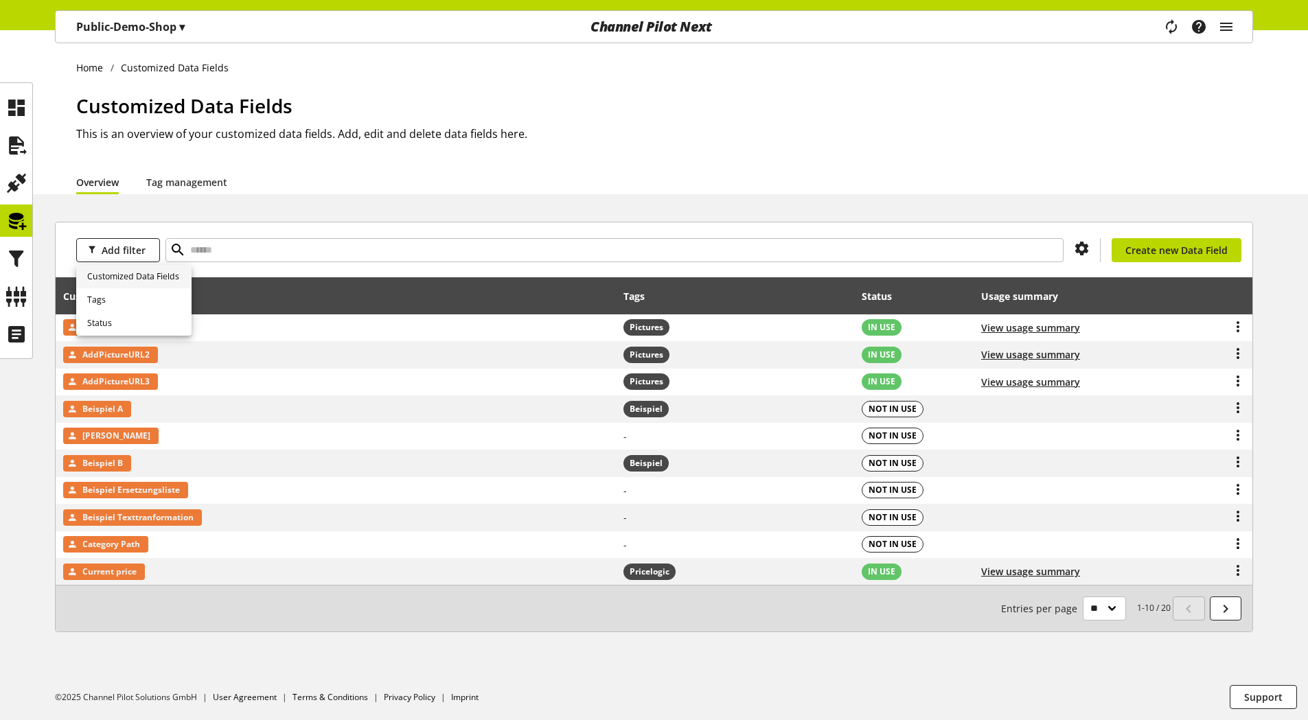
click at [108, 279] on span "Customized Data Fields" at bounding box center [133, 277] width 92 height 12
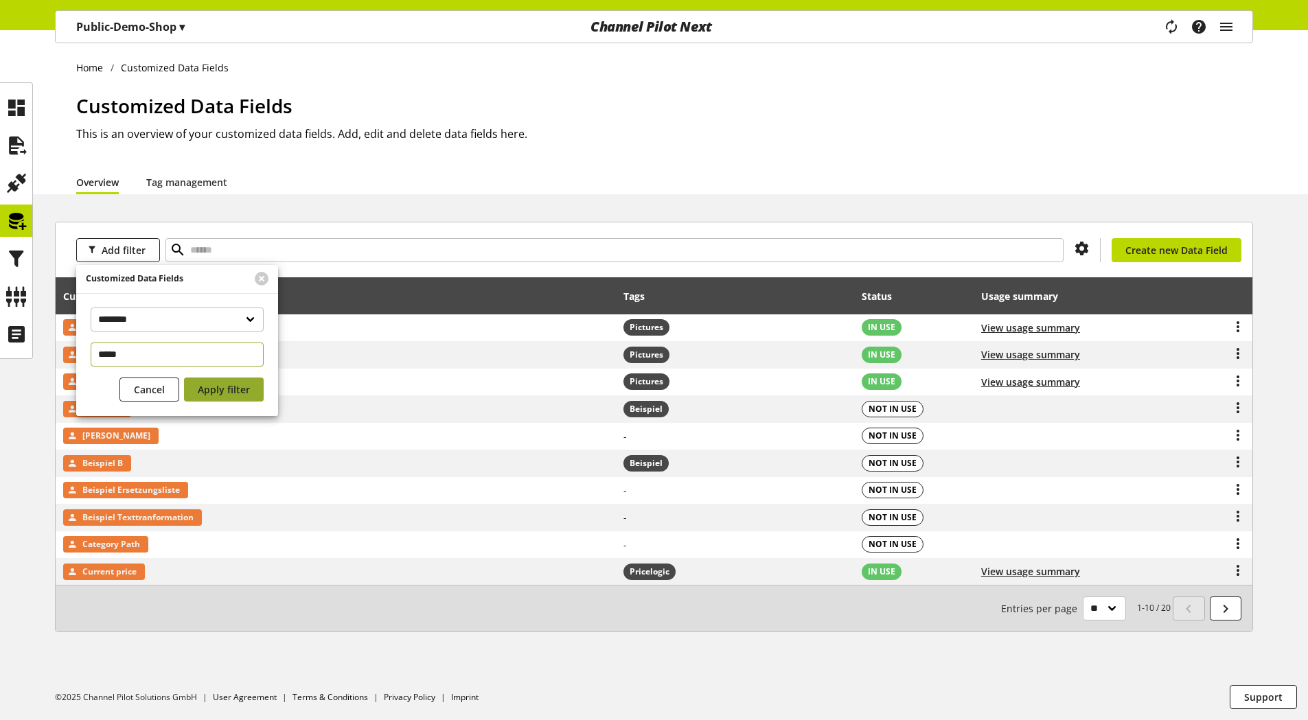
type input "*****"
click at [223, 391] on span "Apply filter" at bounding box center [224, 389] width 52 height 14
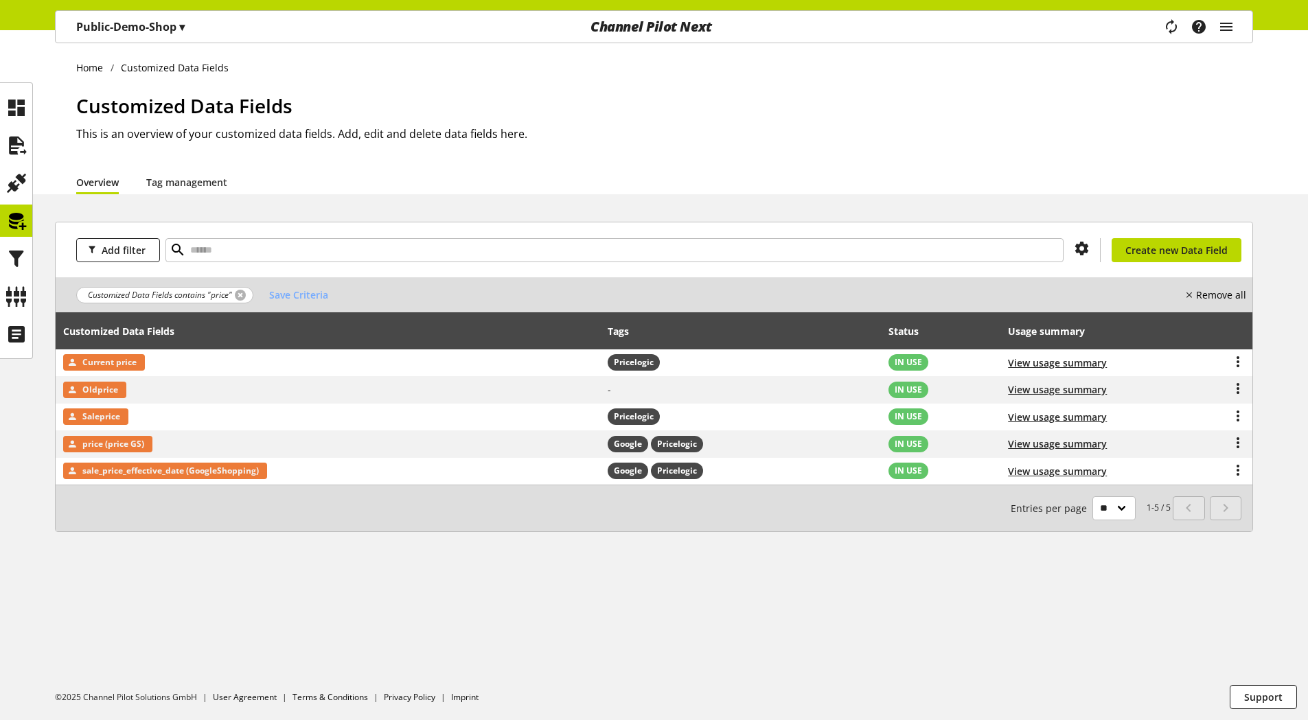
click at [242, 292] on link at bounding box center [240, 295] width 11 height 11
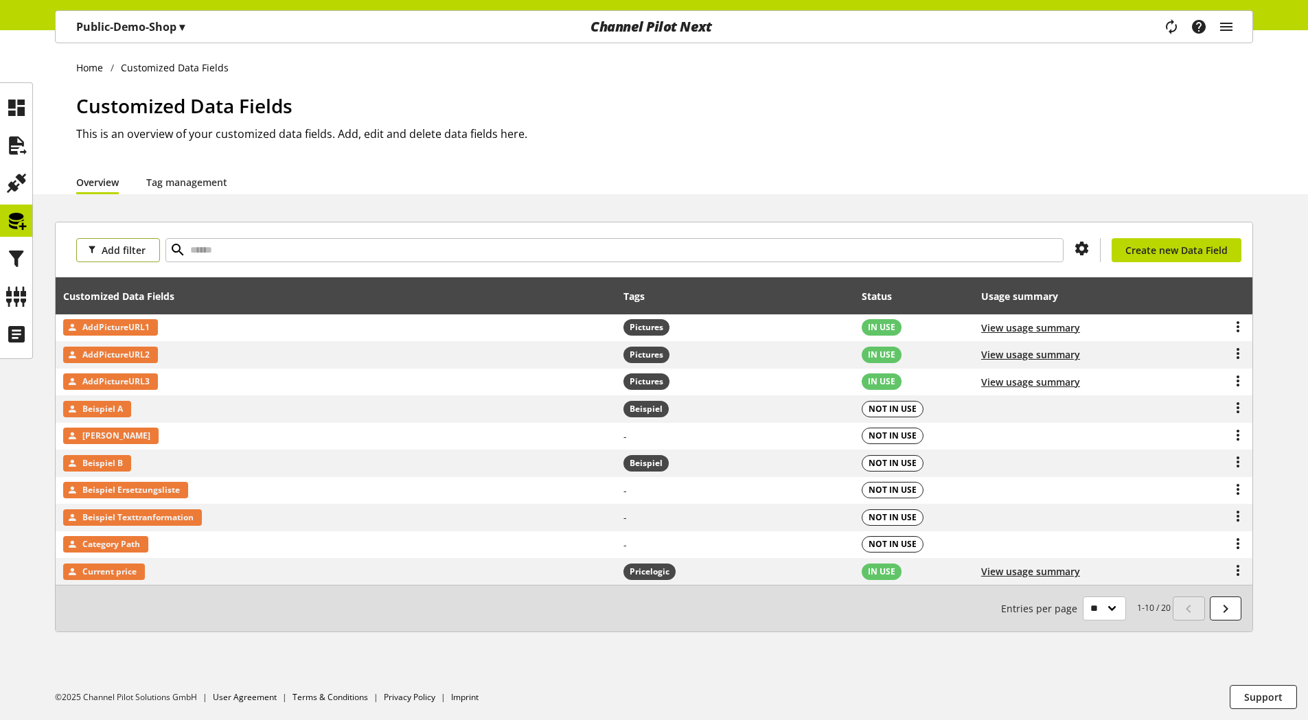
click at [115, 251] on span "Add filter" at bounding box center [124, 250] width 44 height 14
click at [102, 274] on span "Customized Data Fields" at bounding box center [133, 277] width 92 height 12
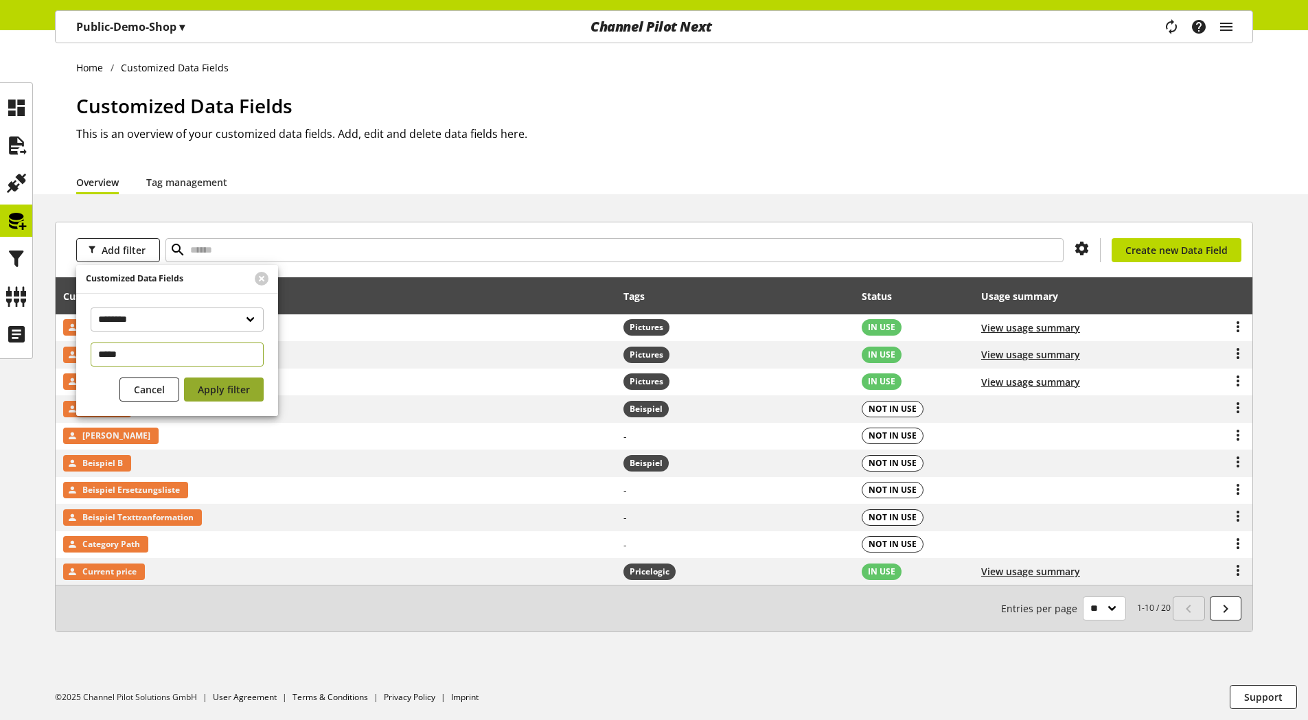
type input "*****"
click at [212, 386] on span "Apply filter" at bounding box center [224, 389] width 52 height 14
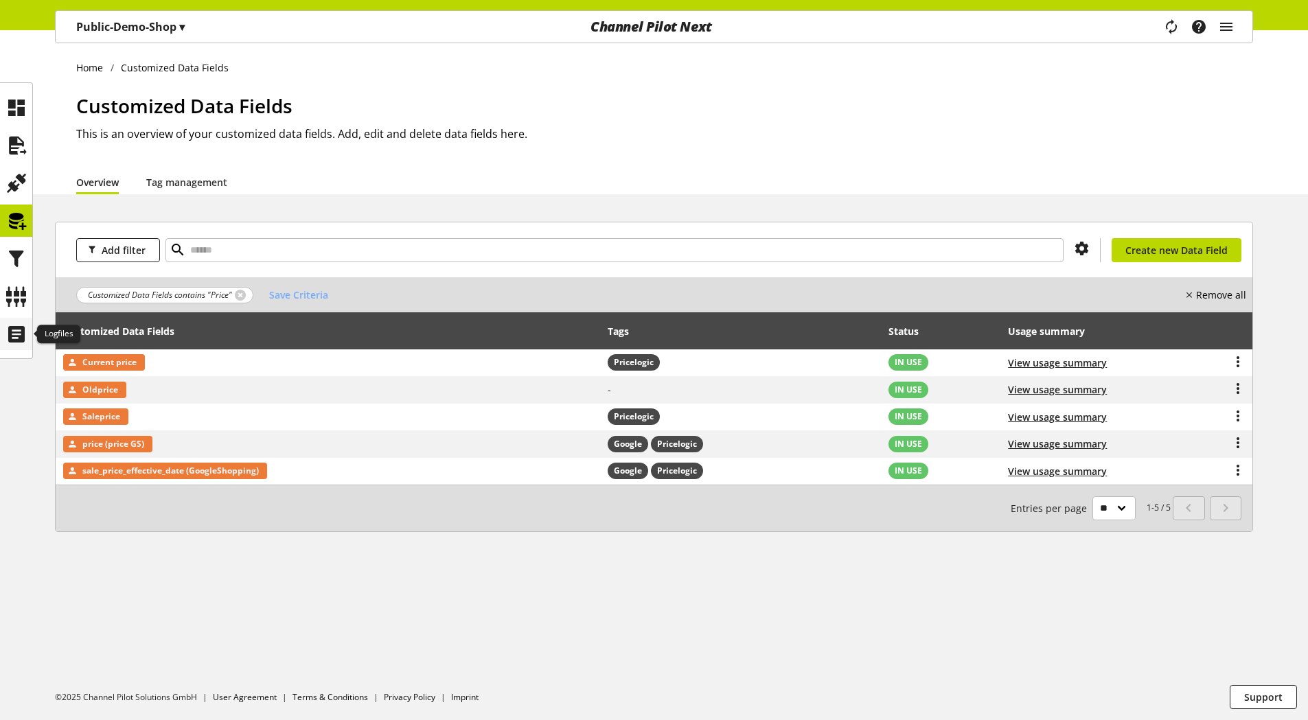
click at [15, 332] on icon at bounding box center [16, 334] width 22 height 27
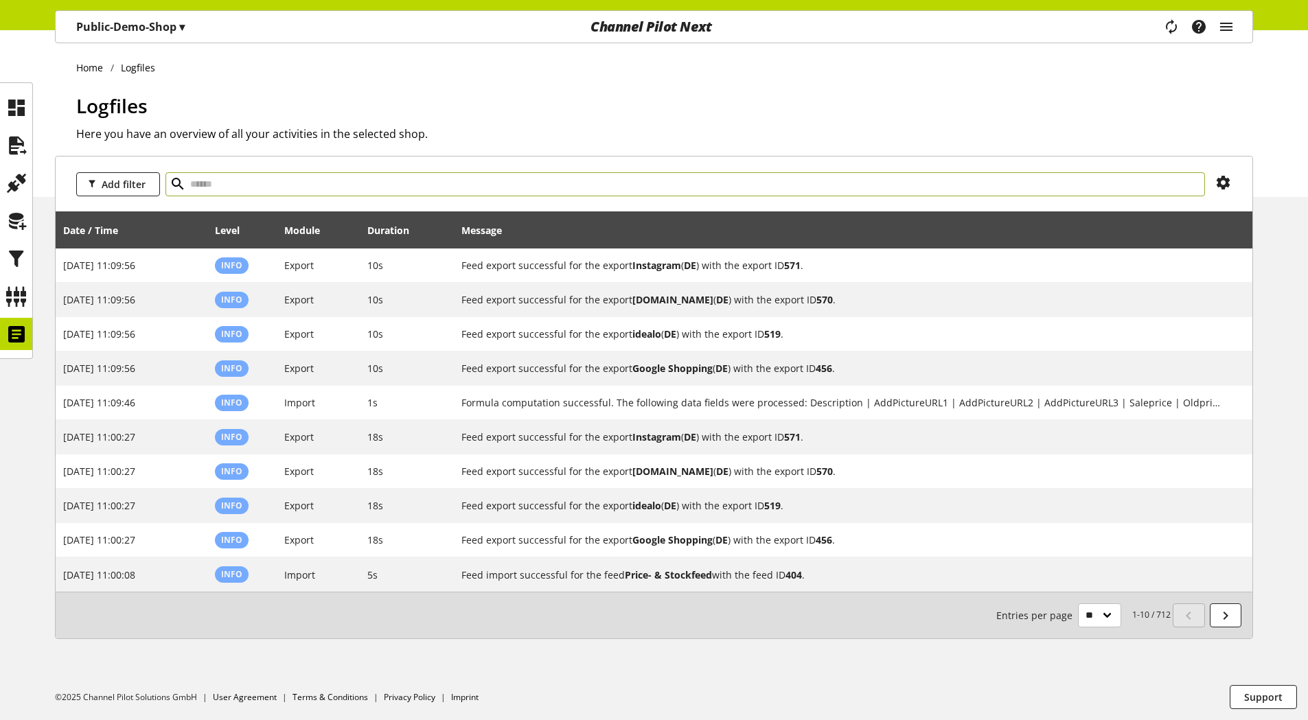
click at [500, 179] on input "text" at bounding box center [685, 184] width 1040 height 24
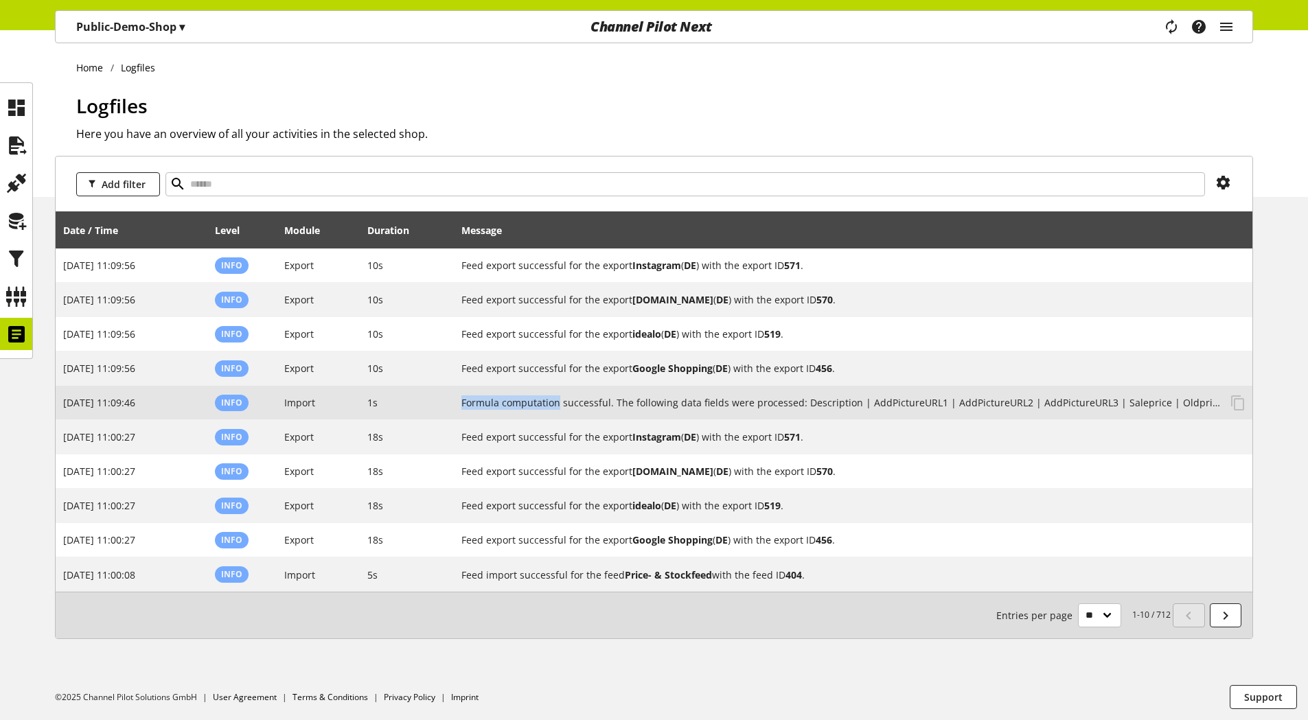
drag, startPoint x: 558, startPoint y: 404, endPoint x: 455, endPoint y: 407, distance: 103.0
click at [455, 407] on td "Formula computation successful. The following data fields were processed: Descr…" at bounding box center [853, 403] width 799 height 34
copy h2 "Formula computation"
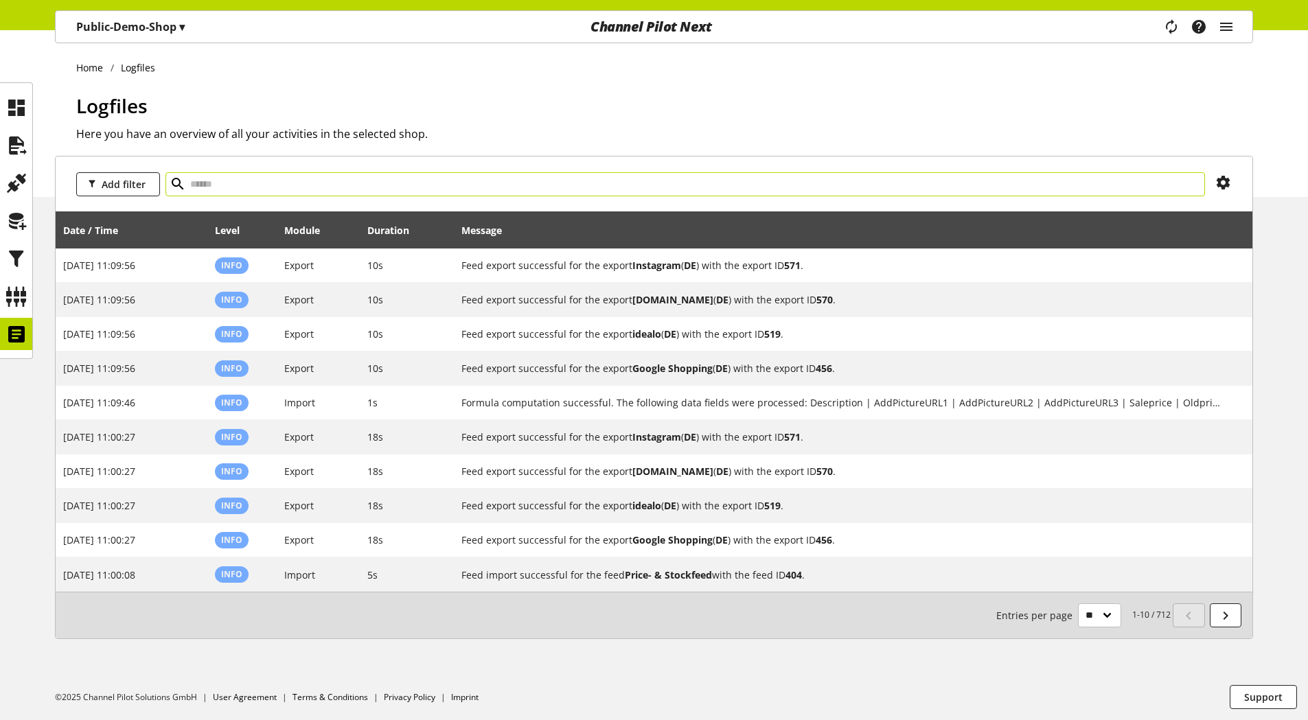
click at [456, 182] on input "text" at bounding box center [685, 184] width 1040 height 24
paste input "**********"
type input "**********"
click at [172, 183] on icon at bounding box center [178, 184] width 16 height 25
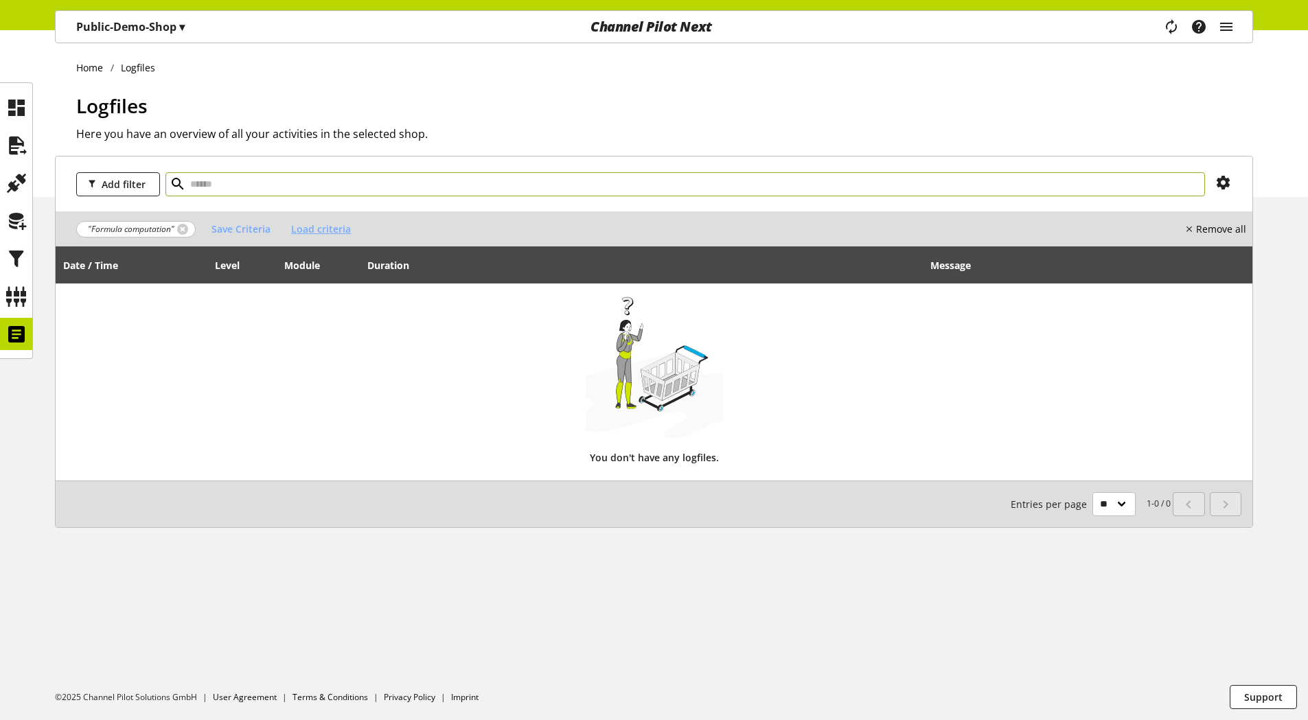
click at [306, 225] on span "Load criteria" at bounding box center [321, 229] width 60 height 14
click at [297, 258] on p "IDEALO EXPORT" at bounding box center [292, 260] width 74 height 14
select select "***"
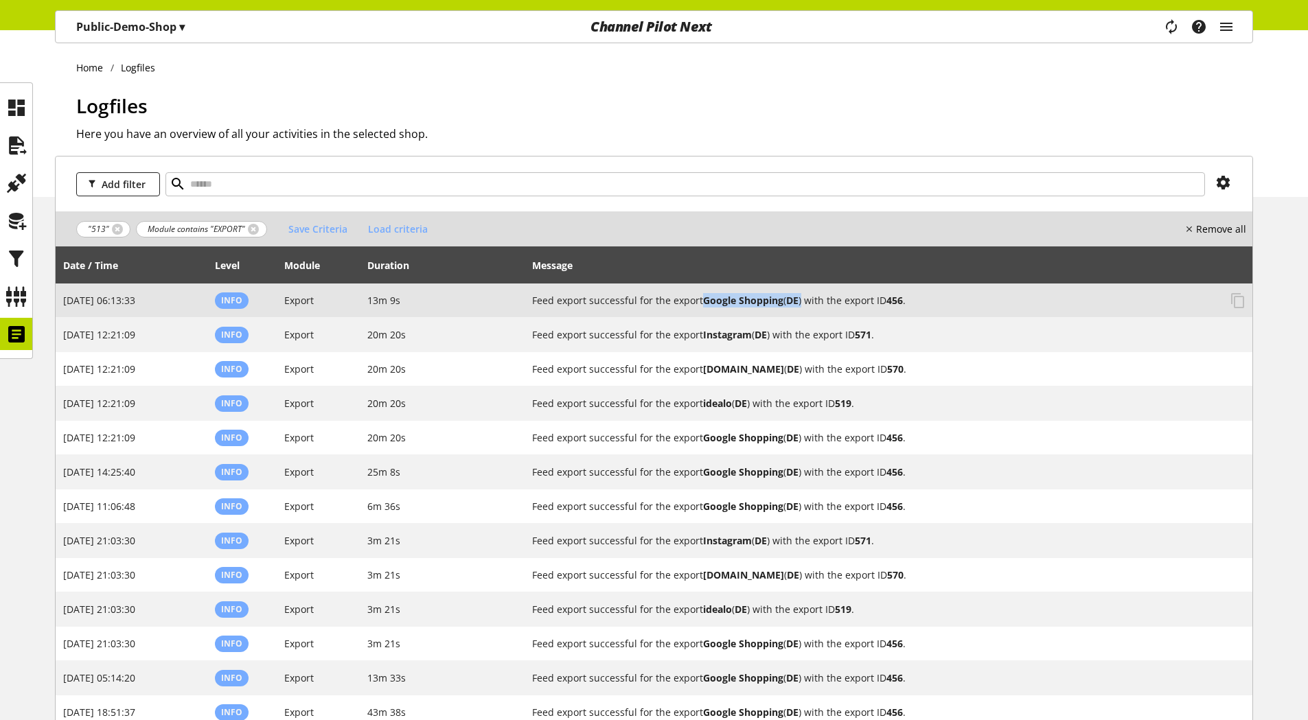
drag, startPoint x: 804, startPoint y: 302, endPoint x: 706, endPoint y: 310, distance: 98.5
click at [706, 310] on td "Feed export successful for the export Google Shopping ( DE ) with the export ID…" at bounding box center [888, 301] width 727 height 34
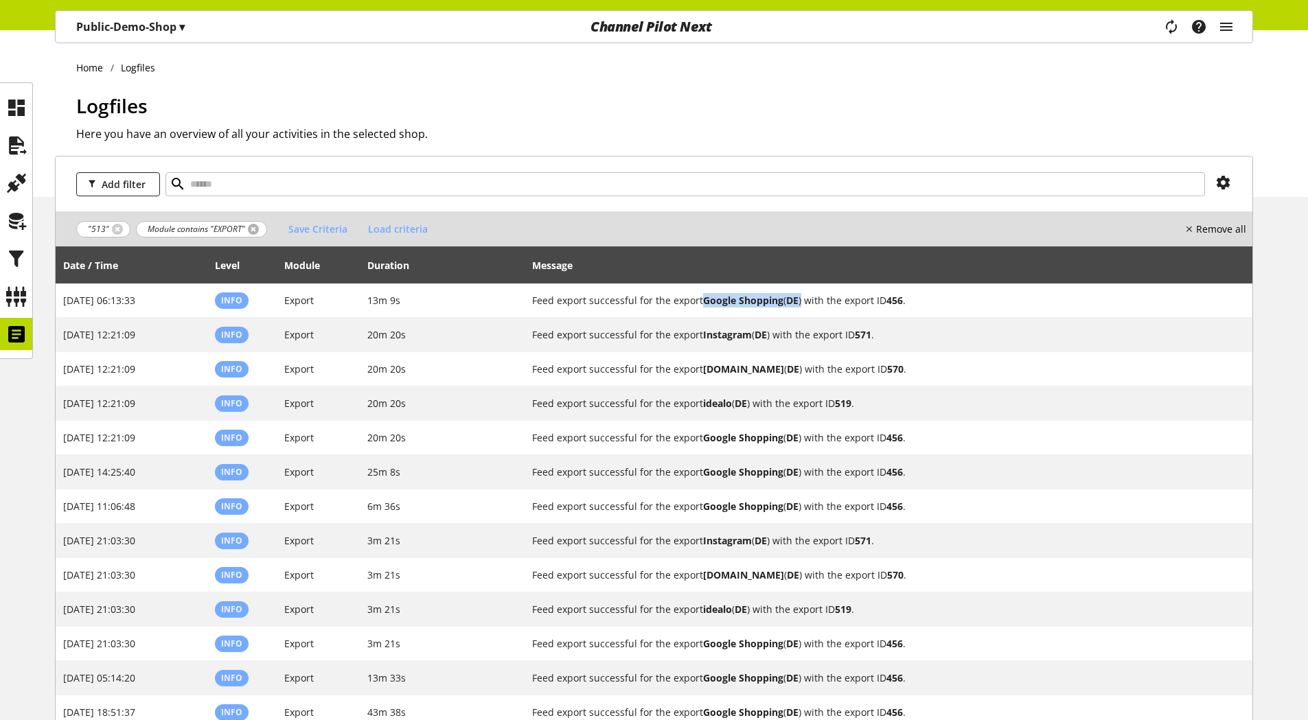
click at [249, 227] on link at bounding box center [253, 229] width 11 height 11
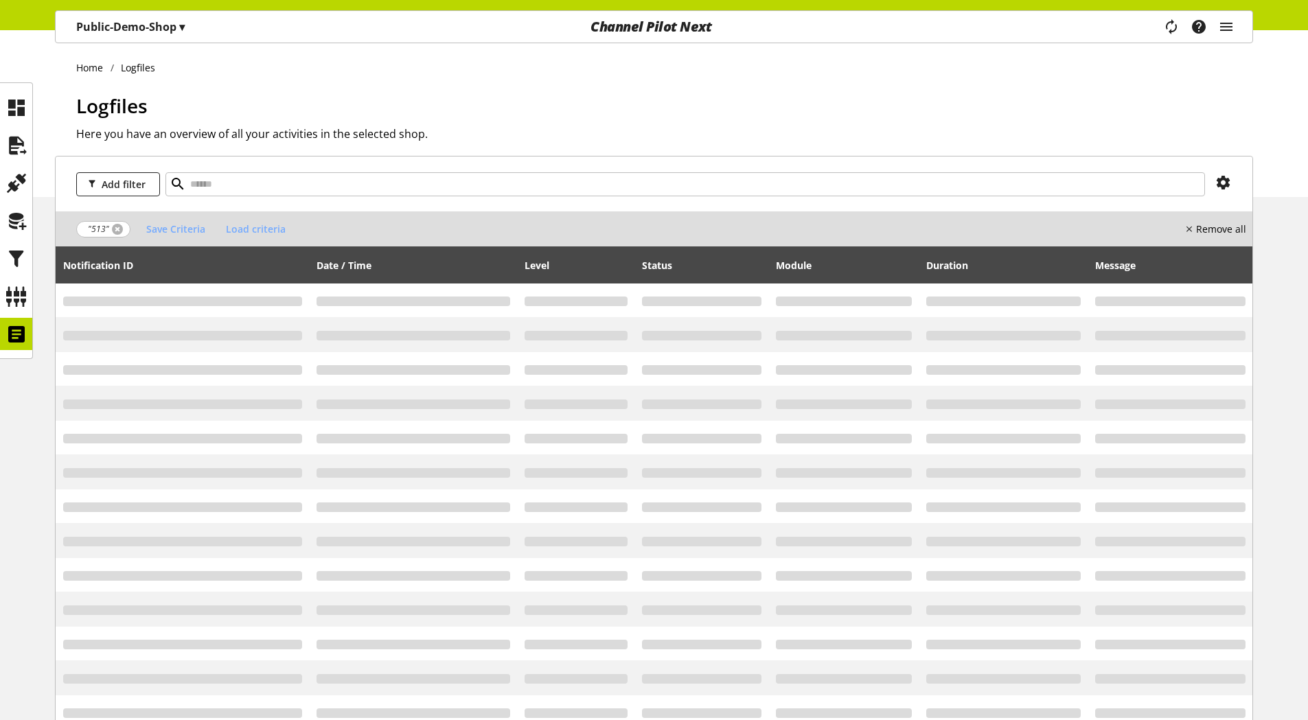
click at [114, 230] on link at bounding box center [117, 229] width 11 height 11
